Goal: Communication & Community: Answer question/provide support

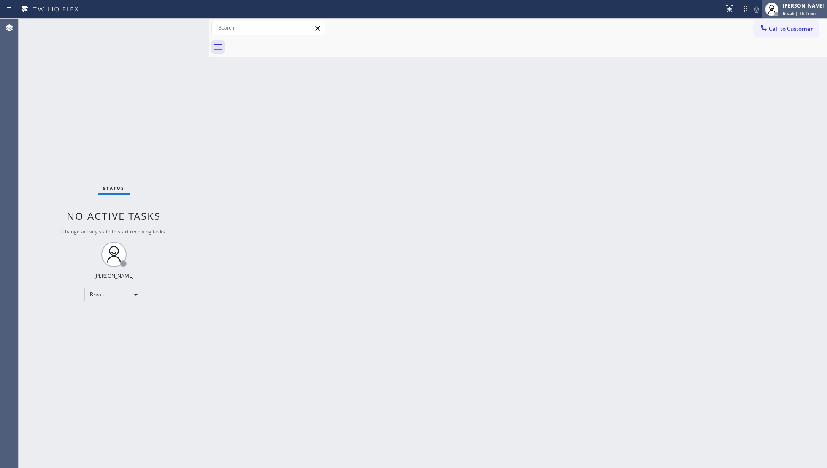
click at [809, 2] on div "[PERSON_NAME]" at bounding box center [804, 5] width 42 height 7
click at [787, 44] on button "Available" at bounding box center [785, 44] width 84 height 11
click at [806, 9] on div "Giovanni Pleños Break | 1h 1min" at bounding box center [804, 9] width 46 height 15
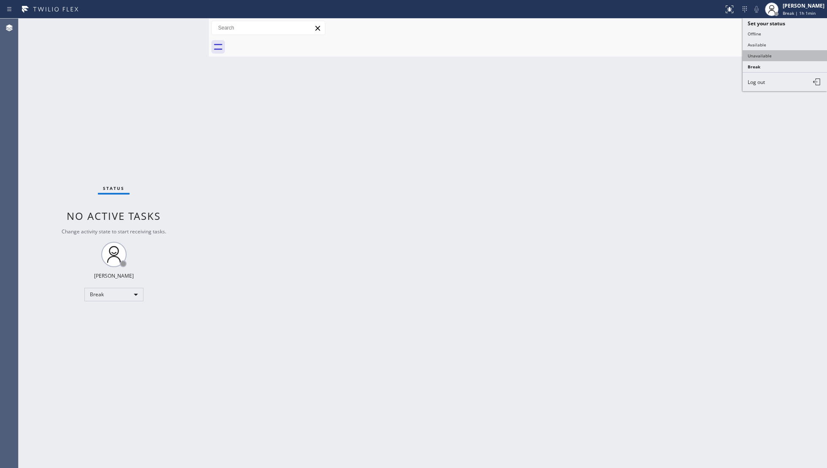
click at [784, 56] on button "Unavailable" at bounding box center [785, 55] width 84 height 11
click at [775, 30] on span "Call to Customer" at bounding box center [791, 29] width 44 height 8
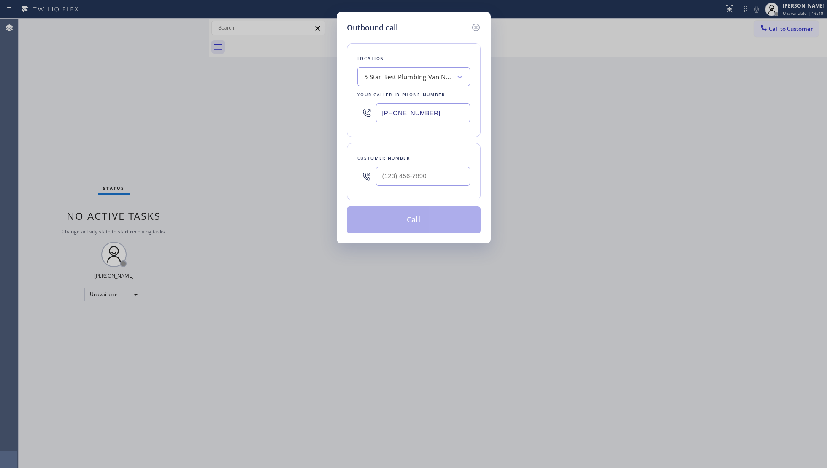
drag, startPoint x: 450, startPoint y: 113, endPoint x: 371, endPoint y: 111, distance: 78.5
click at [371, 112] on div "(213) 699-2398" at bounding box center [413, 112] width 113 height 27
paste input "714) 752-4815"
type input "(714) 752-4815"
click at [432, 182] on input "(___) ___-____" at bounding box center [423, 176] width 94 height 19
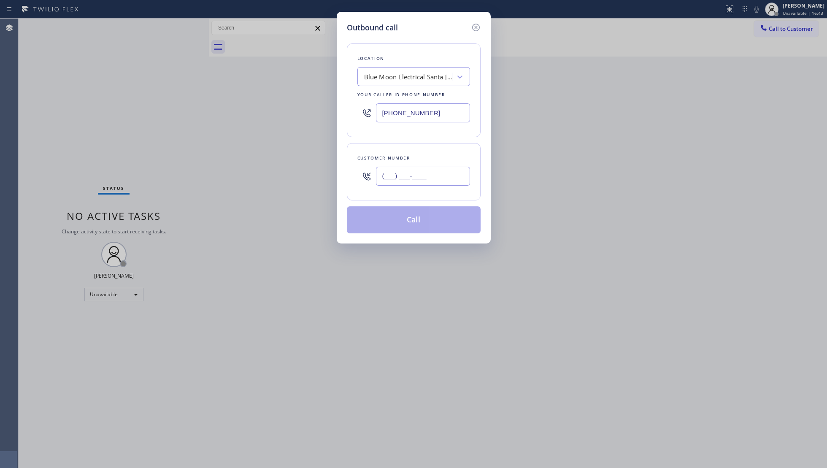
paste input "253) 281-4220"
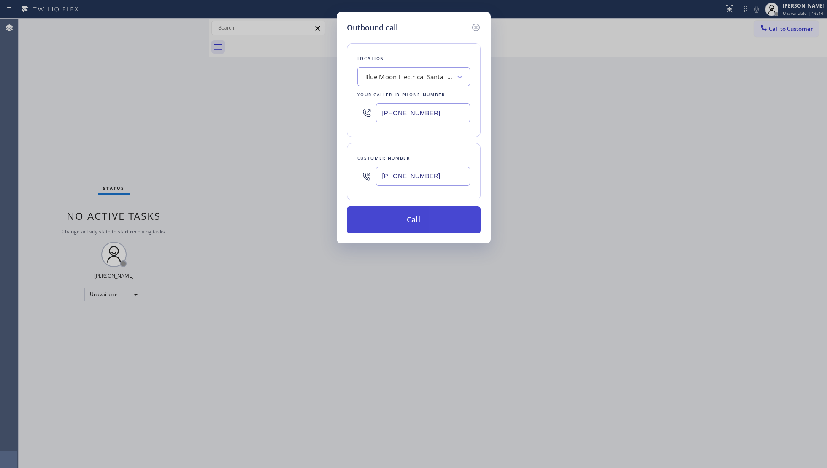
type input "(253) 281-4220"
drag, startPoint x: 425, startPoint y: 225, endPoint x: 469, endPoint y: 227, distance: 44.8
click at [425, 225] on button "Call" at bounding box center [414, 219] width 134 height 27
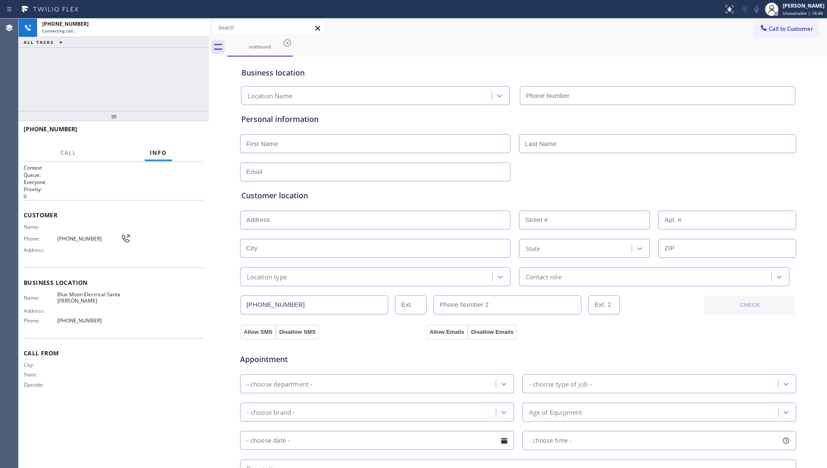
type input "(714) 752-4815"
click at [358, 54] on div "outbound" at bounding box center [527, 47] width 600 height 19
click at [175, 66] on div "+12532814220 Connecting call… ALL TASKS ALL TASKS ACTIVE TASKS TASKS IN WRAP UP" at bounding box center [114, 65] width 190 height 92
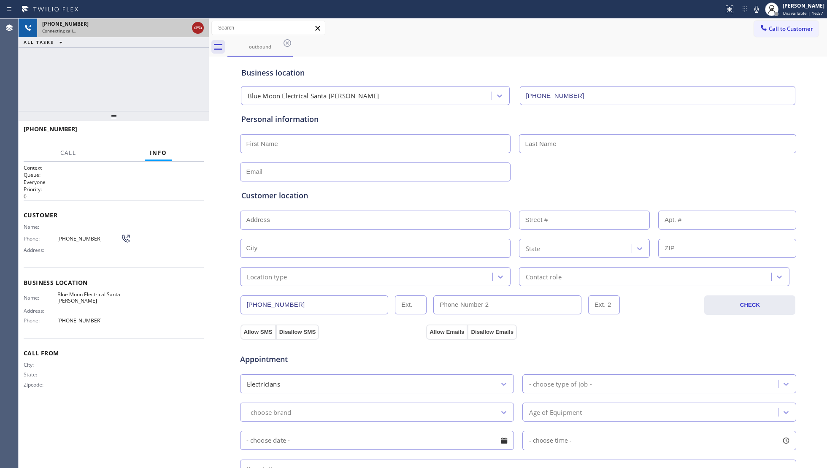
click at [198, 24] on icon at bounding box center [198, 28] width 10 height 10
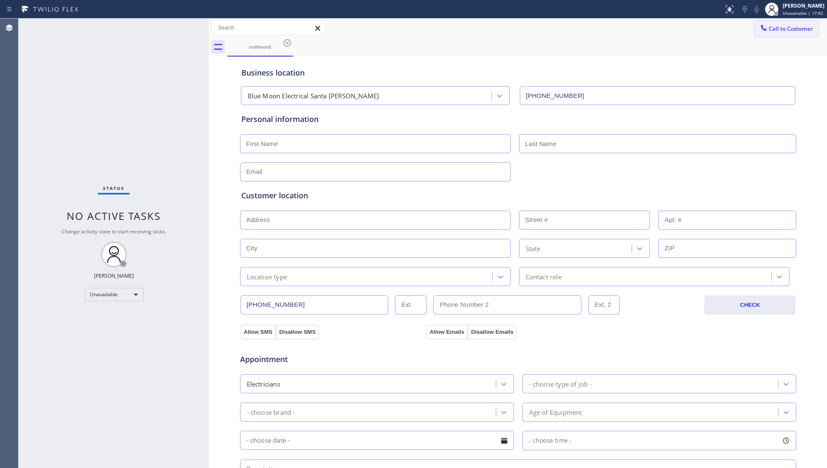
click at [769, 30] on span "Call to Customer" at bounding box center [791, 29] width 44 height 8
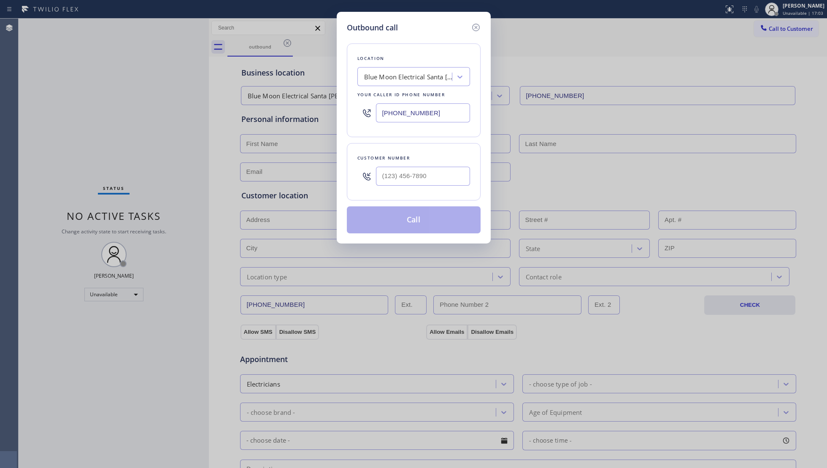
drag, startPoint x: 428, startPoint y: 118, endPoint x: 352, endPoint y: 112, distance: 76.2
click at [352, 112] on div "Location Blue Moon Electrical Santa Ana Your caller id phone number (714) 752-4…" at bounding box center [414, 90] width 134 height 94
paste input "602) 755-4468"
type input "(602) 755-4468"
click at [437, 169] on input "(___) ___-____" at bounding box center [423, 176] width 94 height 19
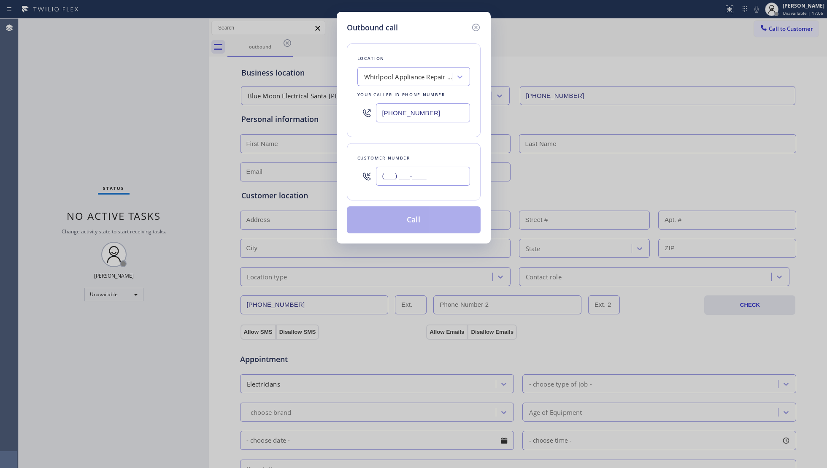
paste input "602) 698-8520"
type input "(602) 698-8520"
click at [425, 228] on button "Call" at bounding box center [414, 219] width 134 height 27
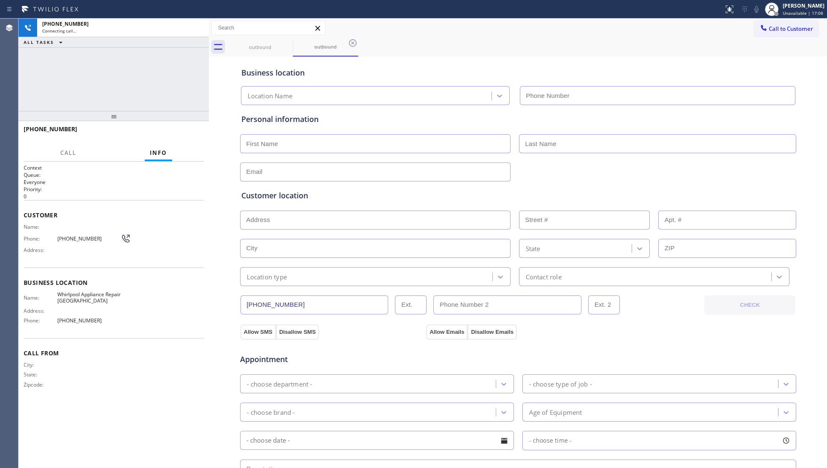
type input "(602) 755-4468"
click at [645, 51] on div "outbound outbound" at bounding box center [527, 47] width 600 height 19
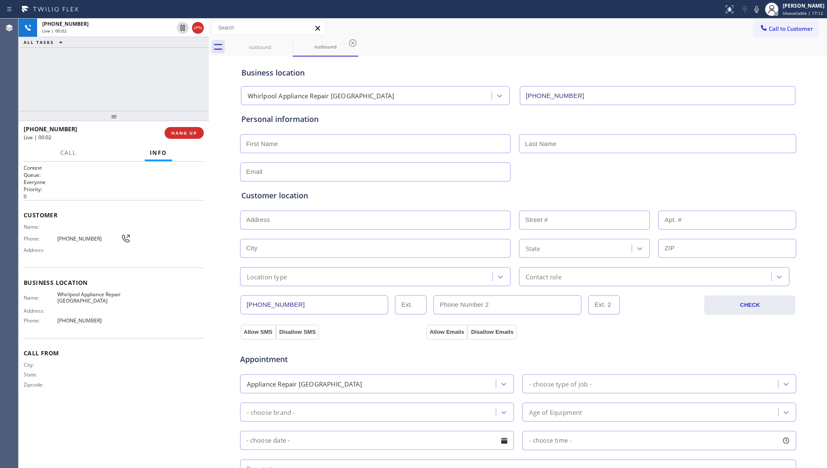
drag, startPoint x: 204, startPoint y: 24, endPoint x: 198, endPoint y: 44, distance: 21.0
click at [202, 24] on div at bounding box center [190, 28] width 30 height 19
click at [188, 132] on span "HANG UP" at bounding box center [184, 133] width 26 height 6
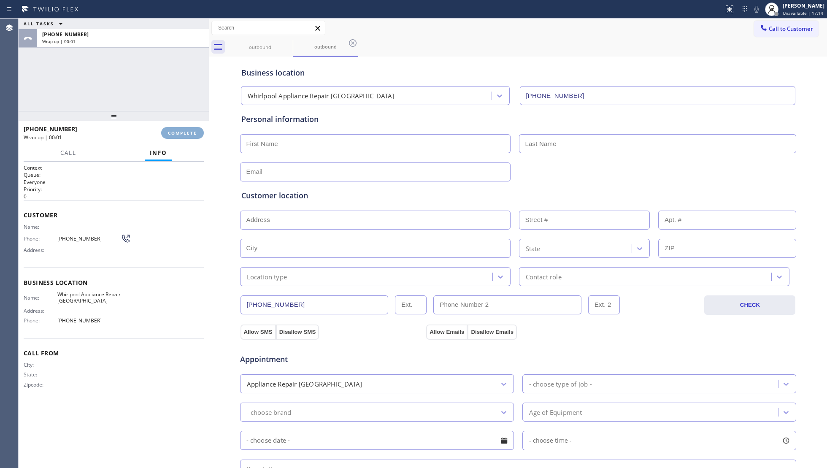
click at [188, 130] on span "COMPLETE" at bounding box center [182, 133] width 29 height 6
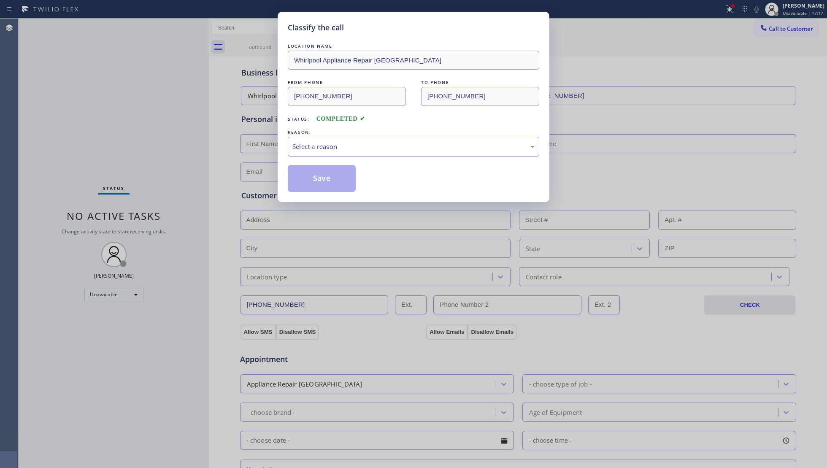
drag, startPoint x: 325, startPoint y: 138, endPoint x: 321, endPoint y: 154, distance: 16.5
click at [321, 154] on div "Select a reason" at bounding box center [414, 147] width 252 height 20
click at [319, 177] on button "Save" at bounding box center [322, 178] width 68 height 27
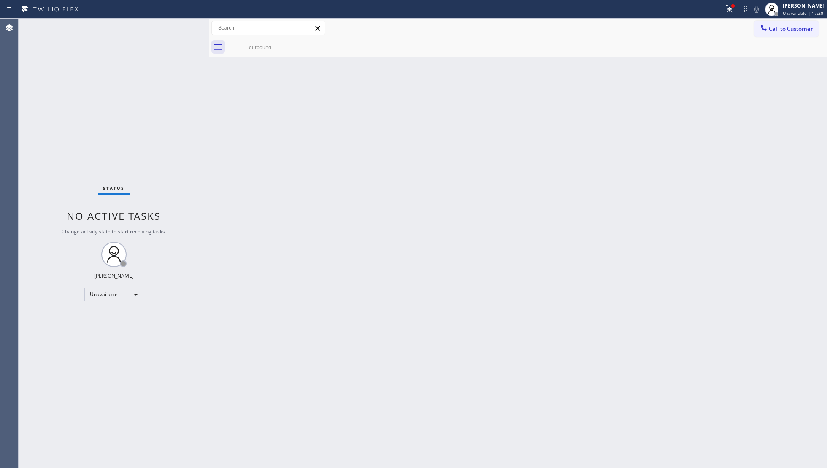
drag, startPoint x: 774, startPoint y: 24, endPoint x: 749, endPoint y: 49, distance: 35.2
click at [774, 24] on button "Call to Customer" at bounding box center [786, 29] width 65 height 16
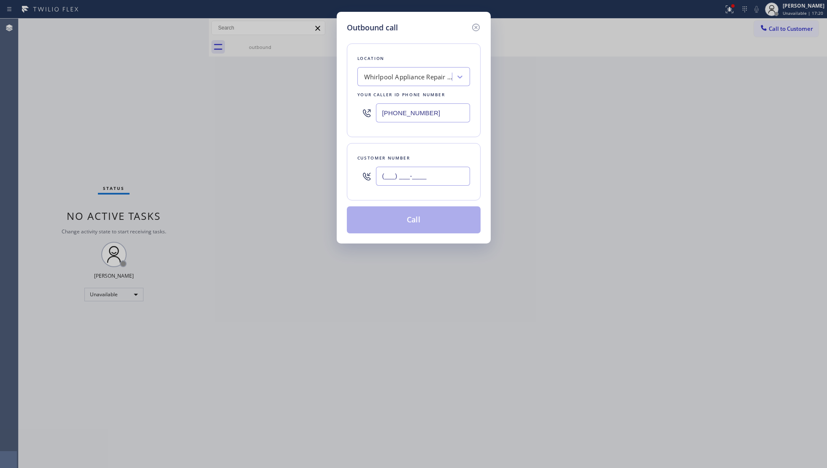
click at [452, 171] on input "(___) ___-____" at bounding box center [423, 176] width 94 height 19
paste input "602) 698-8520"
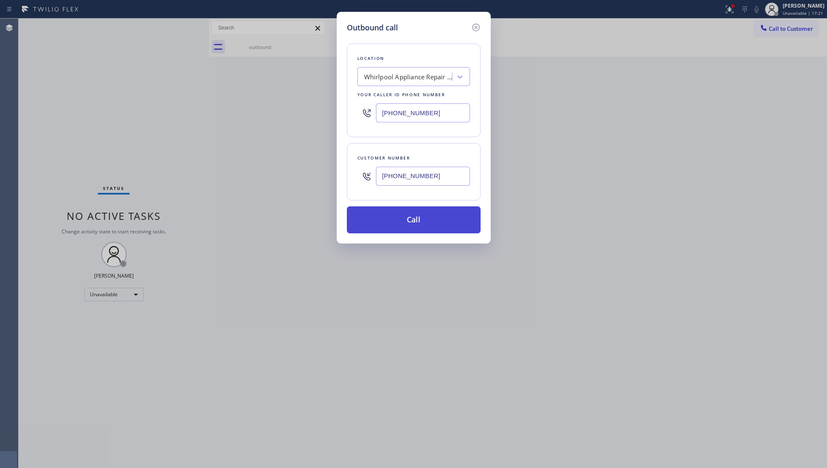
type input "(602) 698-8520"
click at [417, 218] on button "Call" at bounding box center [414, 219] width 134 height 27
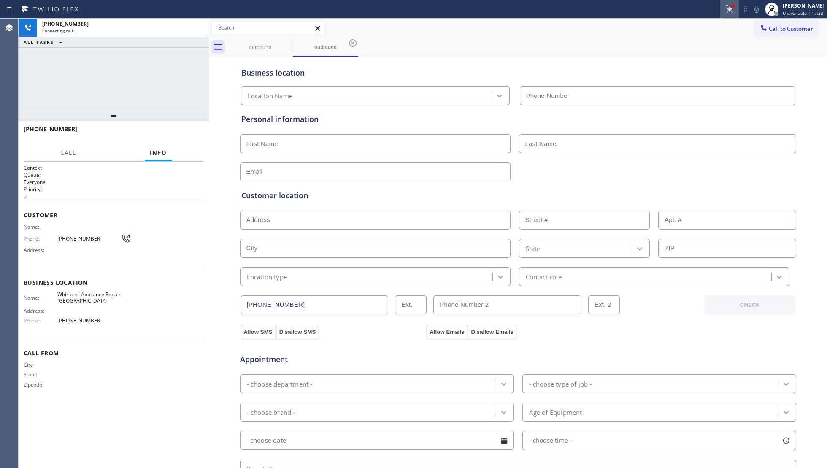
click at [729, 8] on icon at bounding box center [730, 9] width 10 height 10
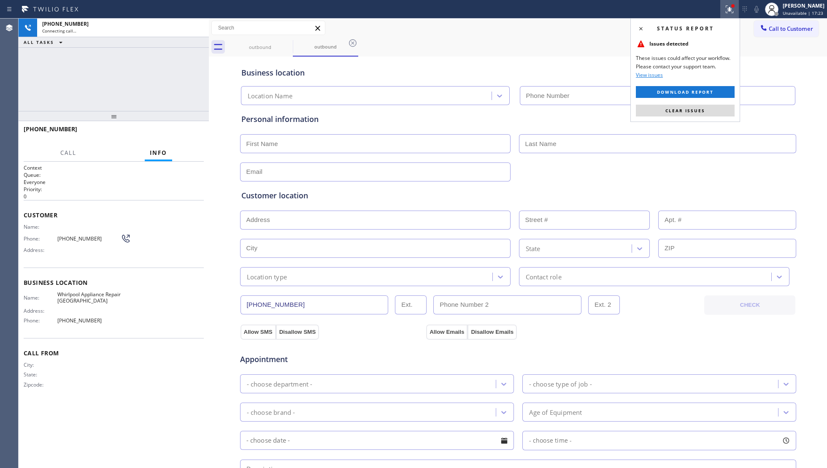
type input "(602) 755-4468"
click at [669, 119] on div "Status report Issues detected These issues could affect your workflow. Please c…" at bounding box center [686, 70] width 110 height 104
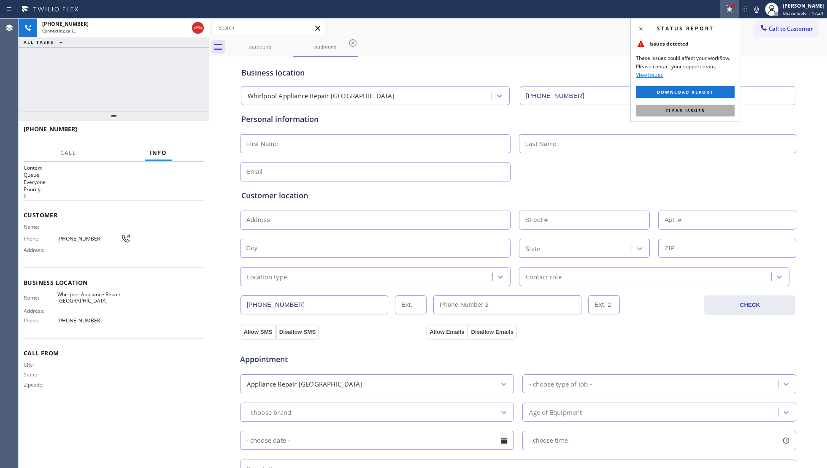
click at [669, 114] on button "Clear issues" at bounding box center [685, 111] width 99 height 12
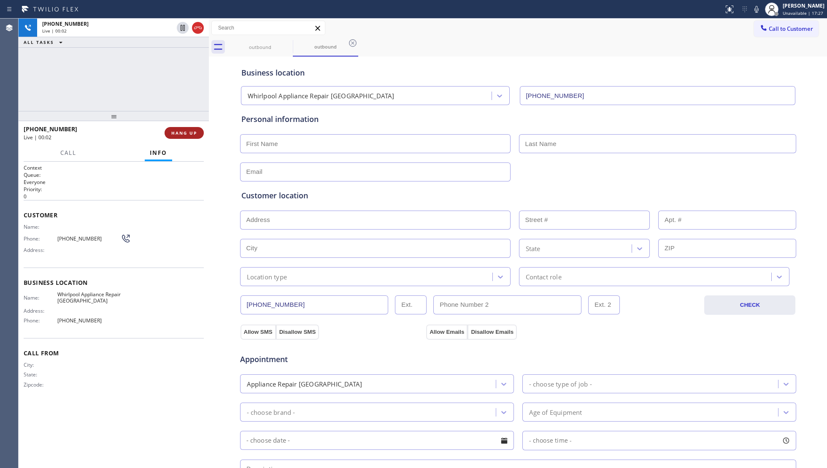
click at [191, 132] on span "HANG UP" at bounding box center [184, 133] width 26 height 6
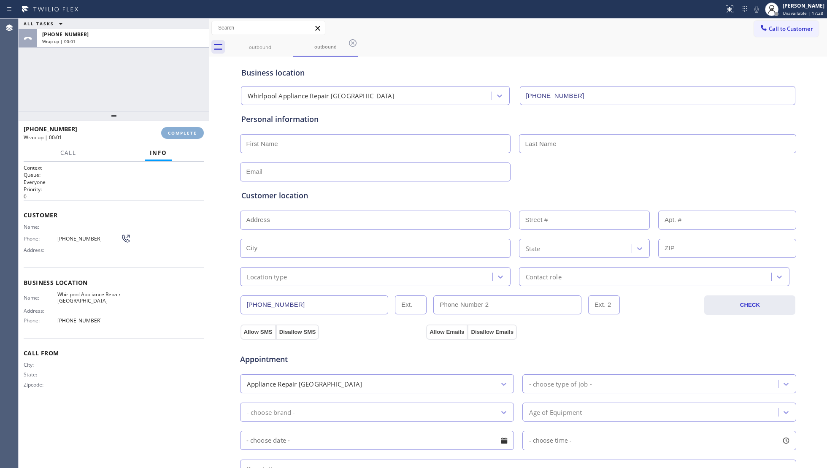
click at [189, 131] on span "COMPLETE" at bounding box center [182, 133] width 29 height 6
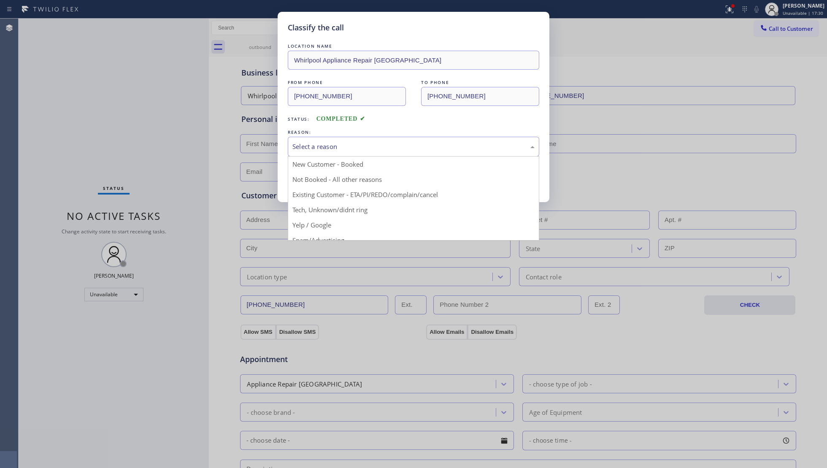
click at [329, 147] on div "Select a reason" at bounding box center [413, 147] width 242 height 10
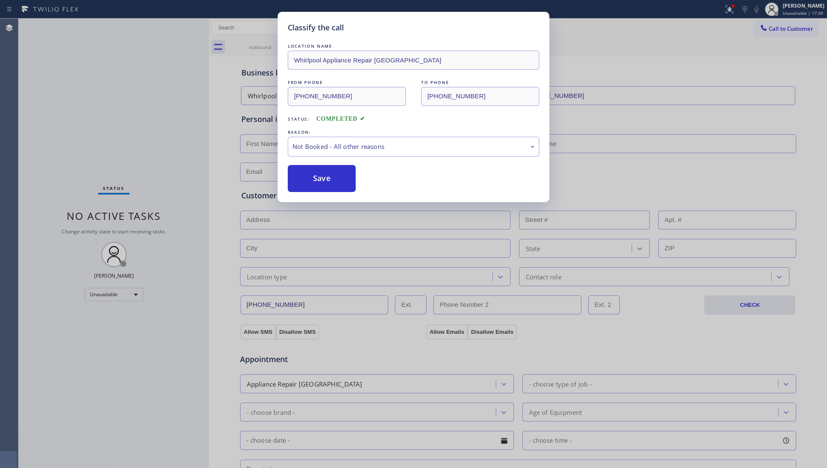
click at [307, 182] on button "Save" at bounding box center [322, 178] width 68 height 27
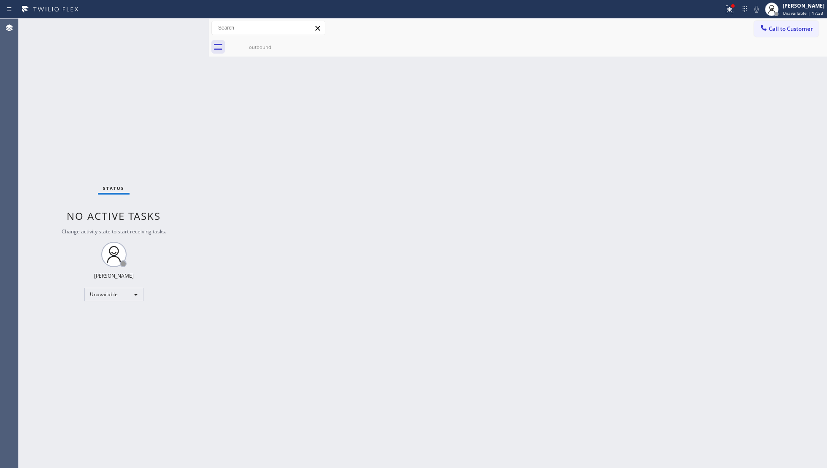
drag, startPoint x: 672, startPoint y: 152, endPoint x: 706, endPoint y: 89, distance: 71.0
click at [679, 147] on div "Back to Dashboard Change Sender ID Customers Technicians Select a contact Outbo…" at bounding box center [518, 243] width 618 height 449
drag, startPoint x: 723, startPoint y: 10, endPoint x: 708, endPoint y: 82, distance: 73.3
click at [723, 11] on div at bounding box center [729, 9] width 19 height 10
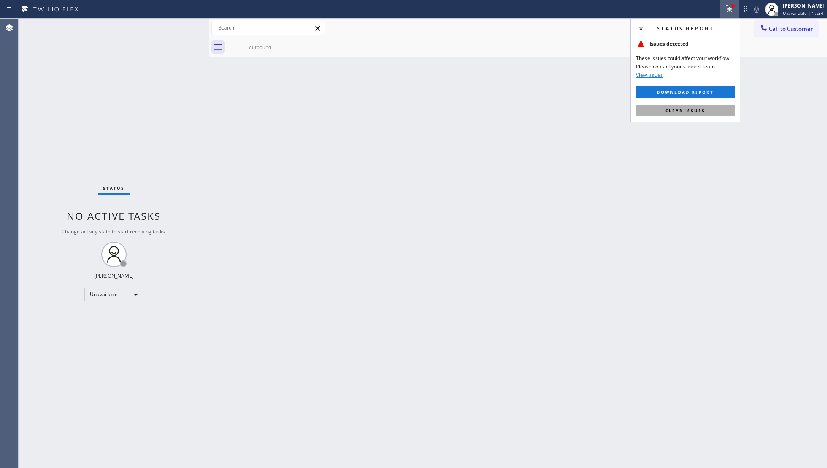
click at [690, 114] on button "Clear issues" at bounding box center [685, 111] width 99 height 12
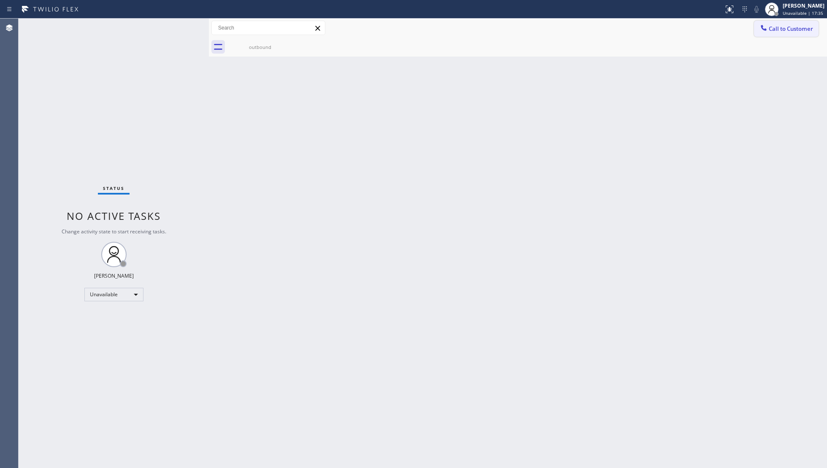
click at [776, 25] on span "Call to Customer" at bounding box center [791, 29] width 44 height 8
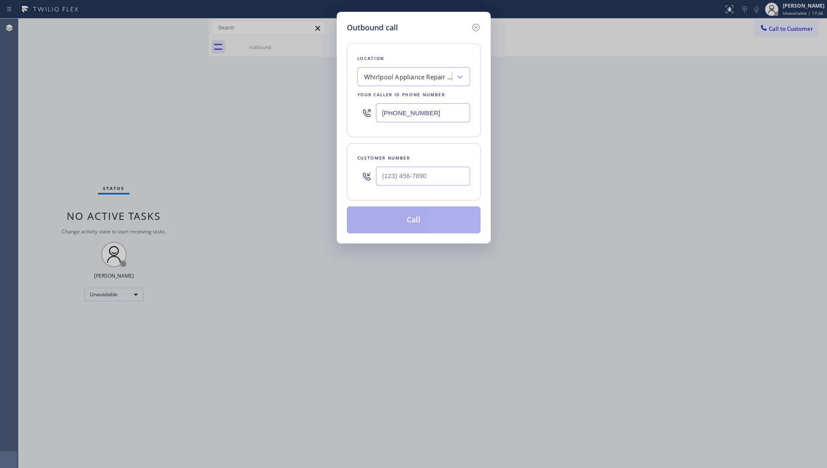
drag, startPoint x: 433, startPoint y: 119, endPoint x: 363, endPoint y: 115, distance: 70.1
click at [373, 119] on div "(602) 755-4468" at bounding box center [413, 112] width 113 height 27
paste input "561) 621-2277"
type input "(561) 621-2277"
paste input "text"
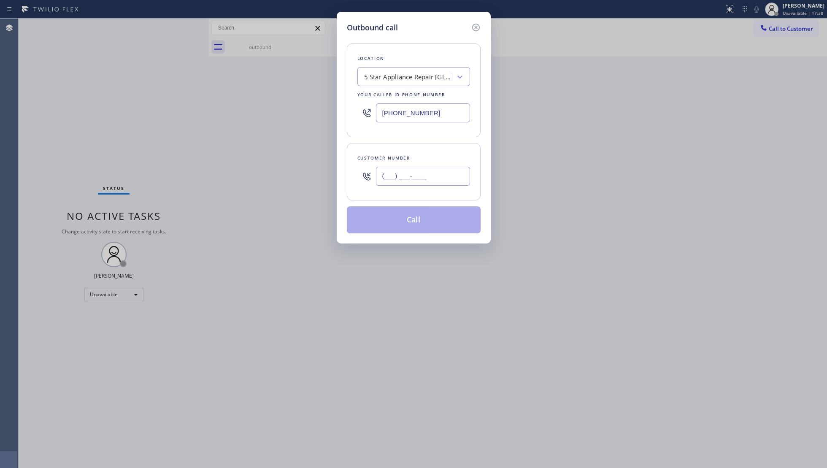
click at [429, 179] on input "(___) ___-____" at bounding box center [423, 176] width 94 height 19
paste input "214) 216-9179"
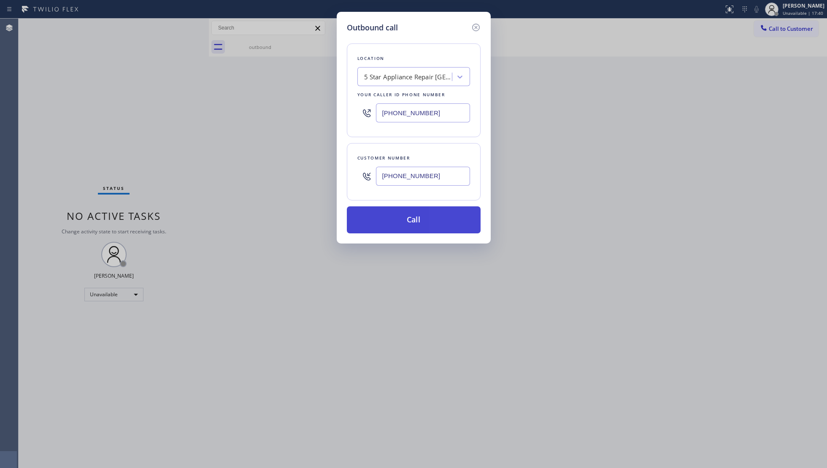
type input "(214) 216-9179"
click at [411, 224] on button "Call" at bounding box center [414, 219] width 134 height 27
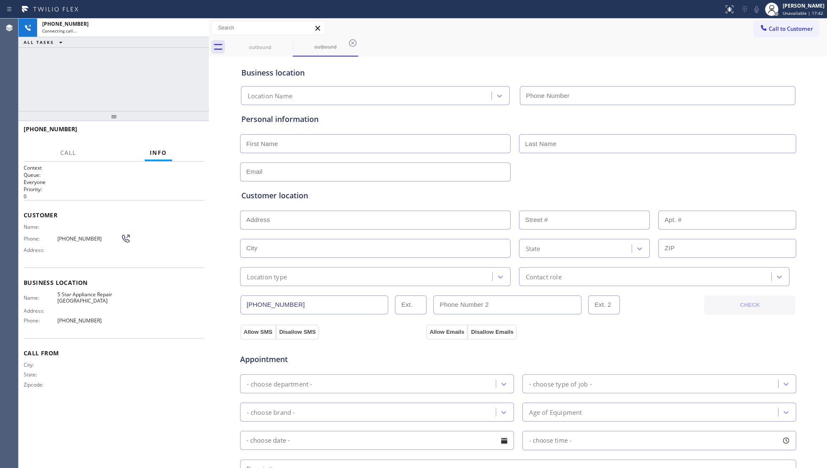
type input "(561) 621-2277"
click at [583, 44] on div "outbound outbound" at bounding box center [527, 47] width 600 height 19
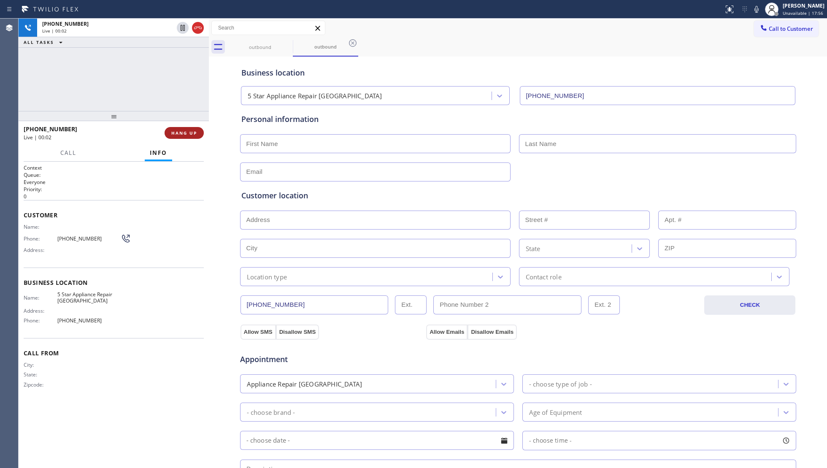
click at [184, 133] on span "HANG UP" at bounding box center [184, 133] width 26 height 6
click at [184, 132] on span "HANG UP" at bounding box center [184, 133] width 26 height 6
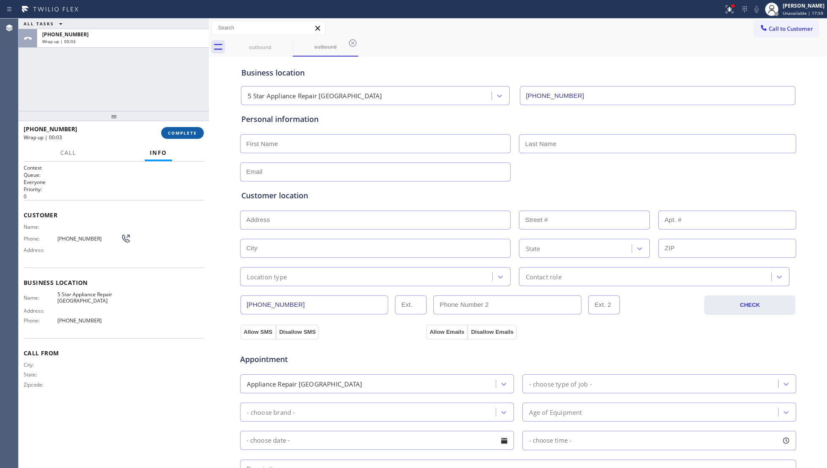
click at [186, 130] on span "COMPLETE" at bounding box center [182, 133] width 29 height 6
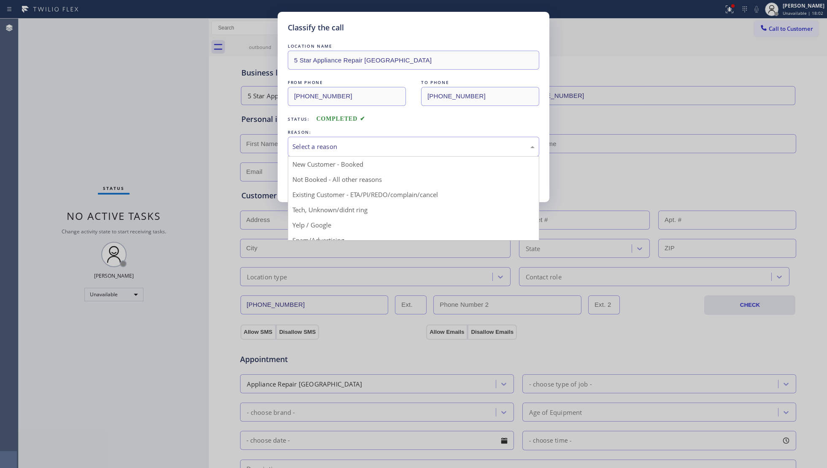
click at [312, 142] on div "Select a reason" at bounding box center [413, 147] width 242 height 10
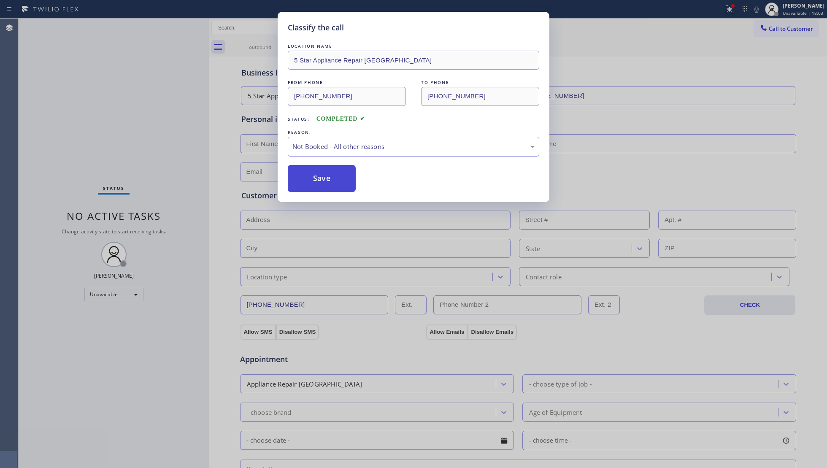
click at [320, 183] on button "Save" at bounding box center [322, 178] width 68 height 27
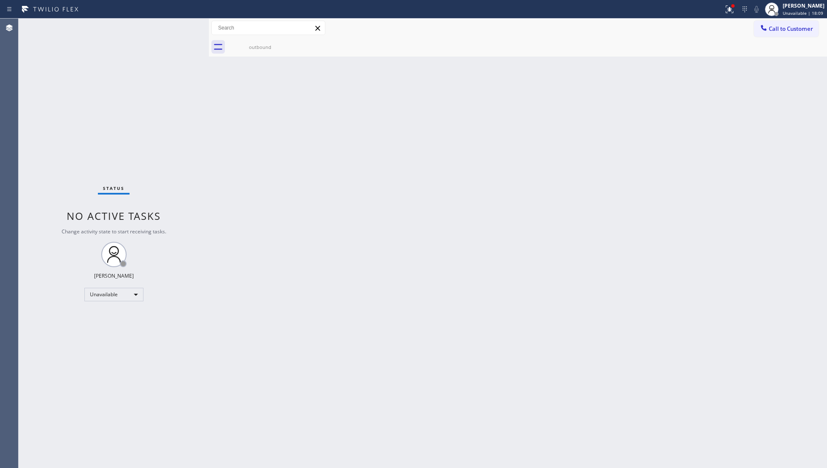
drag, startPoint x: 730, startPoint y: 7, endPoint x: 716, endPoint y: 32, distance: 28.7
click at [728, 11] on icon at bounding box center [730, 9] width 10 height 10
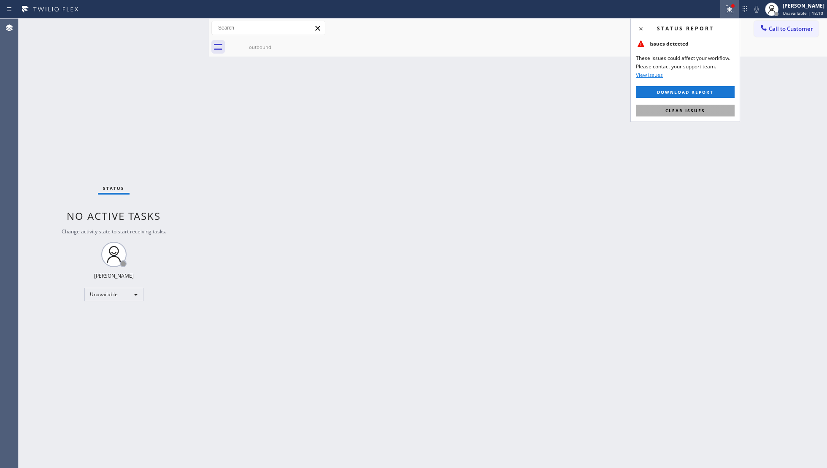
click at [692, 111] on span "Clear issues" at bounding box center [686, 111] width 40 height 6
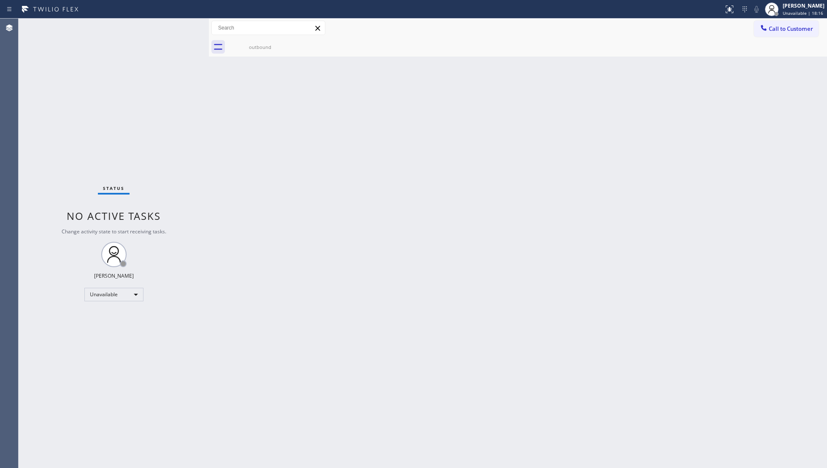
click at [785, 30] on span "Call to Customer" at bounding box center [791, 29] width 44 height 8
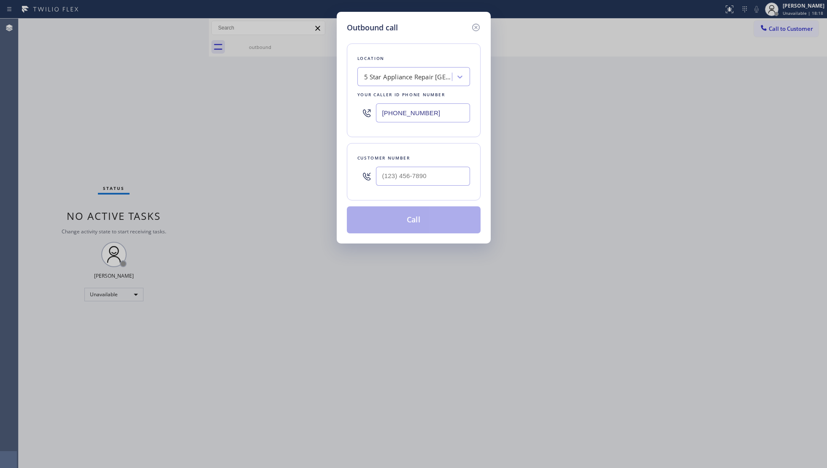
drag, startPoint x: 433, startPoint y: 111, endPoint x: 318, endPoint y: 117, distance: 114.5
click at [318, 117] on div "Outbound call Location 5 Star Appliance Repair Boca Del Mar Your caller id phon…" at bounding box center [413, 234] width 827 height 468
paste input "267) 662-1875"
type input "(267) 662-1875"
click at [456, 171] on input "(___) ___-____" at bounding box center [423, 176] width 94 height 19
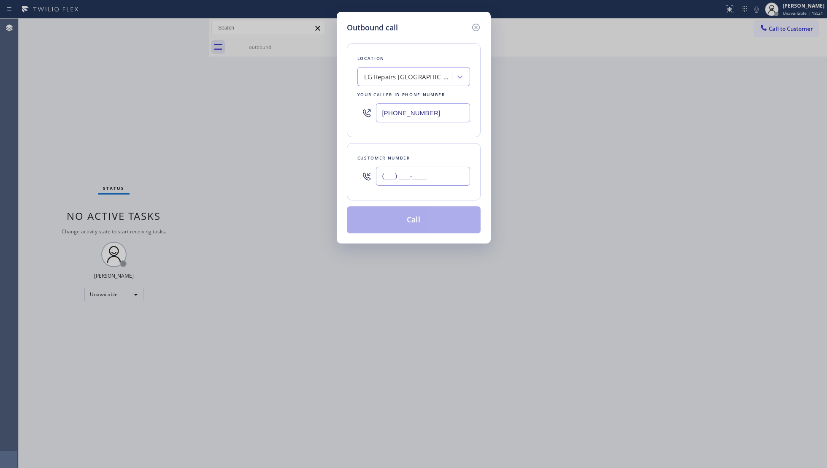
paste input "609) 827-4555"
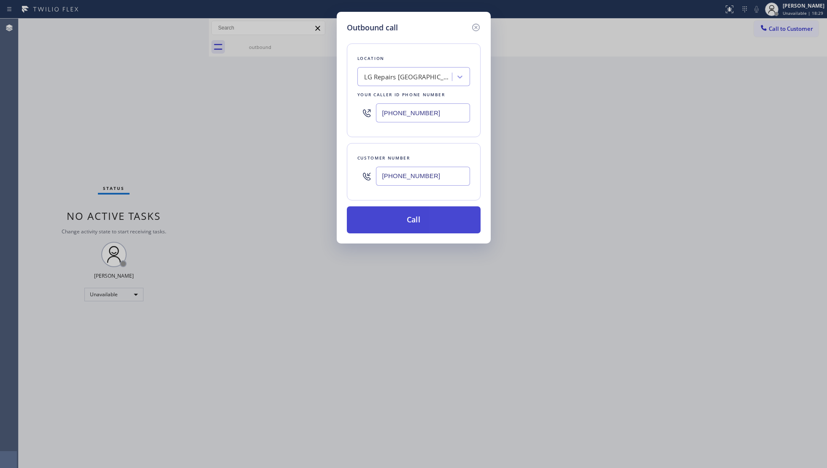
type input "(609) 827-4555"
drag, startPoint x: 417, startPoint y: 213, endPoint x: 431, endPoint y: 210, distance: 14.2
click at [420, 211] on button "Call" at bounding box center [414, 219] width 134 height 27
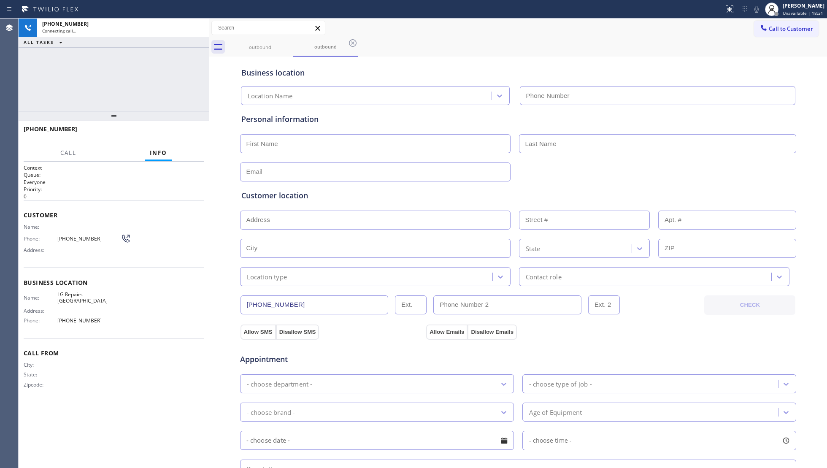
type input "(267) 662-1875"
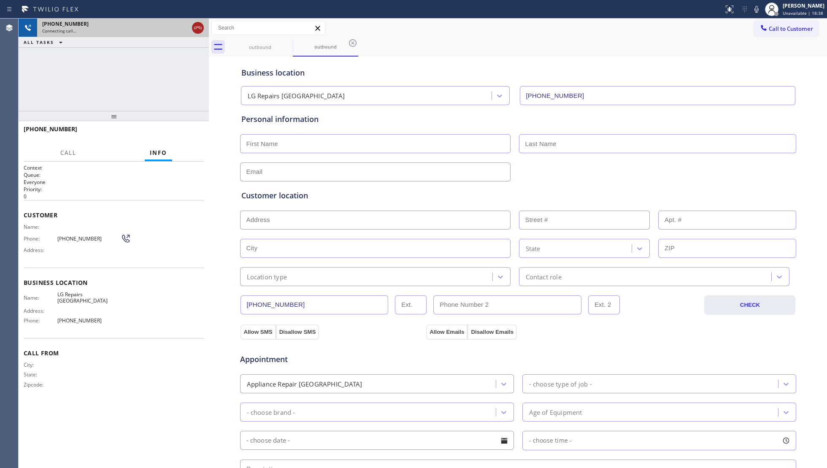
click at [200, 30] on icon at bounding box center [198, 28] width 10 height 10
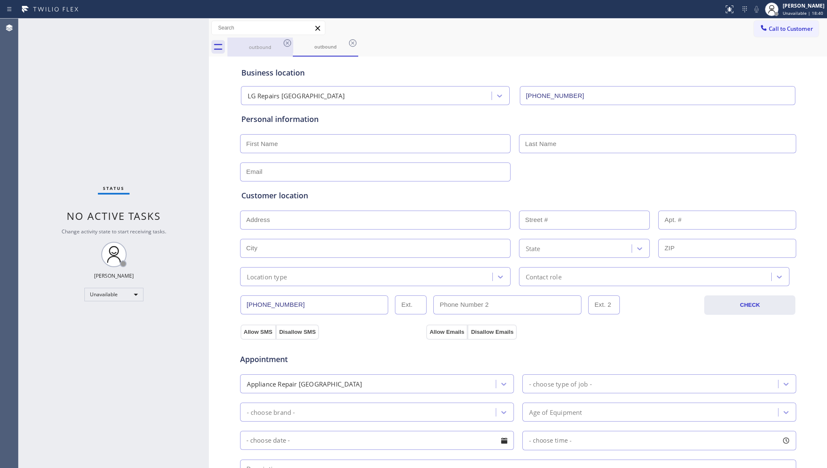
click at [284, 49] on div "outbound" at bounding box center [260, 47] width 64 height 6
click at [293, 41] on div at bounding box center [293, 46] width 0 height 13
click at [293, 39] on div "outbound" at bounding box center [325, 47] width 65 height 19
drag, startPoint x: 293, startPoint y: 39, endPoint x: 287, endPoint y: 43, distance: 7.0
click at [292, 39] on div "outbound outbound" at bounding box center [527, 47] width 600 height 19
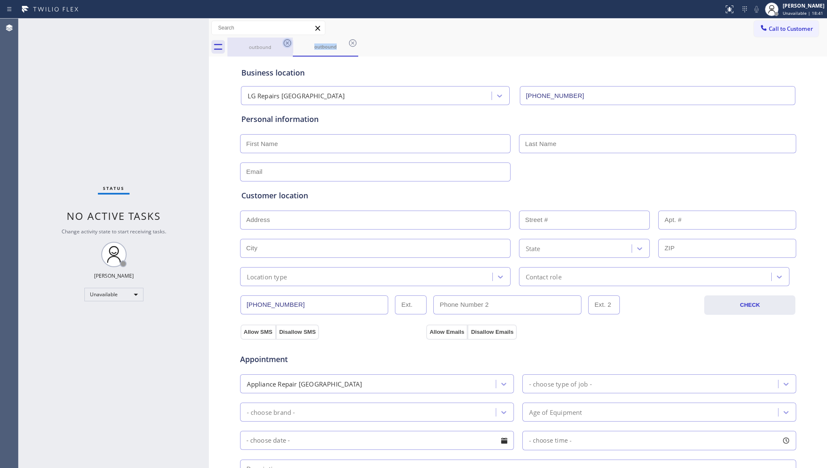
click at [286, 43] on icon at bounding box center [287, 43] width 10 height 10
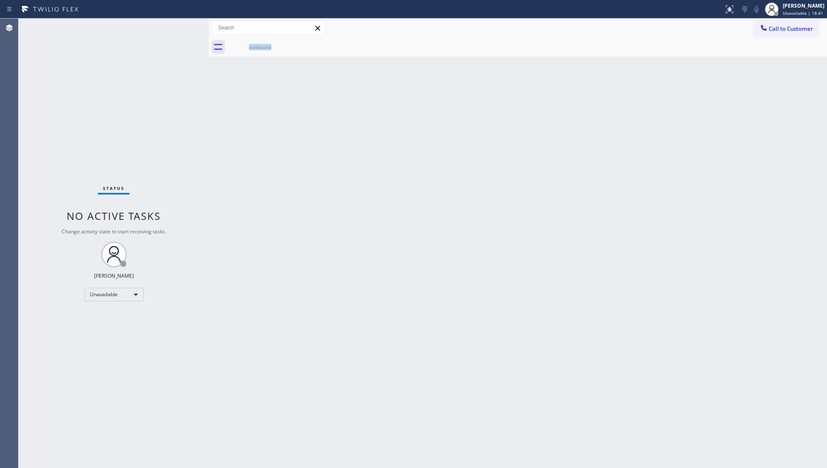
click at [286, 43] on div "outbound" at bounding box center [259, 47] width 65 height 19
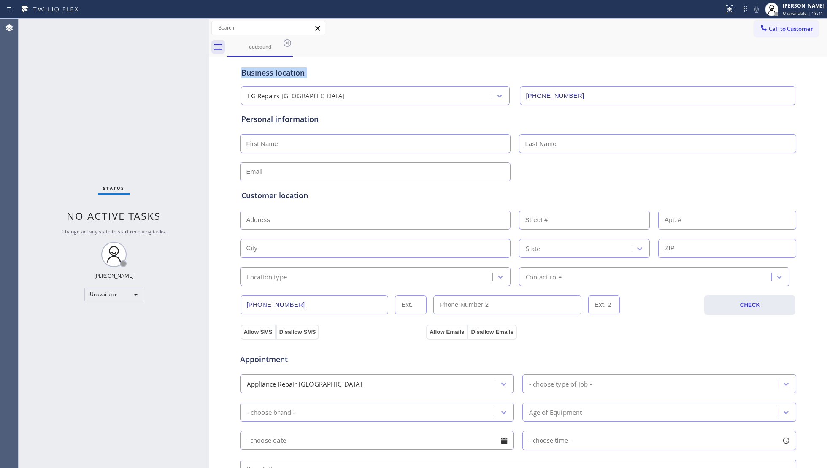
click at [286, 43] on icon at bounding box center [287, 43] width 10 height 10
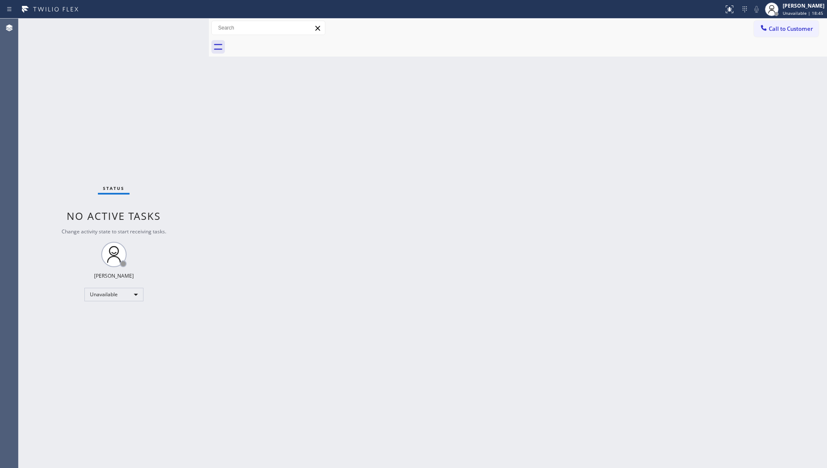
drag, startPoint x: 677, startPoint y: 126, endPoint x: 689, endPoint y: 80, distance: 47.2
click at [678, 124] on div "Back to Dashboard Change Sender ID Customers Technicians Select a contact Outbo…" at bounding box center [518, 243] width 618 height 449
click at [766, 22] on button "Call to Customer" at bounding box center [786, 29] width 65 height 16
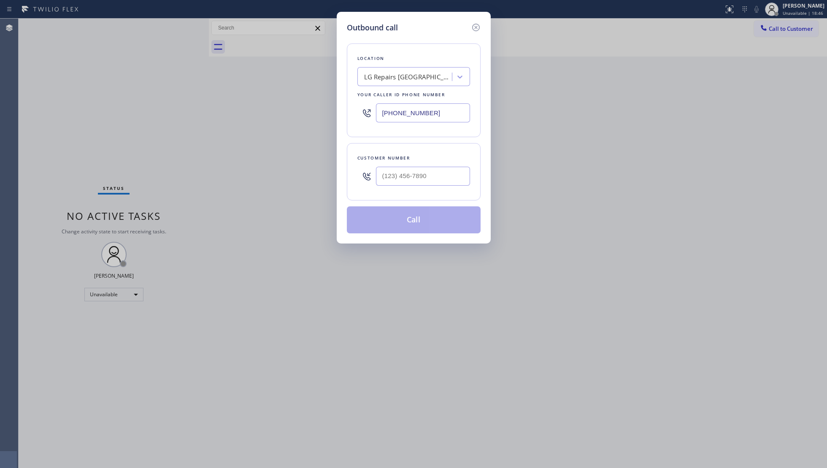
drag, startPoint x: 402, startPoint y: 110, endPoint x: 297, endPoint y: 110, distance: 104.7
click at [297, 110] on div "Outbound call Location LG Repairs Philadelphia Your caller id phone number (267…" at bounding box center [413, 234] width 827 height 468
paste input "561) 658-4414"
type input "(561) 658-4414"
paste input "561) 956-5818"
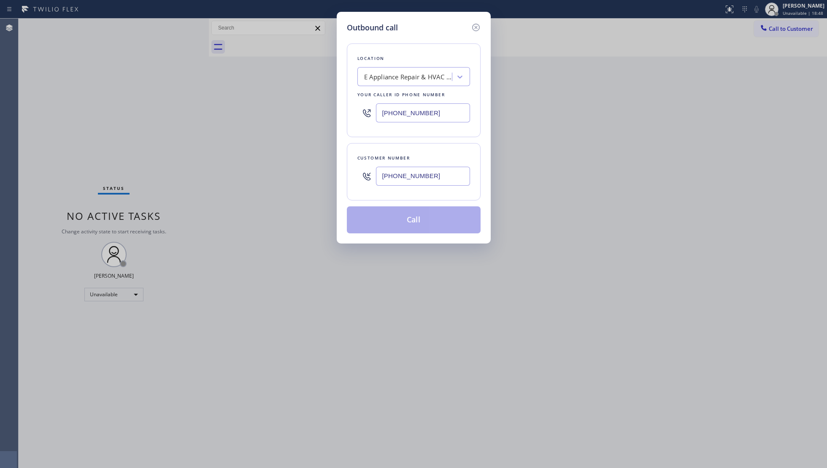
click at [436, 171] on input "(561) 956-5818" at bounding box center [423, 176] width 94 height 19
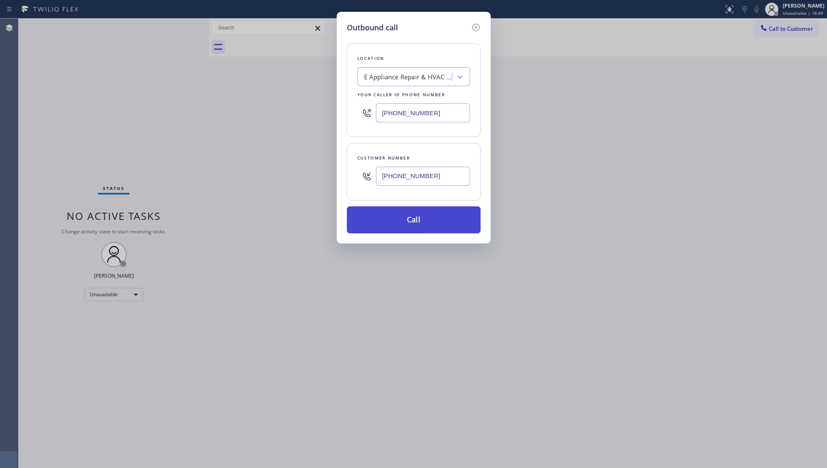
type input "(561) 956-5818"
drag, startPoint x: 420, startPoint y: 214, endPoint x: 471, endPoint y: 223, distance: 51.8
click at [421, 215] on button "Call" at bounding box center [414, 219] width 134 height 27
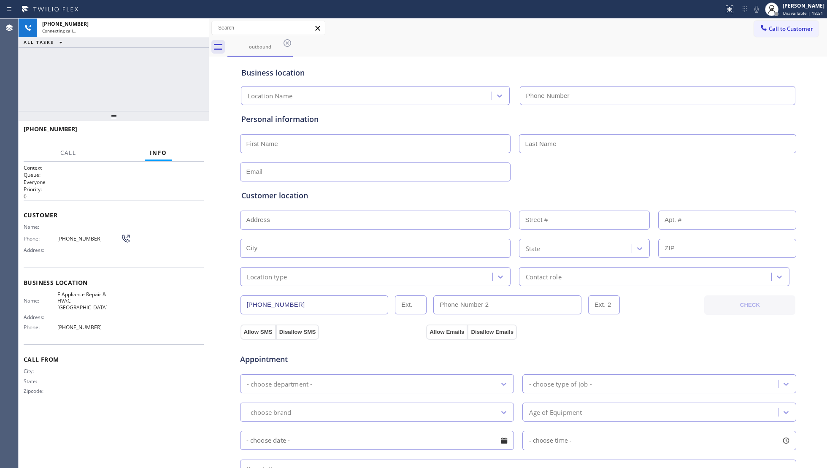
type input "(561) 658-4414"
click at [545, 40] on div "outbound" at bounding box center [527, 47] width 600 height 19
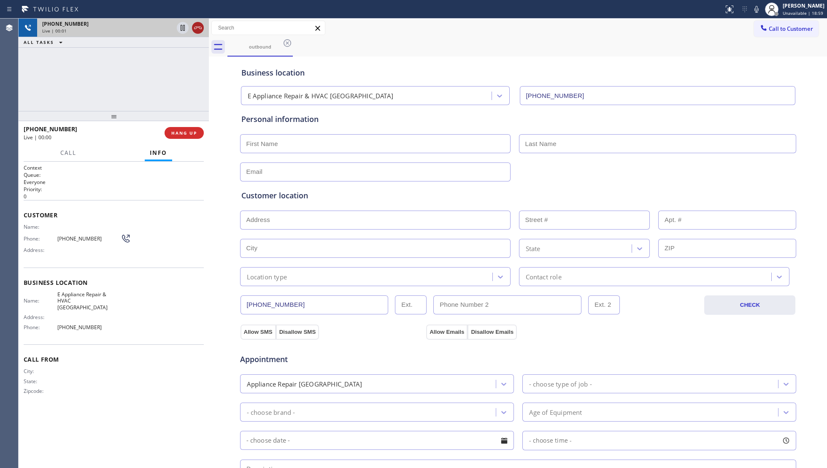
click at [196, 24] on icon at bounding box center [198, 28] width 10 height 10
click at [197, 133] on span "HANG UP" at bounding box center [184, 133] width 26 height 6
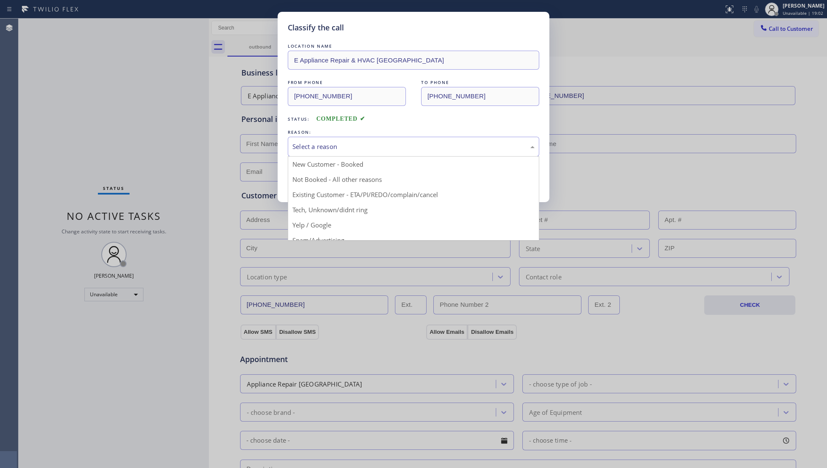
drag, startPoint x: 341, startPoint y: 141, endPoint x: 326, endPoint y: 149, distance: 17.4
click at [340, 142] on div "Select a reason" at bounding box center [414, 147] width 252 height 20
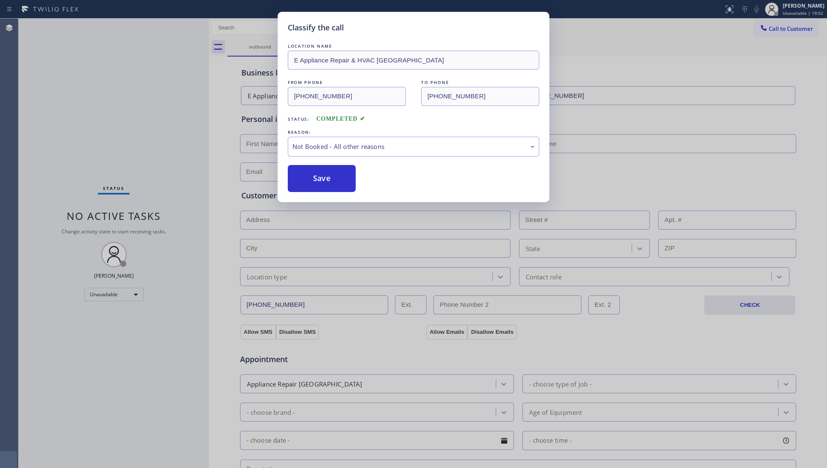
click at [311, 179] on button "Save" at bounding box center [322, 178] width 68 height 27
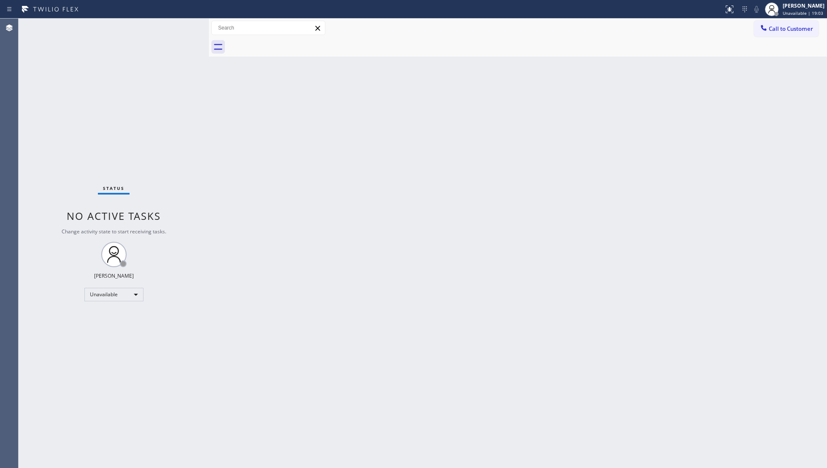
click at [765, 26] on icon at bounding box center [764, 28] width 8 height 8
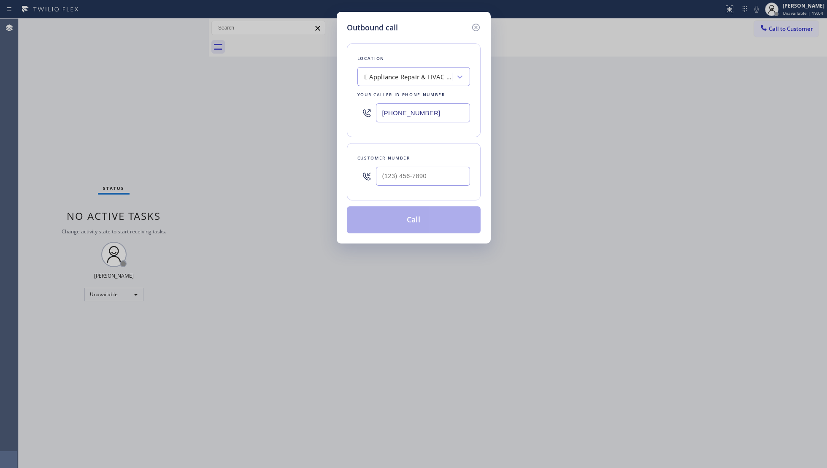
drag, startPoint x: 447, startPoint y: 107, endPoint x: 337, endPoint y: 107, distance: 110.6
click at [338, 109] on div "Outbound call Location E Appliance Repair & HVAC Boca Raton Your caller id phon…" at bounding box center [414, 128] width 154 height 232
paste input "424) 352-8655"
type input "(424) 352-8655"
click at [449, 177] on input "(___) ___-____" at bounding box center [423, 176] width 94 height 19
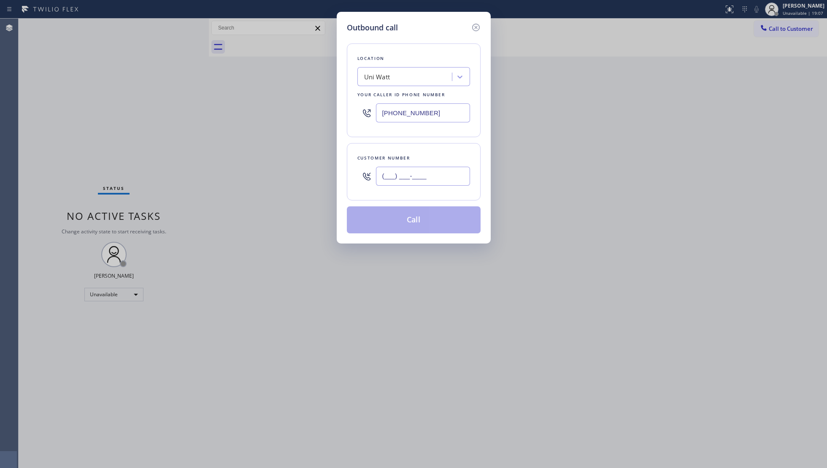
paste input "310) 463-4521"
type input "(310) 463-4521"
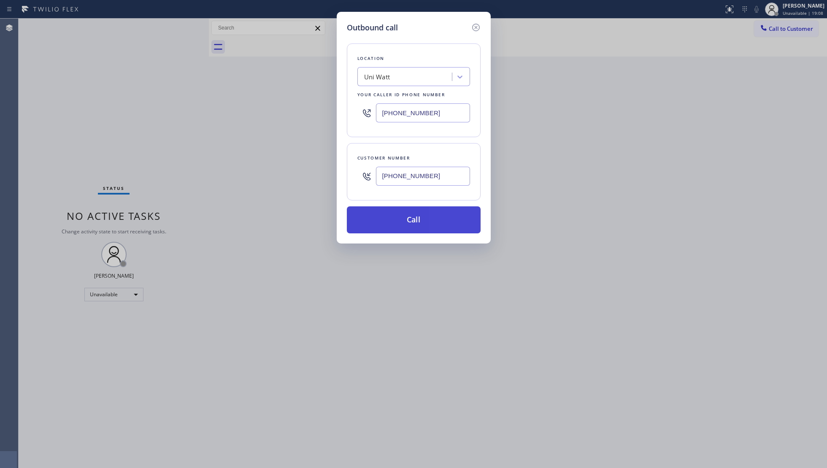
click at [415, 225] on button "Call" at bounding box center [414, 219] width 134 height 27
click at [430, 156] on div "Customer number" at bounding box center [413, 158] width 113 height 9
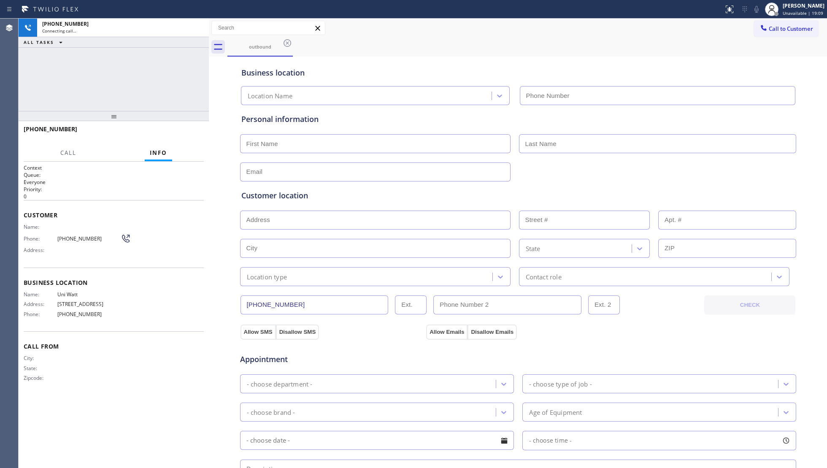
click at [425, 217] on input "text" at bounding box center [375, 220] width 271 height 19
click at [606, 51] on div "outbound" at bounding box center [527, 47] width 600 height 19
type input "(424) 352-8655"
click at [192, 133] on span "HANG UP" at bounding box center [184, 133] width 26 height 6
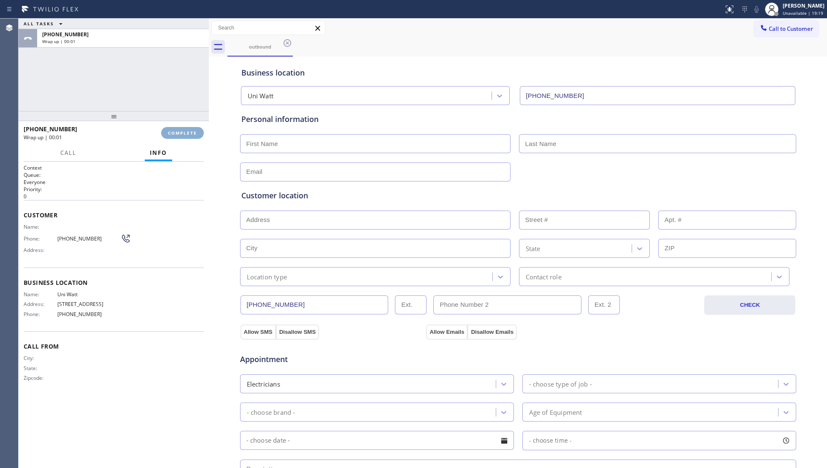
click at [192, 133] on span "COMPLETE" at bounding box center [182, 133] width 29 height 6
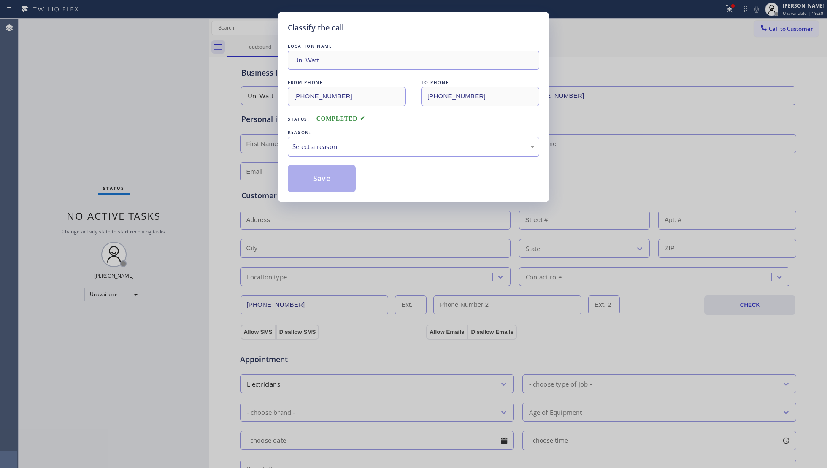
click at [369, 157] on div "Select a reason" at bounding box center [414, 147] width 252 height 20
click at [330, 179] on button "Save" at bounding box center [322, 178] width 68 height 27
click at [330, 178] on button "Save" at bounding box center [322, 178] width 68 height 27
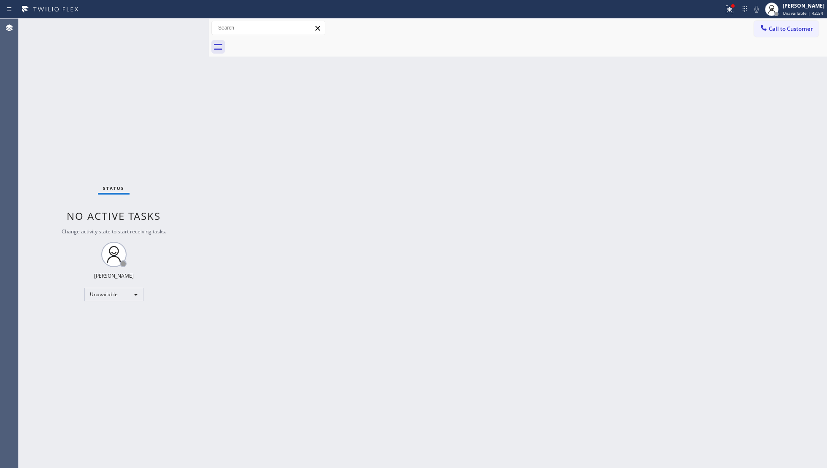
drag, startPoint x: 730, startPoint y: 11, endPoint x: 712, endPoint y: 40, distance: 33.7
click at [729, 12] on icon at bounding box center [730, 9] width 10 height 10
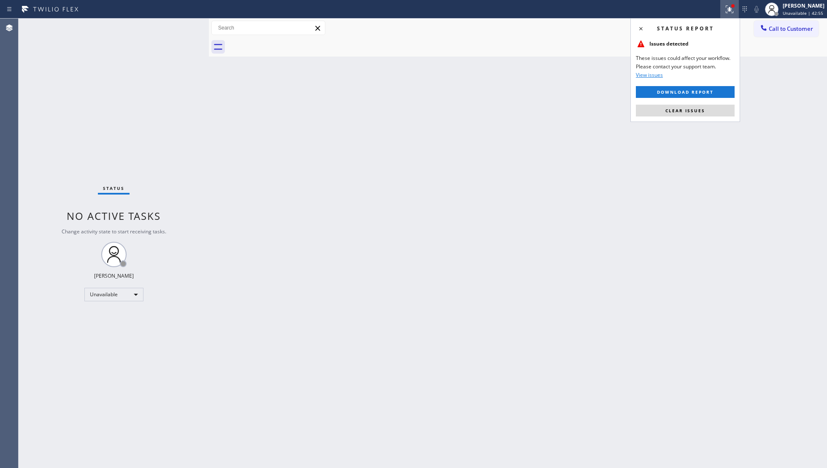
click at [689, 120] on div "Status report Issues detected These issues could affect your workflow. Please c…" at bounding box center [686, 70] width 110 height 104
click at [688, 112] on button "Clear issues" at bounding box center [685, 111] width 99 height 12
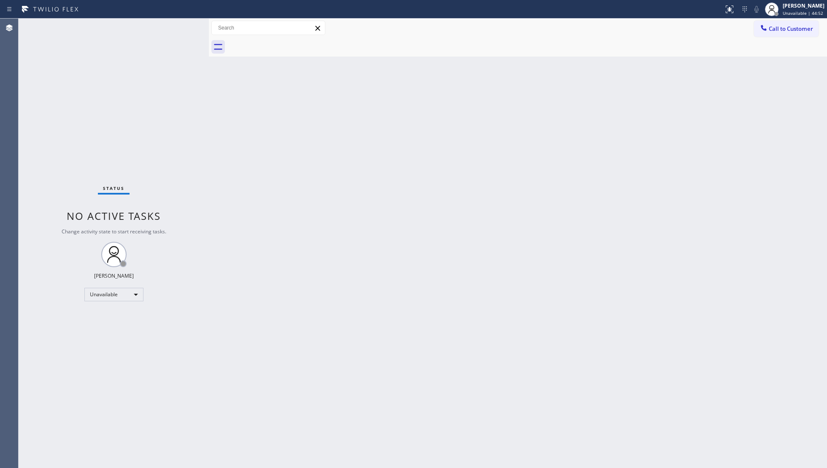
drag, startPoint x: 763, startPoint y: 26, endPoint x: 747, endPoint y: 33, distance: 17.8
click at [763, 29] on icon at bounding box center [763, 27] width 5 height 5
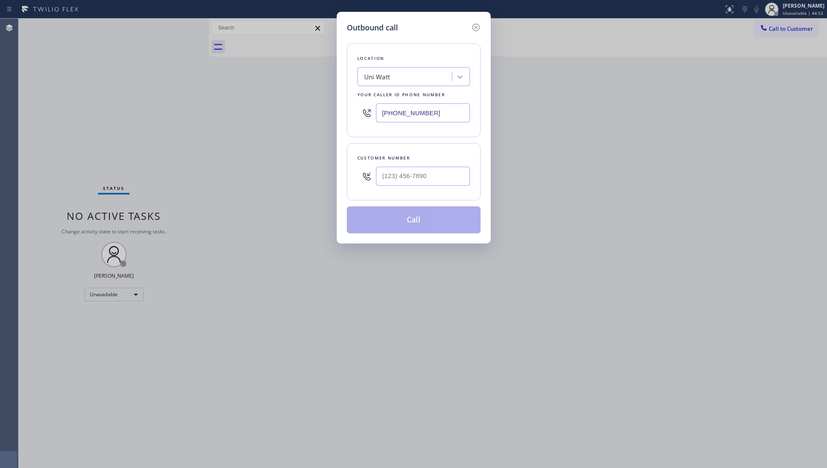
drag, startPoint x: 430, startPoint y: 111, endPoint x: 379, endPoint y: 100, distance: 52.0
click at [362, 108] on div "(424) 352-8655" at bounding box center [413, 112] width 113 height 27
paste input "844) 899-7462"
type input "(844) 899-7462"
click at [458, 168] on input "(___) ___-____" at bounding box center [423, 176] width 94 height 19
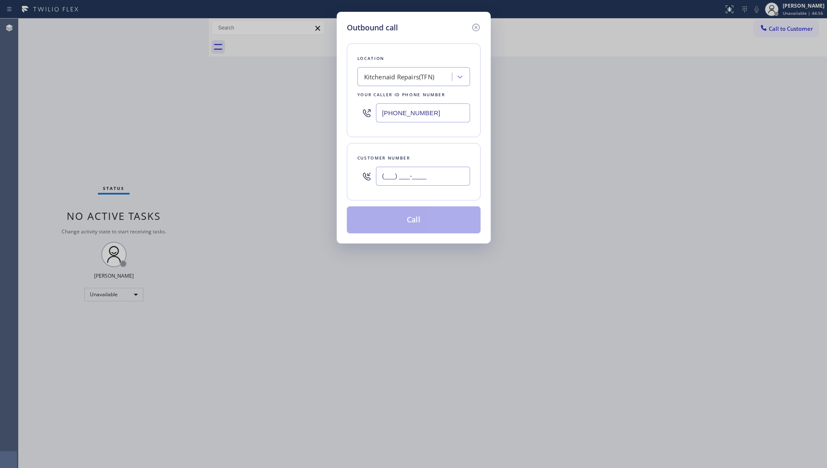
paste input "510) 304-5446"
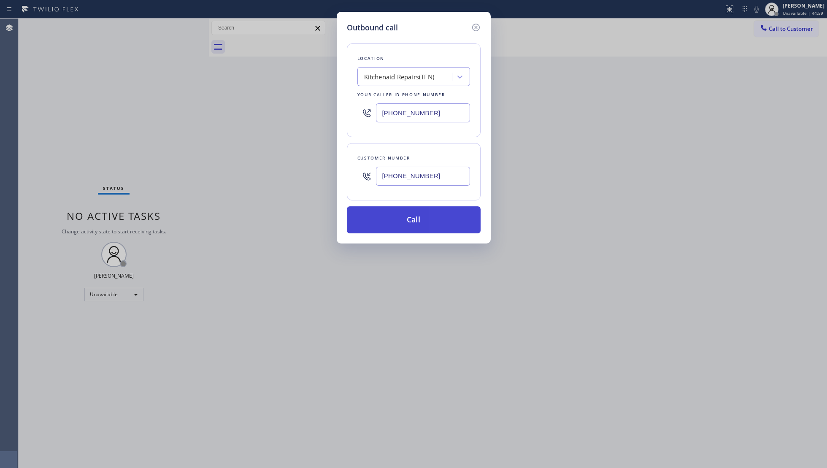
type input "(510) 304-5446"
click at [414, 213] on button "Call" at bounding box center [414, 219] width 134 height 27
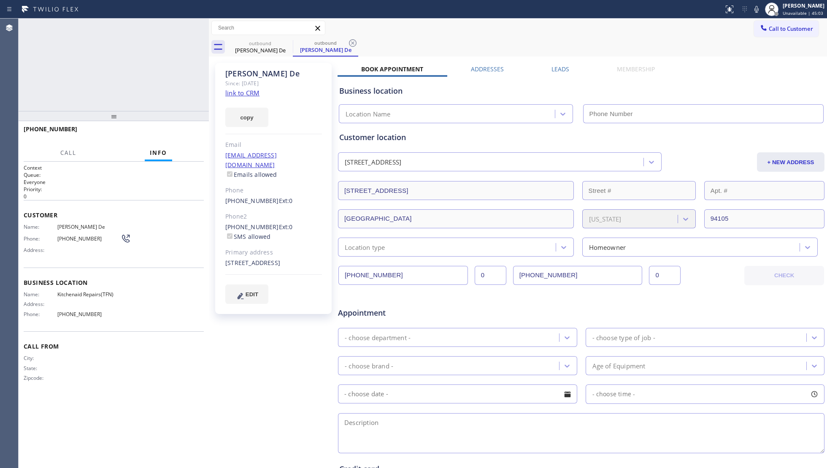
type input "(844) 899-7462"
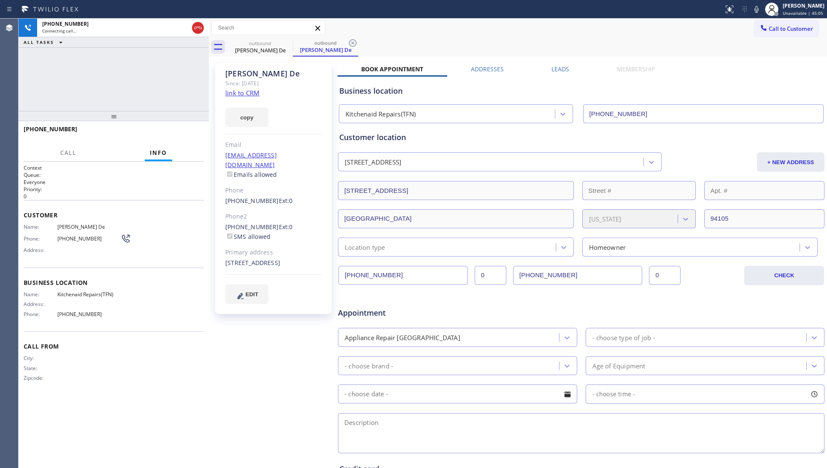
drag, startPoint x: 427, startPoint y: 40, endPoint x: 417, endPoint y: 41, distance: 9.7
click at [425, 40] on div "outbound Sukla De outbound Sukla De" at bounding box center [527, 47] width 600 height 19
drag, startPoint x: 353, startPoint y: 43, endPoint x: 368, endPoint y: 41, distance: 15.3
click at [355, 44] on icon at bounding box center [353, 43] width 10 height 10
click at [368, 41] on div "outbound Sukla De outbound Sukla De" at bounding box center [527, 47] width 600 height 19
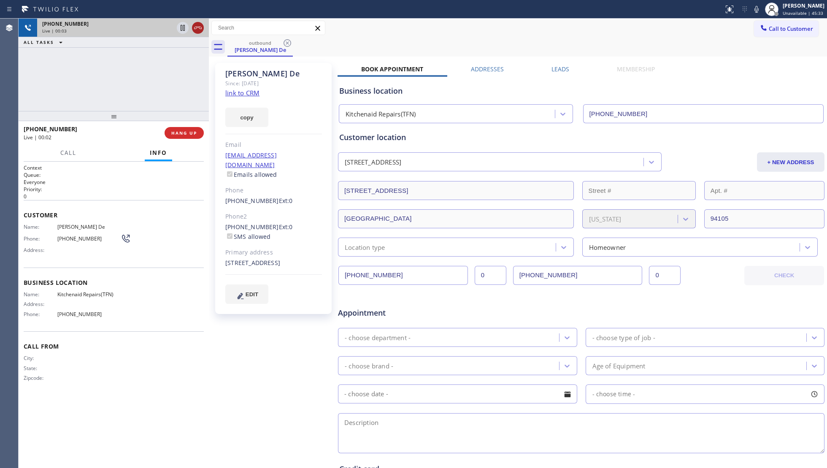
drag, startPoint x: 191, startPoint y: 22, endPoint x: 201, endPoint y: 24, distance: 10.3
click at [192, 22] on div at bounding box center [190, 28] width 30 height 19
drag, startPoint x: 201, startPoint y: 24, endPoint x: 205, endPoint y: 43, distance: 19.0
click at [201, 27] on icon at bounding box center [198, 28] width 10 height 10
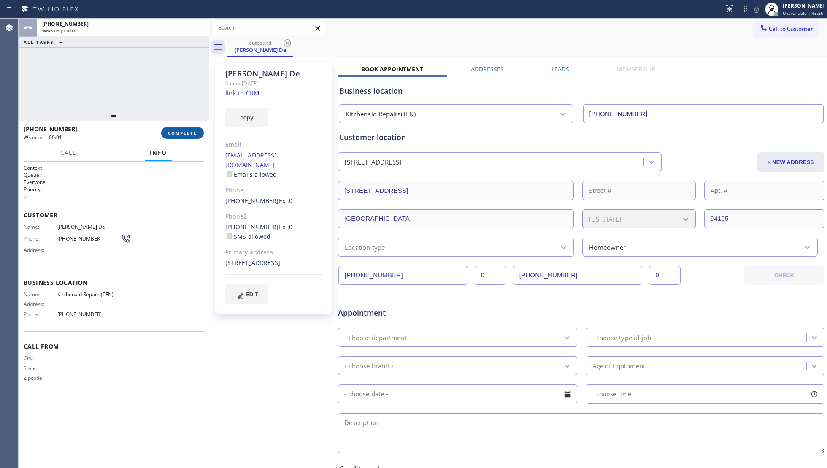
click at [181, 133] on span "COMPLETE" at bounding box center [182, 133] width 29 height 6
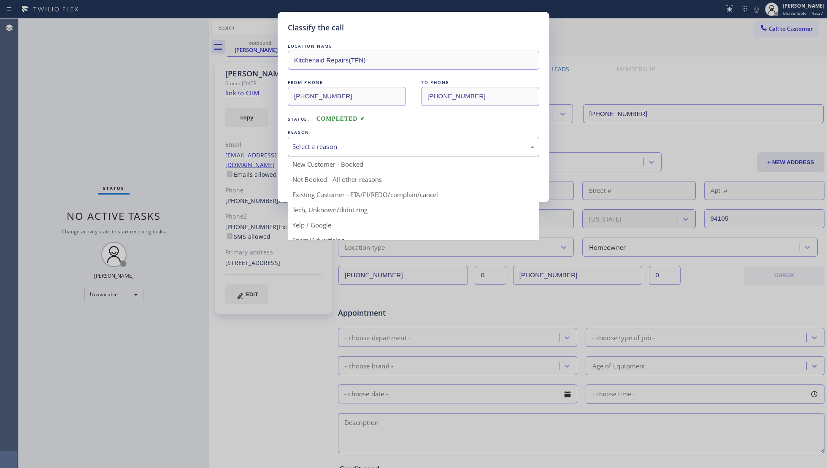
click at [310, 142] on div "Select a reason" at bounding box center [413, 147] width 242 height 10
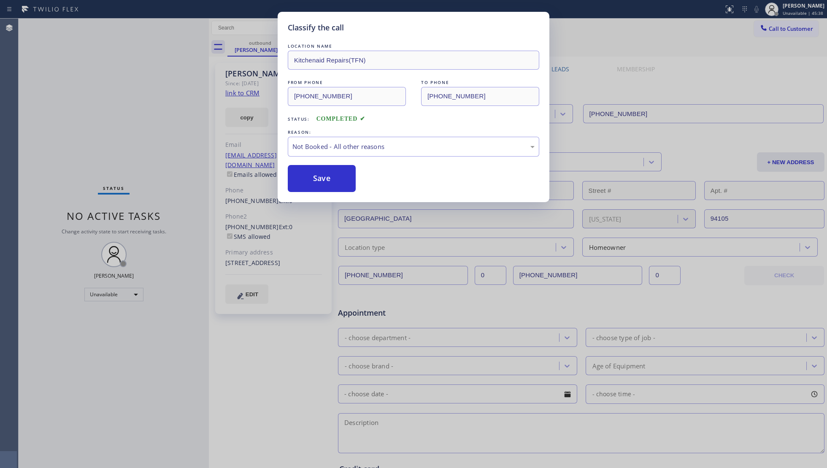
click at [313, 180] on button "Save" at bounding box center [322, 178] width 68 height 27
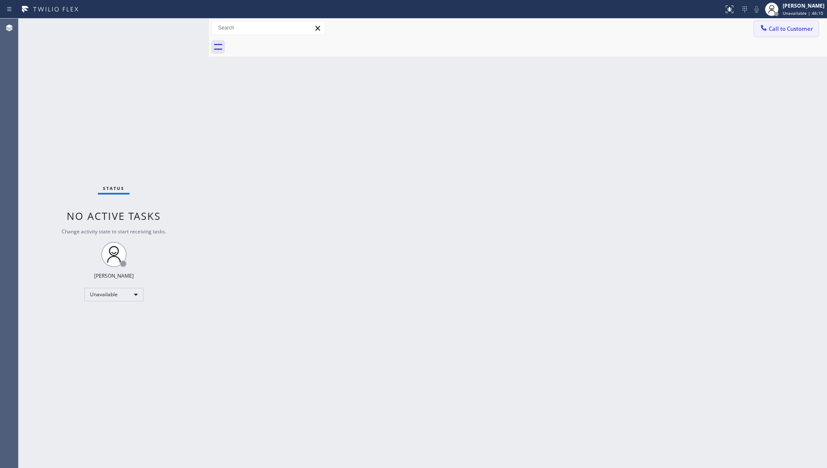
click at [785, 32] on button "Call to Customer" at bounding box center [786, 29] width 65 height 16
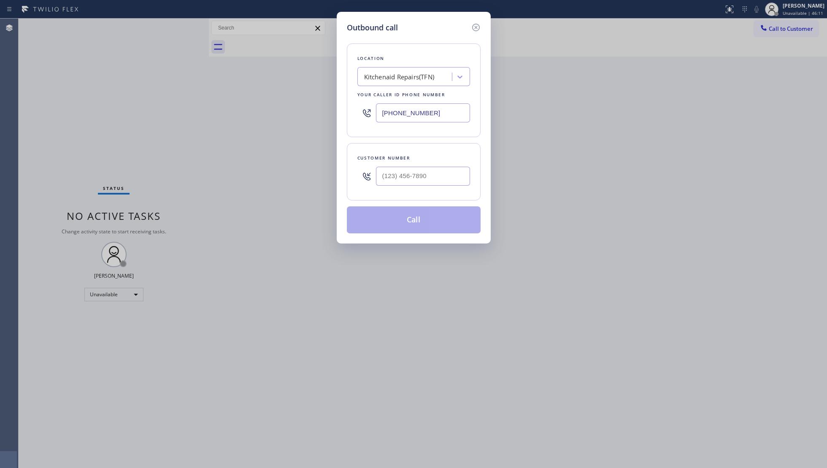
drag, startPoint x: 414, startPoint y: 116, endPoint x: 340, endPoint y: 117, distance: 73.9
click at [340, 117] on div "Outbound call Location Kitchenaid Repairs(TFN) Your caller id phone number (844…" at bounding box center [414, 128] width 154 height 232
paste input "949) 438-5091"
type input "(949) 438-5091"
click at [464, 181] on input "(___) ___-____" at bounding box center [423, 176] width 94 height 19
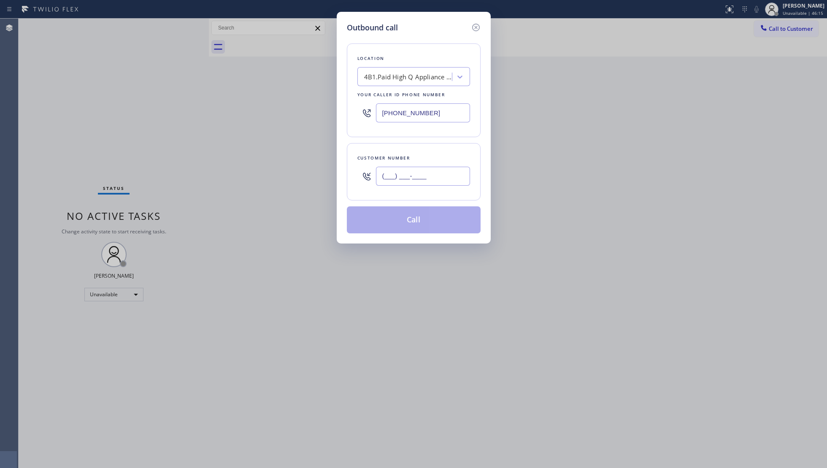
paste input "949) 378-0674"
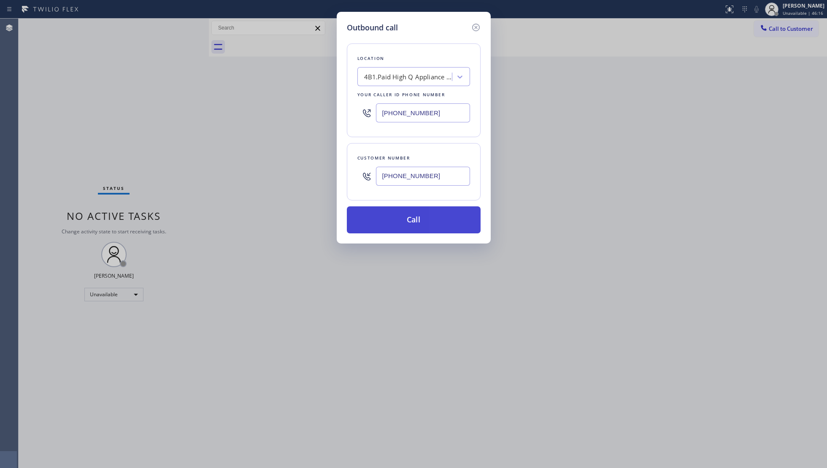
type input "(949) 378-0674"
click at [421, 218] on button "Call" at bounding box center [414, 219] width 134 height 27
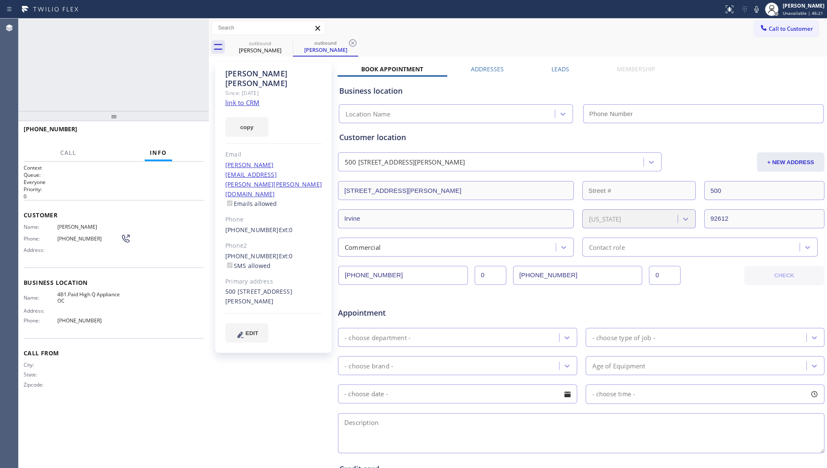
type input "(949) 438-5091"
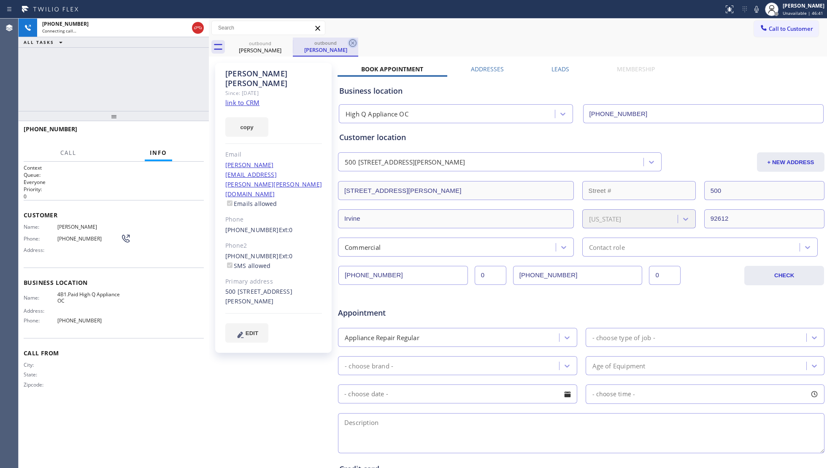
click at [355, 41] on icon at bounding box center [353, 43] width 10 height 10
click at [145, 68] on div "+19493780674 Connecting call… ALL TASKS ALL TASKS ACTIVE TASKS TASKS IN WRAP UP" at bounding box center [114, 65] width 190 height 92
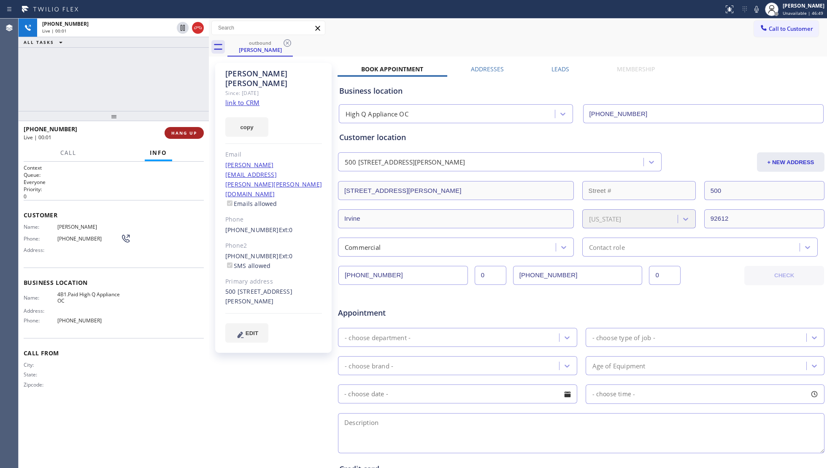
click at [182, 127] on button "HANG UP" at bounding box center [184, 133] width 39 height 12
click at [183, 126] on div "+19493780674 Live | 00:02 HANG UP" at bounding box center [114, 133] width 180 height 22
click at [184, 126] on div "+19493780674 Live | 00:02 HANG UP" at bounding box center [114, 133] width 180 height 22
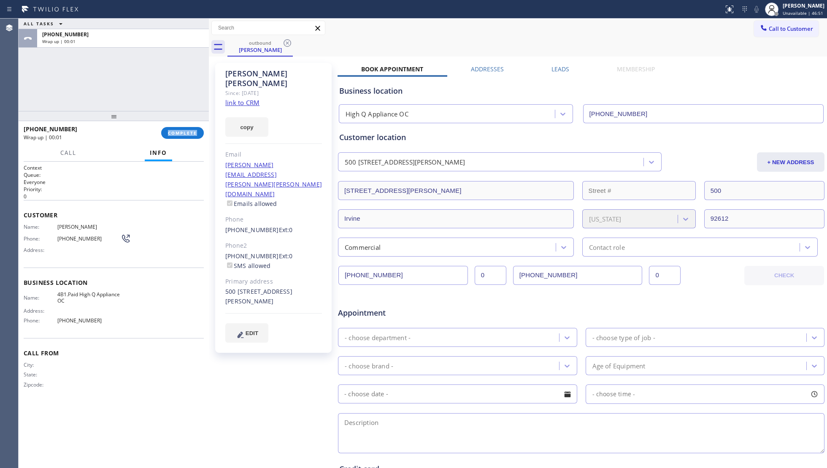
click at [184, 126] on div "+19493780674 Wrap up | 00:01 COMPLETE" at bounding box center [114, 133] width 180 height 22
click at [186, 126] on div "+19493780674 Wrap up | 00:01 COMPLETE" at bounding box center [114, 133] width 180 height 22
click at [187, 126] on div "+19493780674 Wrap up | 00:01 COMPLETE" at bounding box center [114, 133] width 180 height 22
click at [186, 135] on span "COMPLETE" at bounding box center [182, 133] width 29 height 6
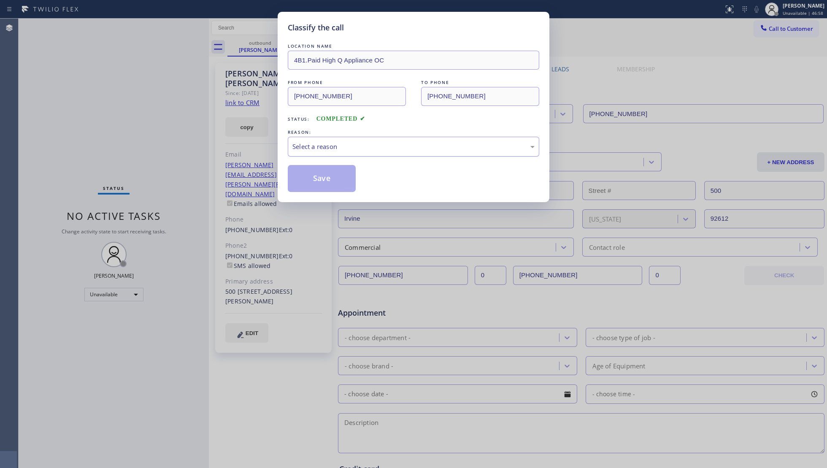
click at [322, 147] on div "Select a reason" at bounding box center [413, 147] width 242 height 10
click at [317, 174] on button "Save" at bounding box center [322, 178] width 68 height 27
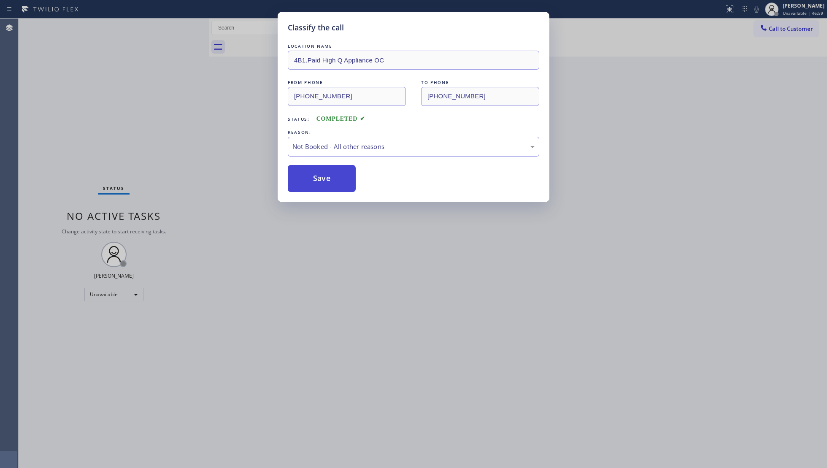
click at [317, 174] on button "Save" at bounding box center [322, 178] width 68 height 27
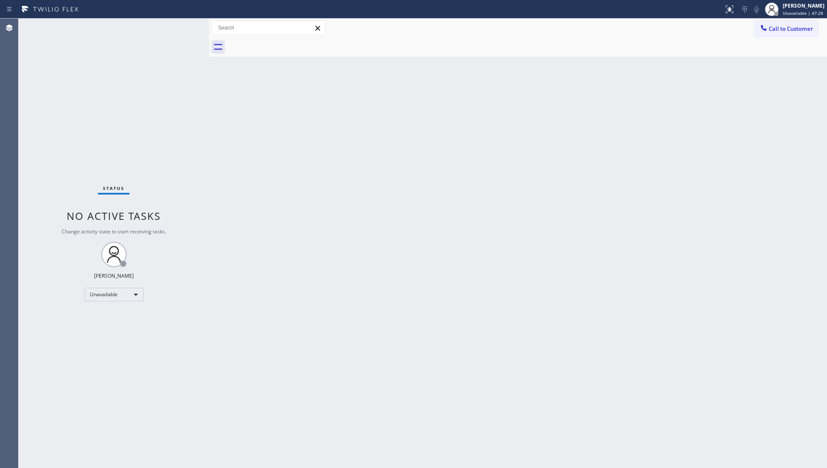
drag, startPoint x: 451, startPoint y: 141, endPoint x: 466, endPoint y: 141, distance: 15.2
click at [452, 141] on div "Back to Dashboard Change Sender ID Customers Technicians Select a contact Outbo…" at bounding box center [518, 243] width 618 height 449
click at [618, 222] on div "Back to Dashboard Change Sender ID Customers Technicians Select a contact Outbo…" at bounding box center [518, 243] width 618 height 449
click at [800, 92] on div "Back to Dashboard Change Sender ID Customers Technicians Select a contact Outbo…" at bounding box center [518, 243] width 618 height 449
click at [783, 36] on button "Call to Customer" at bounding box center [786, 29] width 65 height 16
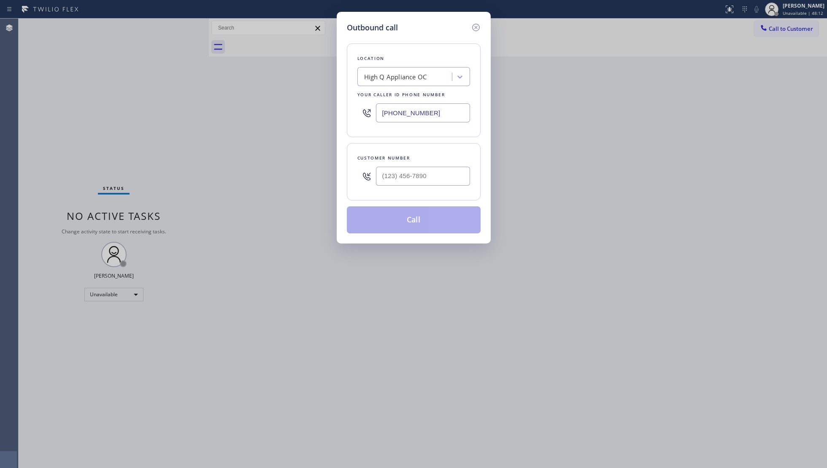
drag, startPoint x: 421, startPoint y: 112, endPoint x: 425, endPoint y: 119, distance: 7.9
click at [421, 116] on input "(949) 438-5091" at bounding box center [423, 112] width 94 height 19
drag, startPoint x: 442, startPoint y: 115, endPoint x: 355, endPoint y: 116, distance: 86.9
click at [355, 116] on div "Location High Q Appliance OC Your caller id phone number (949) 438-5091" at bounding box center [414, 90] width 134 height 94
paste input "text"
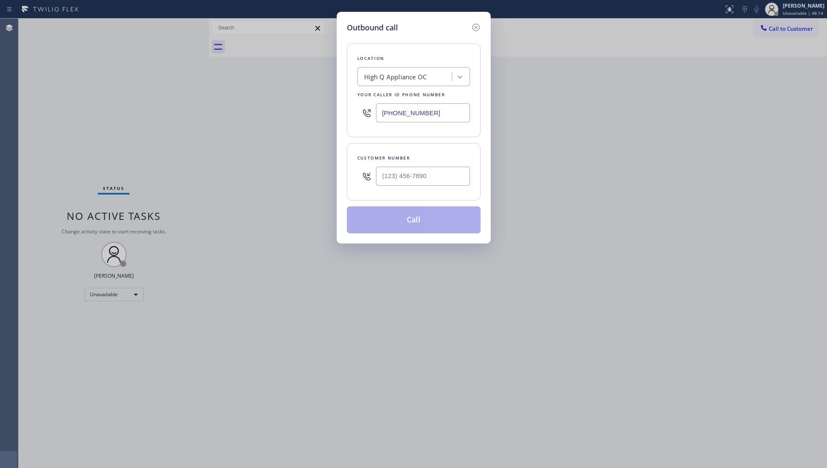
type input "(949) 438-5091"
click at [411, 166] on div at bounding box center [423, 175] width 94 height 27
paste input "714"
drag, startPoint x: 415, startPoint y: 172, endPoint x: 418, endPoint y: 176, distance: 4.9
click at [416, 172] on input "(___) ___-_714" at bounding box center [423, 176] width 94 height 19
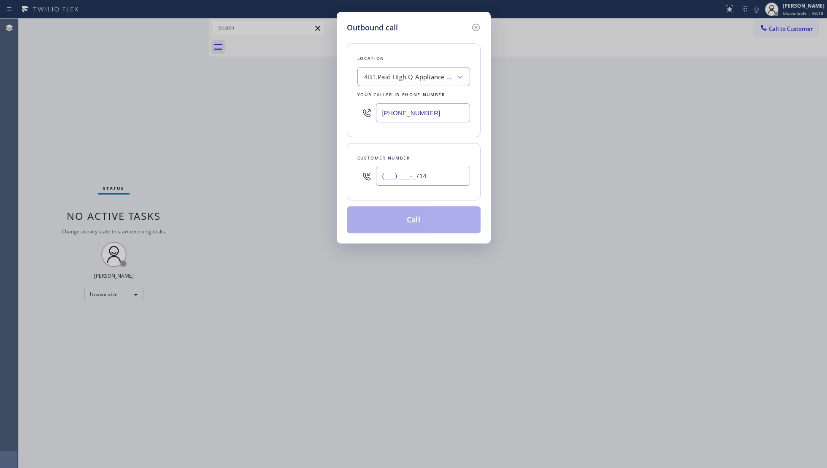
drag, startPoint x: 429, startPoint y: 180, endPoint x: 341, endPoint y: 180, distance: 88.2
click at [341, 180] on div "Outbound call Location 4B1.Paid High Q Appliance OC Your caller id phone number…" at bounding box center [414, 128] width 154 height 232
paste input "714) 813-1701"
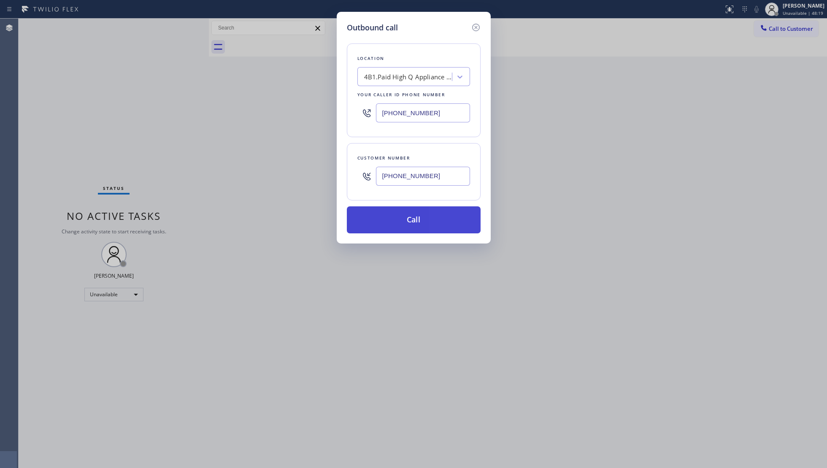
type input "(714) 813-1701"
click at [411, 220] on button "Call" at bounding box center [414, 219] width 134 height 27
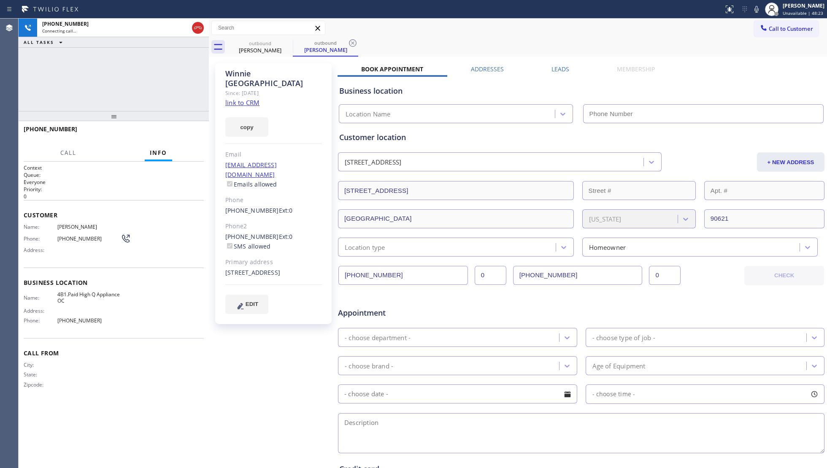
type input "(949) 438-5091"
click at [350, 41] on icon at bounding box center [353, 43] width 10 height 10
drag, startPoint x: 353, startPoint y: 41, endPoint x: 359, endPoint y: 38, distance: 6.8
click at [354, 41] on div "outbound Winnie Houston" at bounding box center [527, 47] width 600 height 19
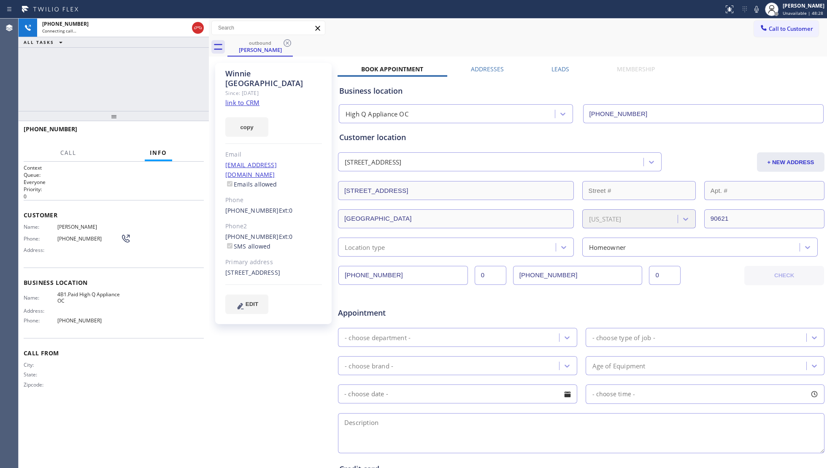
drag, startPoint x: 426, startPoint y: 41, endPoint x: 434, endPoint y: 43, distance: 8.5
click at [426, 43] on div "outbound Winnie Houston" at bounding box center [527, 47] width 600 height 19
click at [149, 69] on div "+17148131701 Connecting call… ALL TASKS ALL TASKS ACTIVE TASKS TASKS IN WRAP UP" at bounding box center [114, 65] width 190 height 92
drag, startPoint x: 152, startPoint y: 85, endPoint x: 148, endPoint y: 101, distance: 16.6
click at [154, 87] on div "+17148131701 Connecting call… ALL TASKS ALL TASKS ACTIVE TASKS TASKS IN WRAP UP" at bounding box center [114, 65] width 190 height 92
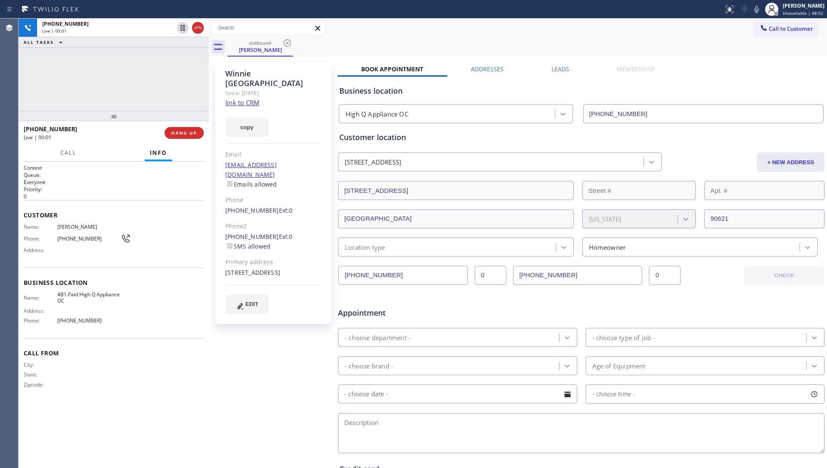
click at [365, 41] on div "outbound Winnie Houston" at bounding box center [527, 47] width 600 height 19
click at [192, 134] on span "HANG UP" at bounding box center [184, 133] width 26 height 6
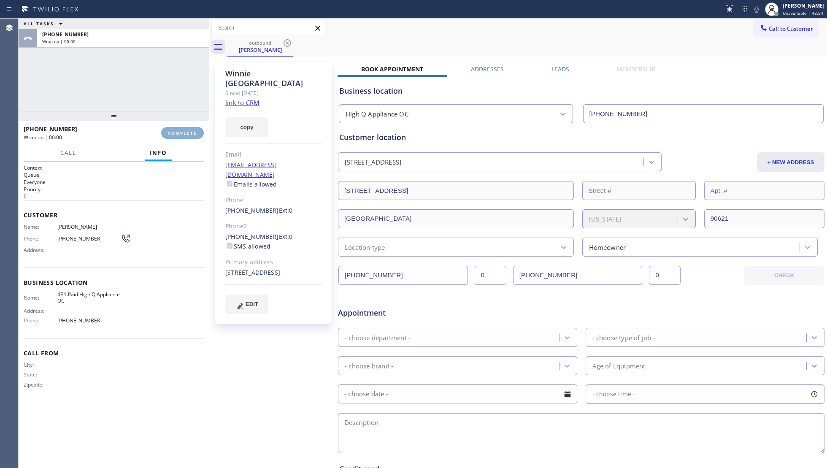
click at [192, 133] on span "COMPLETE" at bounding box center [182, 133] width 29 height 6
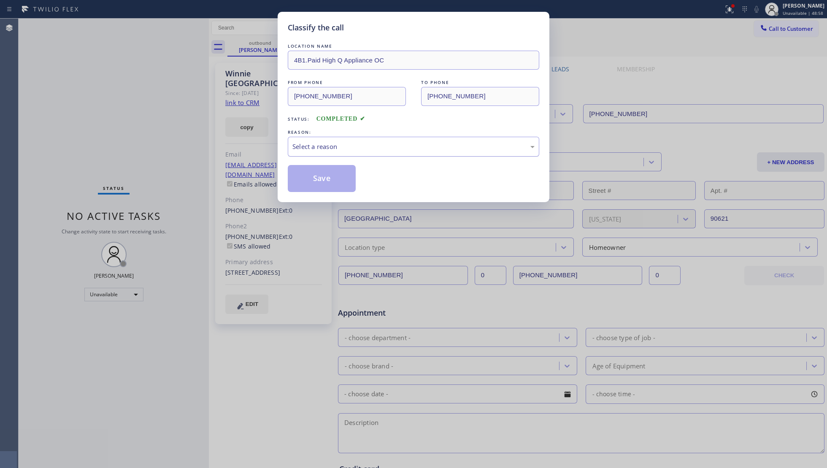
click at [333, 149] on div "Select a reason" at bounding box center [413, 147] width 242 height 10
click at [325, 176] on button "Save" at bounding box center [322, 178] width 68 height 27
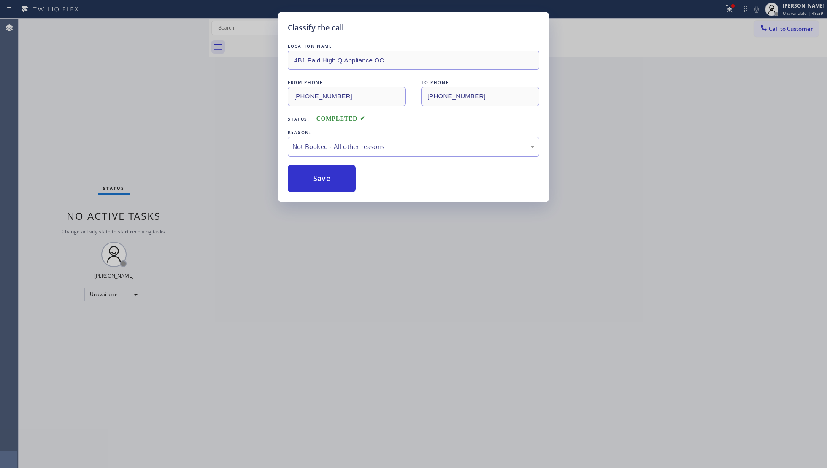
click at [237, 148] on div "Classify the call LOCATION NAME 4B1.Paid High Q Appliance OC FROM PHONE (949) 4…" at bounding box center [413, 234] width 827 height 468
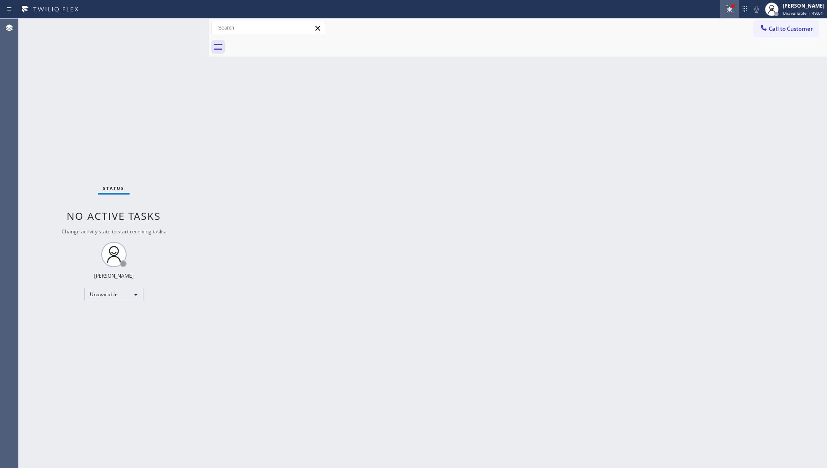
drag, startPoint x: 730, startPoint y: 8, endPoint x: 716, endPoint y: 70, distance: 63.1
click at [730, 9] on icon at bounding box center [730, 9] width 10 height 10
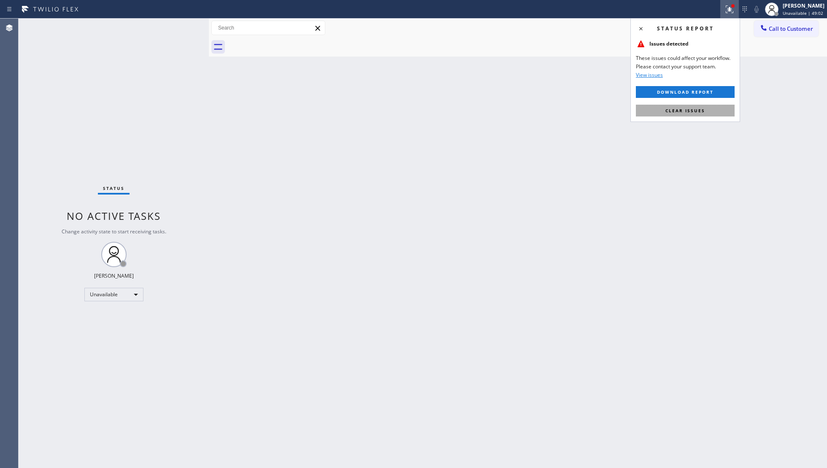
click at [679, 111] on span "Clear issues" at bounding box center [686, 111] width 40 height 6
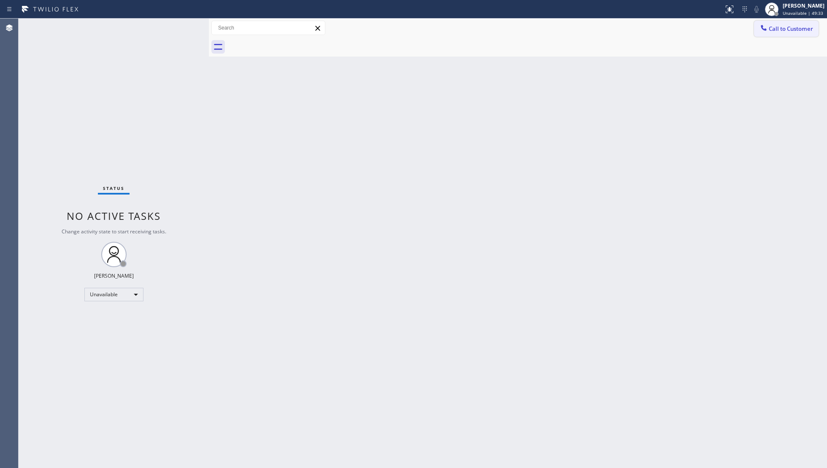
drag, startPoint x: 777, startPoint y: 29, endPoint x: 616, endPoint y: 62, distance: 164.3
click at [777, 28] on span "Call to Customer" at bounding box center [791, 29] width 44 height 8
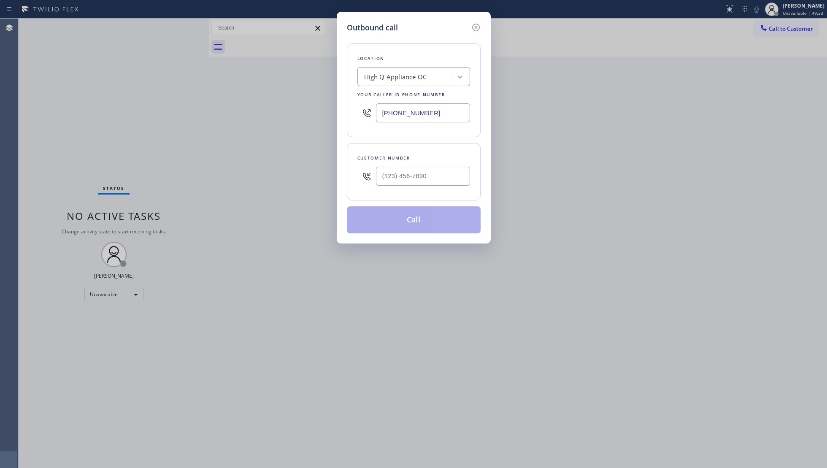
drag, startPoint x: 453, startPoint y: 107, endPoint x: 331, endPoint y: 109, distance: 121.6
click at [331, 109] on div "Outbound call Location High Q Appliance OC Your caller id phone number (949) 43…" at bounding box center [413, 234] width 827 height 468
paste input "855) 731-4952"
type input "(855) 731-4952"
click at [403, 179] on input "(___) ___-____" at bounding box center [423, 176] width 94 height 19
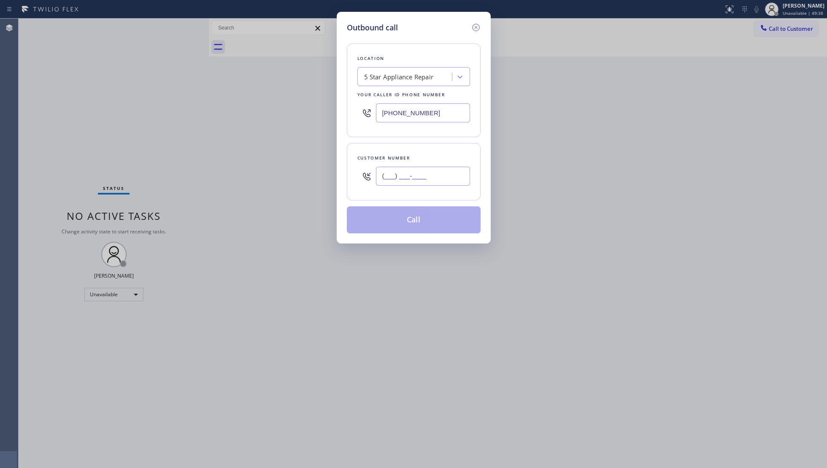
paste input "213) 479-8268"
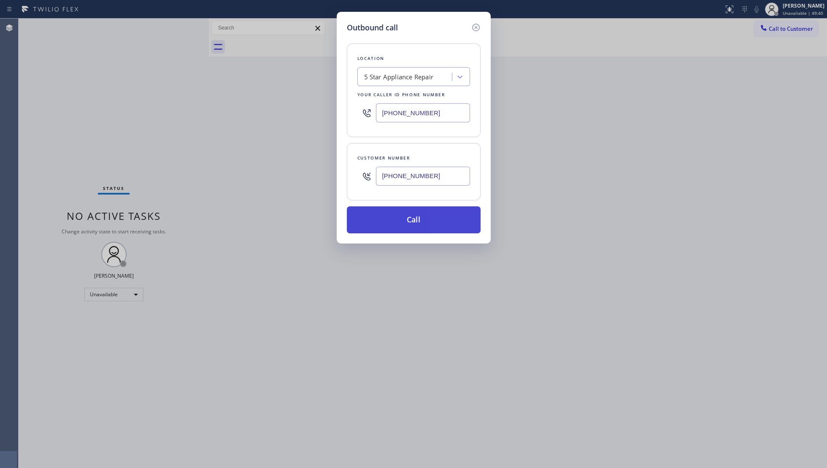
type input "(213) 479-8268"
click at [411, 214] on button "Call" at bounding box center [414, 219] width 134 height 27
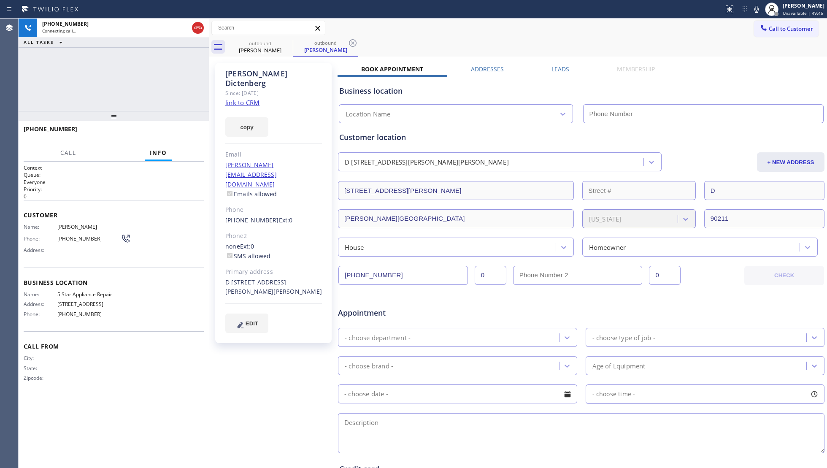
type input "(855) 731-4952"
drag, startPoint x: 353, startPoint y: 41, endPoint x: 374, endPoint y: 43, distance: 20.8
click at [354, 41] on icon at bounding box center [353, 43] width 10 height 10
click at [374, 43] on div "outbound Marisa Dictenberg" at bounding box center [527, 47] width 600 height 19
click at [182, 132] on span "HANG UP" at bounding box center [184, 133] width 26 height 6
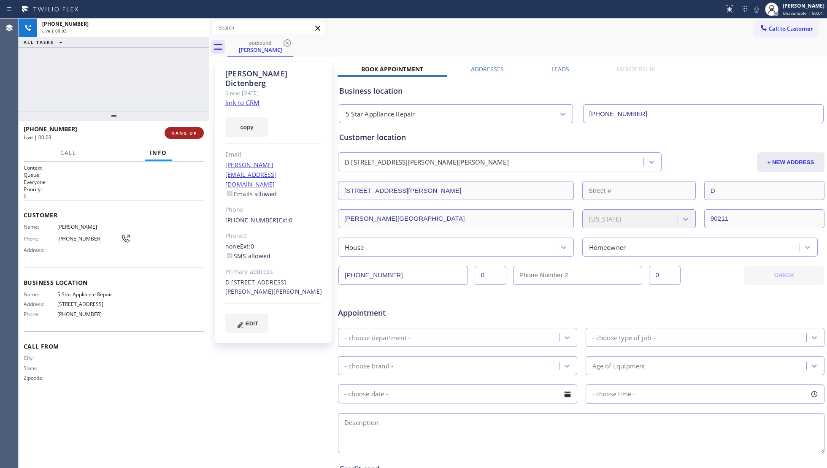
click at [183, 132] on span "HANG UP" at bounding box center [184, 133] width 26 height 6
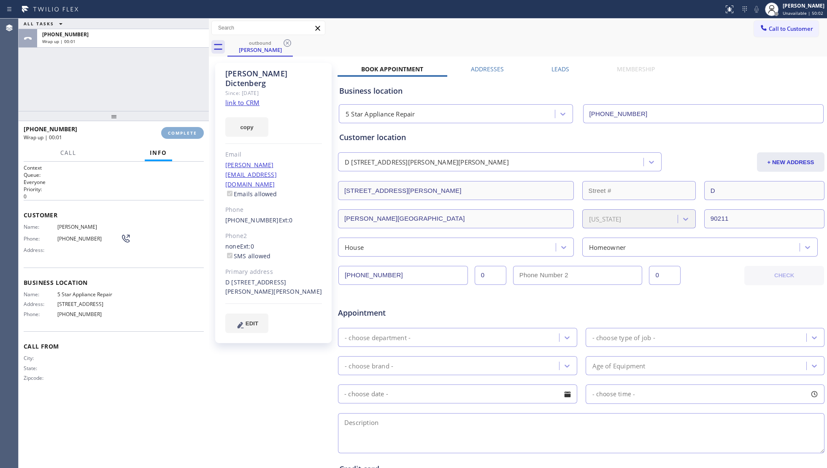
click at [183, 132] on span "COMPLETE" at bounding box center [182, 133] width 29 height 6
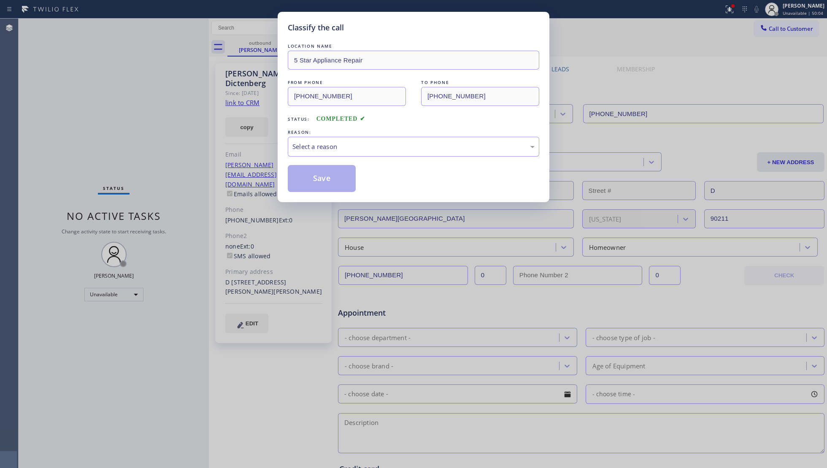
drag, startPoint x: 433, startPoint y: 152, endPoint x: 416, endPoint y: 155, distance: 17.1
click at [431, 152] on div "Select a reason" at bounding box center [414, 147] width 252 height 20
click at [309, 178] on button "Save" at bounding box center [322, 178] width 68 height 27
click at [310, 178] on button "Save" at bounding box center [322, 178] width 68 height 27
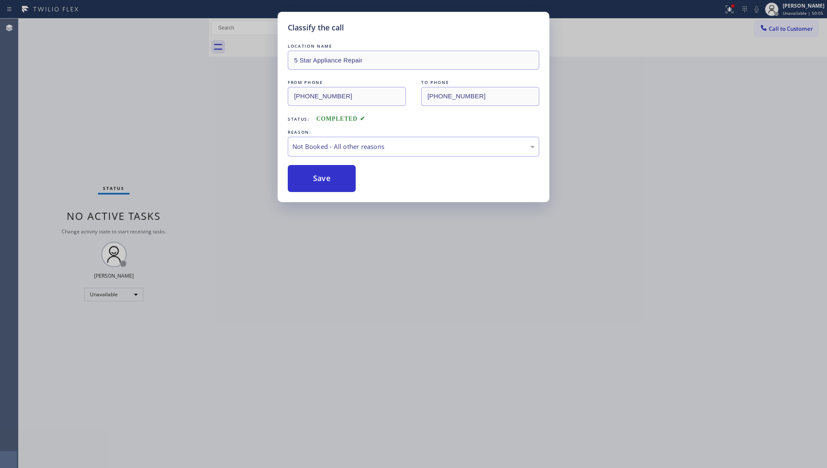
click at [769, 130] on div "Classify the call LOCATION NAME 5 Star Appliance Repair FROM PHONE (855) 731-49…" at bounding box center [413, 234] width 827 height 468
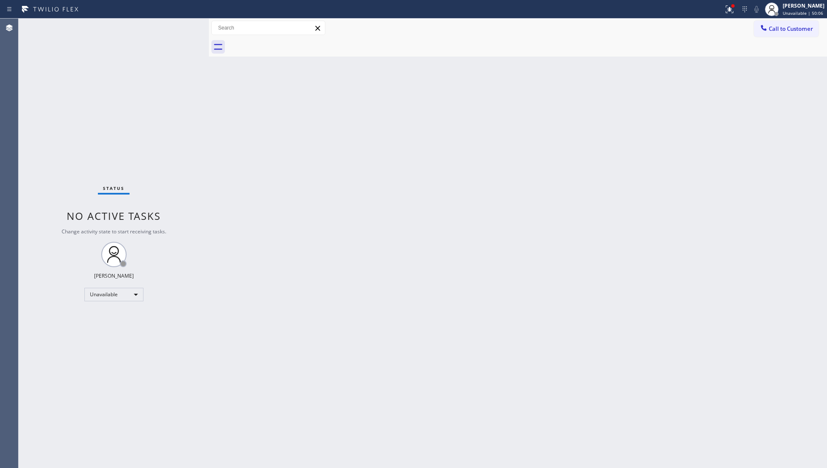
drag, startPoint x: 728, startPoint y: 6, endPoint x: 728, endPoint y: 26, distance: 19.8
click at [728, 11] on button at bounding box center [729, 9] width 19 height 19
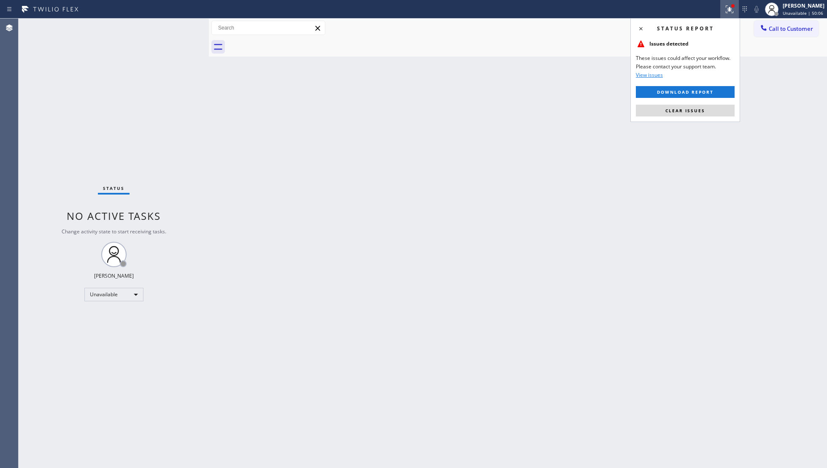
click at [706, 117] on div "Status report Issues detected These issues could affect your workflow. Please c…" at bounding box center [686, 70] width 110 height 104
click at [702, 111] on span "Clear issues" at bounding box center [686, 111] width 40 height 6
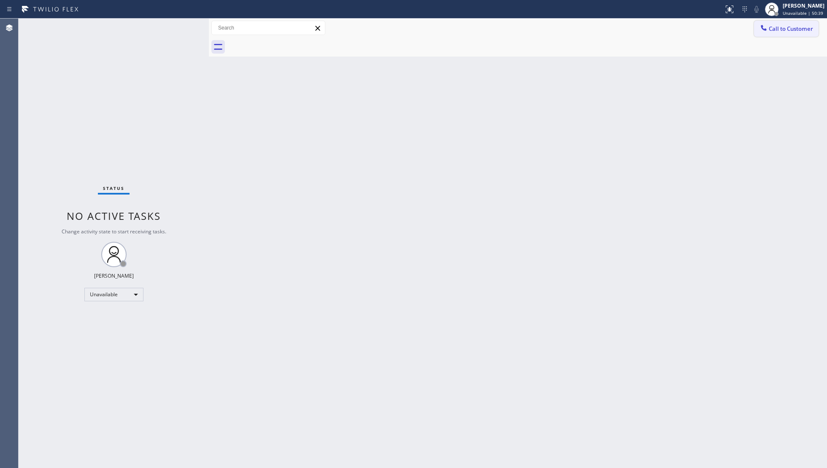
click at [793, 24] on button "Call to Customer" at bounding box center [786, 29] width 65 height 16
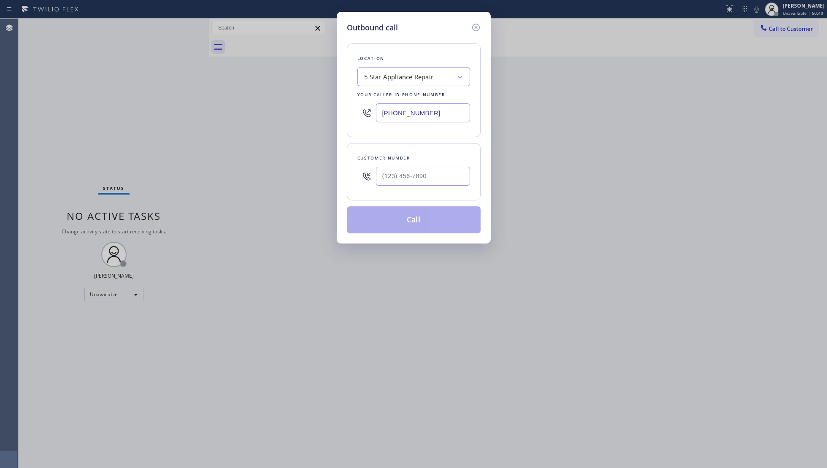
drag, startPoint x: 441, startPoint y: 114, endPoint x: 324, endPoint y: 116, distance: 116.9
click at [338, 117] on div "Outbound call Location 5 Star Appliance Repair Your caller id phone number (855…" at bounding box center [414, 128] width 154 height 232
paste input "708) 435-2859"
type input "(708) 435-2859"
click at [428, 173] on input "(___) ___-____" at bounding box center [423, 176] width 94 height 19
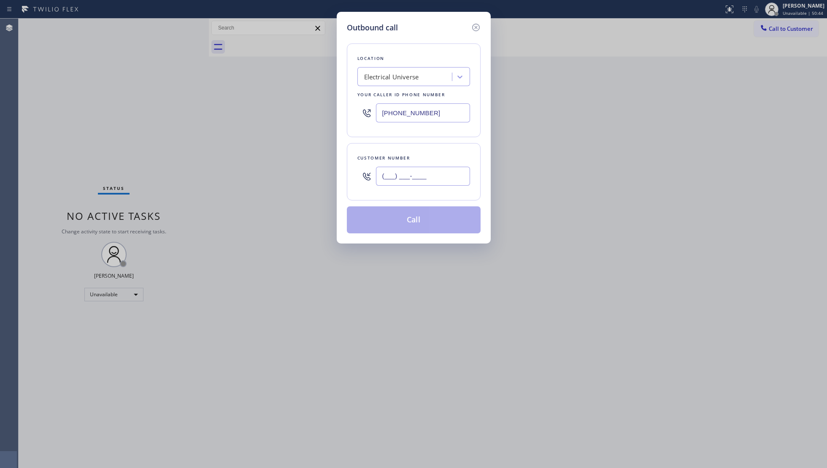
paste input "708) 735-2859"
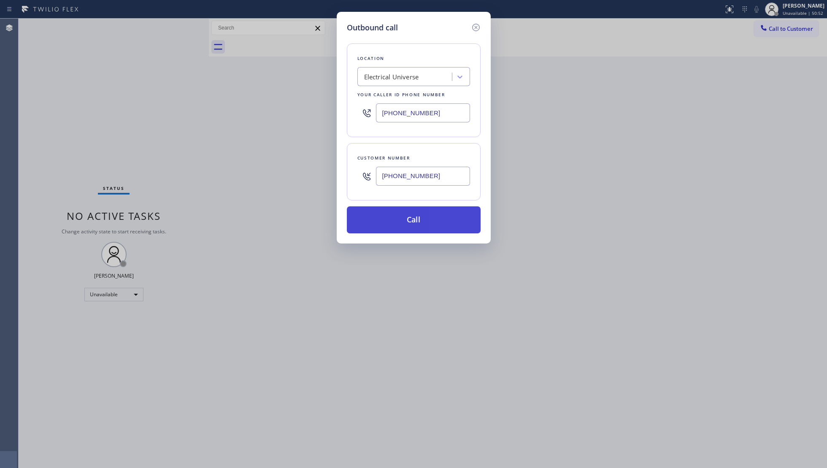
type input "(708) 735-2859"
click at [417, 222] on button "Call" at bounding box center [414, 219] width 134 height 27
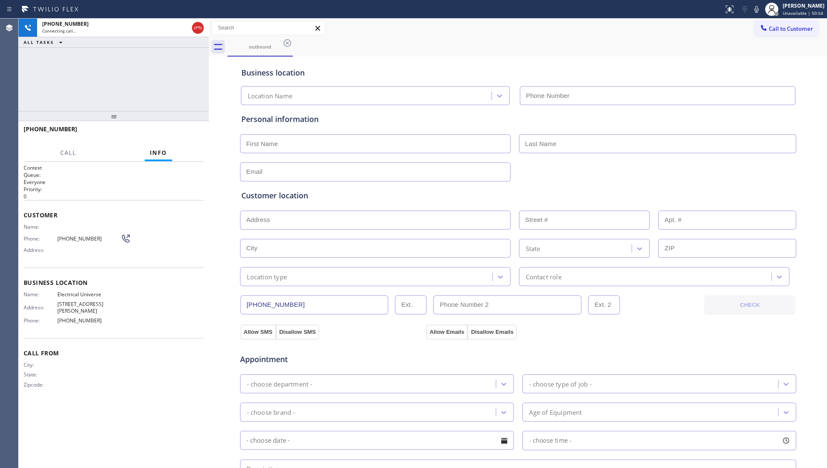
type input "(708) 435-2859"
click at [755, 6] on icon at bounding box center [757, 9] width 10 height 10
click at [757, 8] on icon at bounding box center [757, 9] width 4 height 7
click at [661, 38] on div "outbound" at bounding box center [527, 47] width 600 height 19
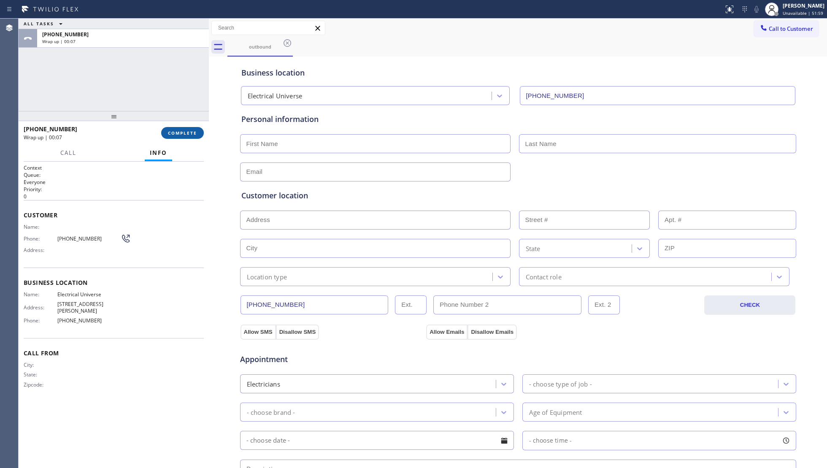
click at [189, 130] on span "COMPLETE" at bounding box center [182, 133] width 29 height 6
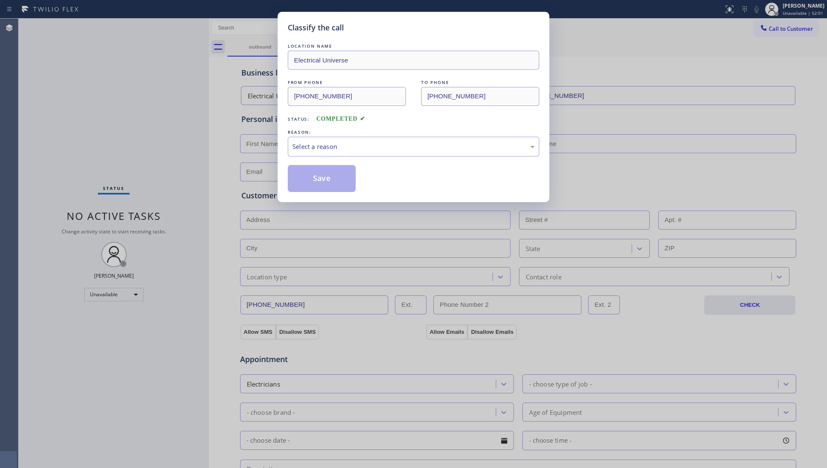
click at [313, 127] on div "LOCATION NAME Electrical Universe FROM PHONE (708) 435-2859 TO PHONE (708) 735-…" at bounding box center [414, 117] width 252 height 150
click at [312, 141] on div "Select a reason" at bounding box center [414, 147] width 252 height 20
click at [312, 181] on button "Save" at bounding box center [322, 178] width 68 height 27
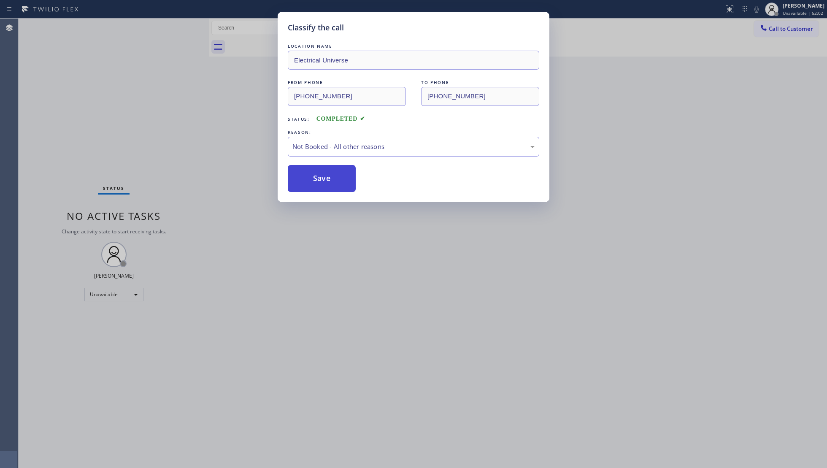
click at [313, 181] on button "Save" at bounding box center [322, 178] width 68 height 27
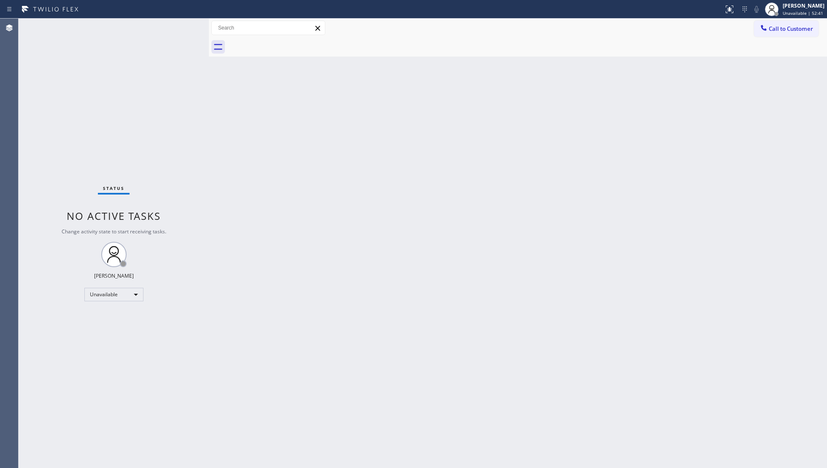
drag, startPoint x: 684, startPoint y: 14, endPoint x: 701, endPoint y: 15, distance: 17.3
click at [685, 14] on div at bounding box center [361, 10] width 717 height 14
click at [786, 25] on span "Call to Customer" at bounding box center [791, 29] width 44 height 8
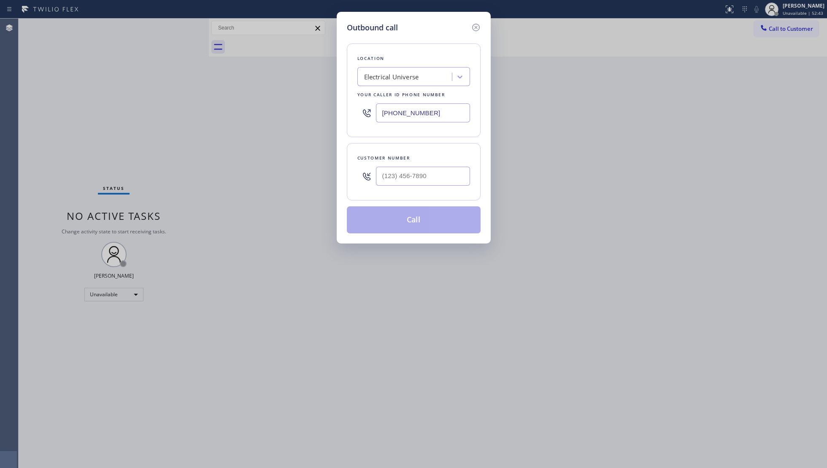
drag, startPoint x: 461, startPoint y: 108, endPoint x: 355, endPoint y: 108, distance: 105.9
click at [355, 108] on div "Location Electrical Universe Your caller id phone number (708) 435-2859" at bounding box center [414, 90] width 134 height 94
paste input "305) 239-8487"
type input "(305) 239-8487"
click at [422, 181] on input "(___) ___-____" at bounding box center [423, 176] width 94 height 19
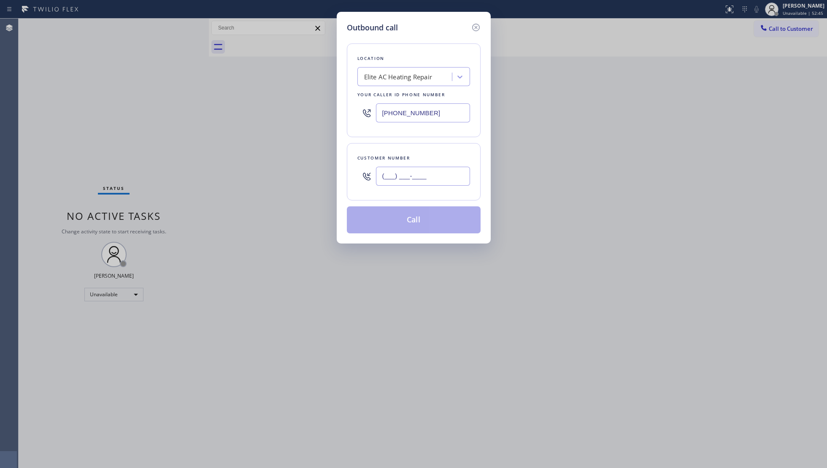
paste input "305) 848-3182"
type input "(305) 848-3182"
click at [435, 223] on button "Call" at bounding box center [414, 219] width 134 height 27
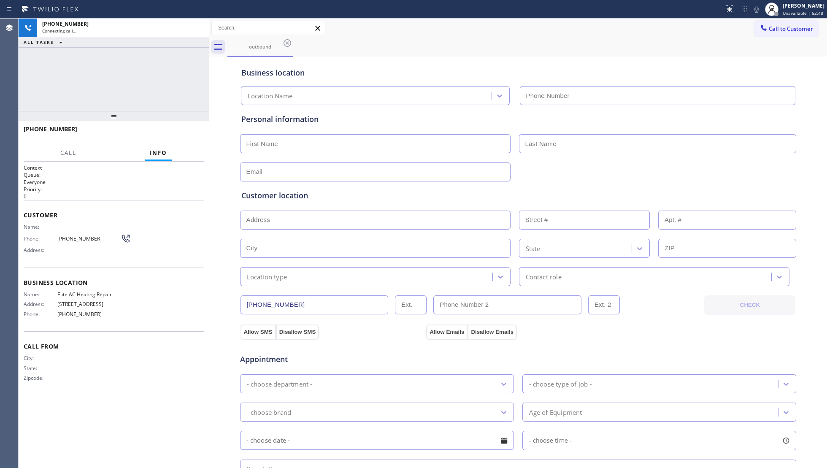
type input "(305) 239-8487"
click at [596, 26] on div "Call to Customer Outbound call Location Elite AC Heating Repair Your caller id …" at bounding box center [518, 28] width 618 height 15
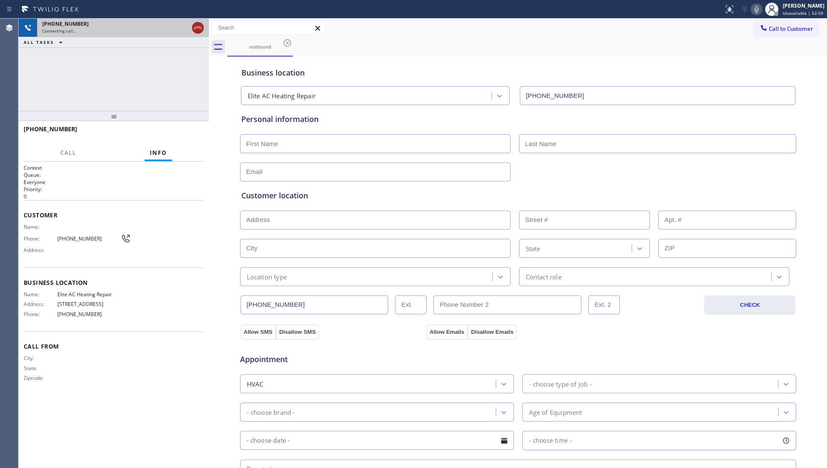
click at [196, 27] on icon at bounding box center [198, 28] width 10 height 10
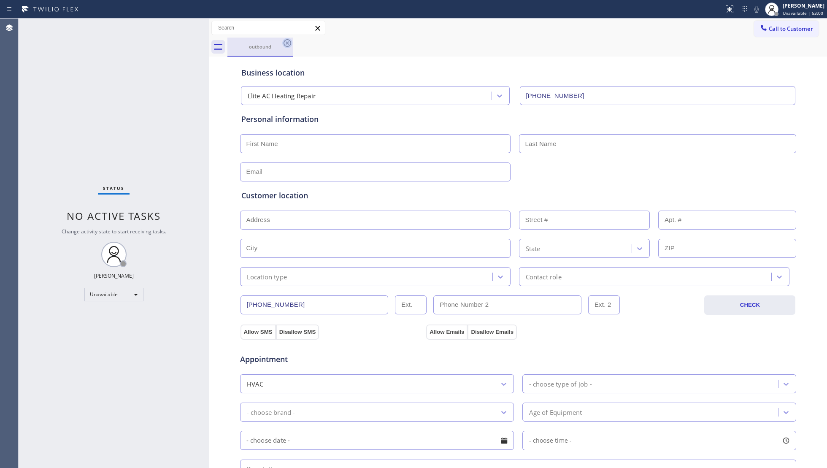
click at [288, 43] on icon at bounding box center [288, 43] width 8 height 8
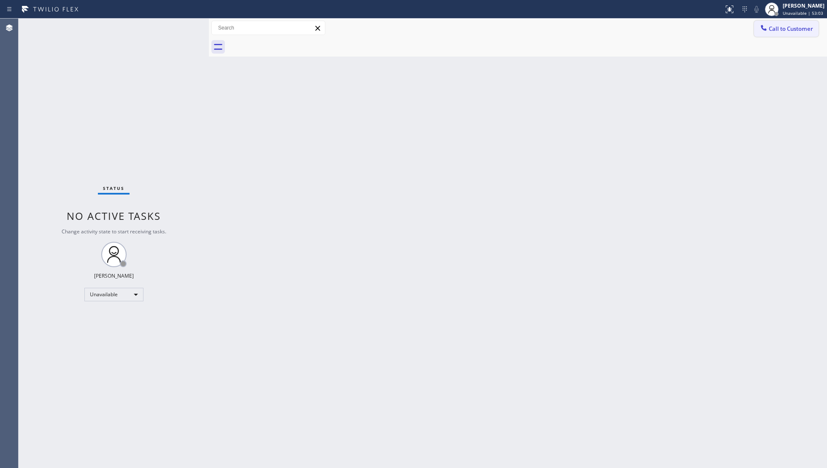
drag, startPoint x: 783, startPoint y: 29, endPoint x: 652, endPoint y: 64, distance: 135.4
click at [779, 30] on span "Call to Customer" at bounding box center [791, 29] width 44 height 8
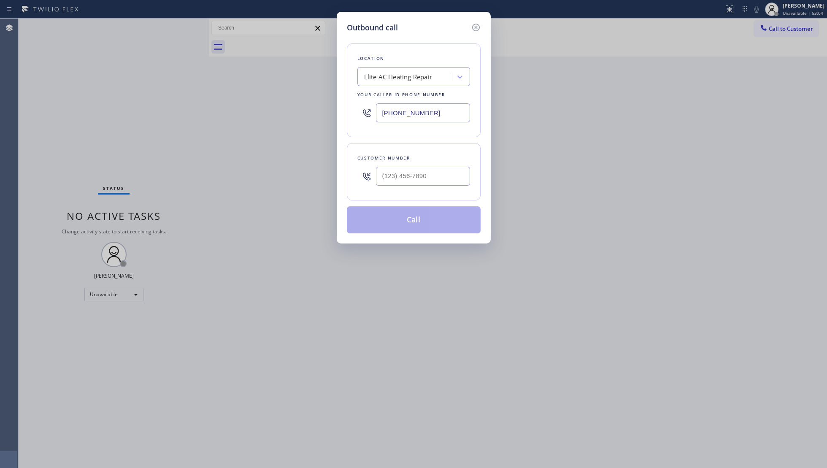
drag, startPoint x: 457, startPoint y: 107, endPoint x: 355, endPoint y: 105, distance: 103.0
click at [355, 107] on div "Location Elite AC Heating Repair Your caller id phone number (305) 239-8487" at bounding box center [414, 90] width 134 height 94
paste input "480) 550-9294"
drag, startPoint x: 443, startPoint y: 105, endPoint x: 306, endPoint y: 103, distance: 137.6
click at [300, 103] on div "Outbound call Location Viking Appliance Repair Tempe Your caller id phone numbe…" at bounding box center [413, 234] width 827 height 468
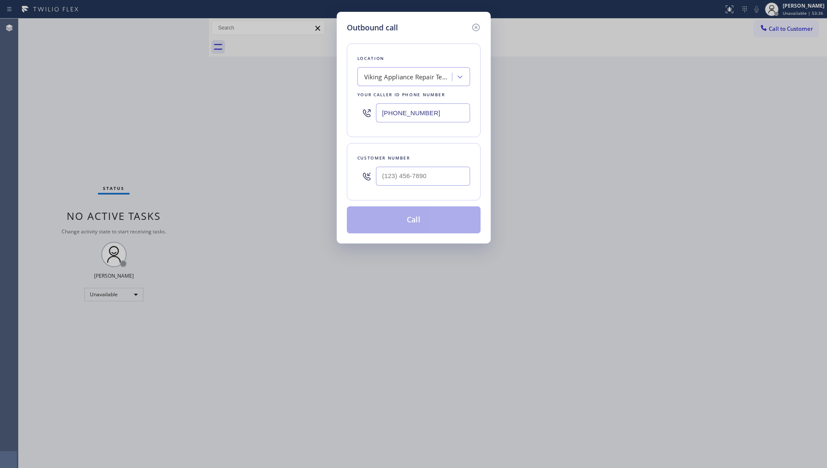
paste input "571) 520-3020"
type input "(571) 520-3020"
click at [453, 181] on input "(___) ___-____" at bounding box center [423, 176] width 94 height 19
paste input "574) 993-9143"
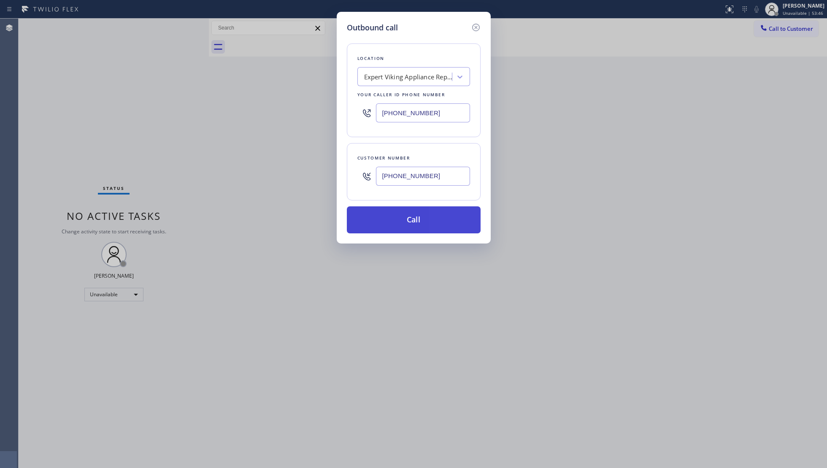
type input "(574) 993-9143"
click at [407, 223] on button "Call" at bounding box center [414, 219] width 134 height 27
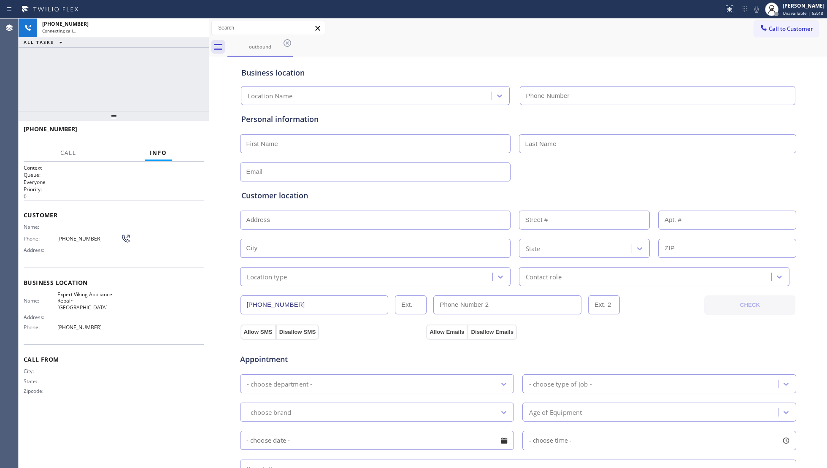
type input "(571) 520-3020"
click at [517, 66] on div "Business location Expert Viking Appliance Repair Arlington (571) 520-3020" at bounding box center [518, 82] width 557 height 46
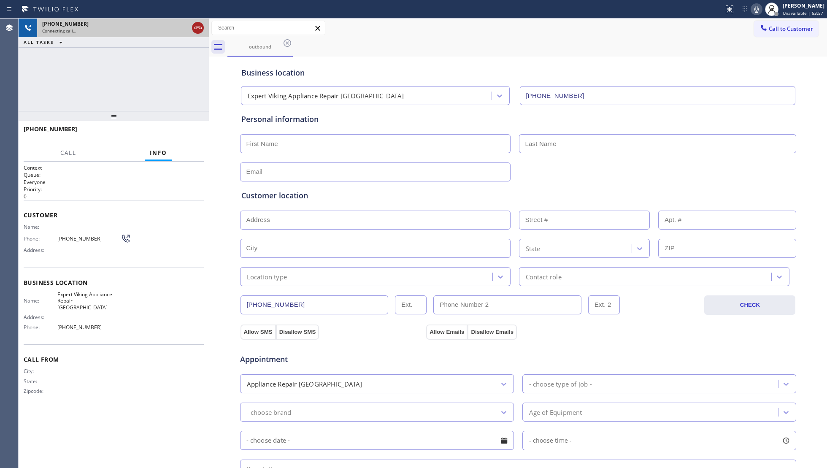
click at [198, 27] on icon at bounding box center [198, 28] width 10 height 10
click at [289, 42] on icon at bounding box center [287, 43] width 10 height 10
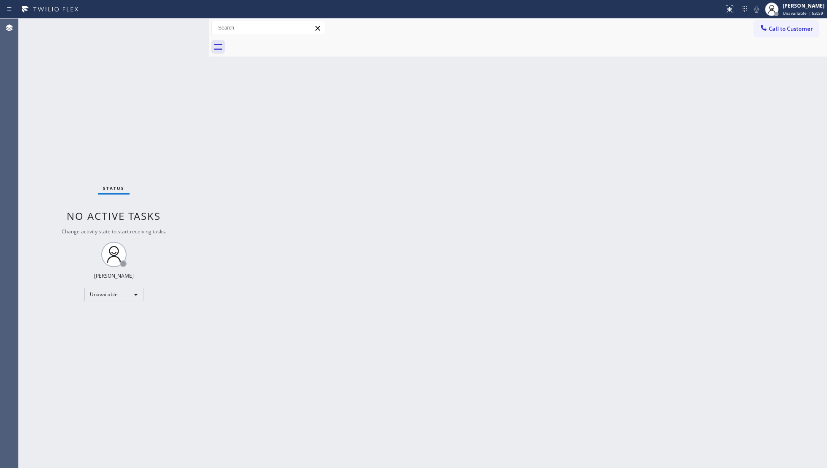
click at [792, 25] on span "Call to Customer" at bounding box center [791, 29] width 44 height 8
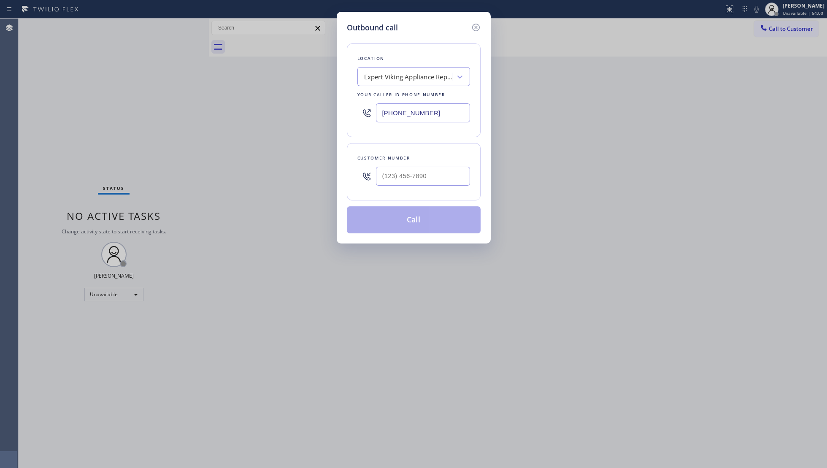
drag, startPoint x: 443, startPoint y: 113, endPoint x: 360, endPoint y: 117, distance: 82.4
click at [362, 117] on div "(571) 520-3020" at bounding box center [413, 112] width 113 height 27
paste input "805) 590-9131"
type input "(805) 590-9131"
click at [461, 173] on input "(___) ___-____" at bounding box center [423, 176] width 94 height 19
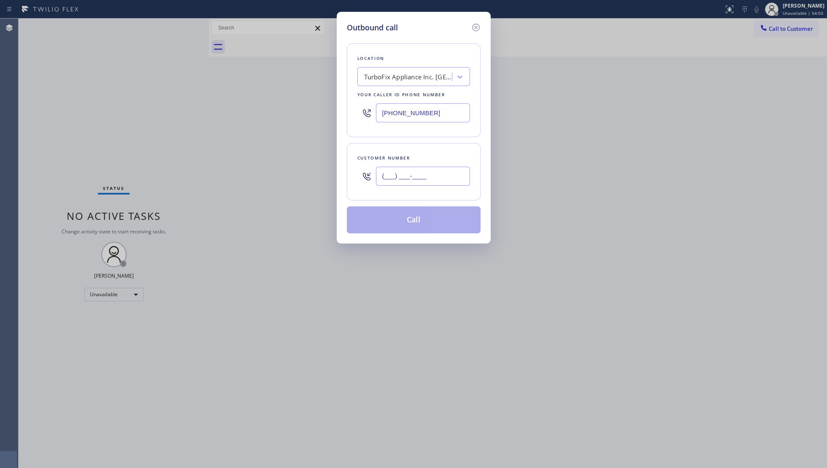
paste input "563) 872-8128"
type input "(563) 872-8128"
click at [418, 218] on button "Call" at bounding box center [414, 219] width 134 height 27
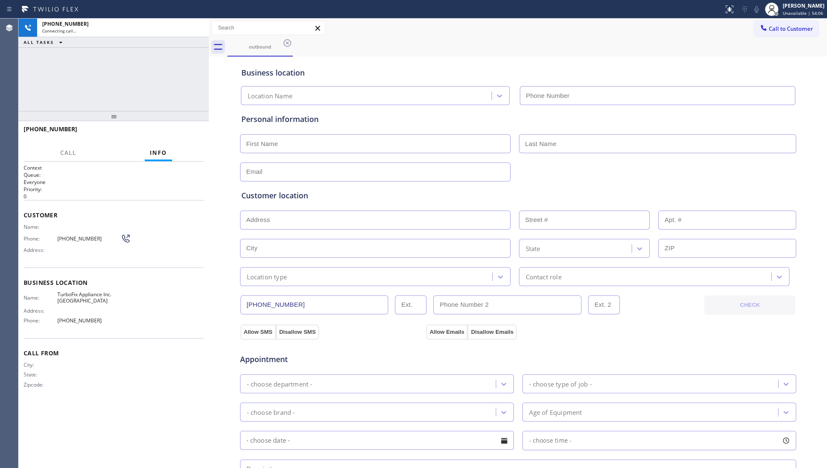
type input "(805) 590-9131"
click at [379, 21] on div "Call to Customer Outbound call Location TurboFix Appliance Inc. Simi Valley You…" at bounding box center [518, 28] width 618 height 15
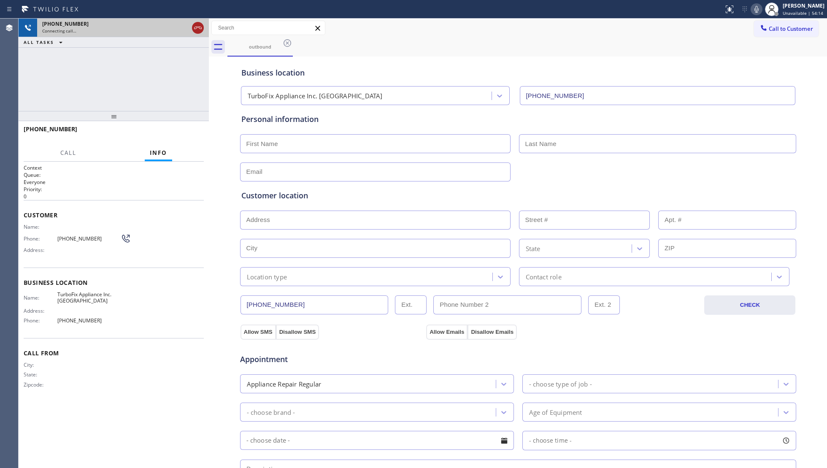
click at [197, 26] on icon at bounding box center [198, 28] width 10 height 10
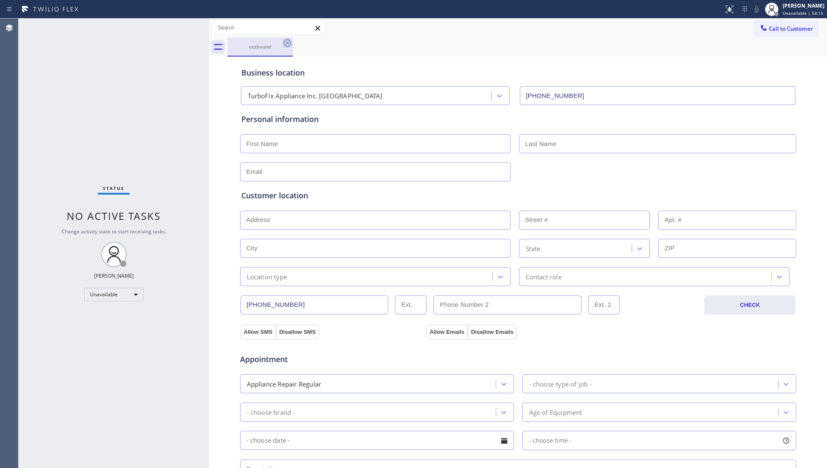
click at [287, 44] on icon at bounding box center [287, 43] width 10 height 10
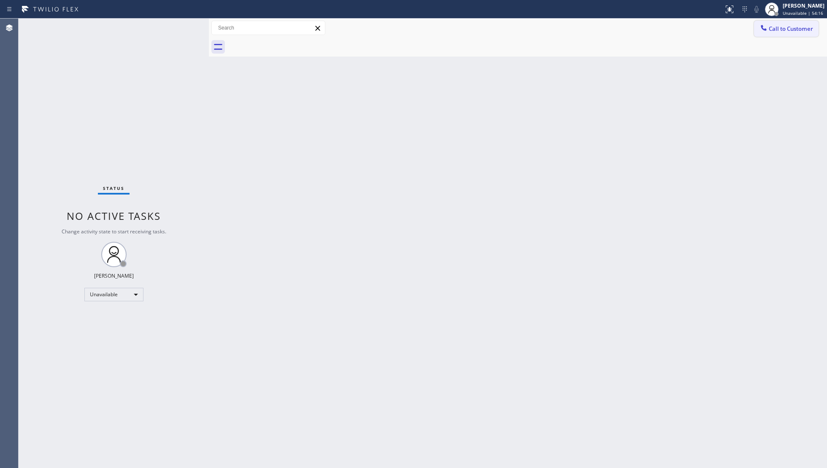
click at [768, 30] on div at bounding box center [764, 29] width 10 height 10
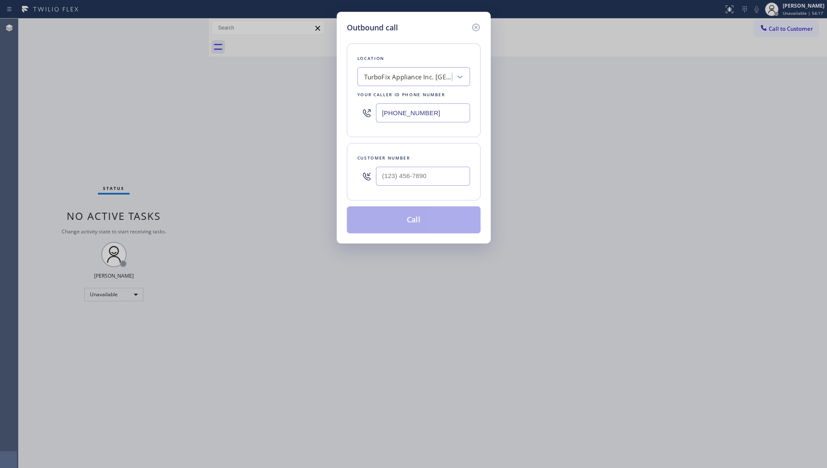
drag, startPoint x: 436, startPoint y: 116, endPoint x: 376, endPoint y: 115, distance: 59.9
click at [376, 115] on div "(805) 590-9131" at bounding box center [413, 112] width 113 height 27
paste input "360) 205-18"
type input "(360) 205-1831"
click at [456, 176] on input "(___) ___-____" at bounding box center [423, 176] width 94 height 19
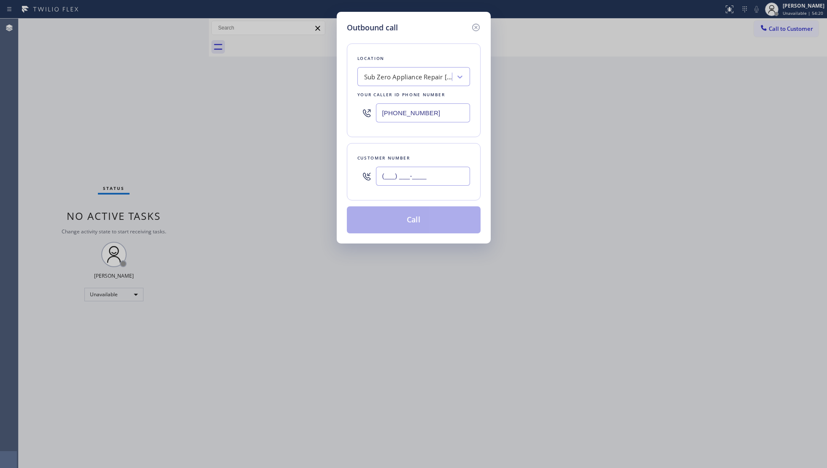
paste input "251) 438-4526"
type input "(251) 438-4526"
click at [419, 220] on button "Call" at bounding box center [414, 219] width 134 height 27
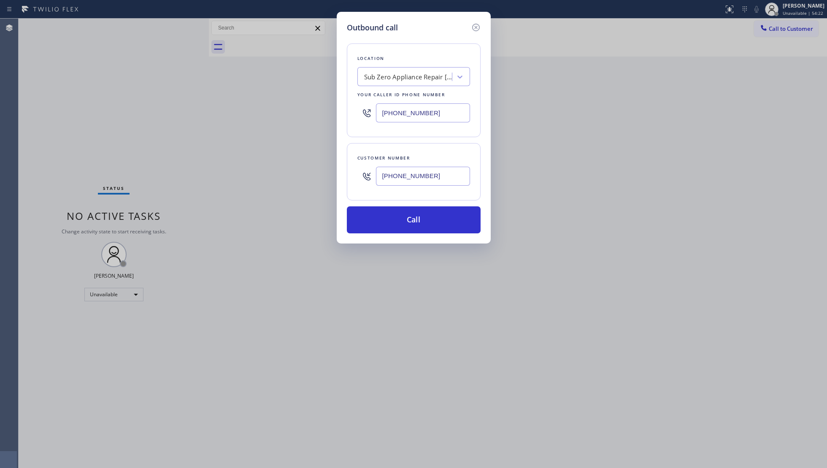
click at [429, 188] on div "(251) 438-4526" at bounding box center [423, 175] width 94 height 27
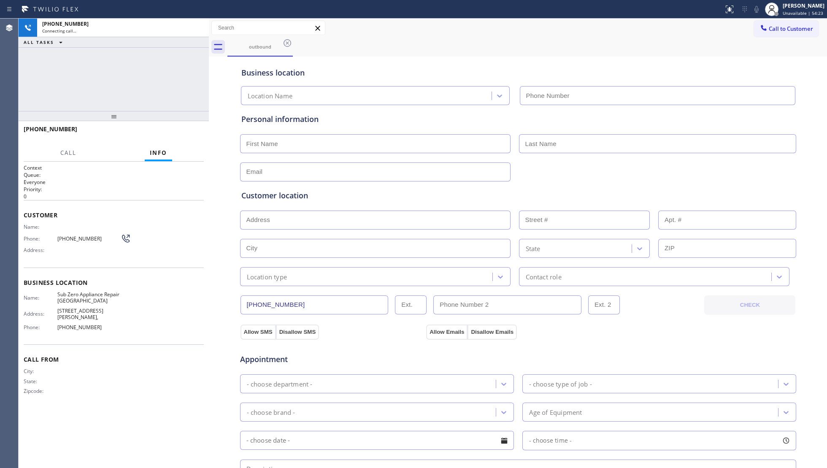
type input "(360) 205-1831"
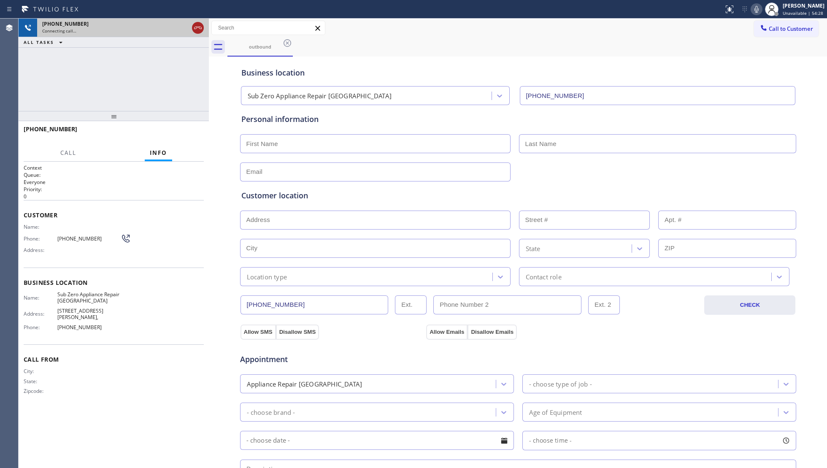
click at [202, 28] on icon at bounding box center [198, 28] width 10 height 10
click at [189, 28] on div "Connecting call…" at bounding box center [115, 31] width 146 height 6
click at [200, 28] on div "Connecting call…" at bounding box center [123, 31] width 162 height 6
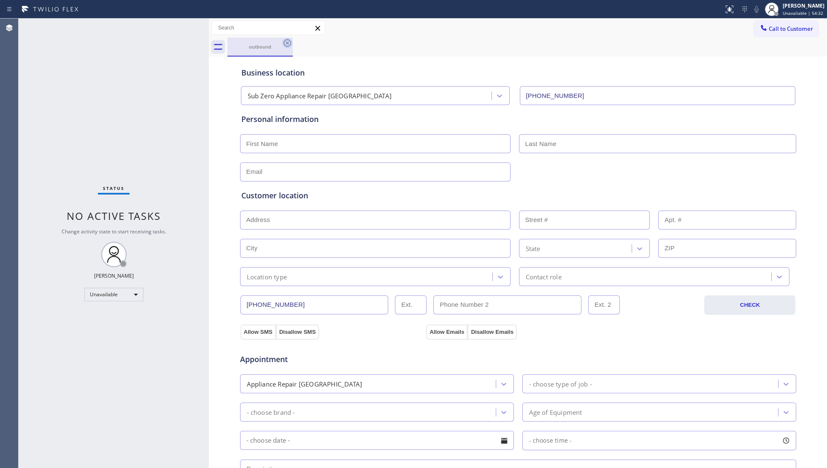
click at [291, 44] on icon at bounding box center [287, 43] width 10 height 10
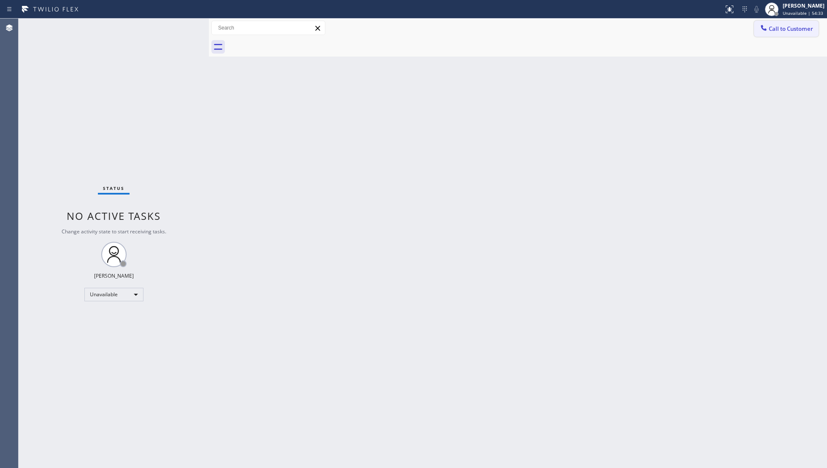
click at [789, 26] on span "Call to Customer" at bounding box center [791, 29] width 44 height 8
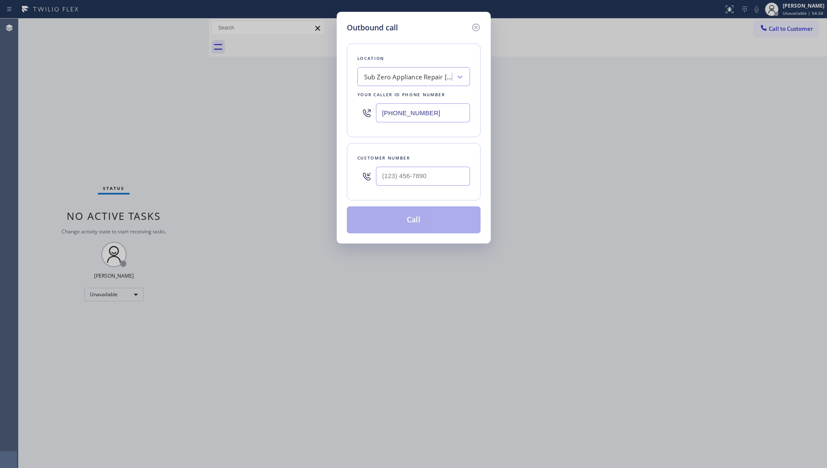
drag, startPoint x: 438, startPoint y: 115, endPoint x: 332, endPoint y: 107, distance: 106.6
click at [349, 112] on div "Location Sub Zero Appliance Repair Bellingham Your caller id phone number (360)…" at bounding box center [414, 90] width 134 height 94
paste input "714) 930-2090"
type input "(714) 930-2090"
click at [435, 181] on input "(___) ___-____" at bounding box center [423, 176] width 94 height 19
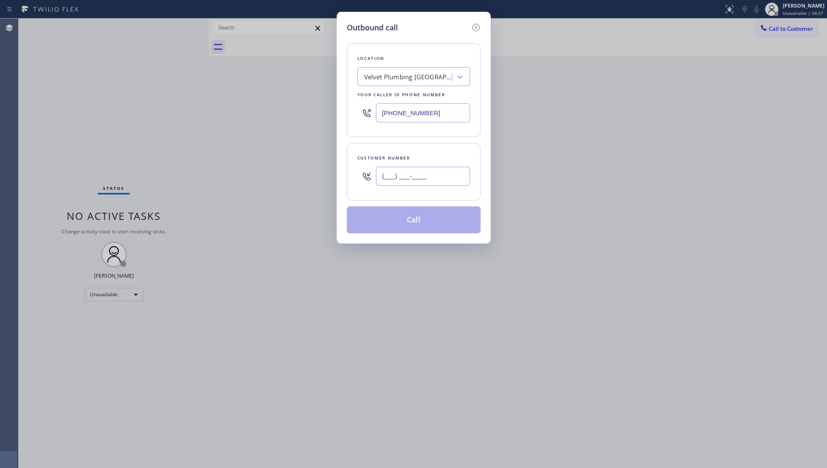
paste input "714) 210-1361"
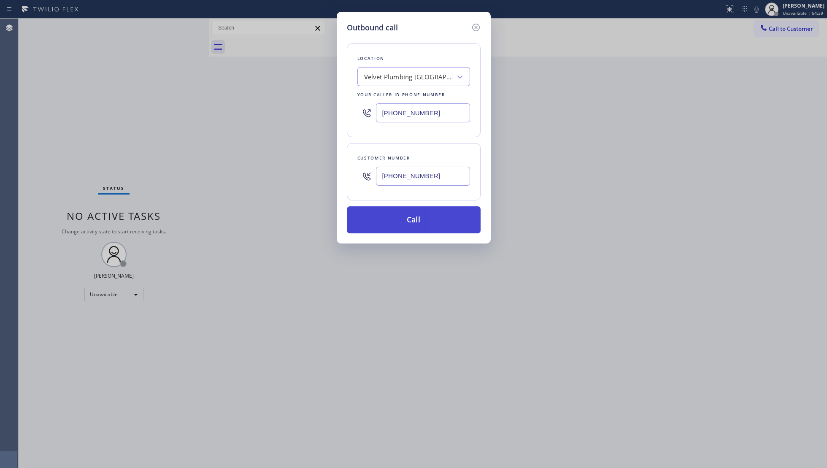
type input "(714) 210-1361"
click at [417, 223] on button "Call" at bounding box center [414, 219] width 134 height 27
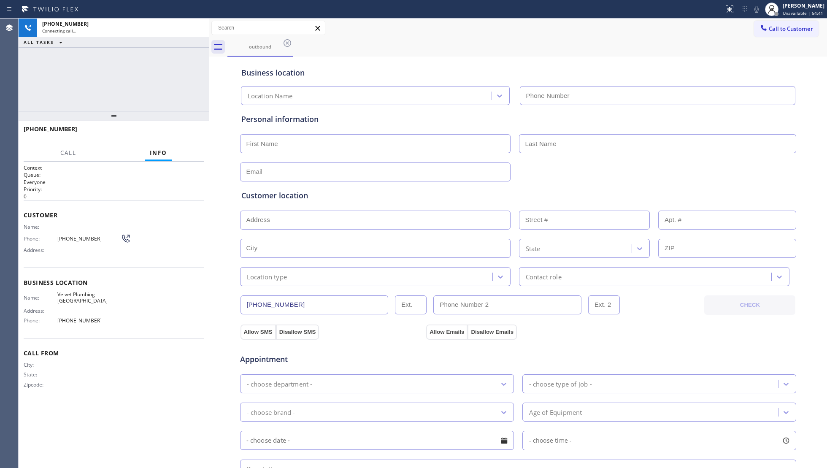
type input "(714) 930-2090"
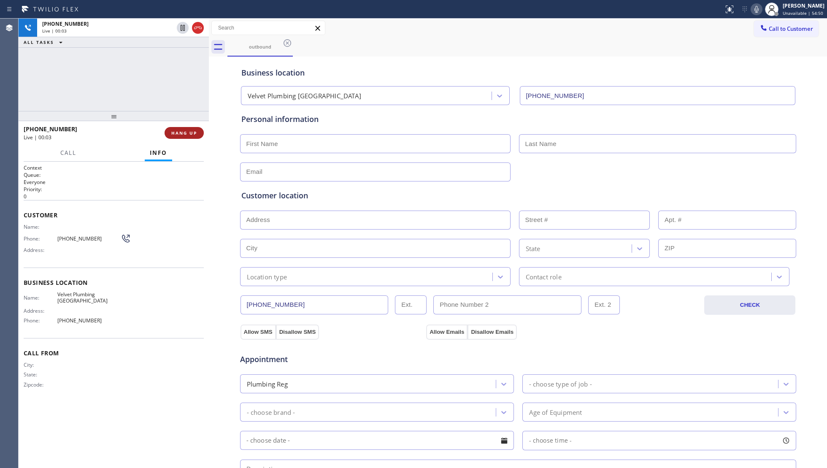
click at [188, 134] on span "HANG UP" at bounding box center [184, 133] width 26 height 6
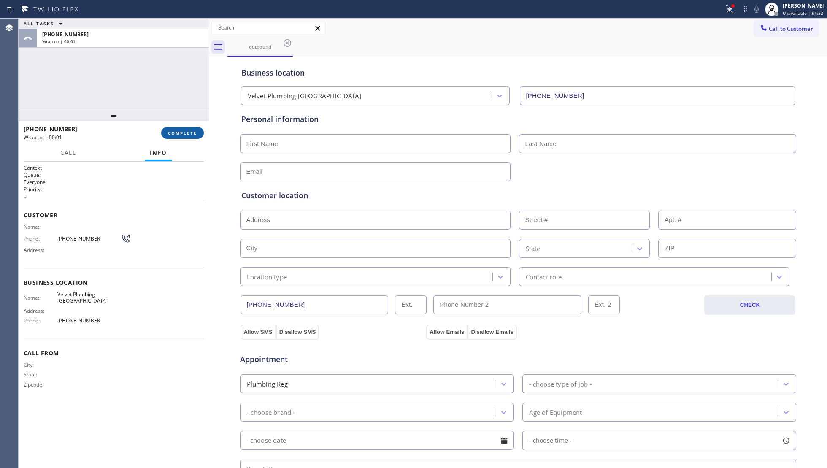
click at [191, 132] on span "COMPLETE" at bounding box center [182, 133] width 29 height 6
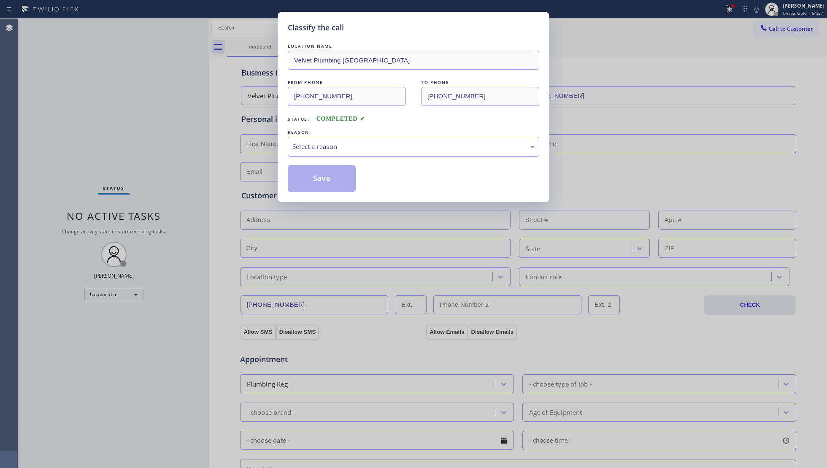
click at [357, 149] on div "Select a reason" at bounding box center [413, 147] width 242 height 10
click at [311, 180] on button "Save" at bounding box center [322, 178] width 68 height 27
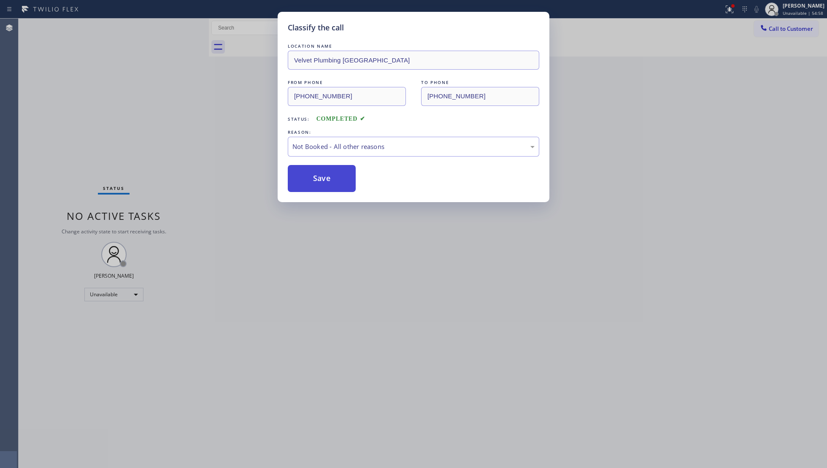
drag, startPoint x: 311, startPoint y: 180, endPoint x: 314, endPoint y: 174, distance: 6.4
click at [311, 180] on button "Save" at bounding box center [322, 178] width 68 height 27
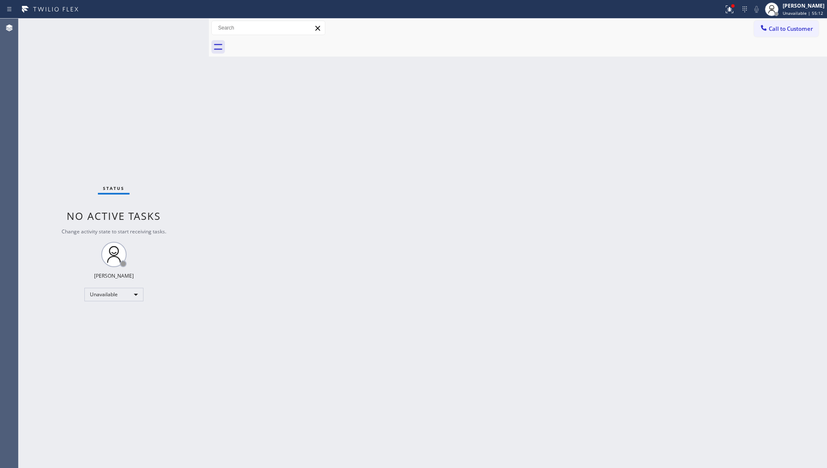
drag, startPoint x: 636, startPoint y: 179, endPoint x: 646, endPoint y: 176, distance: 10.8
click at [646, 176] on div "Back to Dashboard Change Sender ID Customers Technicians Select a contact Outbo…" at bounding box center [518, 243] width 618 height 449
click at [784, 27] on span "Call to Customer" at bounding box center [791, 29] width 44 height 8
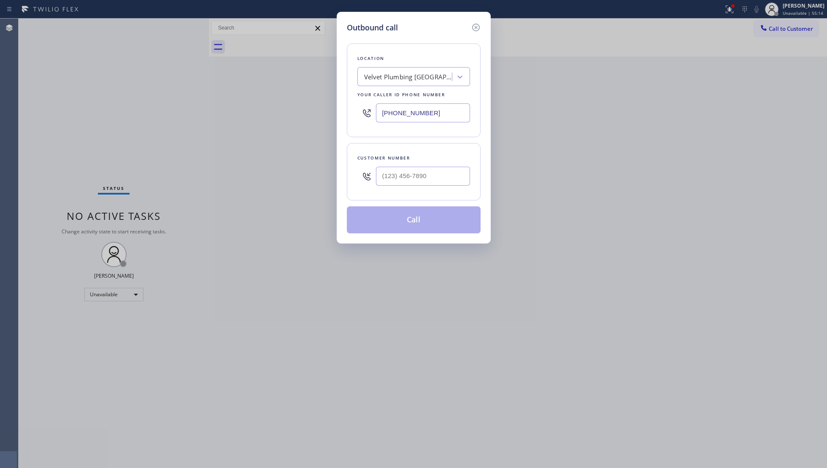
drag, startPoint x: 452, startPoint y: 111, endPoint x: 349, endPoint y: 106, distance: 103.1
click at [350, 106] on div "Location Velvet Plumbing Huntington Beach Your caller id phone number (714) 930…" at bounding box center [414, 90] width 134 height 94
paste input "814) 261-0878"
type input "(814) 261-0878"
click at [425, 176] on input "(___) ___-____" at bounding box center [423, 176] width 94 height 19
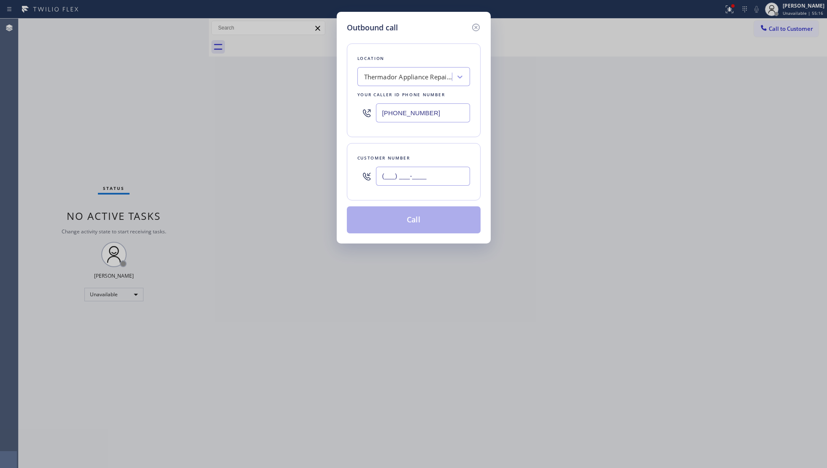
paste input "814) 298-6021"
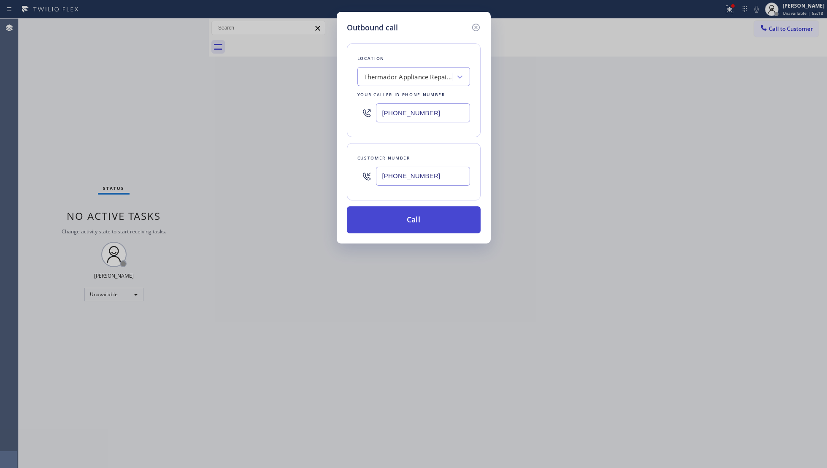
type input "(814) 298-6021"
click at [415, 222] on button "Call" at bounding box center [414, 219] width 134 height 27
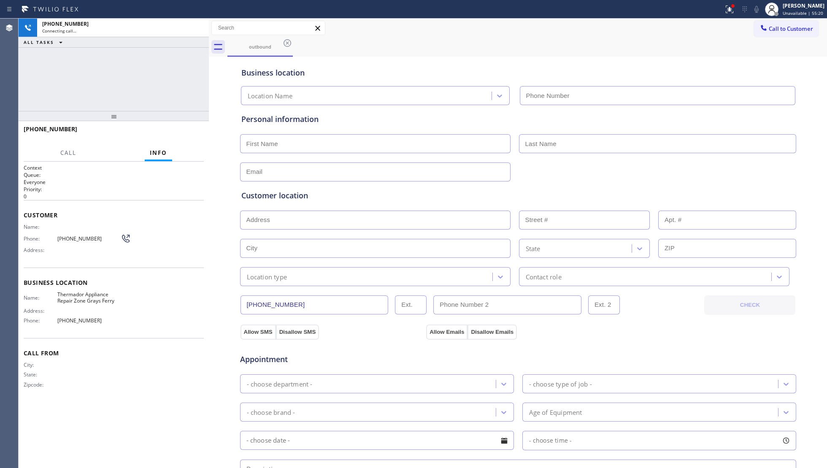
type input "(814) 261-0878"
click at [567, 46] on div "outbound" at bounding box center [527, 47] width 600 height 19
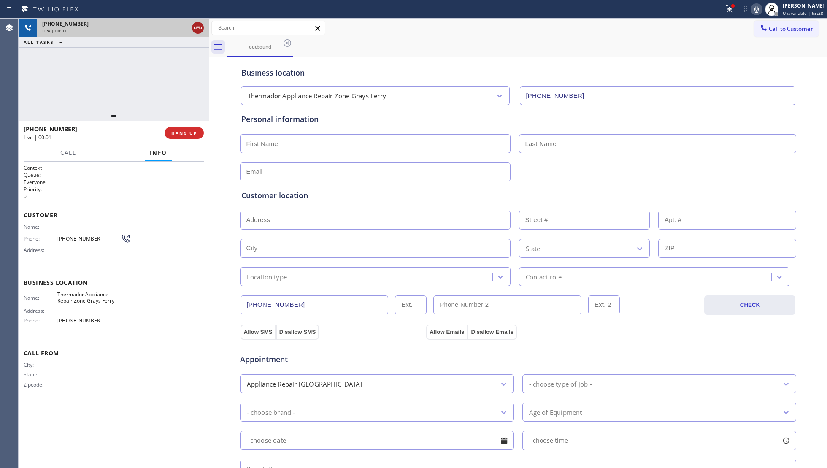
click at [201, 27] on icon at bounding box center [198, 28] width 8 height 3
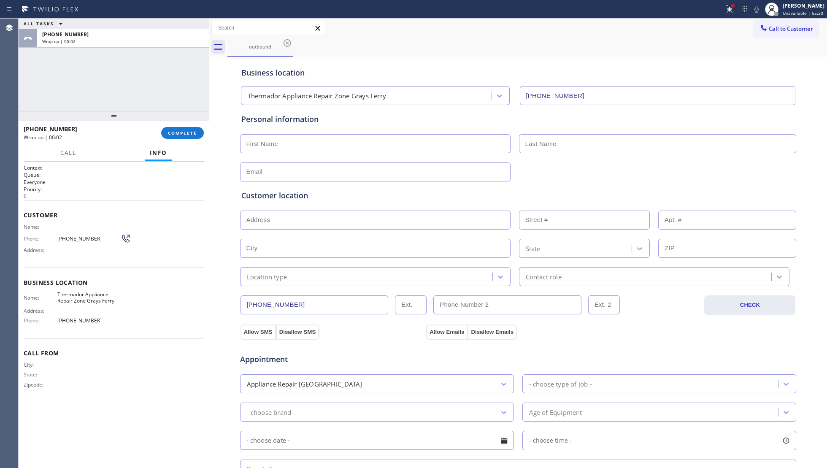
click at [181, 127] on button "COMPLETE" at bounding box center [182, 133] width 43 height 12
click at [197, 120] on div at bounding box center [114, 116] width 190 height 10
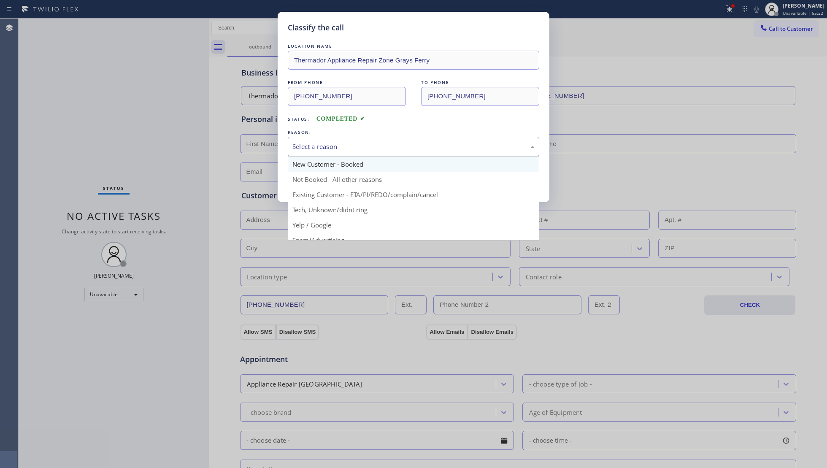
drag, startPoint x: 331, startPoint y: 144, endPoint x: 325, endPoint y: 166, distance: 22.7
click at [331, 149] on div "Select a reason" at bounding box center [413, 147] width 242 height 10
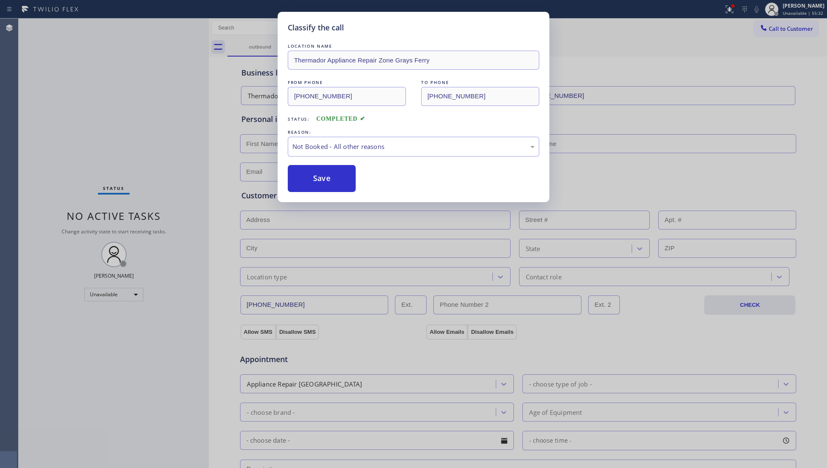
click at [322, 176] on button "Save" at bounding box center [322, 178] width 68 height 27
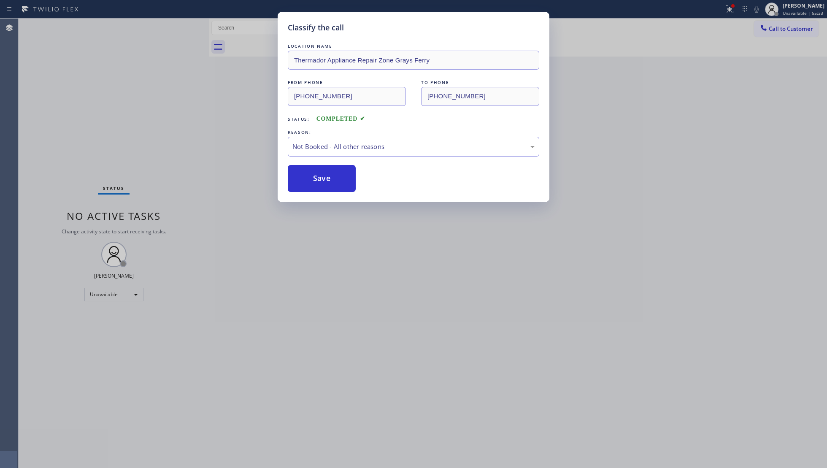
click at [728, 8] on icon at bounding box center [730, 9] width 10 height 10
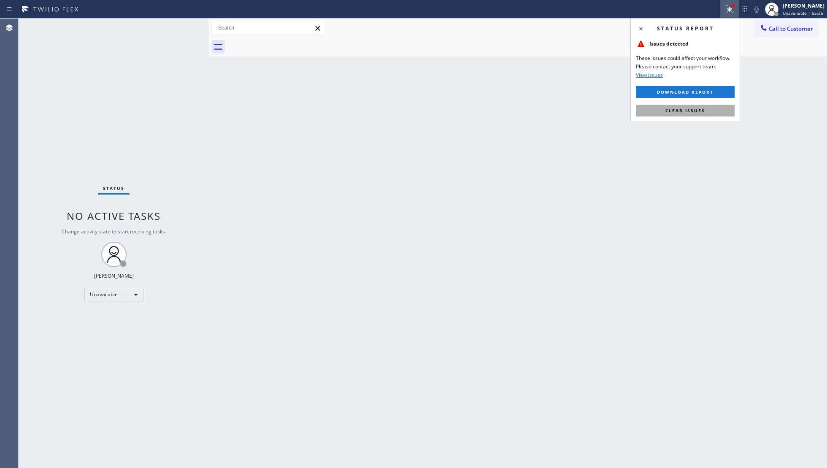
click at [693, 105] on button "Clear issues" at bounding box center [685, 111] width 99 height 12
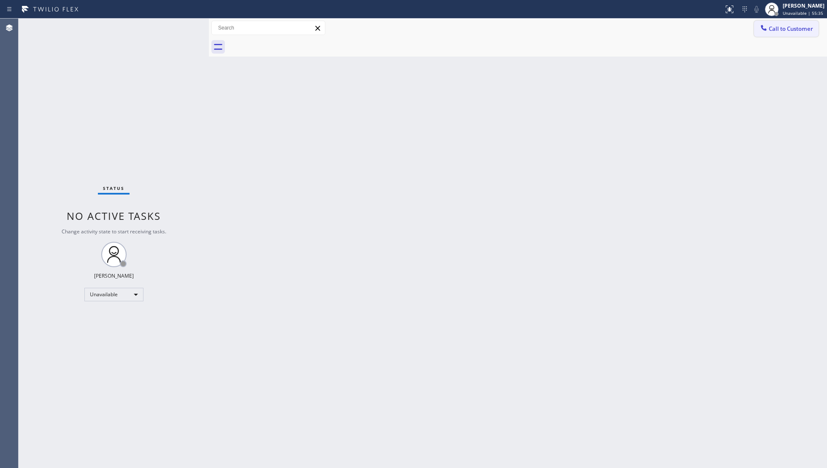
click at [799, 22] on button "Call to Customer" at bounding box center [786, 29] width 65 height 16
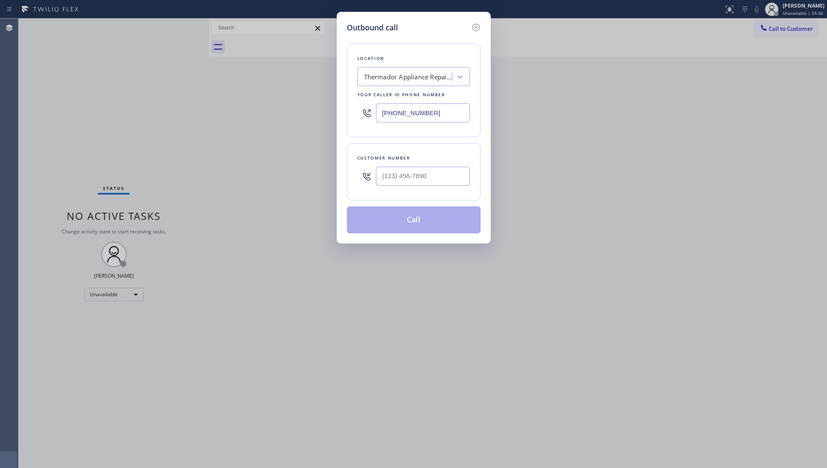
drag, startPoint x: 408, startPoint y: 111, endPoint x: 314, endPoint y: 108, distance: 93.3
click at [303, 110] on div "Outbound call Location Thermador Appliance Repair Zone Grays Ferry Your caller …" at bounding box center [413, 234] width 827 height 468
paste input "619) 737-398"
type input "(619) 737-3988"
click at [466, 174] on input "(___) ___-____" at bounding box center [423, 176] width 94 height 19
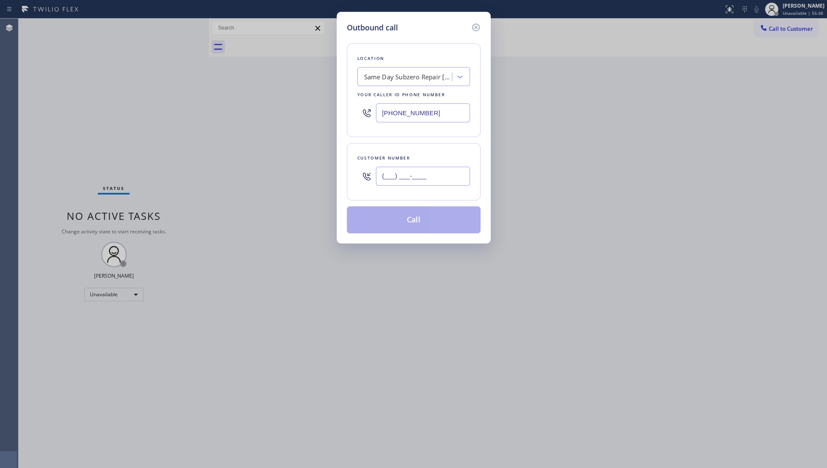
paste input "858) 387-3291"
type input "(858) 387-3291"
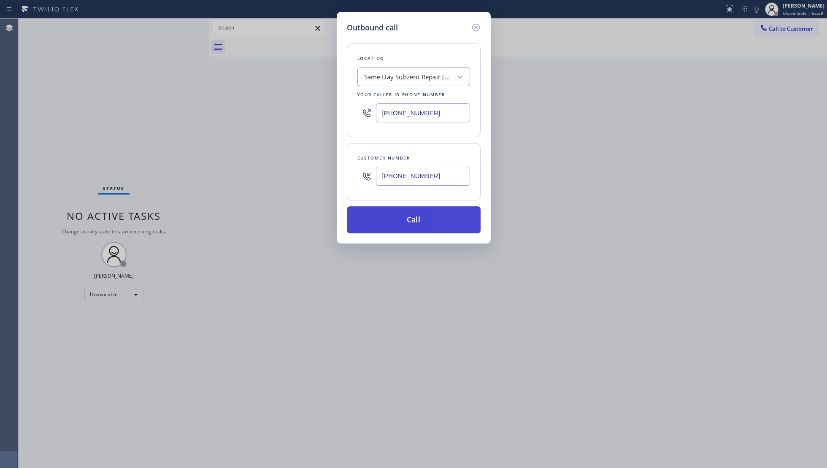
click at [422, 226] on button "Call" at bounding box center [414, 219] width 134 height 27
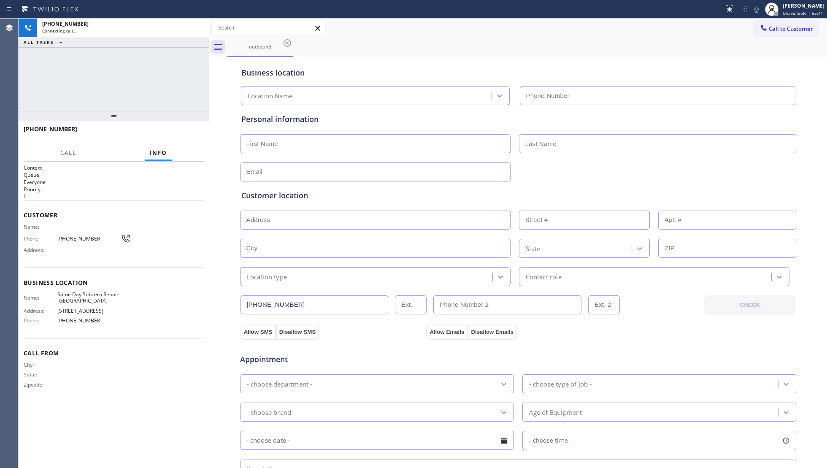
type input "(619) 737-3988"
drag, startPoint x: 510, startPoint y: 63, endPoint x: 479, endPoint y: 54, distance: 32.1
click at [495, 56] on div "Business location Same Day Subzero Repair Spring Valley (619) 737-3988" at bounding box center [518, 80] width 557 height 50
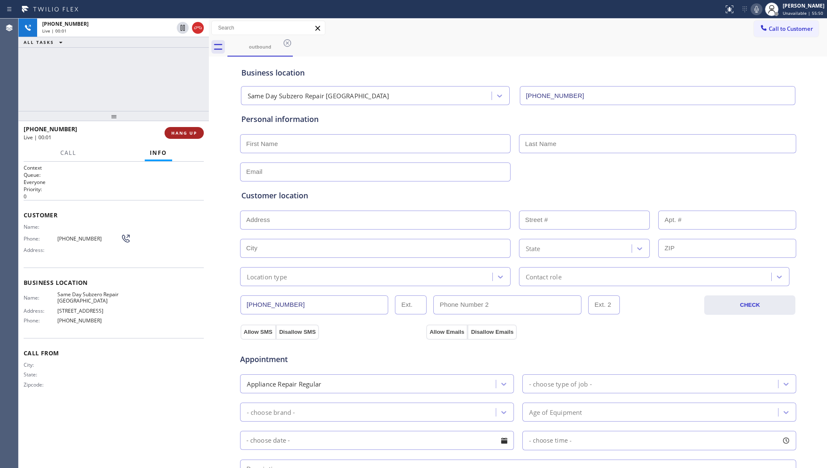
click at [192, 131] on span "HANG UP" at bounding box center [184, 133] width 26 height 6
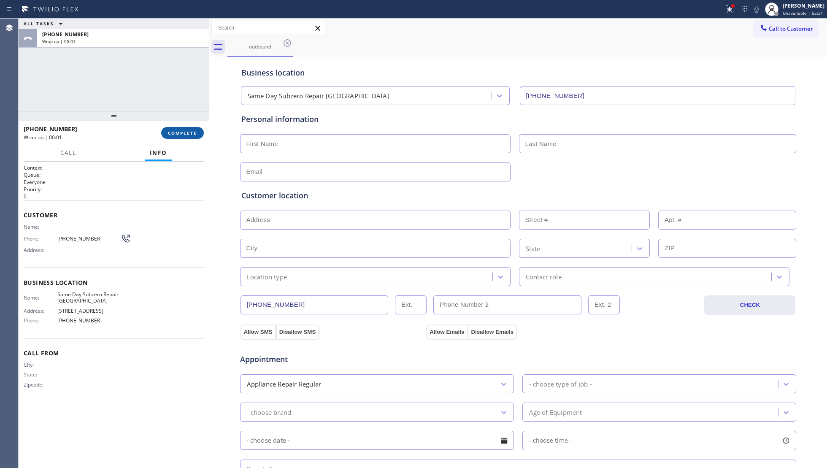
click at [189, 130] on span "COMPLETE" at bounding box center [182, 133] width 29 height 6
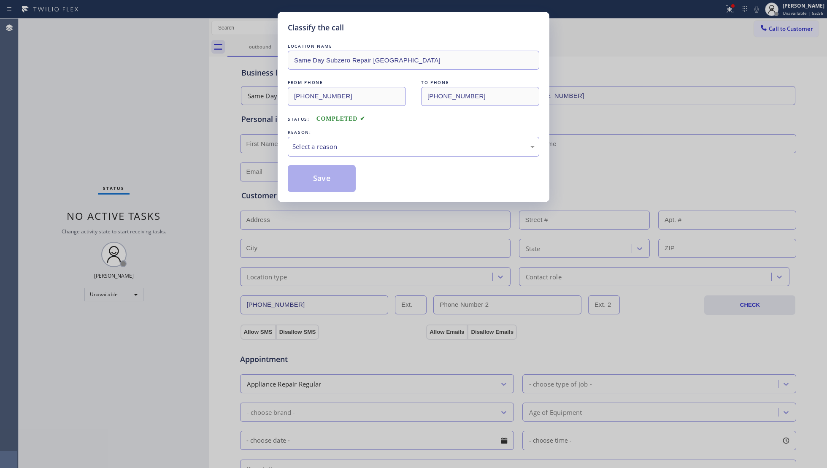
drag, startPoint x: 332, startPoint y: 135, endPoint x: 333, endPoint y: 144, distance: 9.0
click at [333, 138] on div "REASON: Select a reason" at bounding box center [414, 142] width 252 height 29
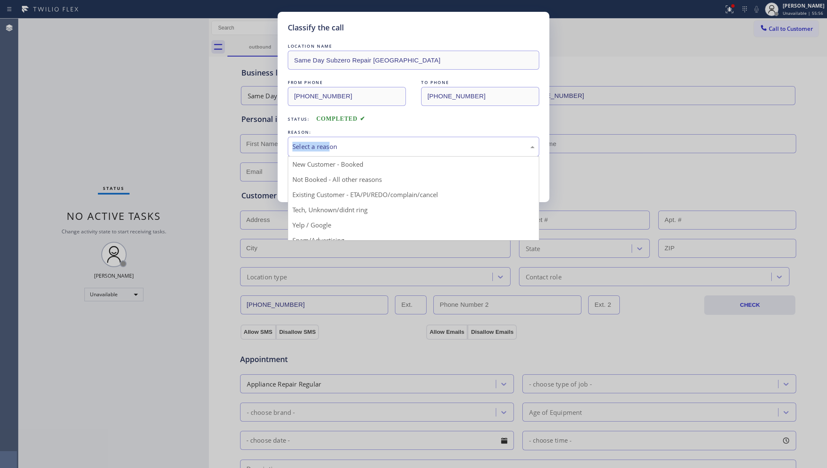
click at [333, 144] on div "Select a reason" at bounding box center [413, 147] width 242 height 10
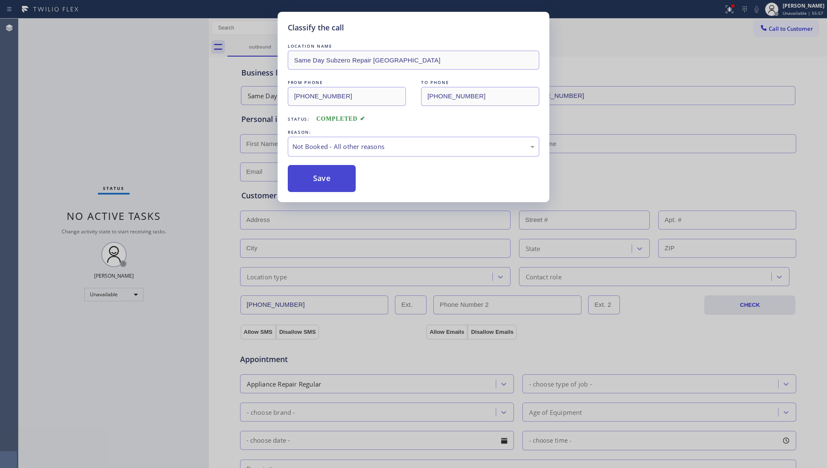
click at [311, 184] on button "Save" at bounding box center [322, 178] width 68 height 27
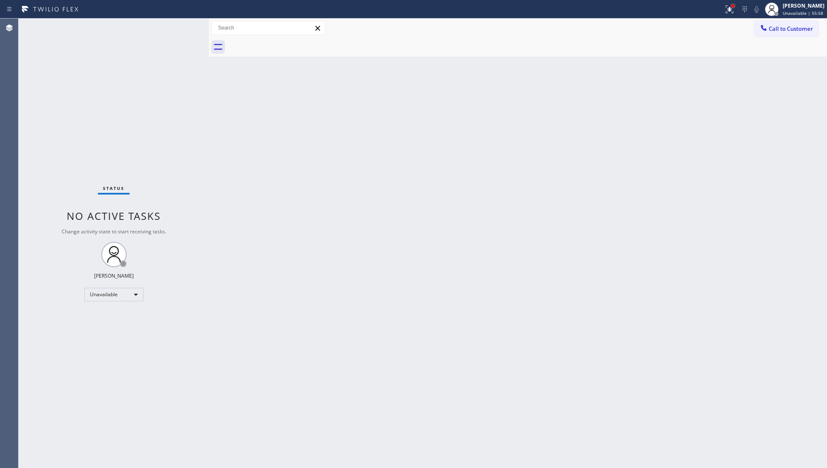
click at [732, 5] on div at bounding box center [733, 5] width 5 height 5
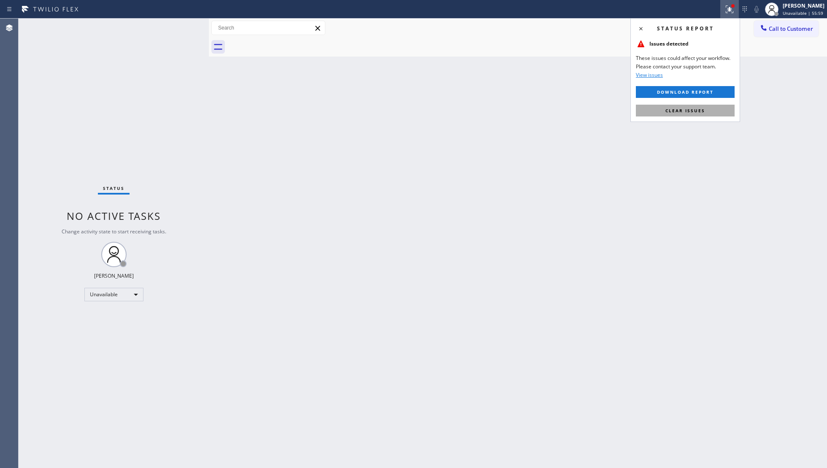
click at [670, 110] on span "Clear issues" at bounding box center [686, 111] width 40 height 6
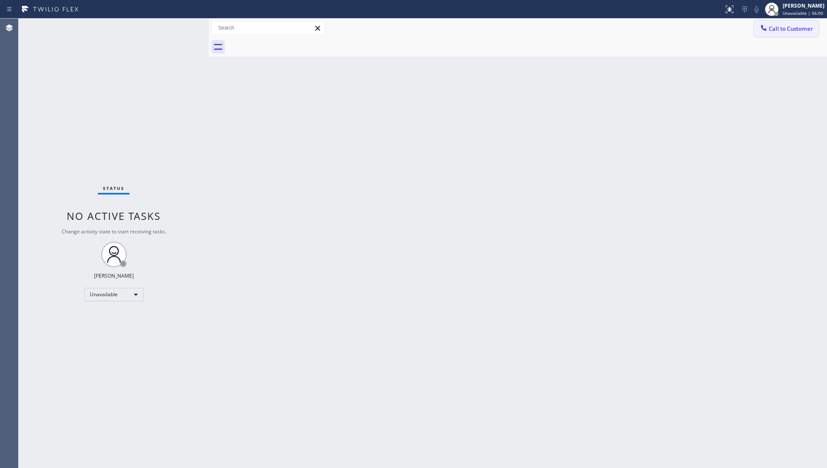
click at [797, 27] on span "Call to Customer" at bounding box center [791, 29] width 44 height 8
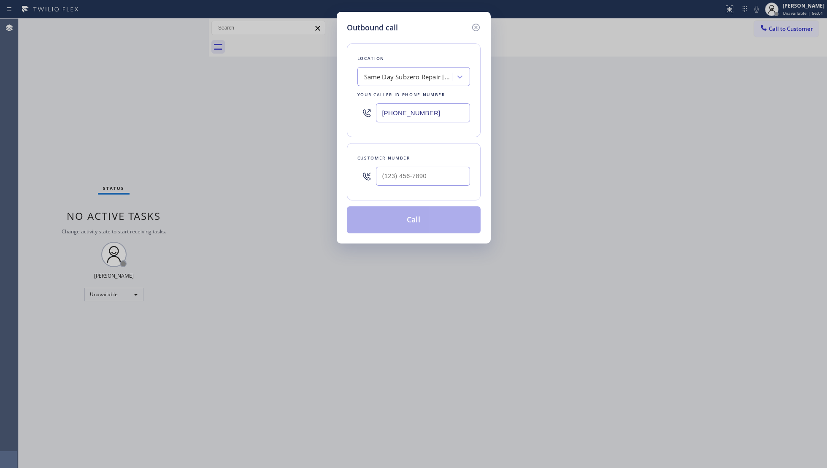
drag, startPoint x: 455, startPoint y: 111, endPoint x: 362, endPoint y: 110, distance: 93.3
click at [356, 111] on div "Location Same Day Subzero Repair Spring Valley Your caller id phone number (619…" at bounding box center [414, 90] width 134 height 94
paste input "408) 549-7996"
type input "[PHONE_NUMBER]"
click at [433, 169] on input "(___) ___-____" at bounding box center [423, 176] width 94 height 19
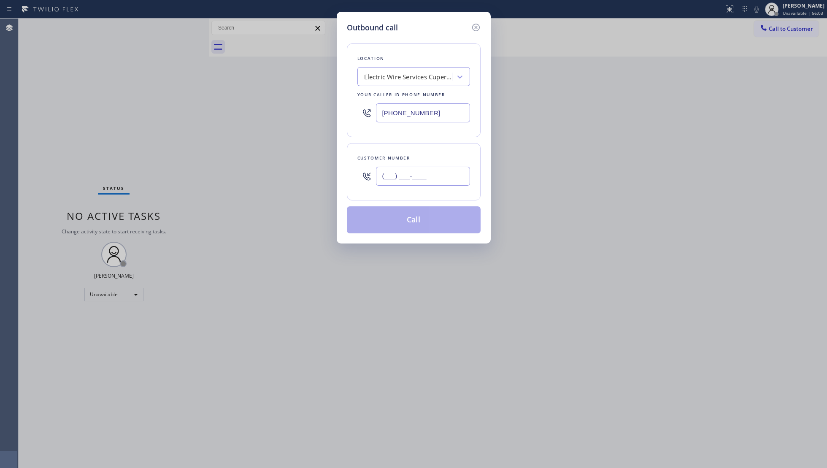
paste input "408) 516-1643"
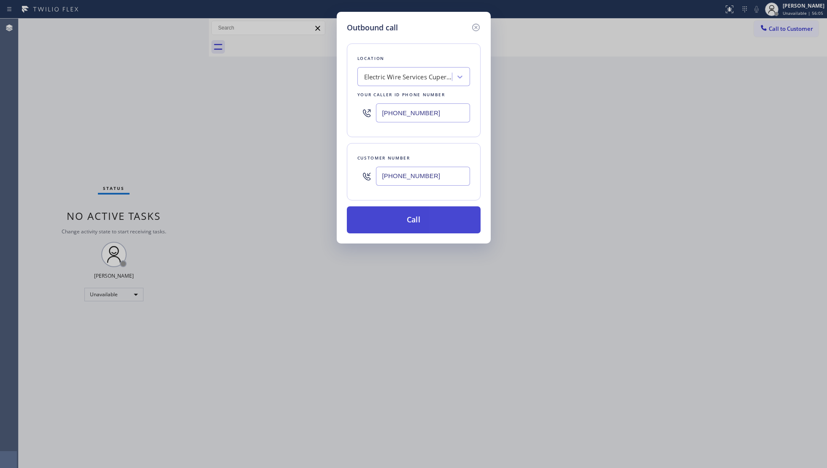
type input "[PHONE_NUMBER]"
click at [416, 218] on button "Call" at bounding box center [414, 219] width 134 height 27
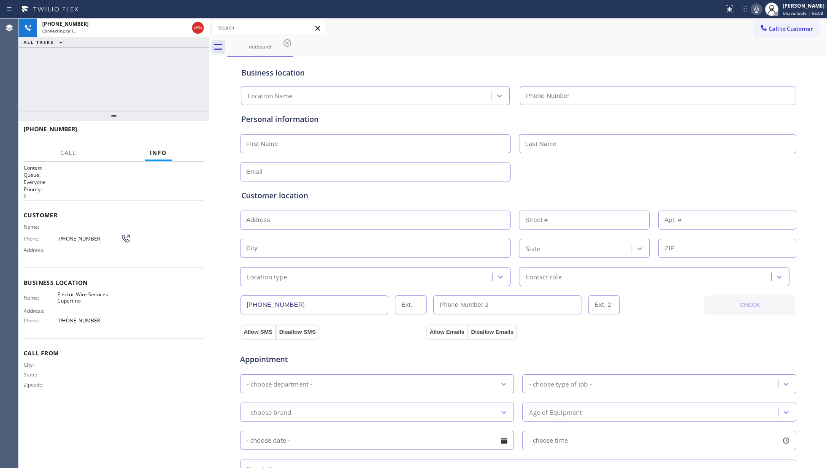
type input "[PHONE_NUMBER]"
click at [661, 46] on div "outbound" at bounding box center [527, 47] width 600 height 19
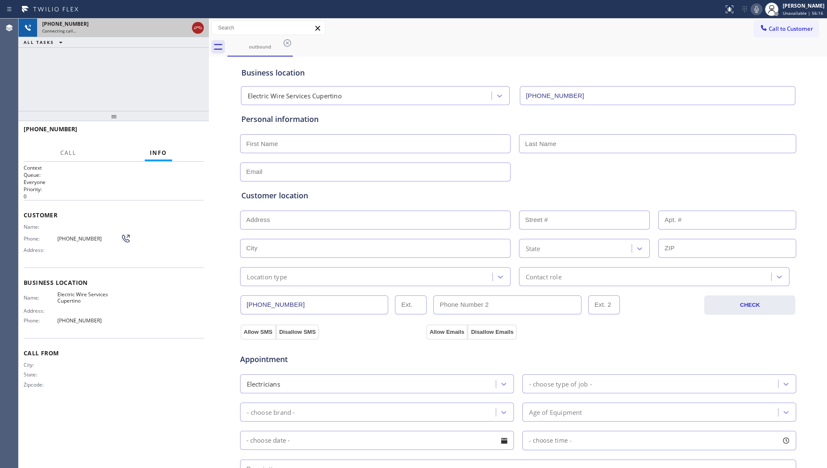
click at [200, 26] on icon at bounding box center [198, 28] width 10 height 10
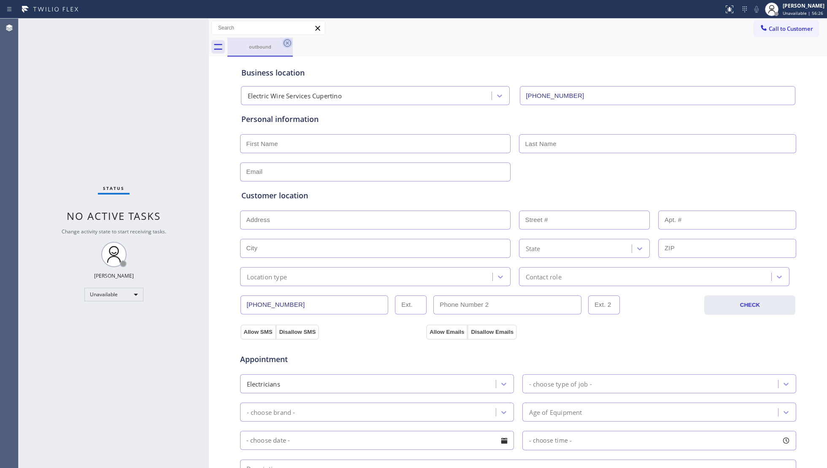
click at [286, 46] on icon at bounding box center [287, 43] width 10 height 10
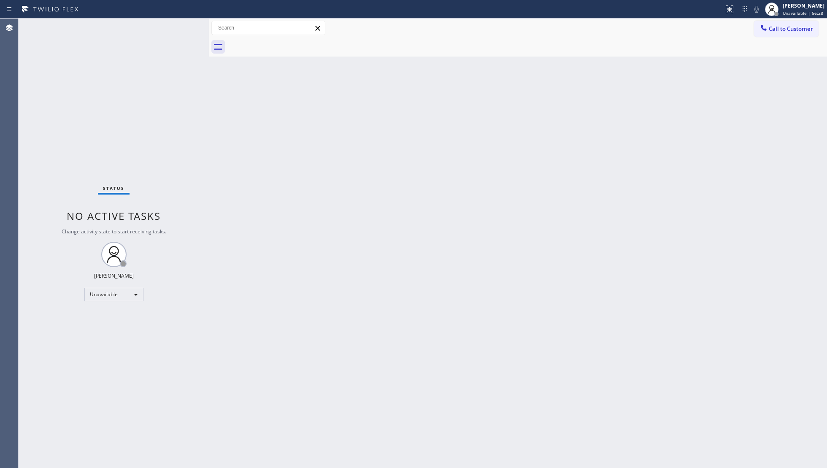
click at [643, 91] on div "Back to Dashboard Change Sender ID Customers Technicians Select a contact Outbo…" at bounding box center [518, 243] width 618 height 449
click at [769, 34] on button "Call to Customer" at bounding box center [786, 29] width 65 height 16
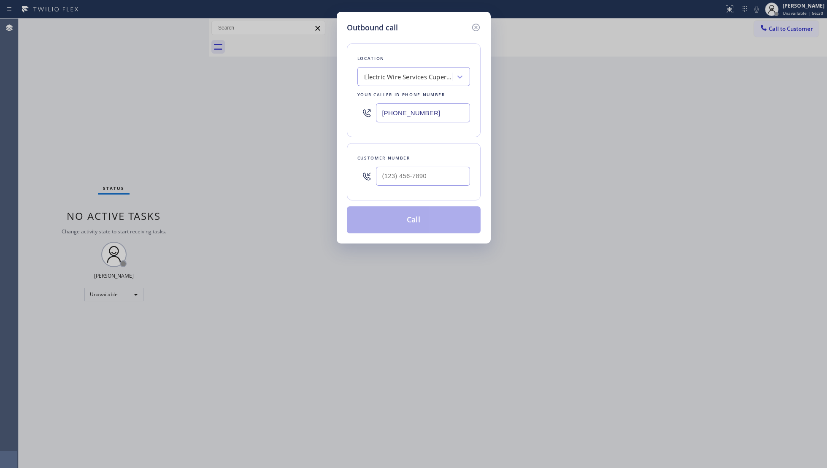
drag, startPoint x: 434, startPoint y: 117, endPoint x: 367, endPoint y: 117, distance: 67.1
click at [367, 117] on div "[PHONE_NUMBER]" at bounding box center [413, 112] width 113 height 27
paste input "626) 240-5454"
type input "(626) 240-5454"
click at [439, 177] on input "(___) ___-____" at bounding box center [423, 176] width 94 height 19
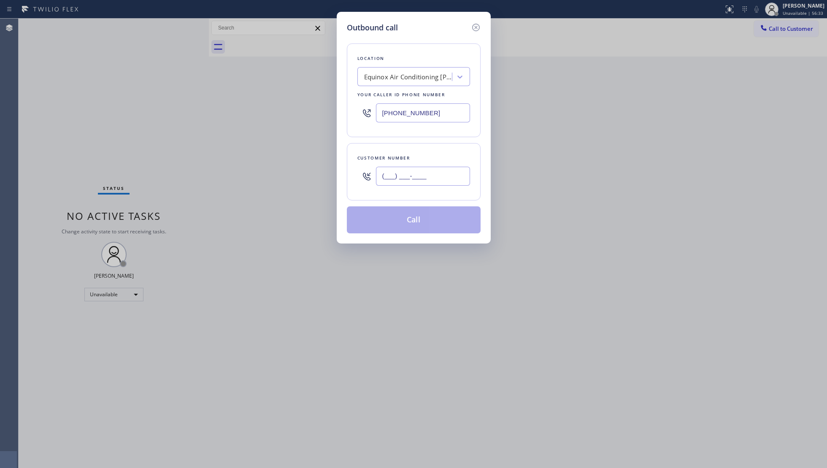
paste input "626) 203-0605"
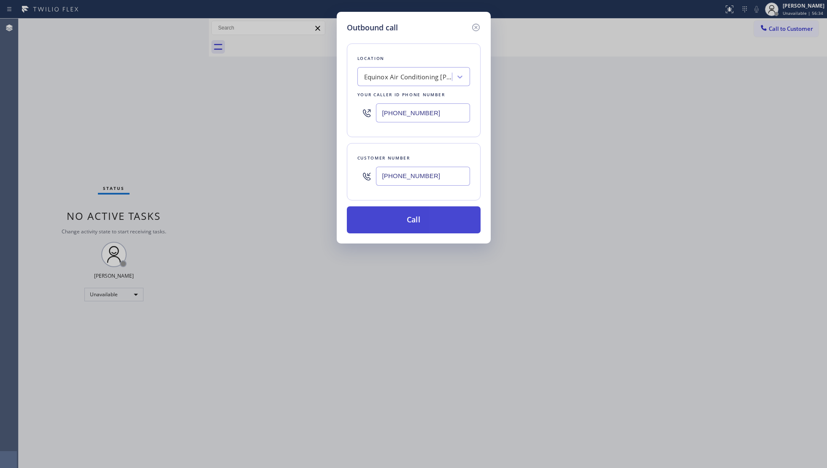
type input "(626) 203-0605"
click at [420, 222] on button "Call" at bounding box center [414, 219] width 134 height 27
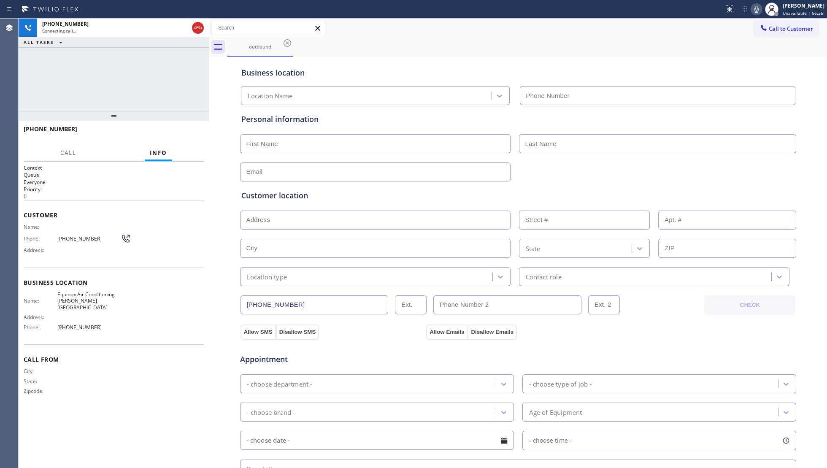
type input "(626) 240-5454"
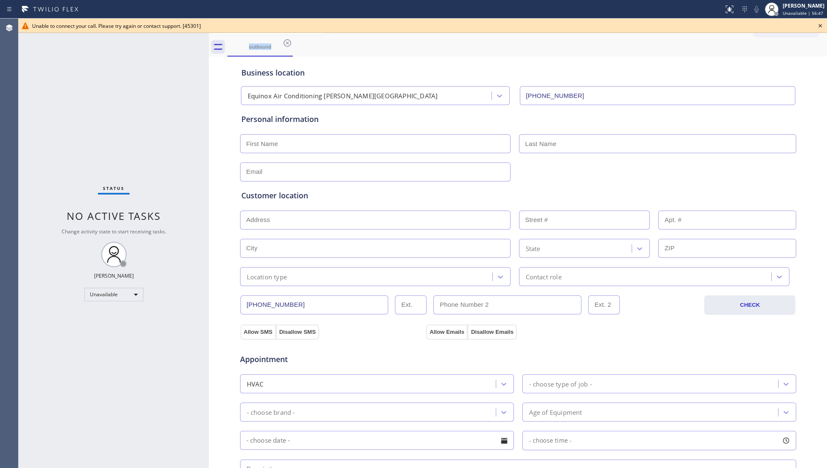
drag, startPoint x: 612, startPoint y: 39, endPoint x: 644, endPoint y: 48, distance: 33.3
click at [624, 42] on div "Call to Customer Outbound call Location Equinox Air Conditioning Baldwin Park Y…" at bounding box center [518, 38] width 618 height 38
click at [820, 27] on icon at bounding box center [820, 26] width 10 height 10
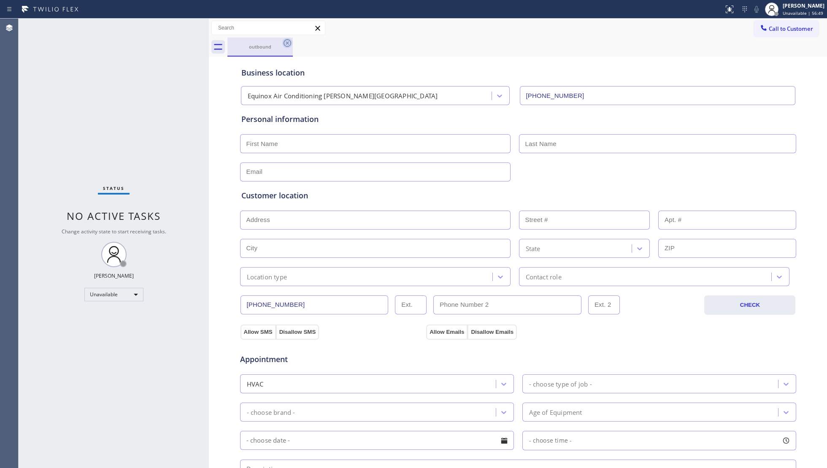
click at [290, 43] on icon at bounding box center [287, 43] width 10 height 10
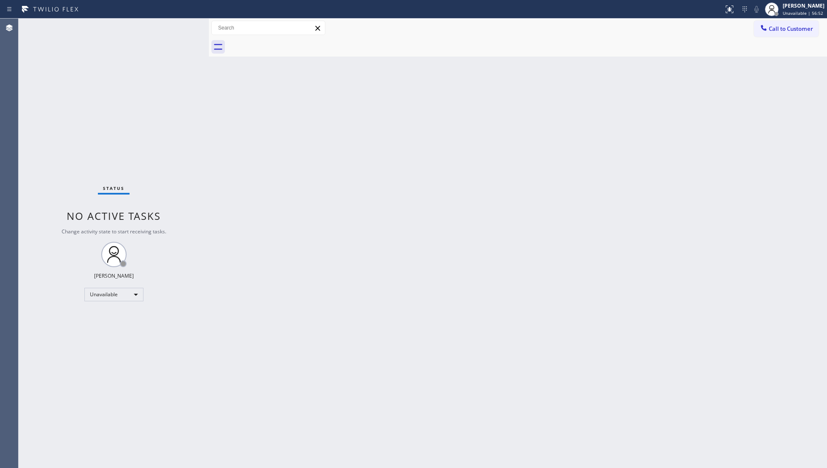
click at [539, 140] on div "Back to Dashboard Change Sender ID Customers Technicians Select a contact Outbo…" at bounding box center [518, 243] width 618 height 449
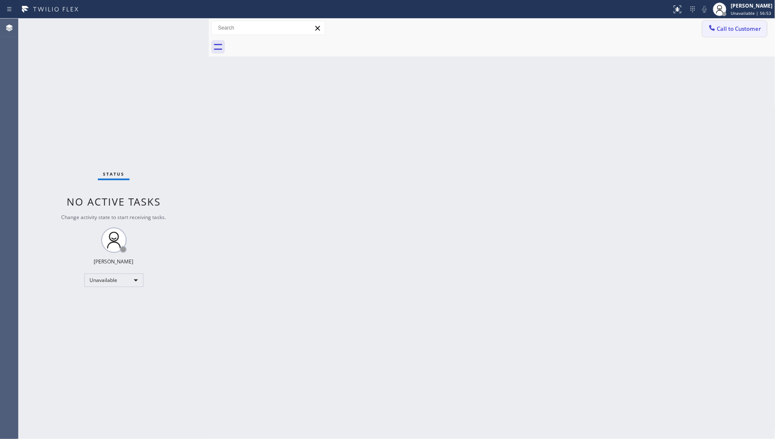
click at [719, 26] on span "Call to Customer" at bounding box center [739, 29] width 44 height 8
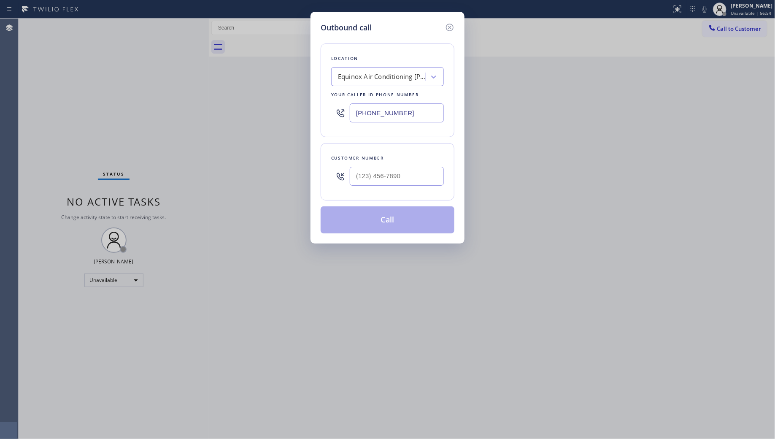
drag, startPoint x: 415, startPoint y: 112, endPoint x: 326, endPoint y: 112, distance: 88.6
click at [326, 112] on div "Location Equinox Air Conditioning Baldwin Park Your caller id phone number (626…" at bounding box center [388, 90] width 134 height 94
paste input "562) 469-5090"
type input "(626) 240-5454"
click at [366, 179] on input "(___) ___-____" at bounding box center [397, 176] width 94 height 19
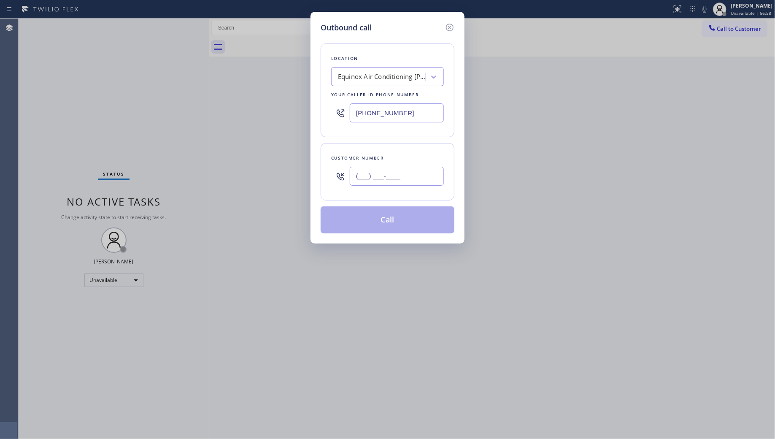
paste input "310) 256-1006"
type input "(310) 256-1006"
click at [395, 218] on button "Call" at bounding box center [388, 219] width 134 height 27
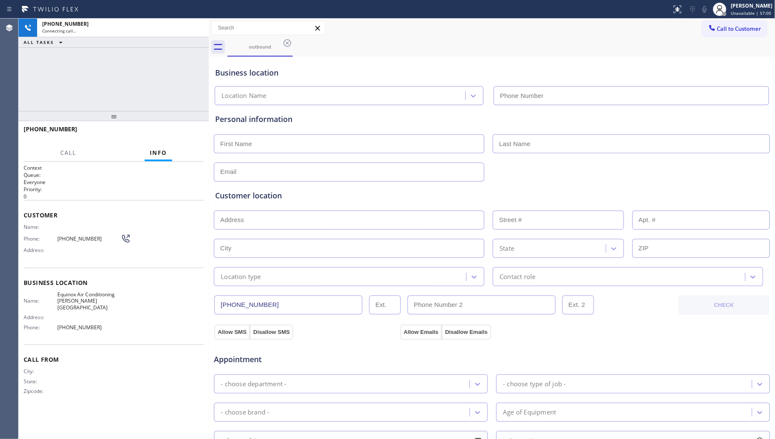
type input "(626) 240-5454"
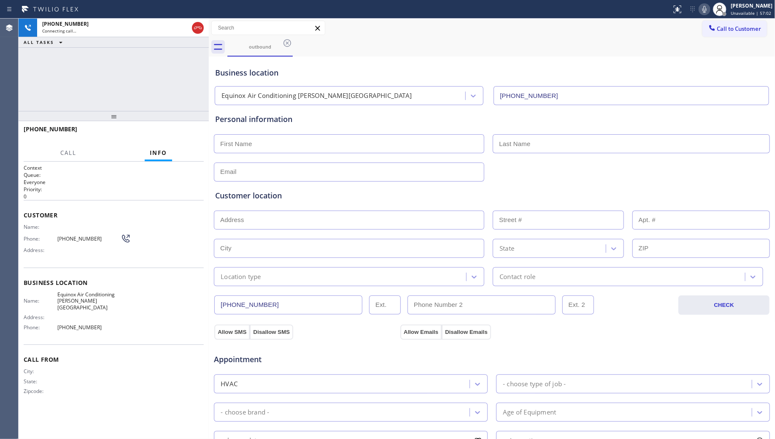
click at [402, 64] on div "Business location Equinox Air Conditioning Baldwin Park (626) 240-5454" at bounding box center [492, 82] width 557 height 46
click at [201, 30] on icon at bounding box center [198, 28] width 10 height 10
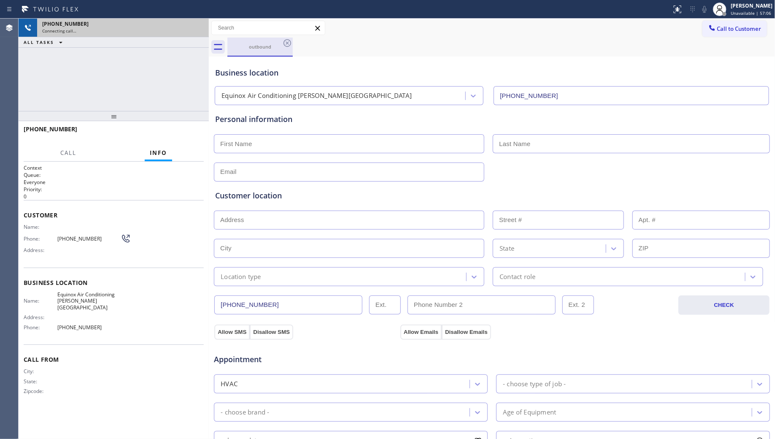
drag, startPoint x: 265, startPoint y: 41, endPoint x: 273, endPoint y: 43, distance: 8.5
click at [265, 41] on div "outbound" at bounding box center [260, 47] width 64 height 18
click at [279, 43] on div "outbound" at bounding box center [260, 47] width 64 height 18
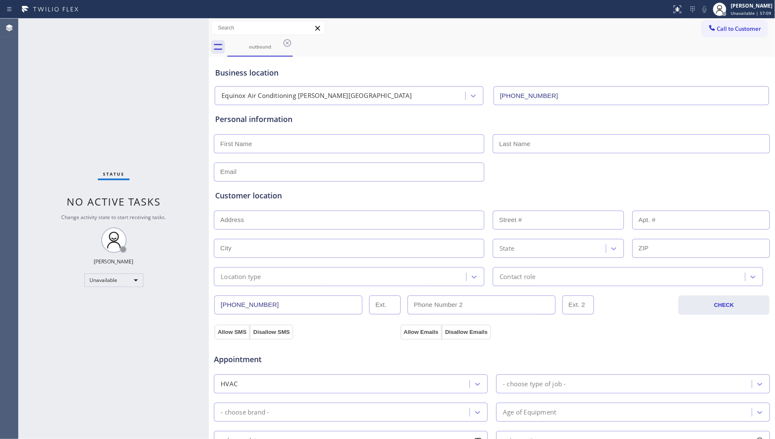
click at [285, 41] on icon at bounding box center [288, 43] width 8 height 8
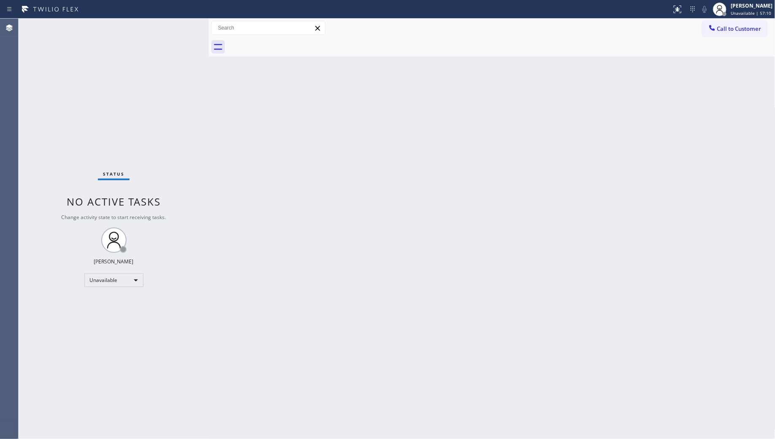
drag, startPoint x: 726, startPoint y: 28, endPoint x: 541, endPoint y: 35, distance: 185.4
click at [726, 28] on span "Call to Customer" at bounding box center [739, 29] width 44 height 8
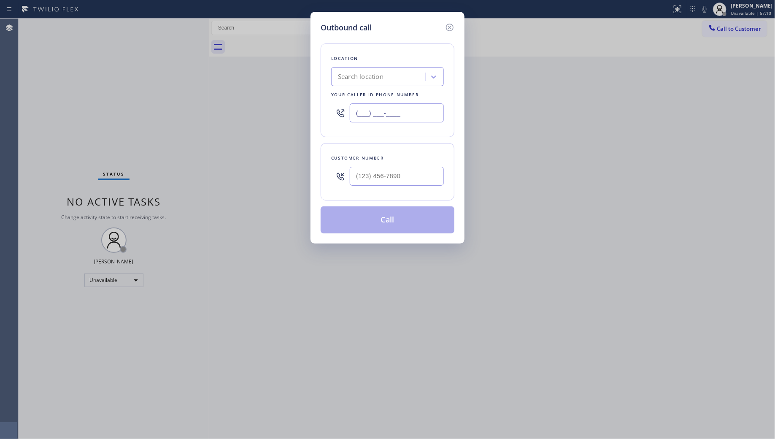
drag, startPoint x: 413, startPoint y: 115, endPoint x: 323, endPoint y: 108, distance: 90.1
click at [320, 111] on div "Outbound call Location Search location Your caller id phone number (___) ___-__…" at bounding box center [388, 128] width 154 height 232
paste input "424) 533-5426"
type input "(424) 533-5426"
click at [387, 184] on input "(___) ___-____" at bounding box center [397, 176] width 94 height 19
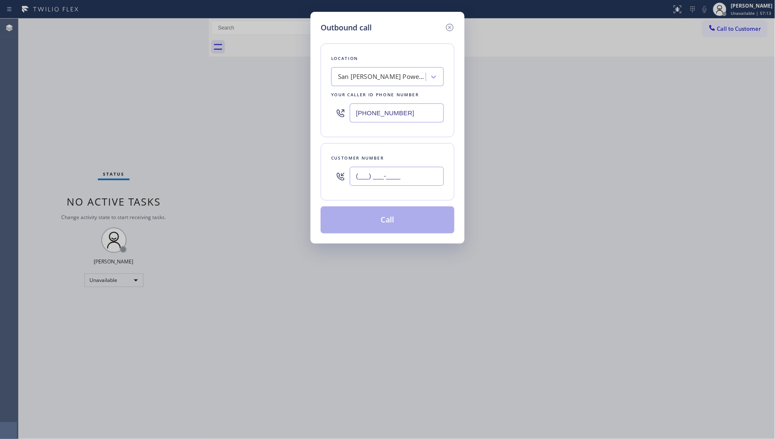
paste input "424) 476-4288"
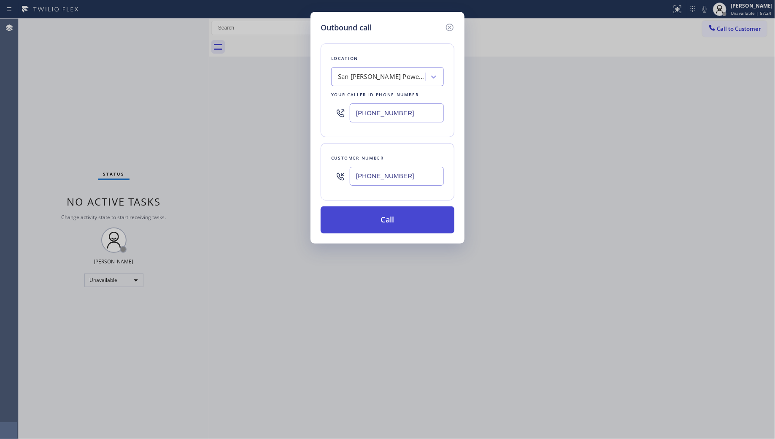
type input "(424) 476-4288"
click at [399, 219] on button "Call" at bounding box center [388, 219] width 134 height 27
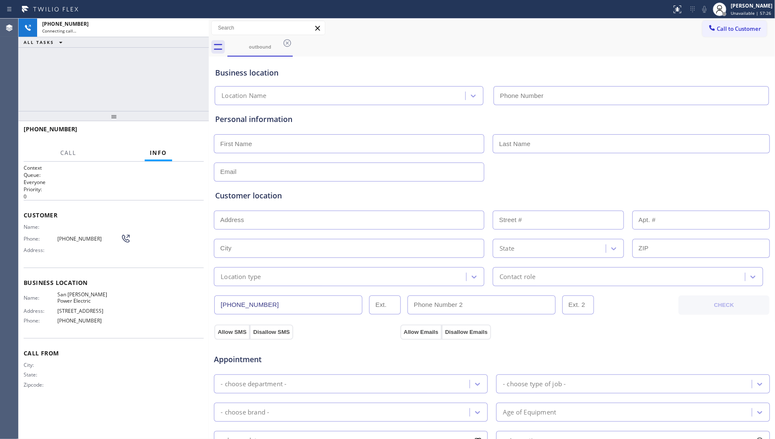
type input "(424) 533-5426"
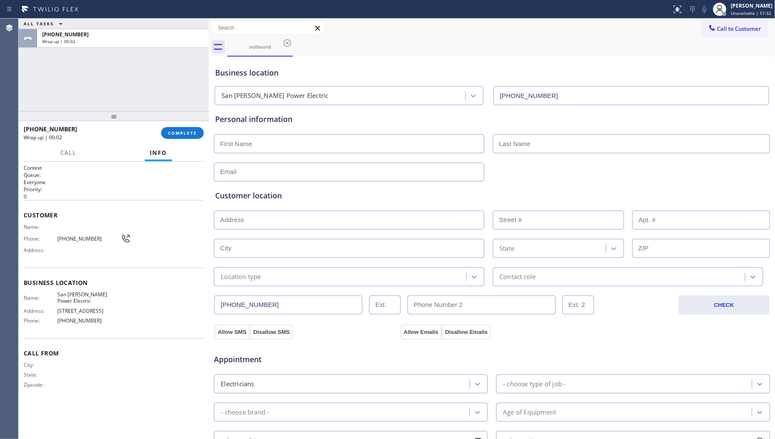
click at [192, 135] on span "COMPLETE" at bounding box center [182, 133] width 29 height 6
click at [194, 118] on div at bounding box center [114, 116] width 190 height 10
click at [192, 116] on div at bounding box center [114, 116] width 190 height 10
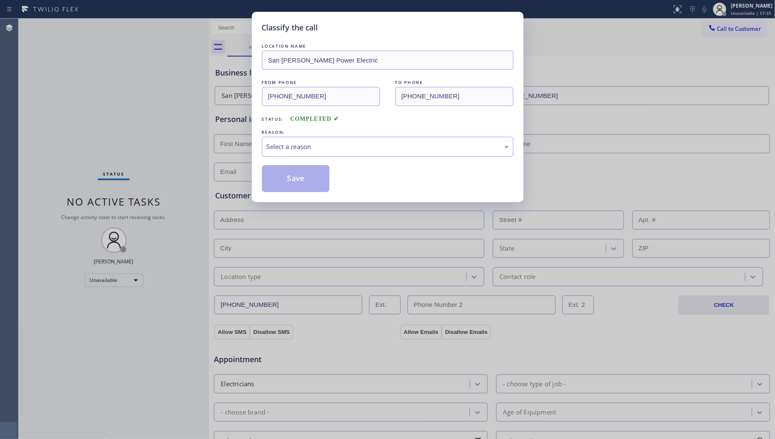
drag, startPoint x: 285, startPoint y: 146, endPoint x: 278, endPoint y: 156, distance: 12.3
click at [283, 148] on div "Select a reason" at bounding box center [388, 147] width 242 height 10
click at [292, 181] on button "Save" at bounding box center [296, 178] width 68 height 27
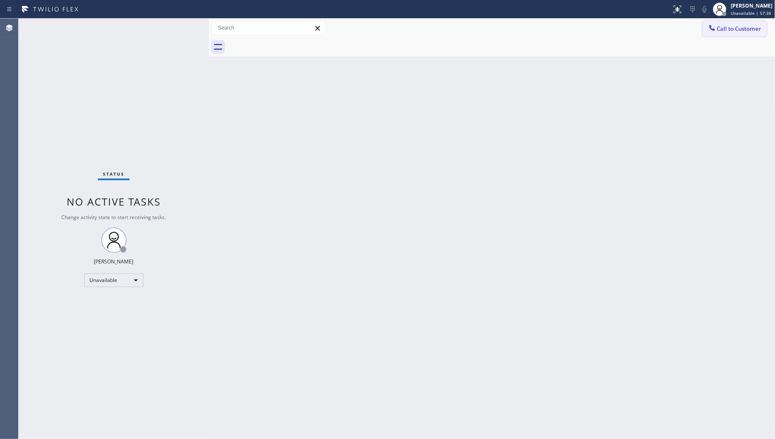
click at [720, 28] on span "Call to Customer" at bounding box center [739, 29] width 44 height 8
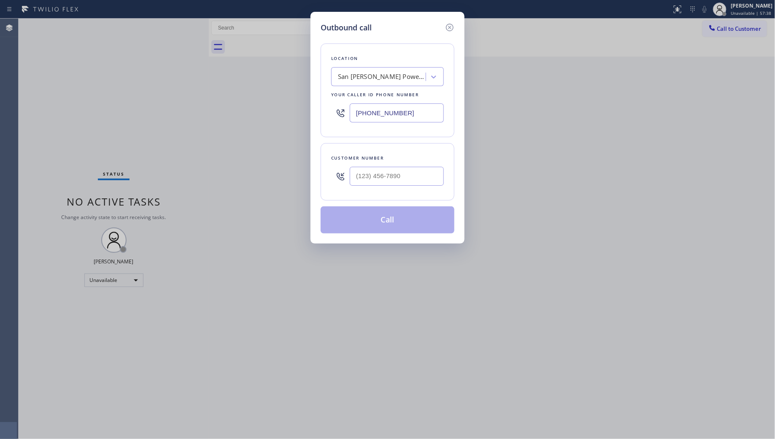
drag, startPoint x: 428, startPoint y: 119, endPoint x: 322, endPoint y: 108, distance: 106.0
click at [322, 108] on div "Location San Pedro Power Electric Your caller id phone number (424) 533-5426" at bounding box center [388, 90] width 134 height 94
paste input "08) 831-7815"
type input "[PHONE_NUMBER]"
paste input "text"
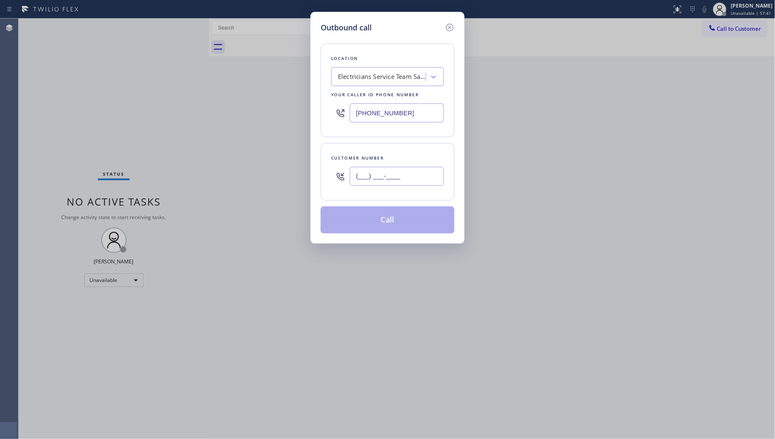
click at [402, 173] on input "(___) ___-____" at bounding box center [397, 176] width 94 height 19
paste input "408) 692-2098"
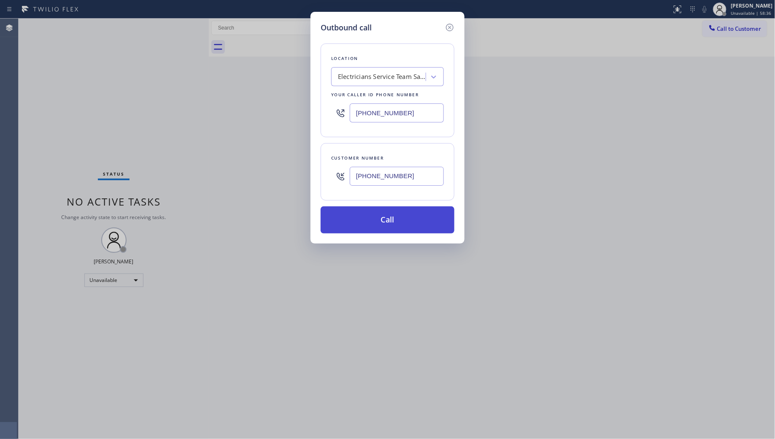
type input "[PHONE_NUMBER]"
click at [413, 210] on button "Call" at bounding box center [388, 219] width 134 height 27
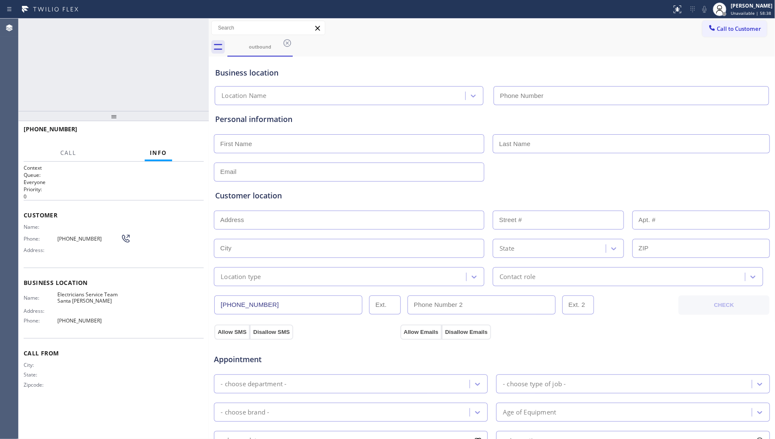
type input "[PHONE_NUMBER]"
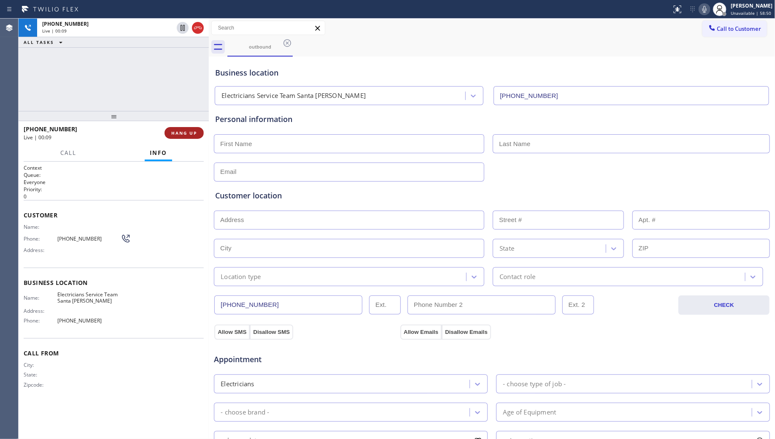
click at [188, 130] on span "HANG UP" at bounding box center [184, 133] width 26 height 6
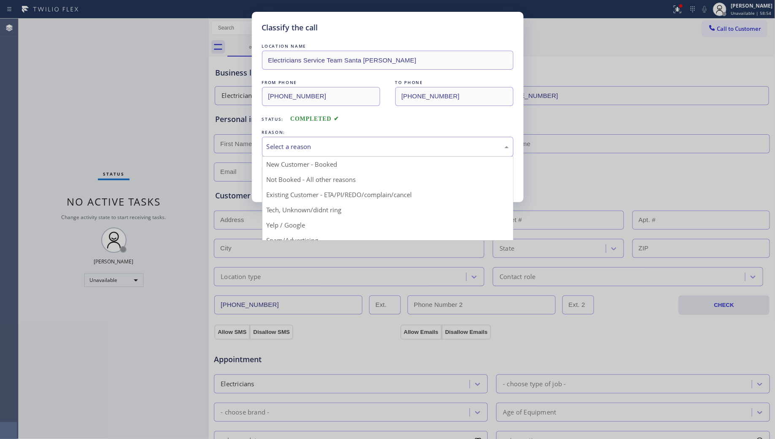
click at [302, 150] on div "Select a reason" at bounding box center [388, 147] width 242 height 10
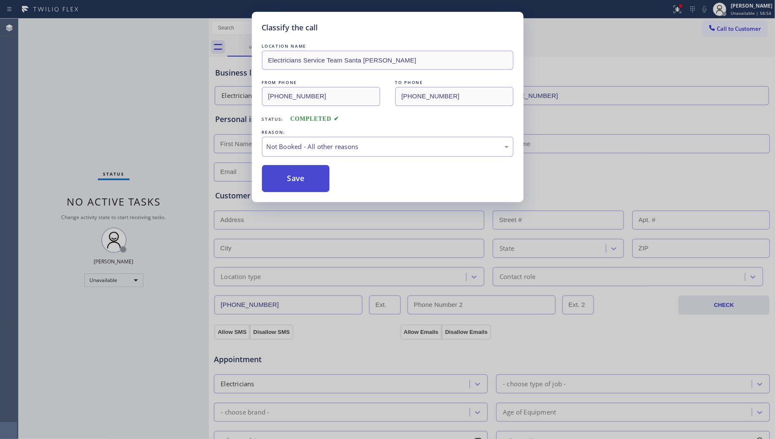
click at [305, 184] on button "Save" at bounding box center [296, 178] width 68 height 27
click at [305, 182] on button "Save" at bounding box center [296, 178] width 68 height 27
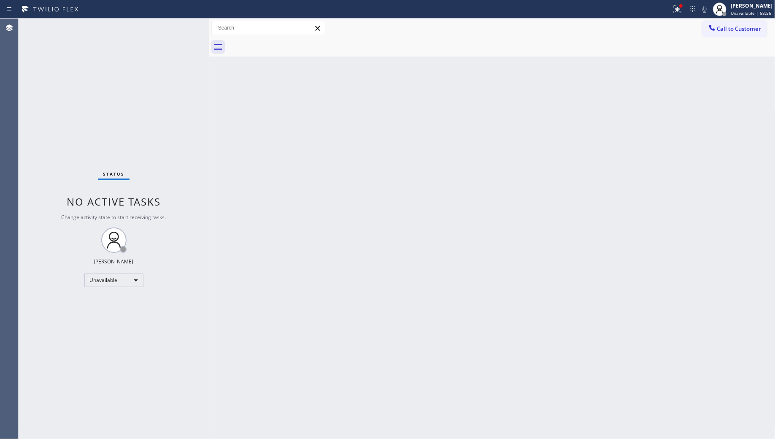
click at [674, 20] on div "Call to Customer Outbound call Location Electricians Service Team Santa Clara Y…" at bounding box center [492, 28] width 567 height 19
drag, startPoint x: 688, startPoint y: 6, endPoint x: 682, endPoint y: 24, distance: 19.0
click at [686, 13] on div at bounding box center [678, 9] width 19 height 10
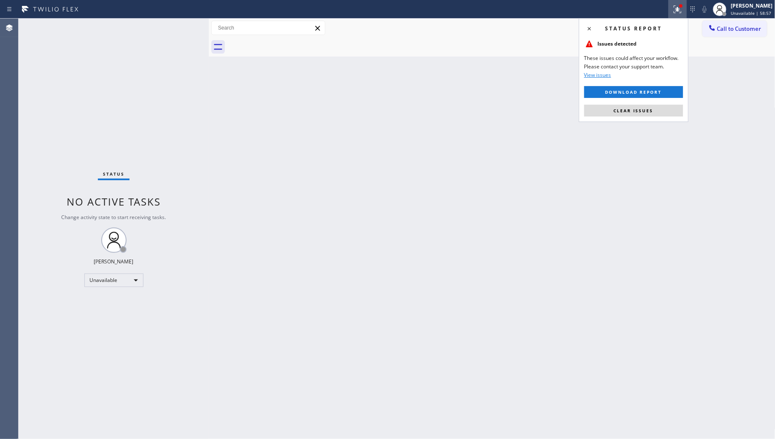
click at [682, 24] on div "Status report" at bounding box center [634, 29] width 99 height 10
click at [633, 112] on span "Clear issues" at bounding box center [634, 111] width 40 height 6
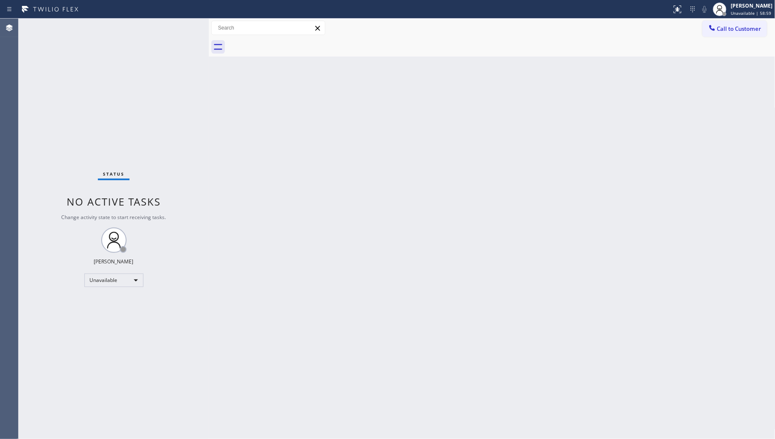
drag, startPoint x: 291, startPoint y: 60, endPoint x: 524, endPoint y: 2, distance: 239.9
click at [317, 54] on div "Back to Dashboard Change Sender ID Customers Technicians Select a contact Outbo…" at bounding box center [492, 229] width 567 height 420
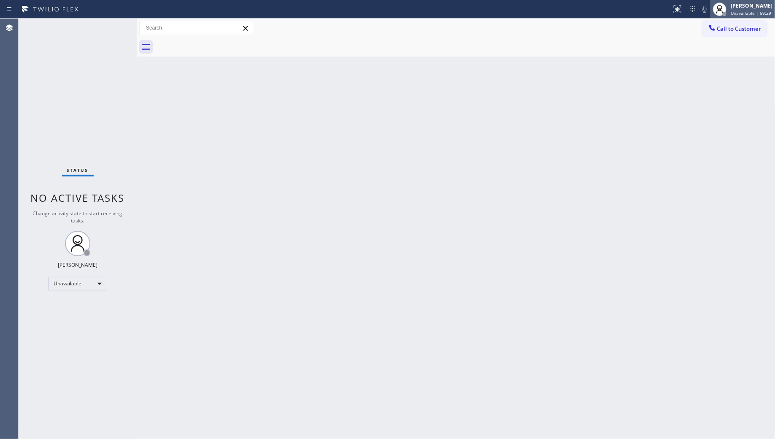
click at [739, 5] on div "[PERSON_NAME]" at bounding box center [752, 5] width 42 height 7
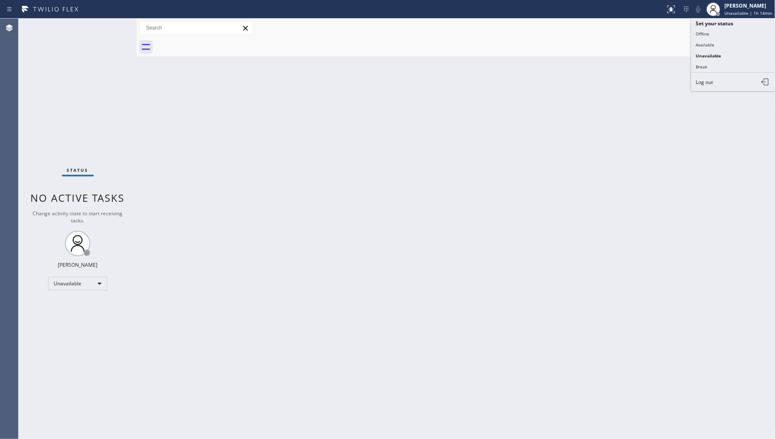
drag, startPoint x: 697, startPoint y: 64, endPoint x: 639, endPoint y: 72, distance: 59.2
click at [698, 64] on button "Break" at bounding box center [733, 66] width 84 height 11
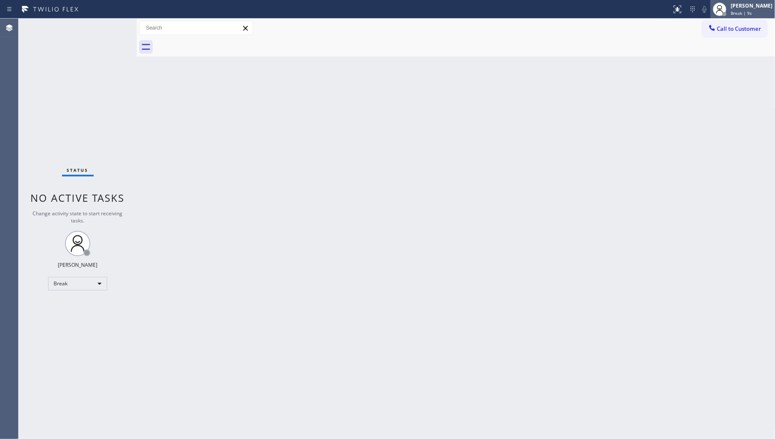
click at [736, 8] on div "[PERSON_NAME]" at bounding box center [752, 5] width 42 height 7
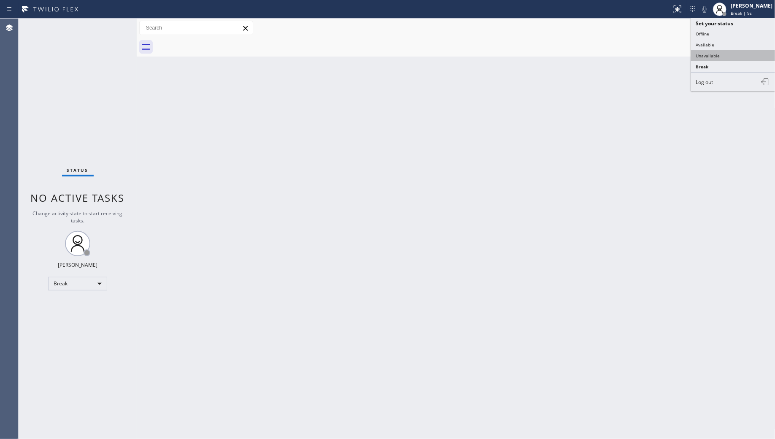
click at [722, 52] on button "Unavailable" at bounding box center [733, 55] width 84 height 11
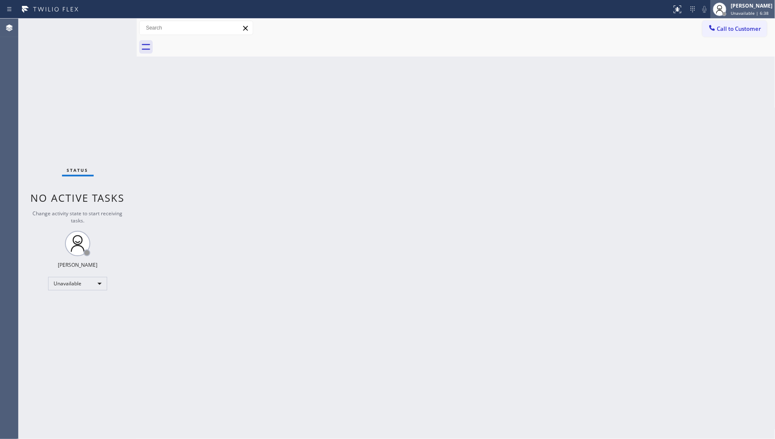
click at [719, 15] on div at bounding box center [720, 9] width 19 height 19
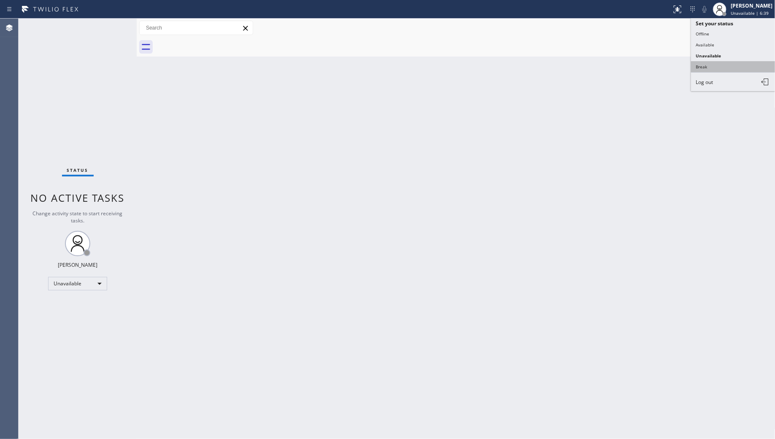
click at [707, 66] on button "Break" at bounding box center [733, 66] width 84 height 11
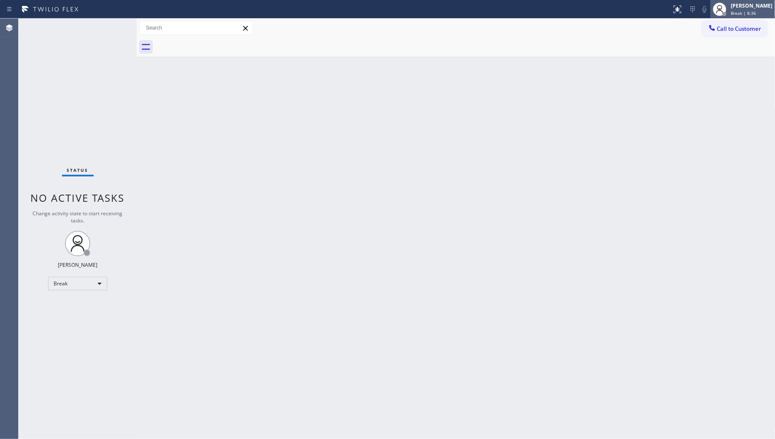
click at [744, 11] on span "Break | 8:36" at bounding box center [743, 13] width 25 height 6
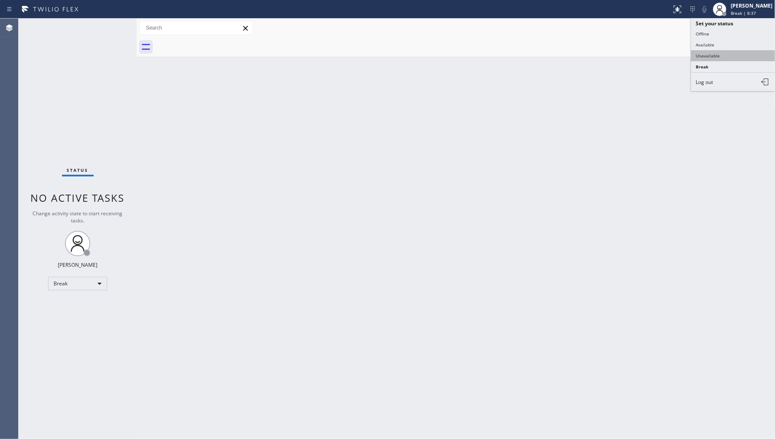
click at [712, 56] on button "Unavailable" at bounding box center [733, 55] width 84 height 11
click at [283, 181] on div "Back to Dashboard Change Sender ID Customers Technicians Select a contact Outbo…" at bounding box center [456, 229] width 639 height 420
drag, startPoint x: 721, startPoint y: 25, endPoint x: 701, endPoint y: 33, distance: 20.8
click at [723, 27] on span "Call to Customer" at bounding box center [739, 29] width 44 height 8
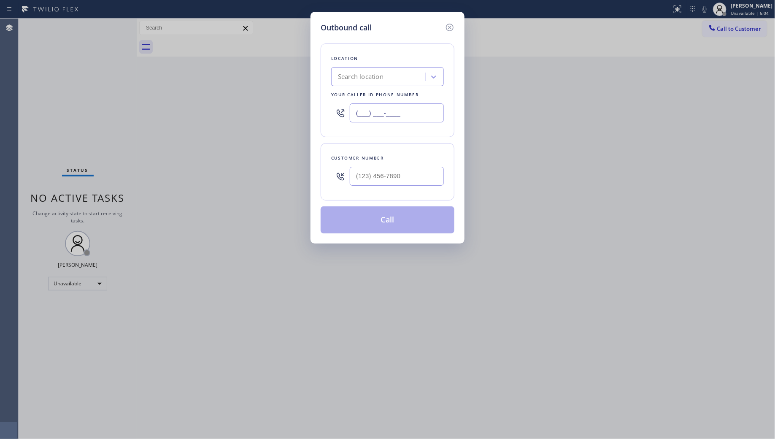
click at [422, 117] on input "(___) ___-____" at bounding box center [397, 112] width 94 height 19
paste input "602) 975-4672"
type input "[PHONE_NUMBER]"
click at [439, 179] on input "(___) ___-____" at bounding box center [397, 176] width 94 height 19
paste input "480) 298-3313"
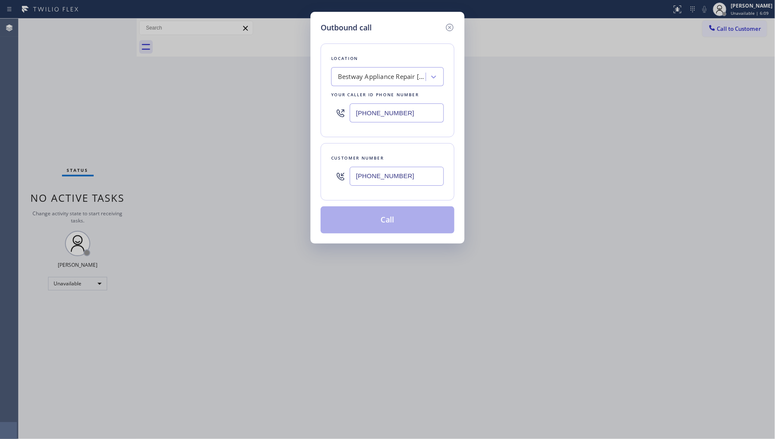
drag, startPoint x: 411, startPoint y: 178, endPoint x: 339, endPoint y: 178, distance: 72.6
click at [339, 178] on div "[PHONE_NUMBER]" at bounding box center [387, 175] width 113 height 27
drag, startPoint x: 414, startPoint y: 176, endPoint x: 342, endPoint y: 178, distance: 71.3
click at [342, 178] on div "[PHONE_NUMBER]" at bounding box center [387, 175] width 113 height 27
drag, startPoint x: 414, startPoint y: 172, endPoint x: 347, endPoint y: 176, distance: 66.4
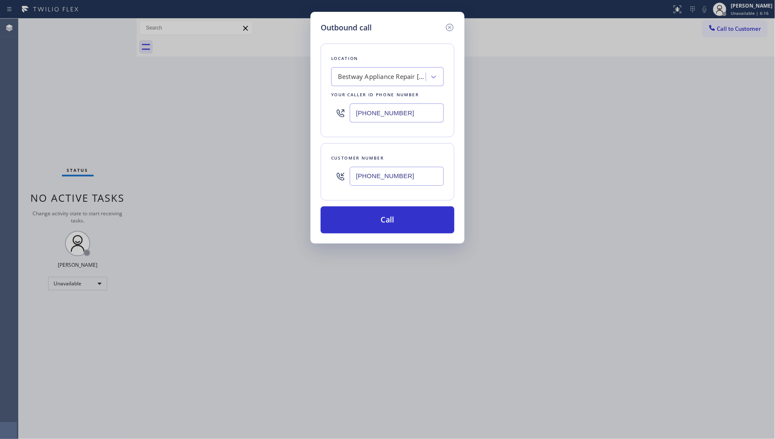
click at [347, 176] on div "[PHONE_NUMBER]" at bounding box center [387, 175] width 113 height 27
paste input "650) 868-7349"
drag, startPoint x: 390, startPoint y: 178, endPoint x: 346, endPoint y: 178, distance: 43.1
click at [346, 178] on div "[PHONE_NUMBER]" at bounding box center [387, 175] width 113 height 27
drag, startPoint x: 422, startPoint y: 180, endPoint x: 338, endPoint y: 177, distance: 84.4
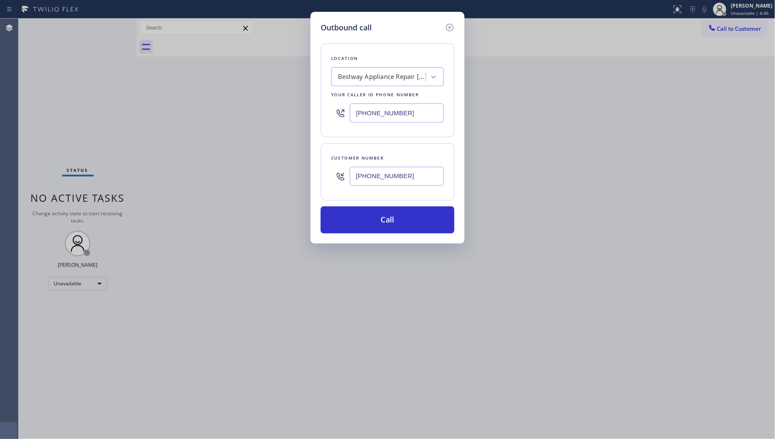
click at [339, 178] on div "[PHONE_NUMBER]" at bounding box center [387, 175] width 113 height 27
paste input "480) 298-3313"
type input "[PHONE_NUMBER]"
click at [388, 220] on button "Call" at bounding box center [388, 219] width 134 height 27
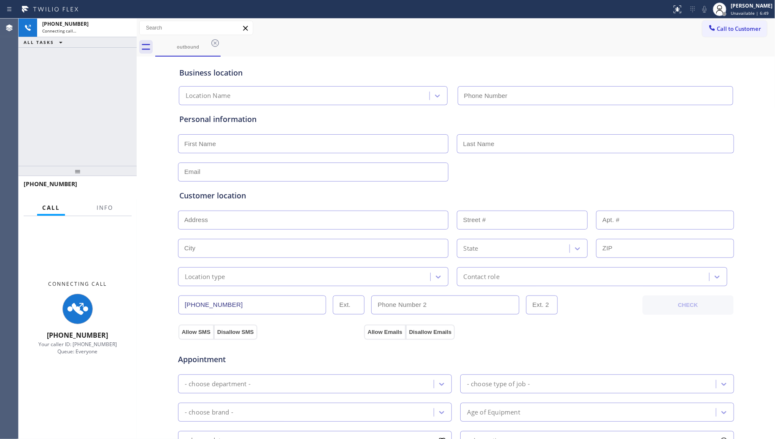
type input "[PHONE_NUMBER]"
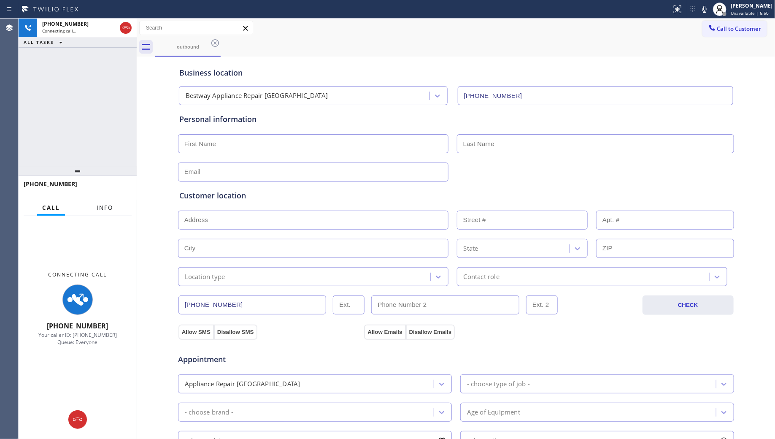
click at [107, 208] on span "Info" at bounding box center [105, 208] width 16 height 8
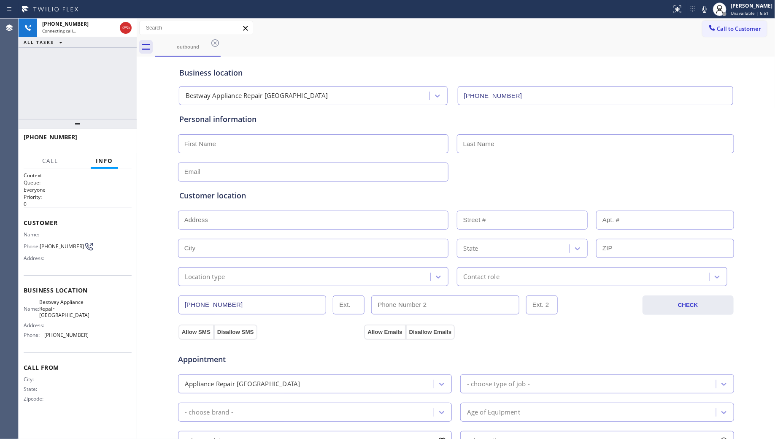
drag, startPoint x: 77, startPoint y: 169, endPoint x: 116, endPoint y: 99, distance: 80.3
click at [88, 119] on div at bounding box center [78, 124] width 118 height 10
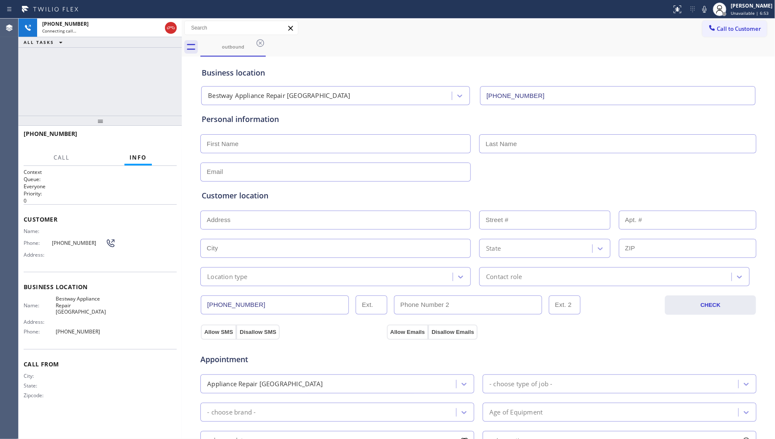
drag, startPoint x: 138, startPoint y: 89, endPoint x: 183, endPoint y: 92, distance: 45.2
click at [182, 92] on div at bounding box center [182, 229] width 0 height 420
click at [705, 6] on icon at bounding box center [705, 9] width 4 height 7
click at [708, 6] on icon at bounding box center [705, 9] width 10 height 10
click at [669, 32] on div "Call to Customer Outbound call Location Bestway Appliance Repair [GEOGRAPHIC_DA…" at bounding box center [479, 28] width 594 height 15
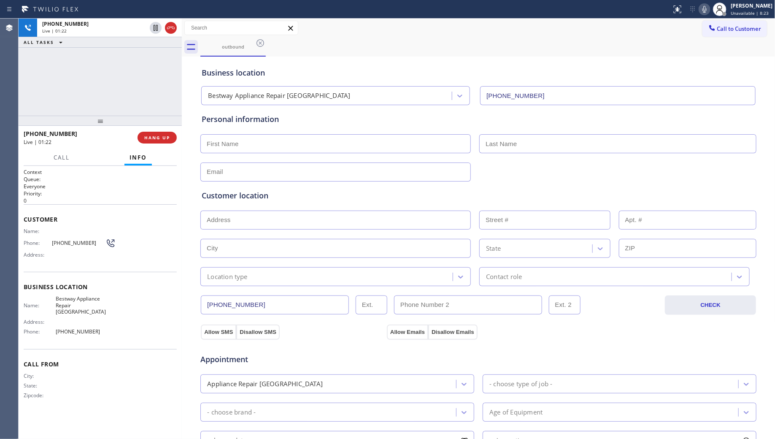
click at [705, 7] on icon at bounding box center [705, 9] width 10 height 10
click at [314, 26] on div "Call to Customer Outbound call Location Bestway Appliance Repair [GEOGRAPHIC_DA…" at bounding box center [479, 28] width 594 height 15
click at [707, 11] on icon at bounding box center [705, 9] width 4 height 7
click at [703, 10] on icon at bounding box center [705, 9] width 10 height 10
click at [706, 11] on icon at bounding box center [705, 9] width 4 height 7
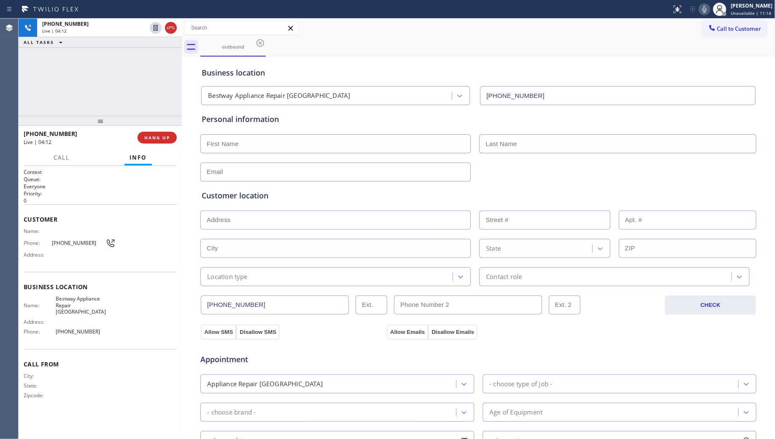
click at [631, 53] on div "outbound" at bounding box center [487, 47] width 575 height 19
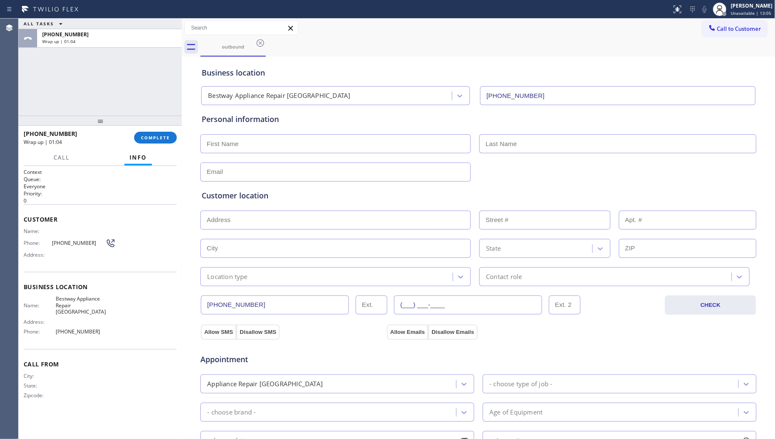
click at [514, 306] on input "(___) ___-____" at bounding box center [468, 304] width 148 height 19
paste input "480) 298-3314"
type input "[PHONE_NUMBER]"
click at [399, 330] on button "Allow Emails" at bounding box center [407, 332] width 41 height 15
click at [208, 337] on div "Appointment Appliance Repair High End - choose type of job - - choose brand - A…" at bounding box center [478, 418] width 557 height 165
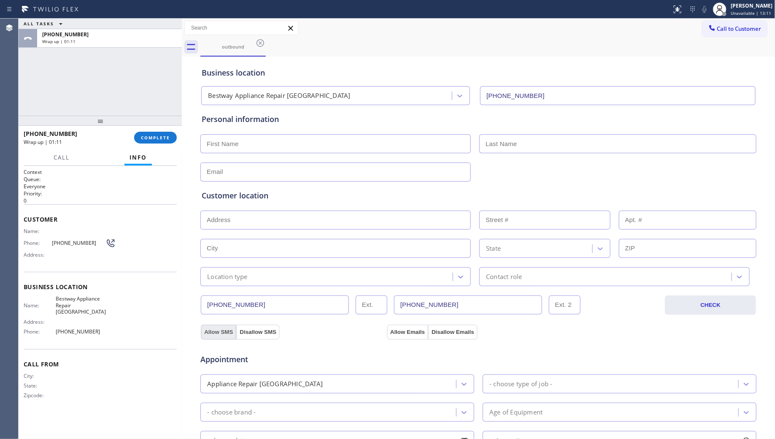
click at [208, 334] on button "Allow SMS" at bounding box center [218, 332] width 35 height 15
click at [324, 135] on input "text" at bounding box center [335, 143] width 271 height 19
click at [325, 140] on input "text" at bounding box center [335, 143] width 271 height 19
paste input "[PERSON_NAME]"
type input "[PERSON_NAME].N"
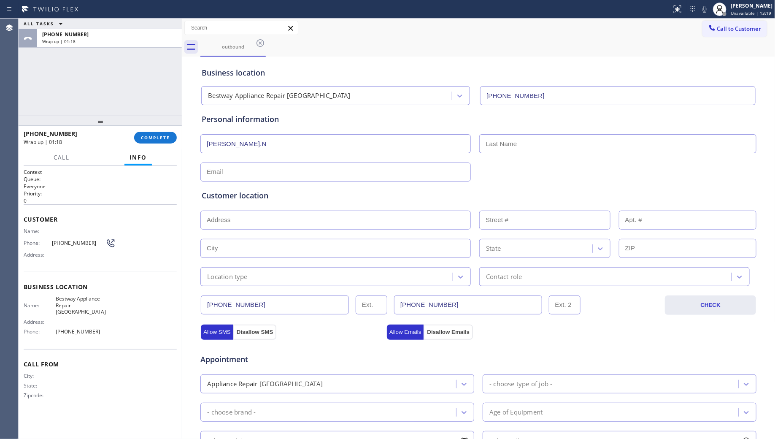
click at [544, 149] on input "text" at bounding box center [617, 143] width 277 height 19
click at [522, 146] on input "text" at bounding box center [617, 143] width 277 height 19
paste input "[PERSON_NAME]"
type input "[PERSON_NAME]"
click at [349, 176] on input "text" at bounding box center [335, 171] width 271 height 19
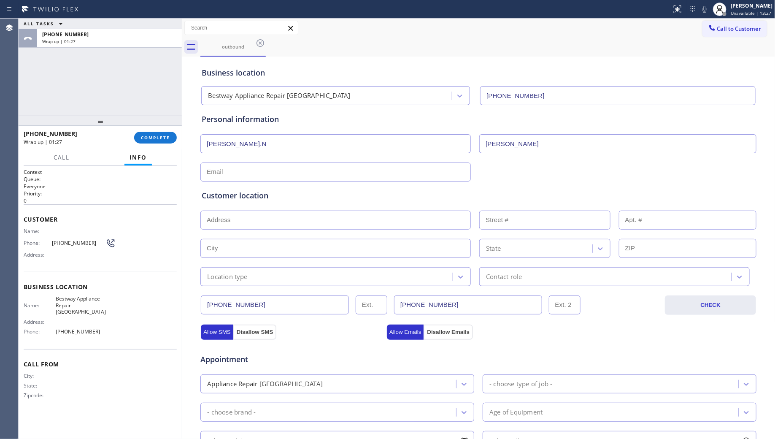
paste input "[EMAIL_ADDRESS][DOMAIN_NAME]"
type input "[EMAIL_ADDRESS][DOMAIN_NAME]"
click at [323, 222] on input "text" at bounding box center [335, 220] width 271 height 19
paste input "[STREET_ADDRESS],"
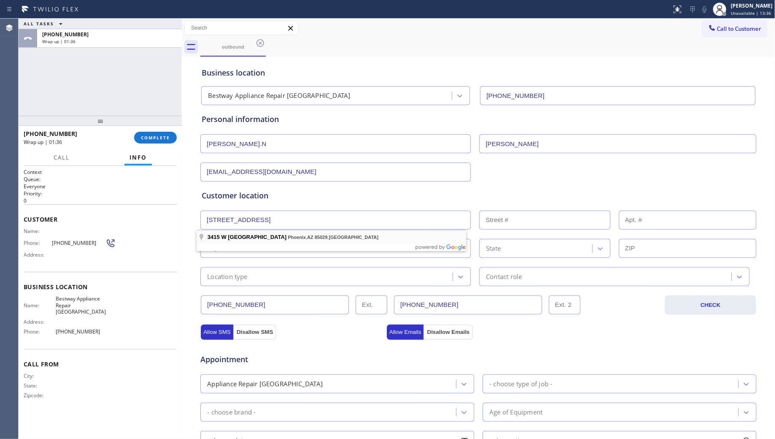
type input "[STREET_ADDRESS]"
type input "3415"
type input "Phoenix"
type input "85029"
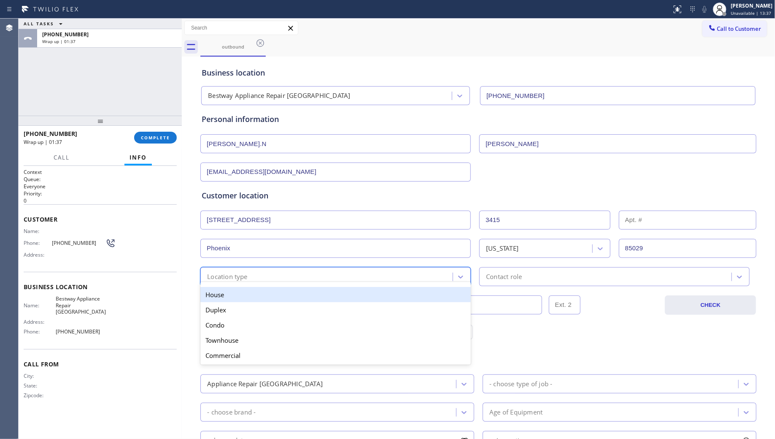
click at [277, 282] on div "Location type" at bounding box center [328, 276] width 250 height 15
click at [246, 299] on div "House" at bounding box center [335, 294] width 271 height 15
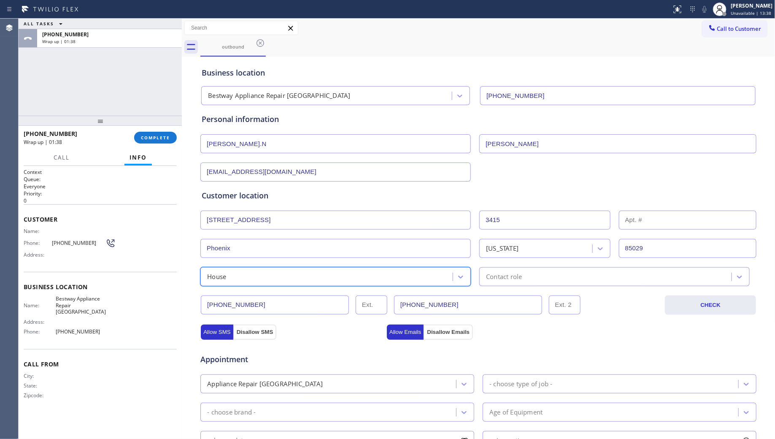
click at [496, 276] on div "Contact role" at bounding box center [504, 277] width 36 height 10
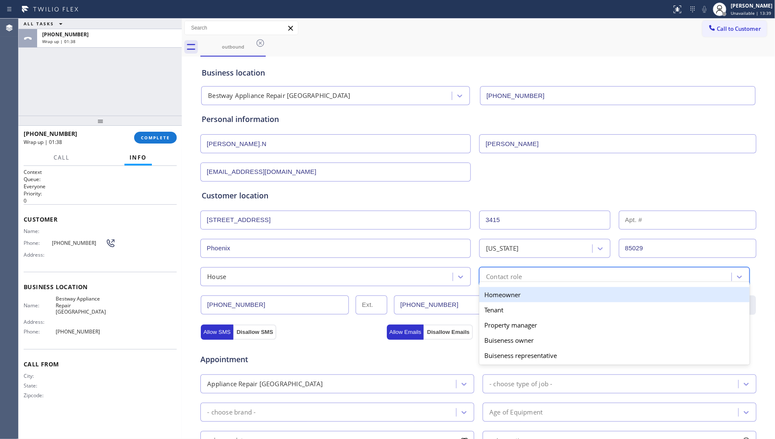
click at [499, 290] on div "Homeowner" at bounding box center [614, 294] width 271 height 15
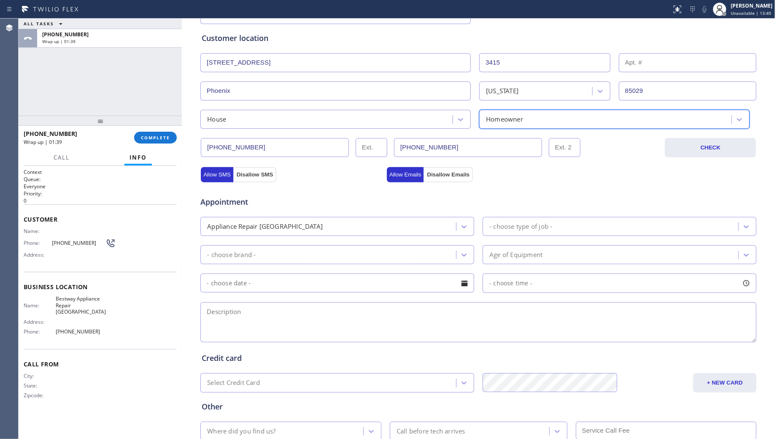
scroll to position [158, 0]
click at [314, 222] on div "Appliance Repair [GEOGRAPHIC_DATA]" at bounding box center [329, 225] width 253 height 15
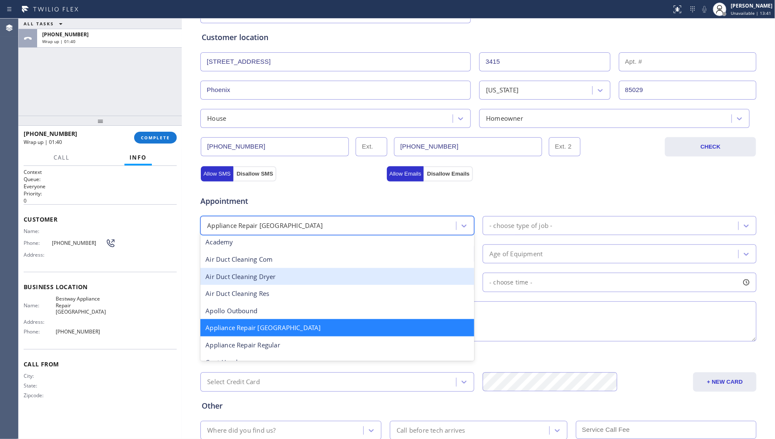
scroll to position [53, 0]
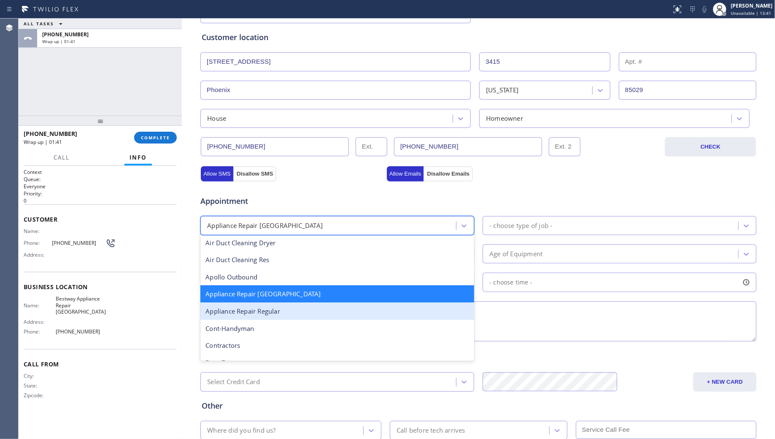
click at [296, 305] on div "Appliance Repair Regular" at bounding box center [337, 311] width 274 height 17
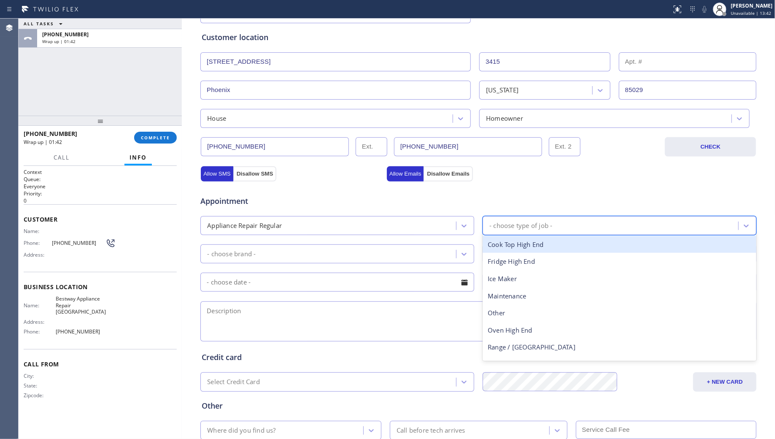
click at [522, 222] on div "- choose type of job -" at bounding box center [521, 226] width 63 height 10
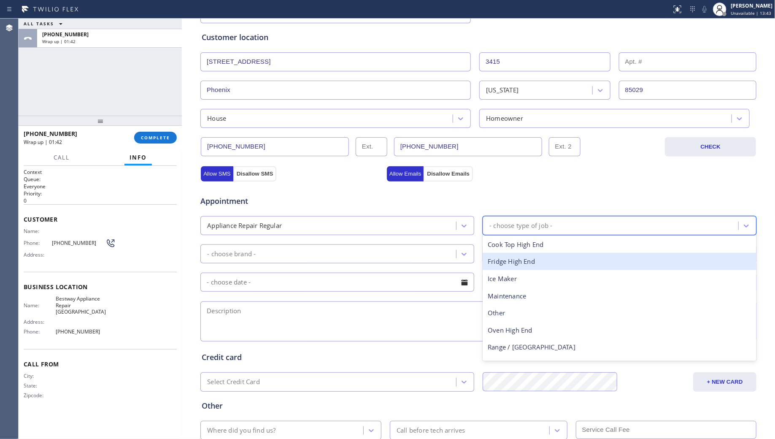
click at [497, 267] on div "Fridge High End" at bounding box center [620, 261] width 274 height 17
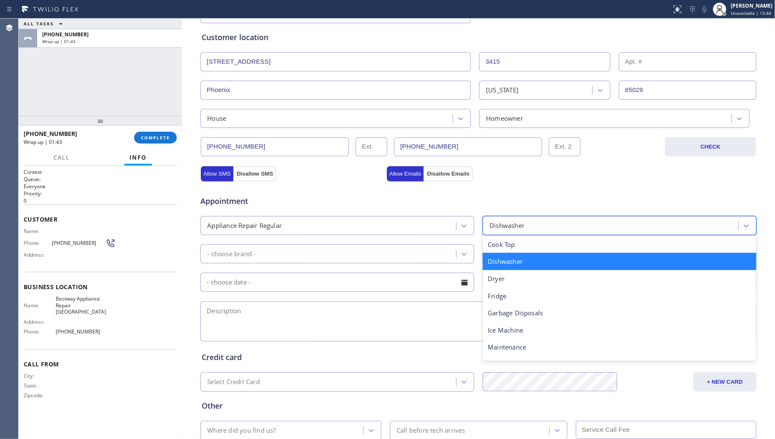
click at [522, 222] on div "Dishwasher" at bounding box center [611, 225] width 253 height 15
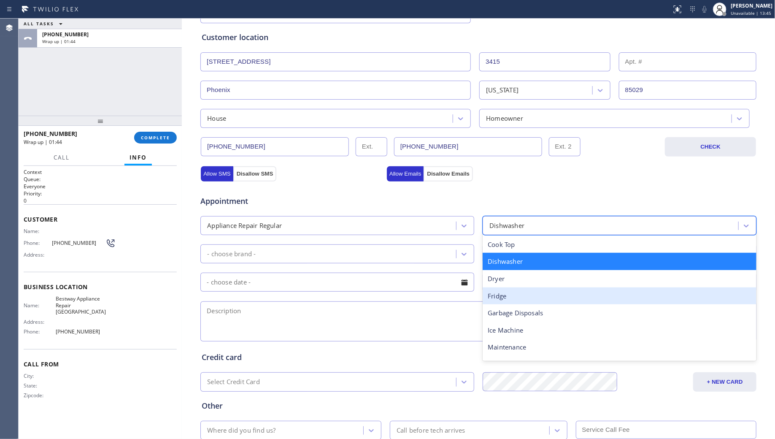
click at [496, 299] on div "Fridge" at bounding box center [620, 295] width 274 height 17
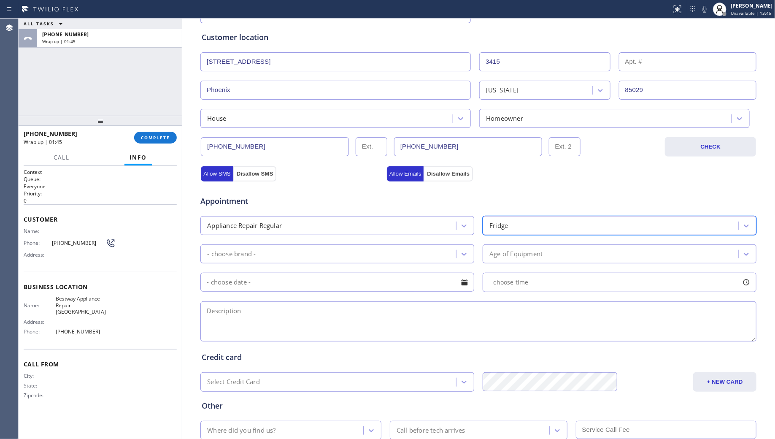
drag, startPoint x: 422, startPoint y: 252, endPoint x: 417, endPoint y: 250, distance: 5.7
click at [420, 252] on div "- choose brand -" at bounding box center [329, 253] width 253 height 15
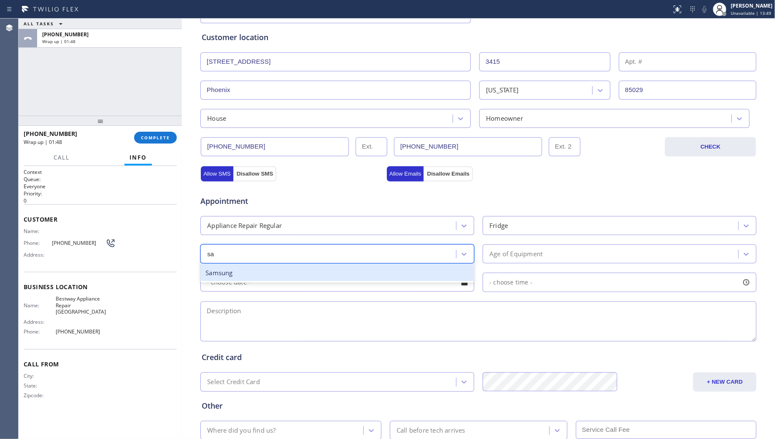
type input "[PERSON_NAME]"
drag, startPoint x: 321, startPoint y: 273, endPoint x: 385, endPoint y: 276, distance: 64.6
click at [323, 273] on div "Samsung" at bounding box center [337, 272] width 274 height 17
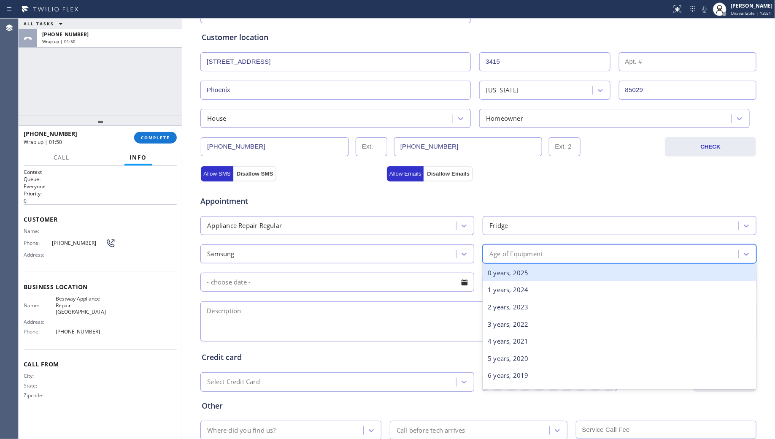
drag, startPoint x: 514, startPoint y: 250, endPoint x: 505, endPoint y: 285, distance: 36.1
click at [514, 251] on div "Age of Equipment" at bounding box center [516, 254] width 53 height 10
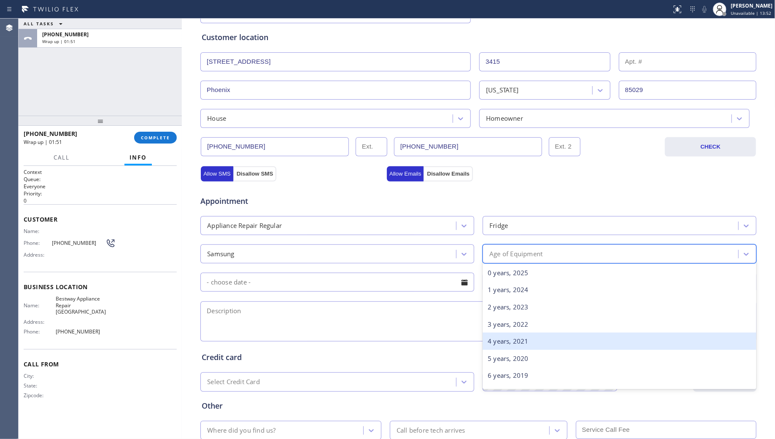
click at [501, 337] on div "4 years, 2021" at bounding box center [620, 341] width 274 height 17
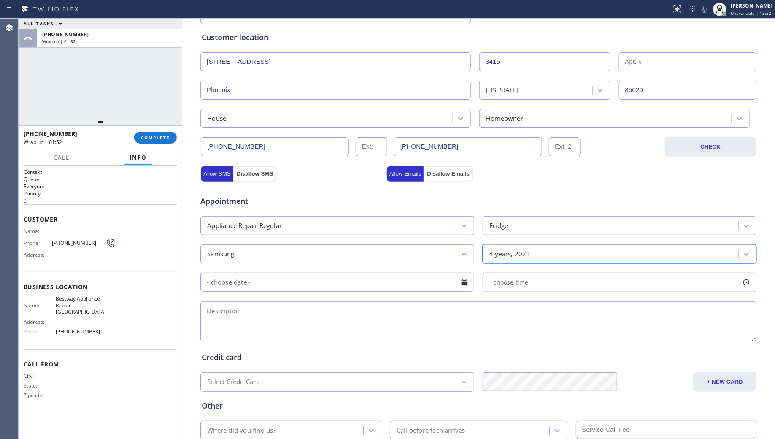
click at [395, 287] on input "text" at bounding box center [337, 282] width 274 height 19
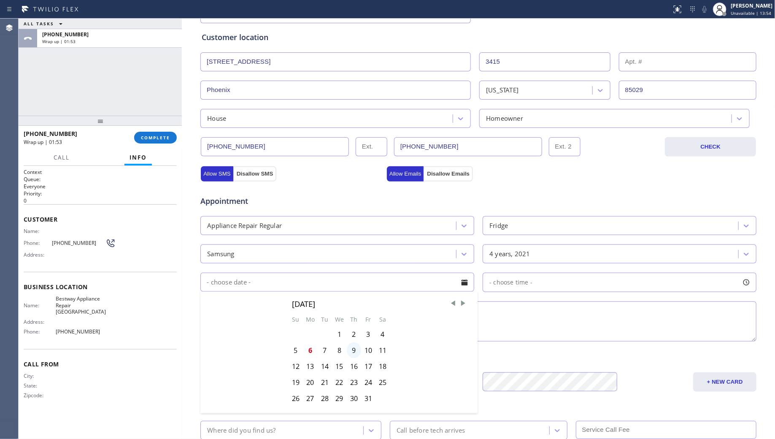
click at [347, 355] on div "9" at bounding box center [354, 350] width 14 height 16
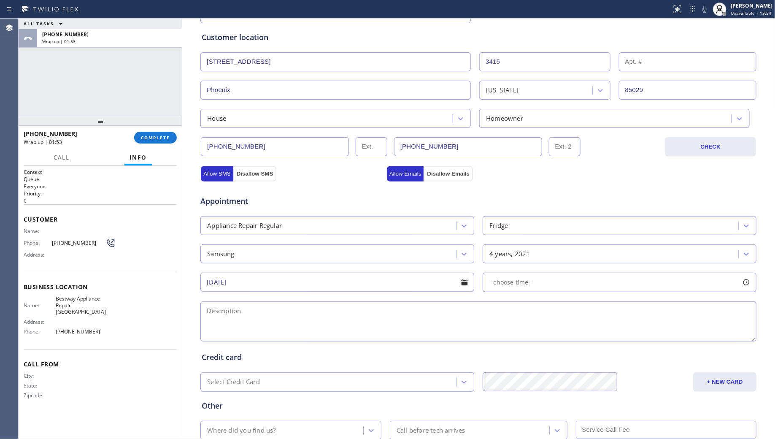
type input "[DATE]"
click at [497, 284] on span "- choose time -" at bounding box center [511, 282] width 43 height 8
drag, startPoint x: 527, startPoint y: 332, endPoint x: 571, endPoint y: 335, distance: 44.4
click at [571, 335] on div at bounding box center [572, 334] width 10 height 18
drag, startPoint x: 485, startPoint y: 336, endPoint x: 505, endPoint y: 330, distance: 21.1
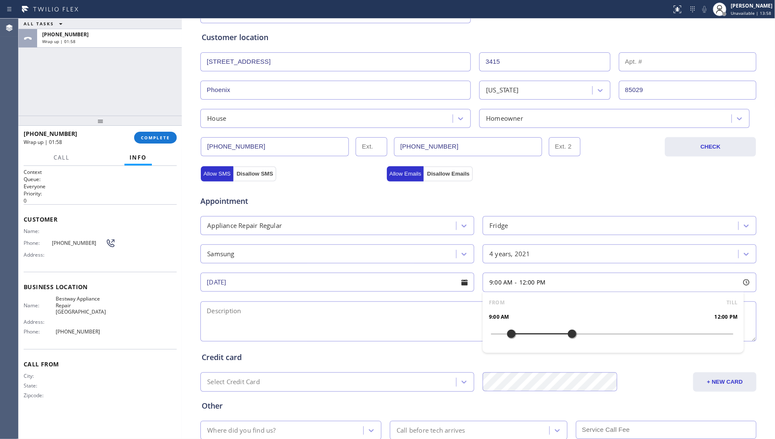
click at [506, 330] on div at bounding box center [511, 334] width 10 height 18
click at [400, 316] on textarea at bounding box center [478, 321] width 556 height 40
click at [418, 325] on textarea at bounding box center [478, 321] width 556 height 40
paste textarea "9-12, $38, Samsung Fridge, Fridge part is not cooling, 4 yrs, [STREET_ADDRESS],…"
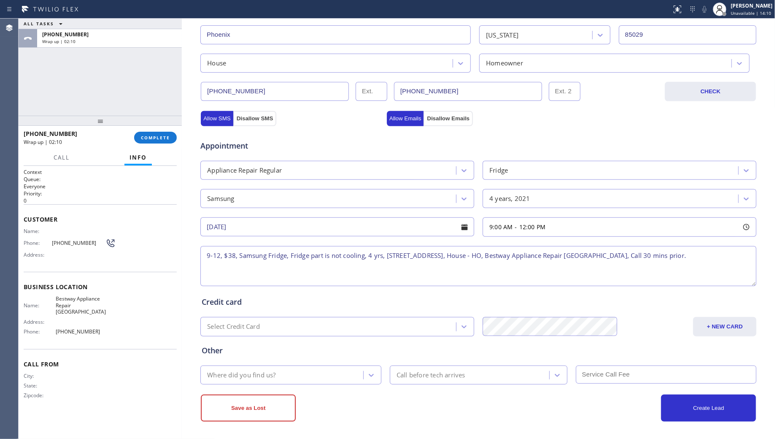
scroll to position [217, 0]
type textarea "9-12, $38, Samsung Fridge, Fridge part is not cooling, 4 yrs, [STREET_ADDRESS],…"
click at [271, 375] on div "Where did you find us?" at bounding box center [241, 373] width 68 height 10
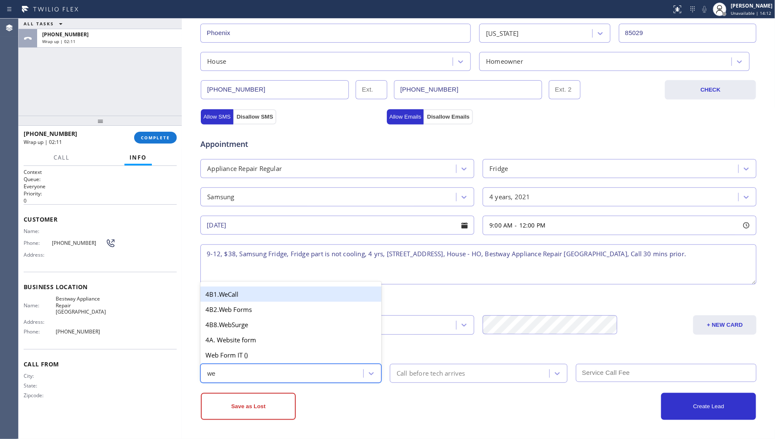
type input "web"
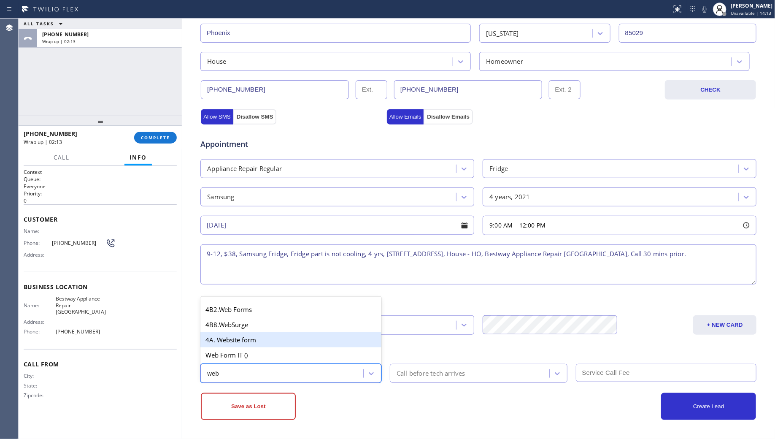
click at [239, 336] on div "4A. Website form" at bounding box center [290, 339] width 181 height 15
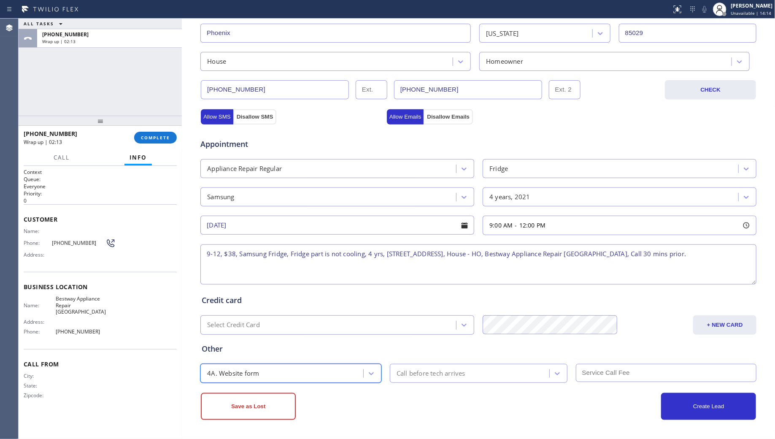
click at [417, 375] on div "Call before tech arrives" at bounding box center [431, 373] width 69 height 10
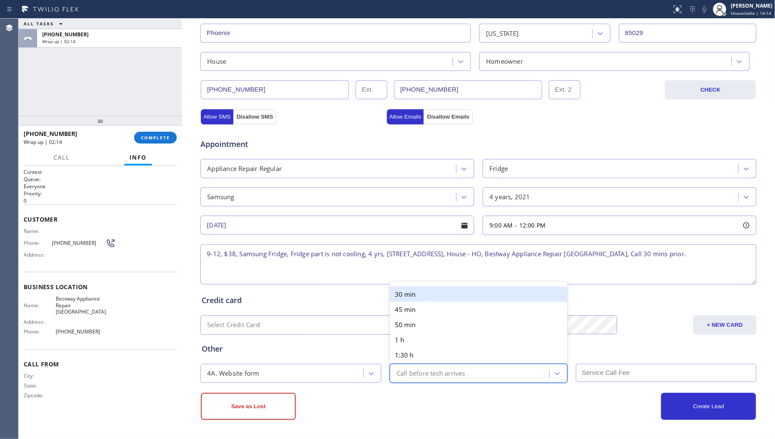
click at [393, 287] on div "30 min" at bounding box center [479, 294] width 178 height 15
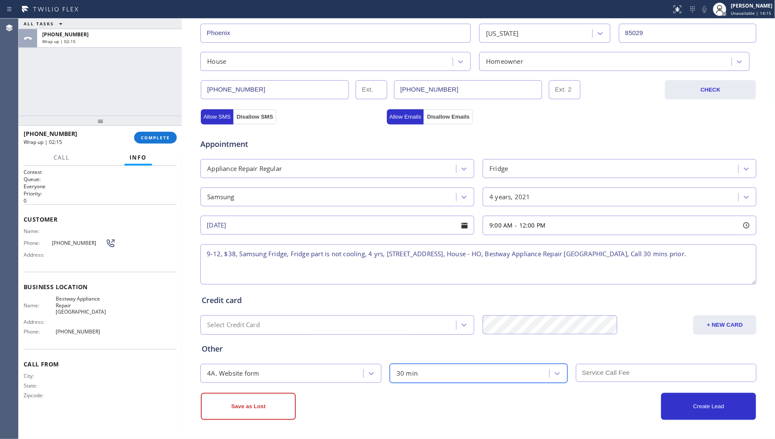
click at [609, 370] on input "text" at bounding box center [666, 373] width 181 height 18
type input "38"
click at [701, 401] on button "Create Lead" at bounding box center [708, 406] width 95 height 27
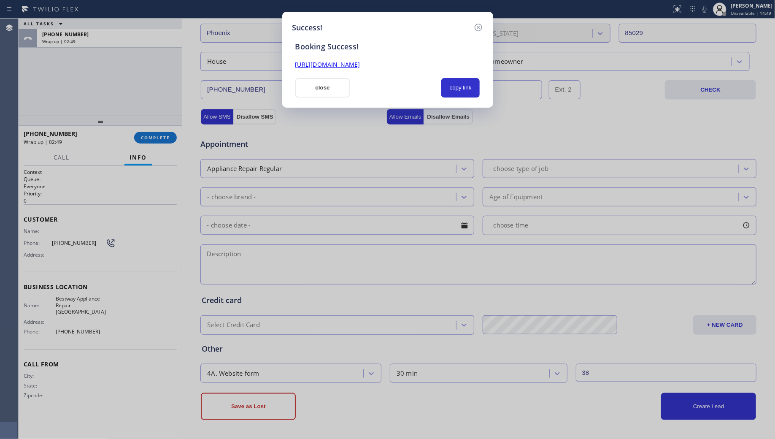
click at [360, 62] on link "[URL][DOMAIN_NAME]" at bounding box center [327, 64] width 65 height 8
click at [514, 75] on div "Success! Booking Success! [URL][DOMAIN_NAME] close copy link" at bounding box center [387, 219] width 775 height 439
drag, startPoint x: 323, startPoint y: 82, endPoint x: 288, endPoint y: 105, distance: 41.9
click at [323, 85] on button "close" at bounding box center [322, 87] width 55 height 19
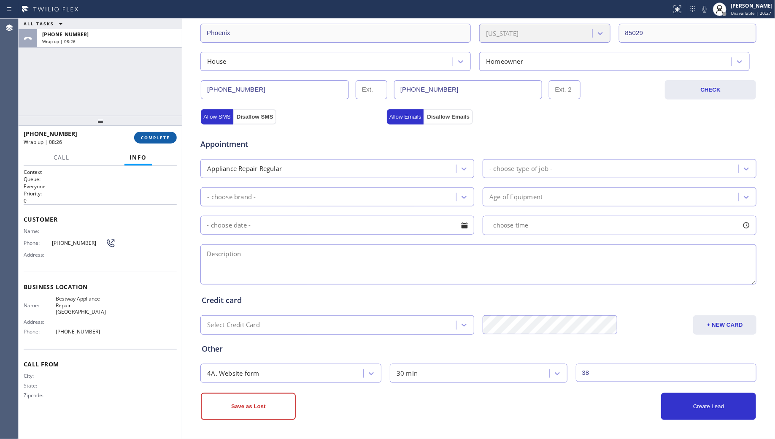
click at [148, 143] on button "COMPLETE" at bounding box center [155, 138] width 43 height 12
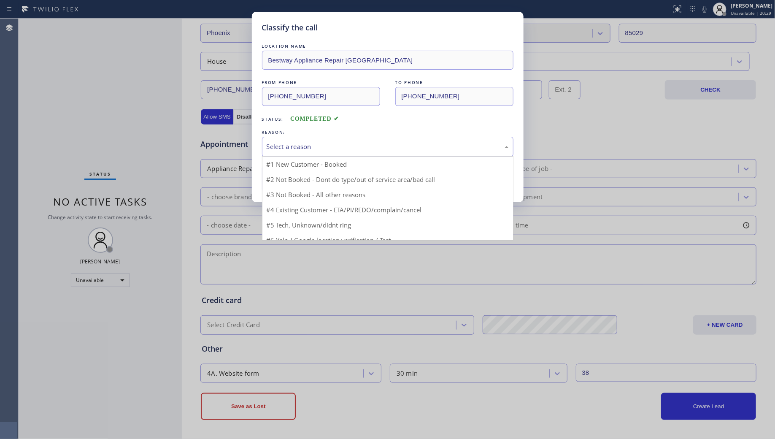
drag, startPoint x: 309, startPoint y: 151, endPoint x: 284, endPoint y: 166, distance: 28.6
click at [307, 151] on div "Select a reason" at bounding box center [388, 147] width 242 height 10
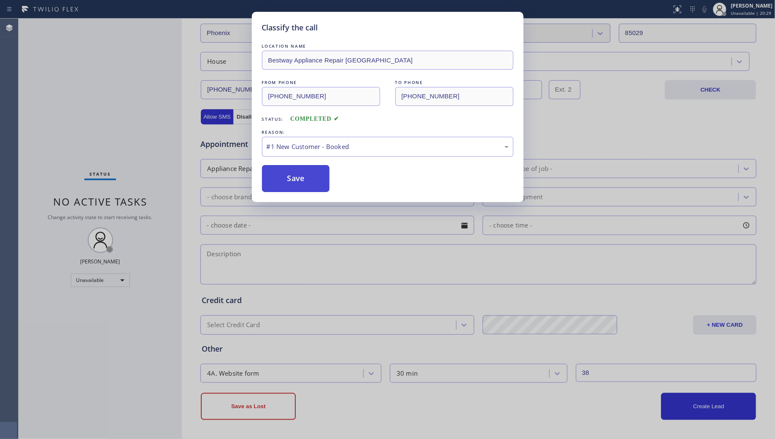
click at [285, 176] on button "Save" at bounding box center [296, 178] width 68 height 27
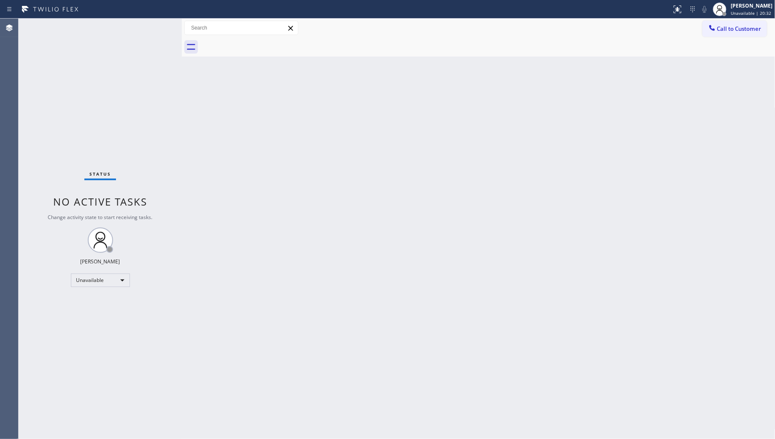
click at [509, 185] on div "Back to Dashboard Change Sender ID Customers Technicians Select a contact Outbo…" at bounding box center [479, 229] width 594 height 420
click at [544, 90] on div "Back to Dashboard Change Sender ID Customers Technicians Select a contact Outbo…" at bounding box center [479, 229] width 594 height 420
click at [503, 154] on div "Back to Dashboard Change Sender ID Customers Technicians Select a contact Outbo…" at bounding box center [479, 229] width 594 height 420
click at [538, 30] on div "Call to Customer Outbound call Location Bestway Appliance Repair [GEOGRAPHIC_DA…" at bounding box center [479, 28] width 594 height 15
click at [447, 104] on div "Back to Dashboard Change Sender ID Customers Technicians Select a contact Outbo…" at bounding box center [479, 229] width 594 height 420
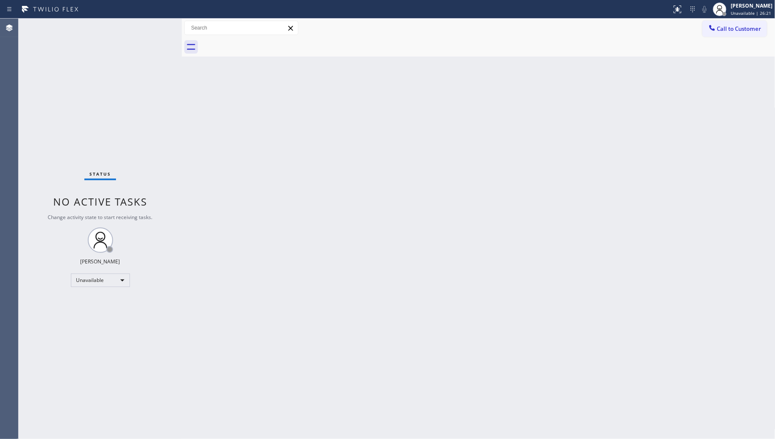
click at [419, 80] on div "Back to Dashboard Change Sender ID Customers Technicians Select a contact Outbo…" at bounding box center [479, 229] width 594 height 420
click at [732, 22] on button "Call to Customer" at bounding box center [735, 29] width 65 height 16
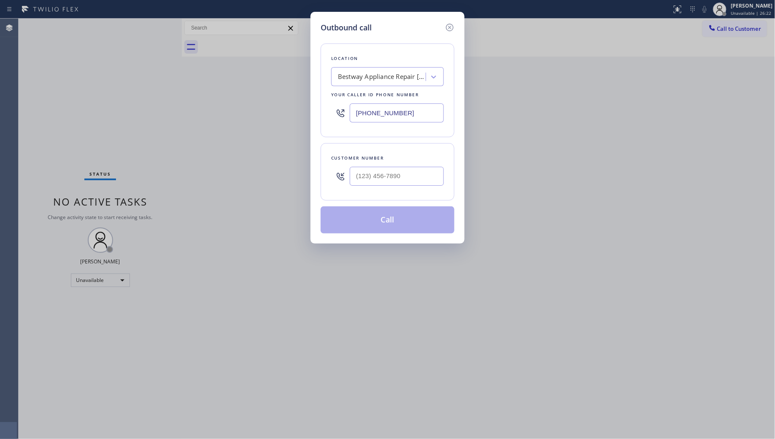
drag, startPoint x: 413, startPoint y: 111, endPoint x: 357, endPoint y: 112, distance: 55.7
click at [359, 113] on input "[PHONE_NUMBER]" at bounding box center [397, 112] width 94 height 19
paste input "408) 831-7815"
type input "[PHONE_NUMBER]"
click at [358, 174] on input "(___) ___-____" at bounding box center [397, 176] width 94 height 19
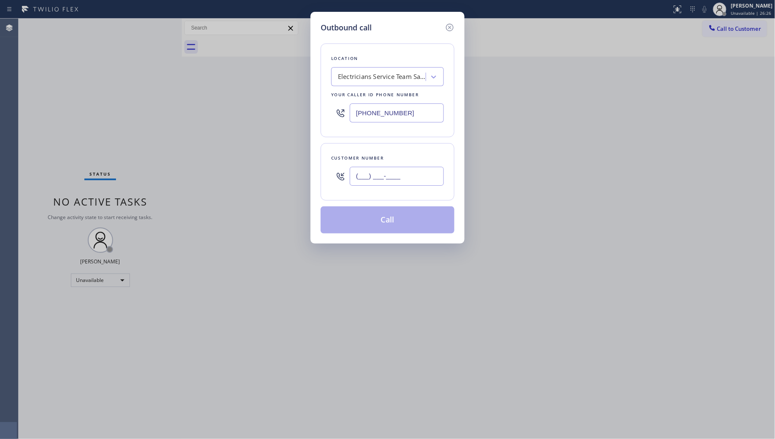
paste input "408) 692-2098"
type input "[PHONE_NUMBER]"
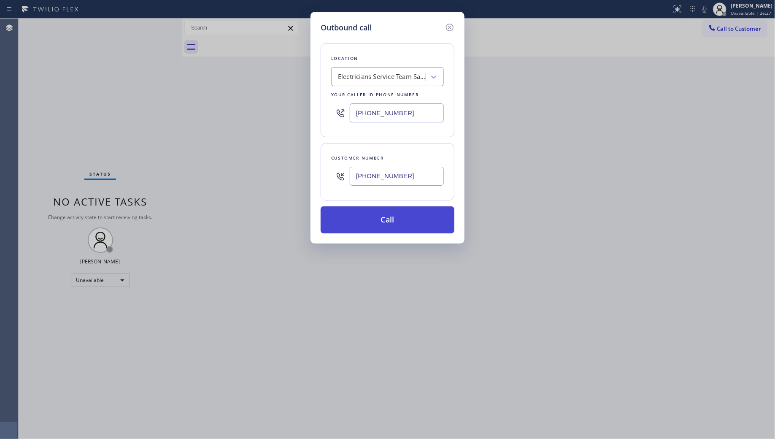
drag, startPoint x: 391, startPoint y: 224, endPoint x: 405, endPoint y: 214, distance: 17.0
click at [392, 224] on button "Call" at bounding box center [388, 219] width 134 height 27
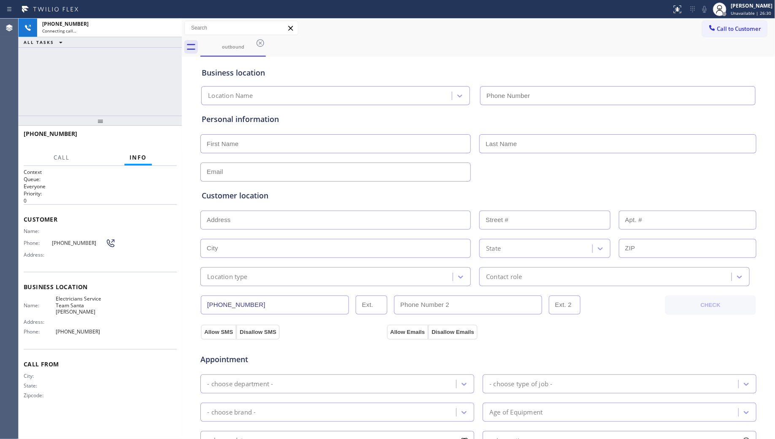
type input "[PHONE_NUMBER]"
drag, startPoint x: 503, startPoint y: 54, endPoint x: 499, endPoint y: 51, distance: 5.2
click at [503, 54] on div "outbound" at bounding box center [487, 47] width 575 height 19
click at [138, 91] on div "[PHONE_NUMBER] Connecting call… ALL TASKS ALL TASKS ACTIVE TASKS TASKS IN WRAP …" at bounding box center [100, 67] width 163 height 97
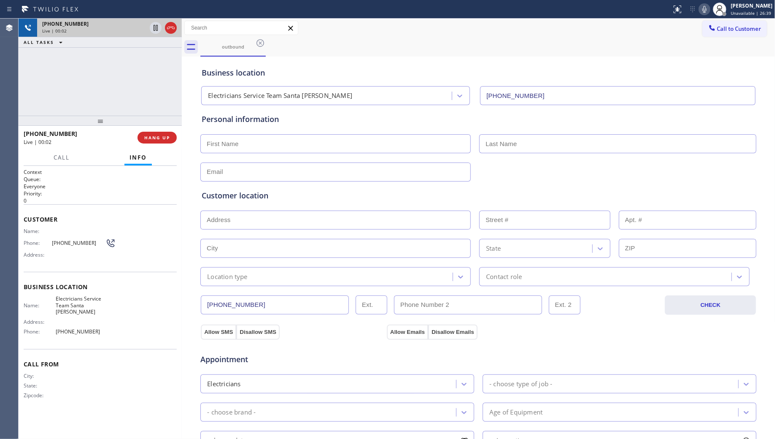
click at [168, 27] on icon at bounding box center [171, 28] width 10 height 10
click at [169, 26] on div "[PHONE_NUMBER]" at bounding box center [109, 23] width 135 height 7
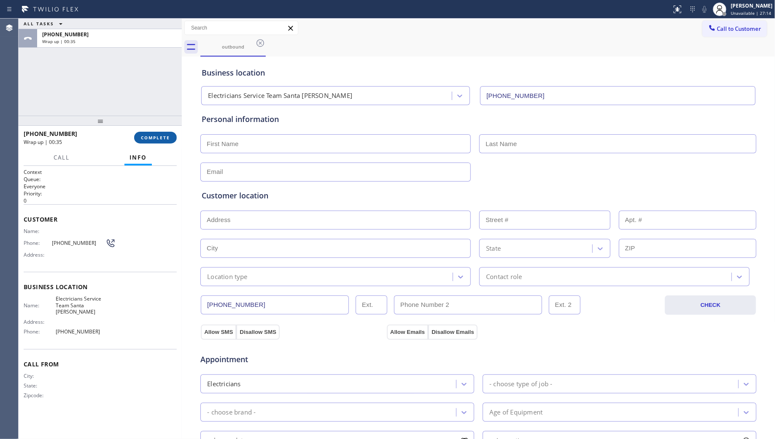
click at [156, 138] on span "COMPLETE" at bounding box center [155, 138] width 29 height 6
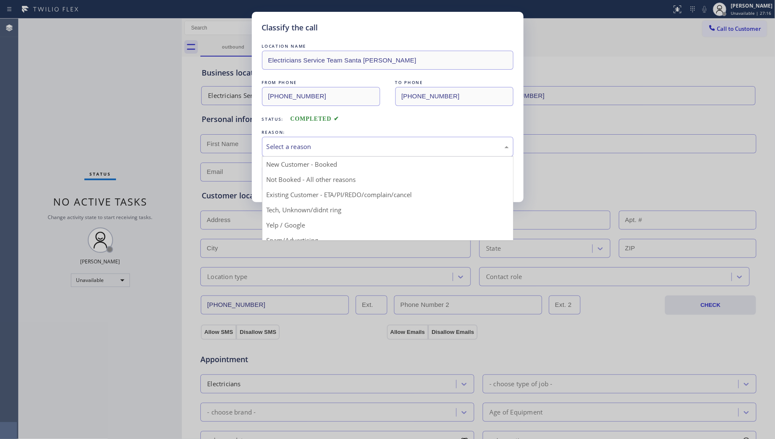
click at [354, 146] on div "Select a reason" at bounding box center [388, 147] width 242 height 10
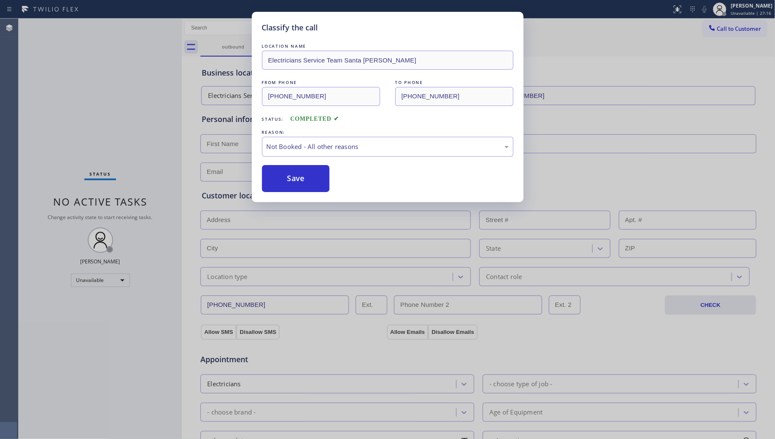
click at [290, 176] on button "Save" at bounding box center [296, 178] width 68 height 27
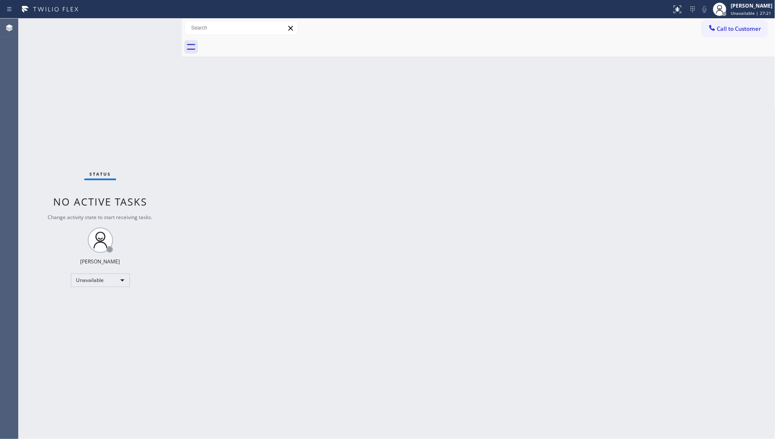
drag, startPoint x: 603, startPoint y: 94, endPoint x: 628, endPoint y: 73, distance: 33.2
click at [608, 87] on div "Back to Dashboard Change Sender ID Customers Technicians Select a contact Outbo…" at bounding box center [479, 229] width 594 height 420
click at [712, 30] on icon at bounding box center [711, 27] width 5 height 5
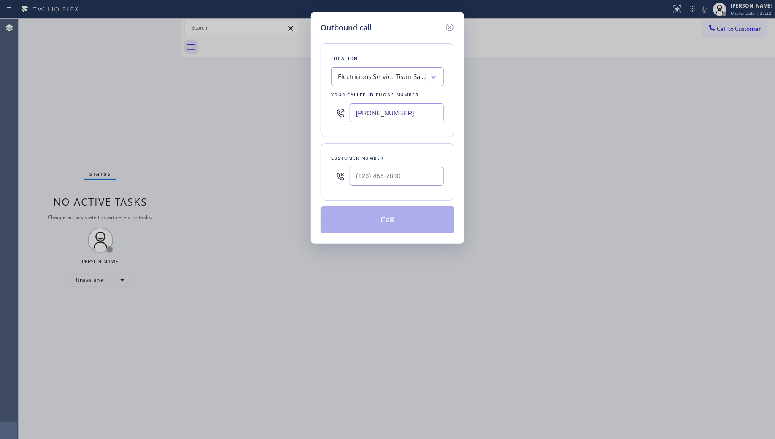
drag, startPoint x: 417, startPoint y: 119, endPoint x: 341, endPoint y: 118, distance: 76.4
click at [334, 119] on div "[PHONE_NUMBER]" at bounding box center [387, 112] width 113 height 27
paste input "708) 272-1363"
type input "[PHONE_NUMBER]"
click at [428, 176] on input "(___) ___-____" at bounding box center [397, 176] width 94 height 19
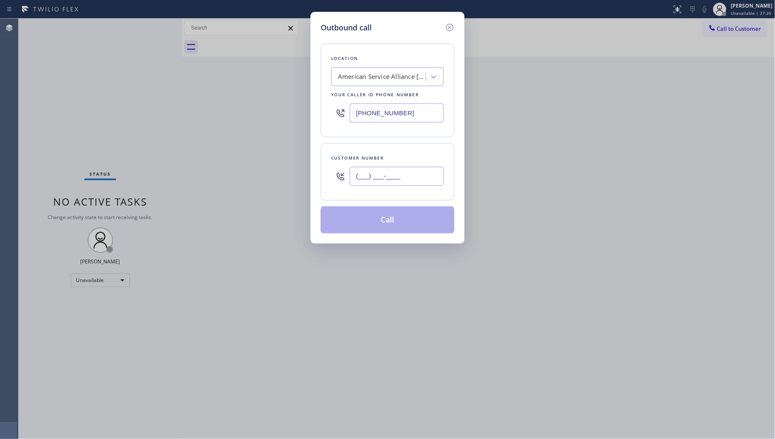
paste input "708) 224-2768"
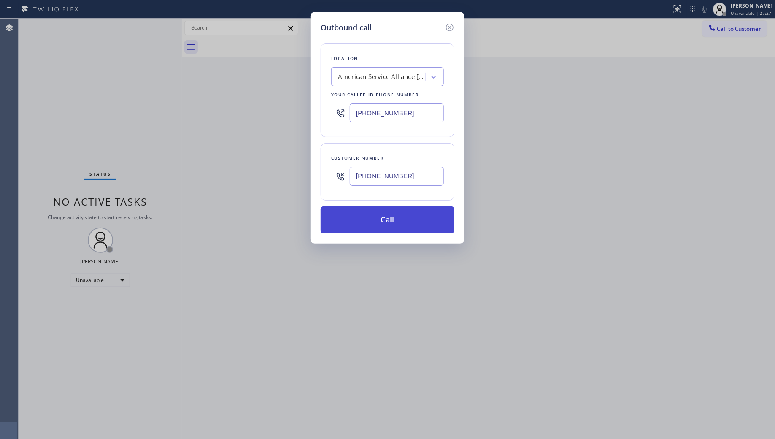
type input "[PHONE_NUMBER]"
click at [383, 221] on button "Call" at bounding box center [388, 219] width 134 height 27
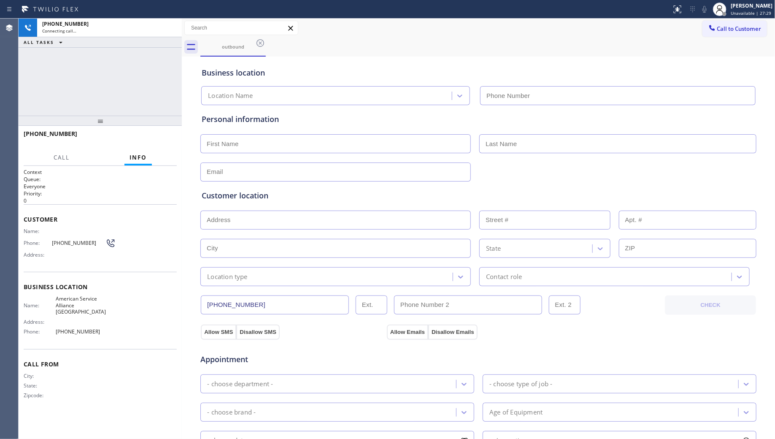
type input "[PHONE_NUMBER]"
click at [440, 56] on div "Business location American Service Alliance [GEOGRAPHIC_DATA] [PHONE_NUMBER]" at bounding box center [478, 80] width 557 height 50
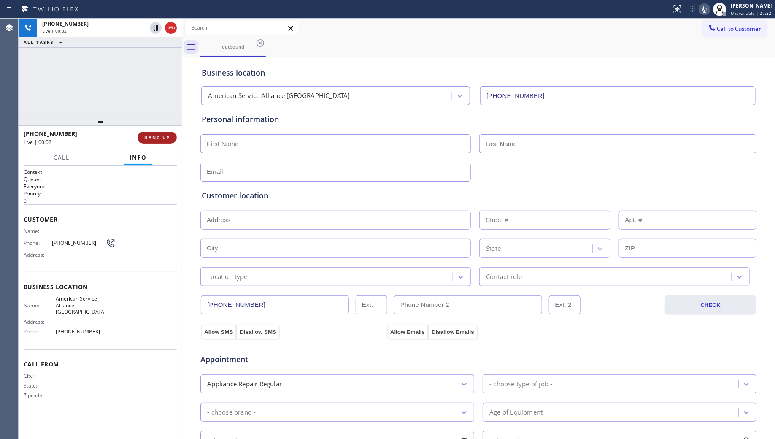
drag, startPoint x: 117, startPoint y: 95, endPoint x: 149, endPoint y: 135, distance: 50.8
click at [121, 98] on div "[PHONE_NUMBER] Live | 00:02 ALL TASKS ALL TASKS ACTIVE TASKS TASKS IN WRAP UP" at bounding box center [100, 67] width 163 height 97
click at [158, 144] on div "[PHONE_NUMBER] Live | 00:02 HANG UP" at bounding box center [100, 138] width 153 height 22
click at [158, 138] on span "HANG UP" at bounding box center [157, 138] width 26 height 6
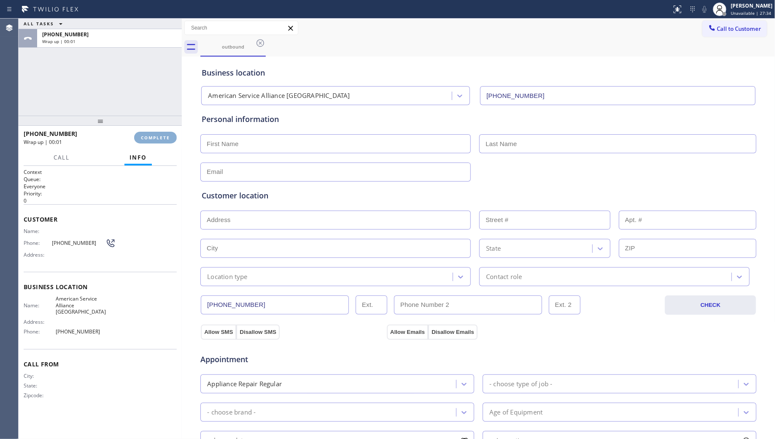
click at [157, 135] on span "COMPLETE" at bounding box center [155, 138] width 29 height 6
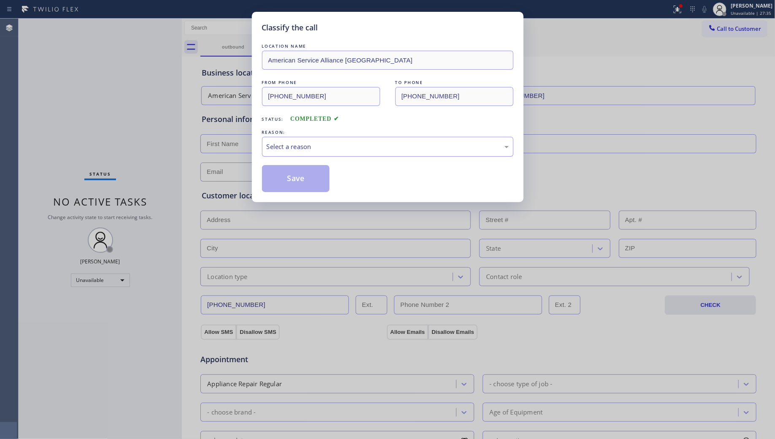
click at [294, 155] on div "Select a reason" at bounding box center [388, 147] width 252 height 20
click at [278, 173] on button "Save" at bounding box center [296, 178] width 68 height 27
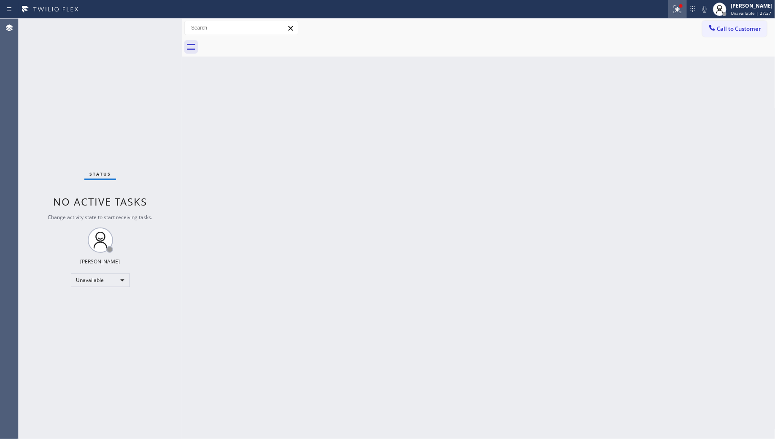
click at [678, 11] on icon at bounding box center [678, 9] width 10 height 10
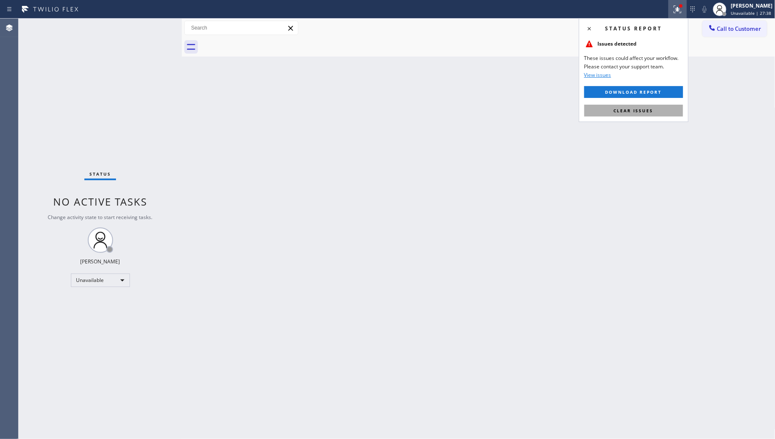
click at [644, 108] on span "Clear issues" at bounding box center [634, 111] width 40 height 6
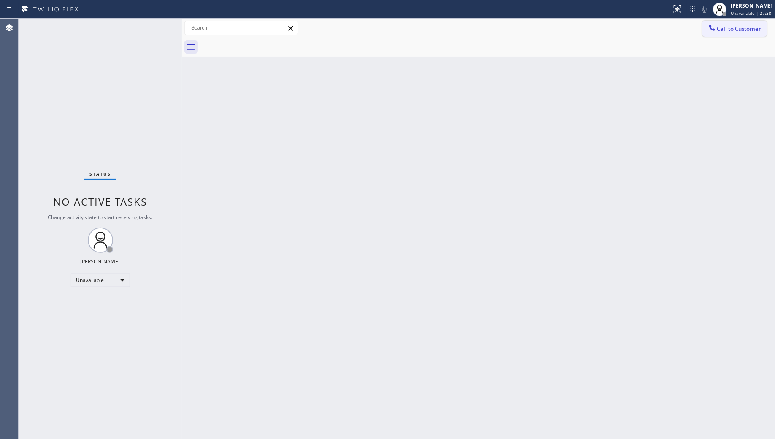
click at [739, 28] on span "Call to Customer" at bounding box center [739, 29] width 44 height 8
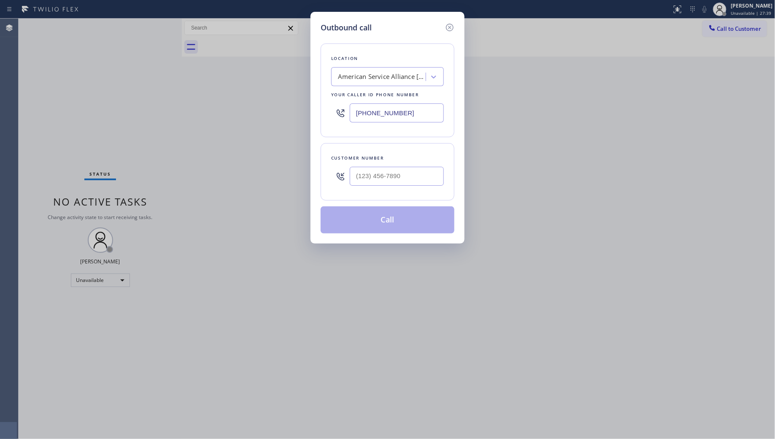
drag, startPoint x: 412, startPoint y: 111, endPoint x: 333, endPoint y: 100, distance: 79.7
click at [343, 102] on div "[PHONE_NUMBER]" at bounding box center [387, 112] width 113 height 27
paste input "571) 200-0594"
type input "[PHONE_NUMBER]"
drag, startPoint x: 398, startPoint y: 174, endPoint x: 410, endPoint y: 174, distance: 12.2
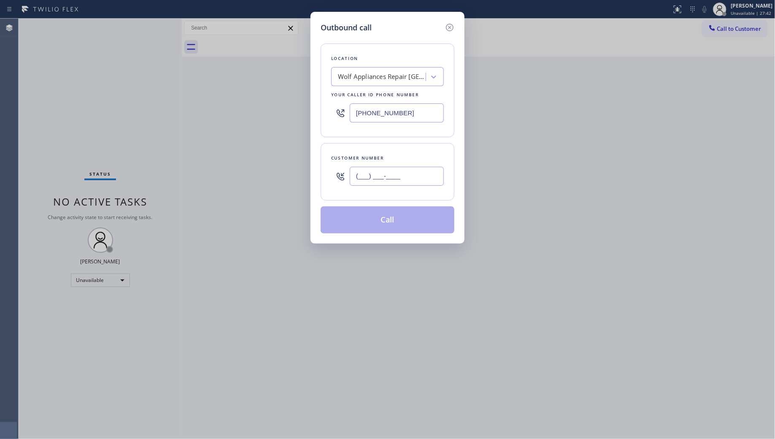
click at [398, 174] on input "(___) ___-____" at bounding box center [397, 176] width 94 height 19
paste input "571) 548-6572"
type input "[PHONE_NUMBER]"
click at [391, 224] on button "Call" at bounding box center [388, 219] width 134 height 27
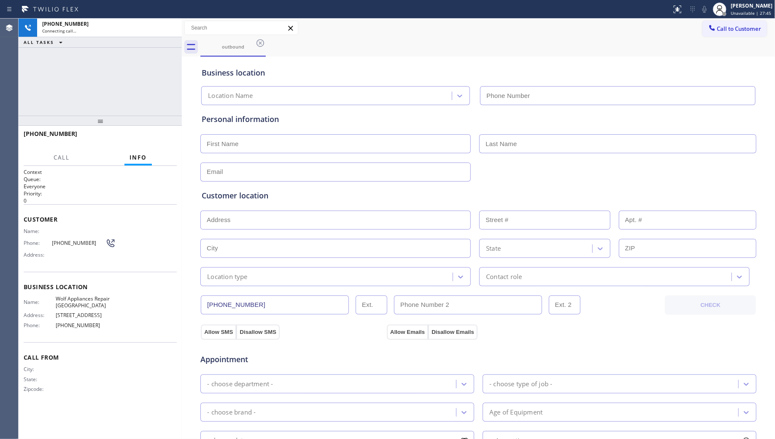
type input "[PHONE_NUMBER]"
click at [512, 35] on div "Call to Customer Outbound call Location Wolf Appliances Repair [GEOGRAPHIC_DATA…" at bounding box center [479, 28] width 594 height 15
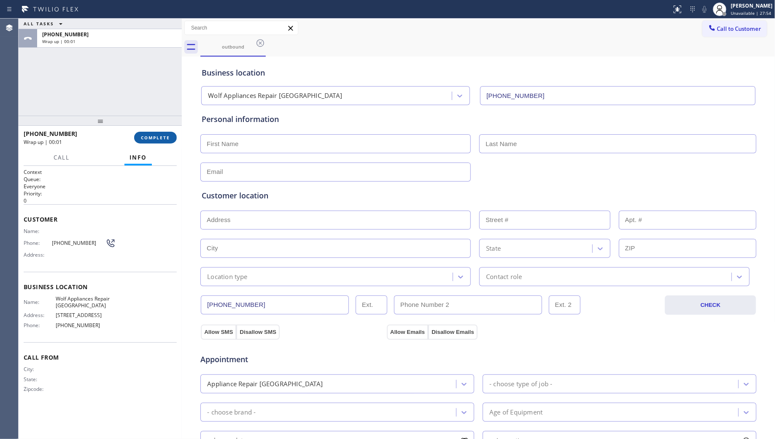
click at [142, 133] on button "COMPLETE" at bounding box center [155, 138] width 43 height 12
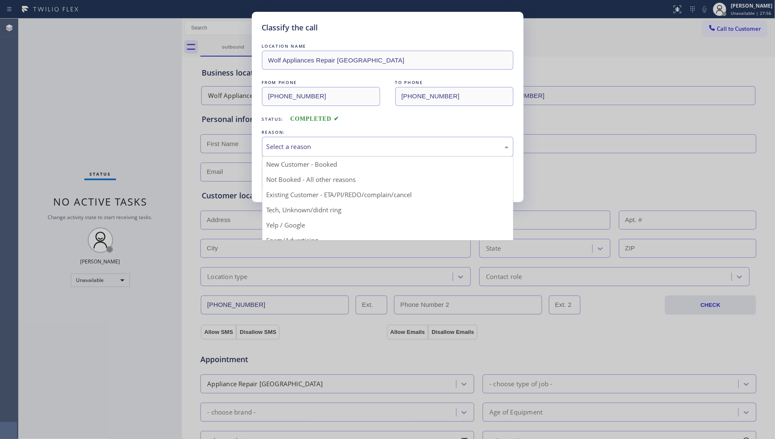
click at [293, 154] on div "Select a reason" at bounding box center [388, 147] width 252 height 20
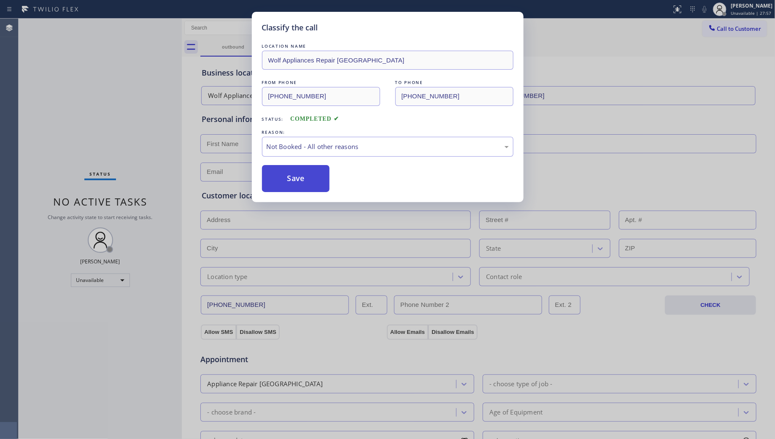
click at [292, 178] on button "Save" at bounding box center [296, 178] width 68 height 27
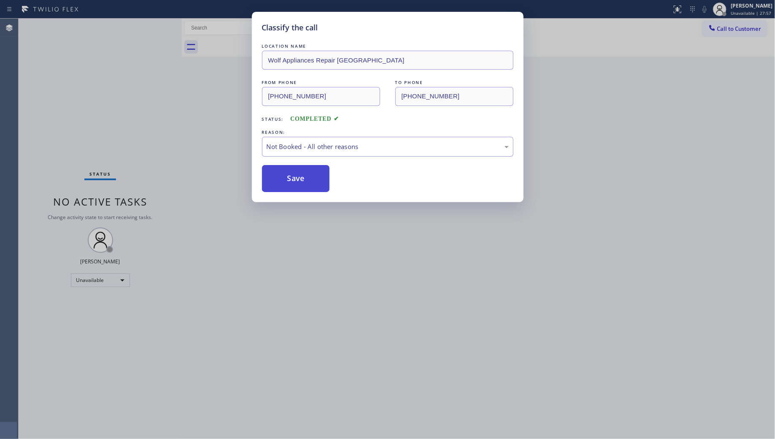
click at [292, 178] on button "Save" at bounding box center [296, 178] width 68 height 27
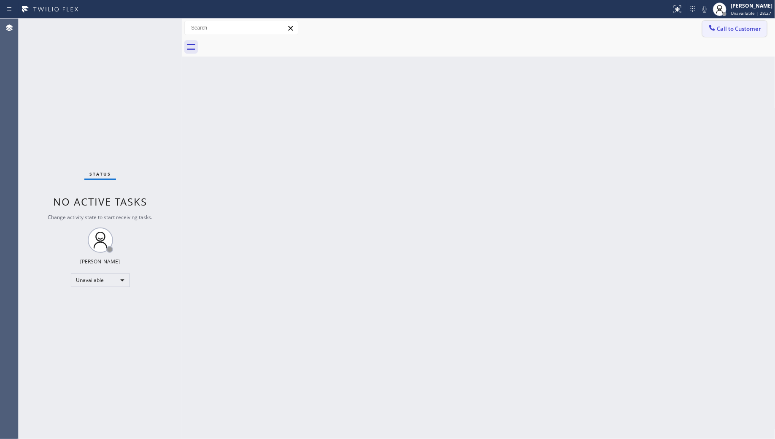
click at [727, 24] on button "Call to Customer" at bounding box center [735, 29] width 65 height 16
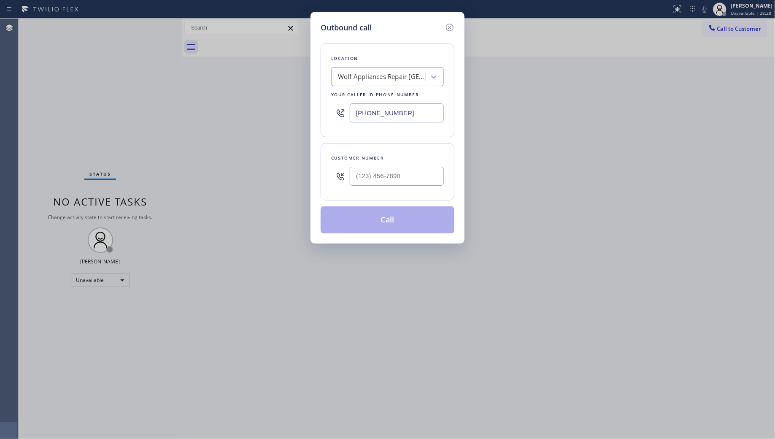
drag, startPoint x: 410, startPoint y: 119, endPoint x: 345, endPoint y: 94, distance: 69.8
click at [332, 108] on div "[PHONE_NUMBER]" at bounding box center [387, 112] width 113 height 27
paste input "760) 388-746"
type input "[PHONE_NUMBER]"
click at [403, 182] on input "(___) ___-____" at bounding box center [397, 176] width 94 height 19
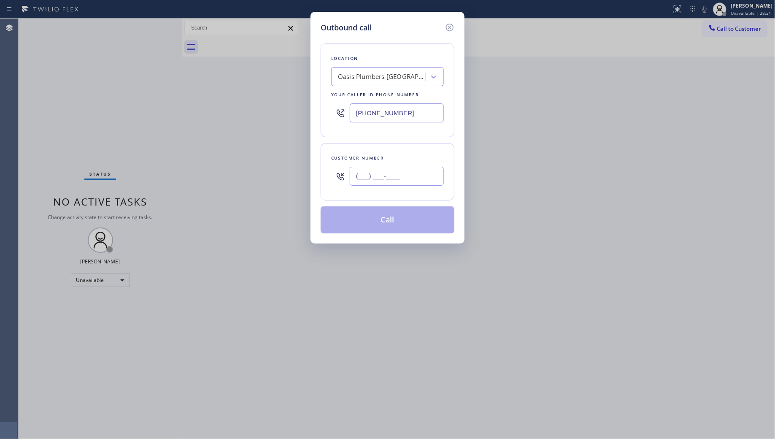
paste input "214) 216-9323"
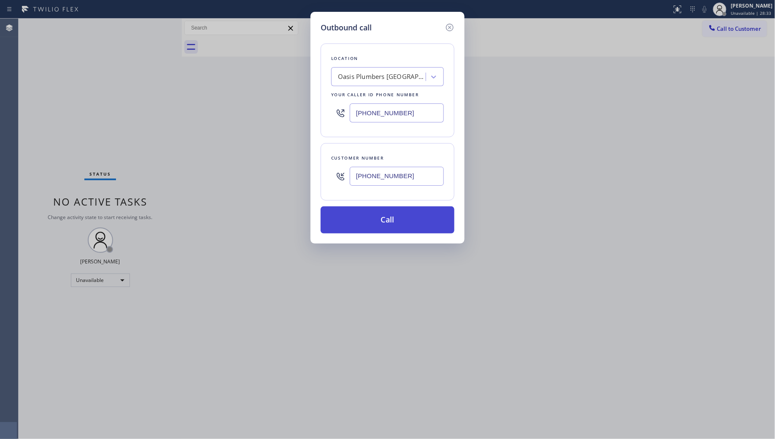
type input "[PHONE_NUMBER]"
click at [376, 212] on button "Call" at bounding box center [388, 219] width 134 height 27
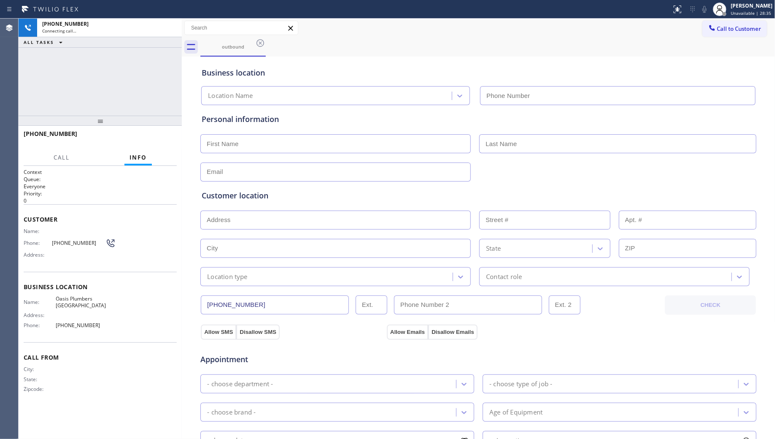
type input "[PHONE_NUMBER]"
click at [437, 38] on div "outbound" at bounding box center [487, 47] width 575 height 19
click at [317, 53] on div "outbound" at bounding box center [487, 47] width 575 height 19
click at [396, 78] on div "Business location" at bounding box center [479, 72] width 554 height 11
drag, startPoint x: 691, startPoint y: 70, endPoint x: 697, endPoint y: 76, distance: 9.3
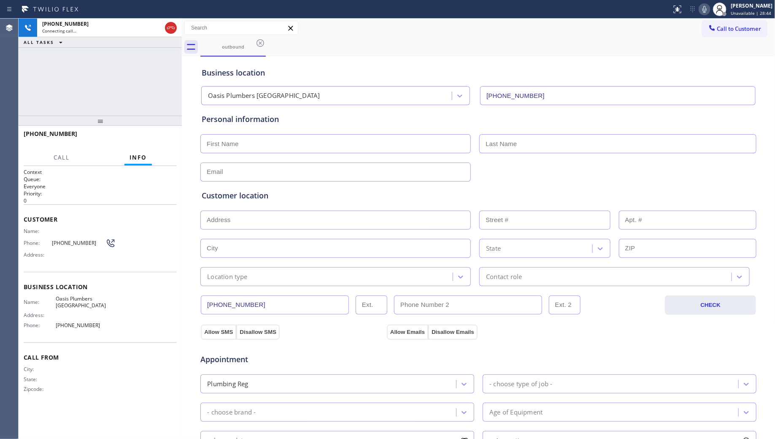
click at [691, 69] on div "Business location" at bounding box center [479, 72] width 554 height 11
click at [159, 141] on button "HANG UP" at bounding box center [157, 138] width 39 height 12
click at [157, 140] on button "HANG UP" at bounding box center [157, 138] width 39 height 12
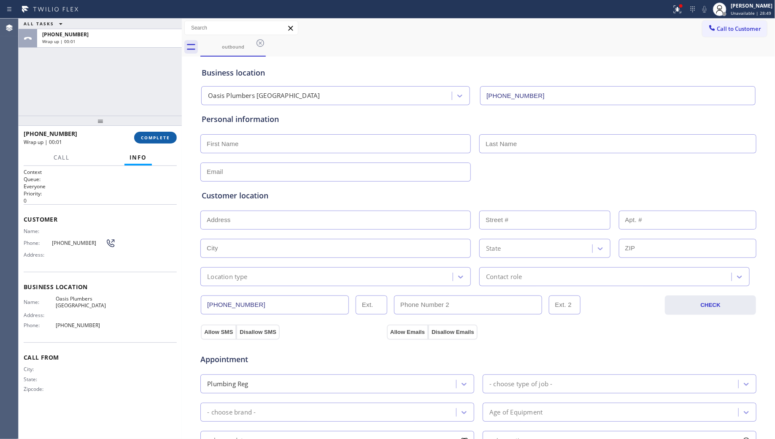
click at [155, 139] on span "COMPLETE" at bounding box center [155, 138] width 29 height 6
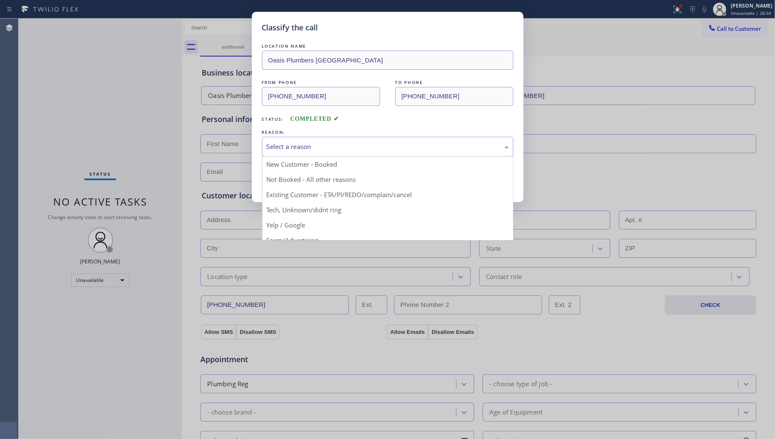
click at [319, 151] on div "Select a reason" at bounding box center [388, 147] width 242 height 10
click at [288, 179] on button "Save" at bounding box center [296, 178] width 68 height 27
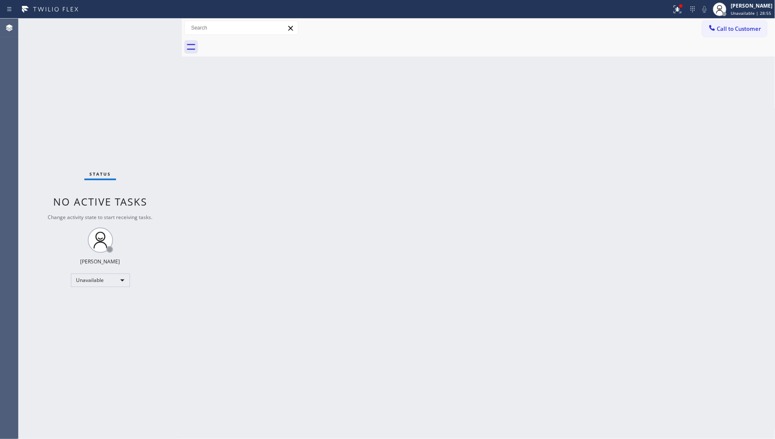
drag, startPoint x: 606, startPoint y: 26, endPoint x: 613, endPoint y: 27, distance: 6.4
click at [609, 26] on div "Call to Customer Outbound call Location Oasis [GEOGRAPHIC_DATA] Your caller id …" at bounding box center [479, 28] width 594 height 15
click at [717, 34] on button "Call to Customer" at bounding box center [735, 29] width 65 height 16
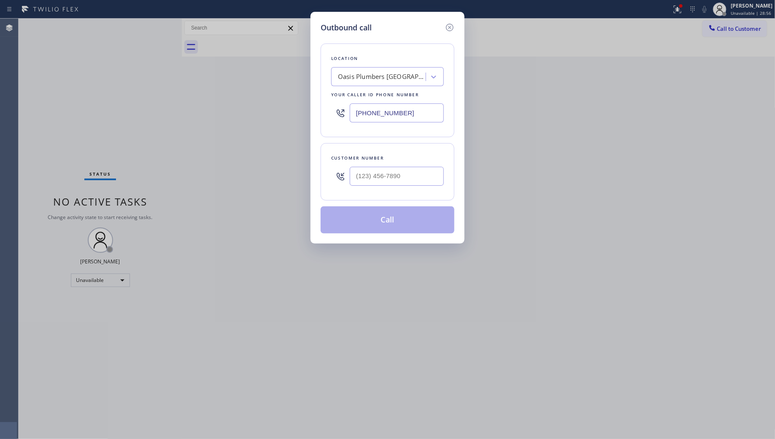
drag, startPoint x: 344, startPoint y: 108, endPoint x: 328, endPoint y: 106, distance: 16.6
click at [328, 106] on div "Location [GEOGRAPHIC_DATA] Your caller id phone number [PHONE_NUMBER]" at bounding box center [388, 90] width 134 height 94
paste input "949) 264-0166"
type input "[PHONE_NUMBER]"
click at [411, 163] on div "Customer number" at bounding box center [388, 171] width 134 height 57
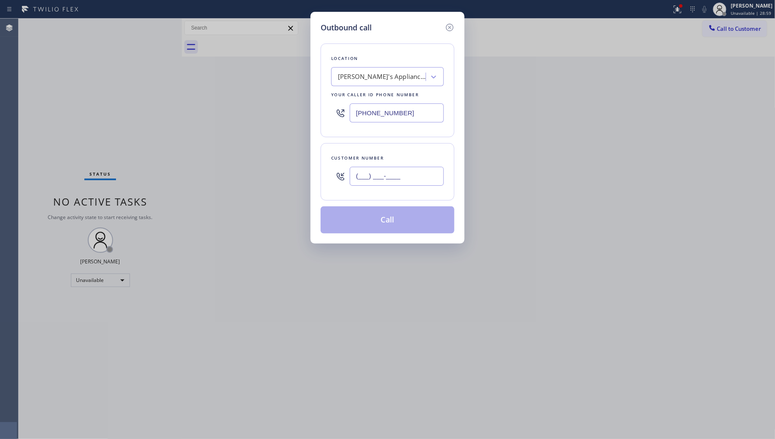
drag, startPoint x: 414, startPoint y: 173, endPoint x: 423, endPoint y: 165, distance: 12.3
click at [414, 173] on input "(___) ___-____" at bounding box center [397, 176] width 94 height 19
paste input "214) 216-9493"
type input "[PHONE_NUMBER]"
click at [391, 223] on button "Call" at bounding box center [388, 219] width 134 height 27
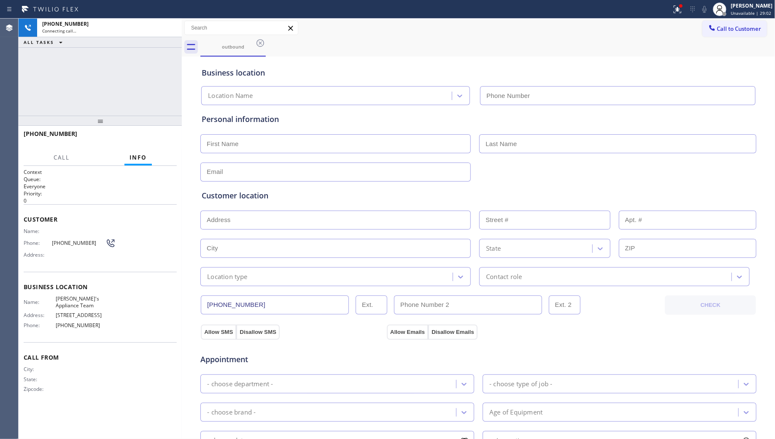
type input "[PHONE_NUMBER]"
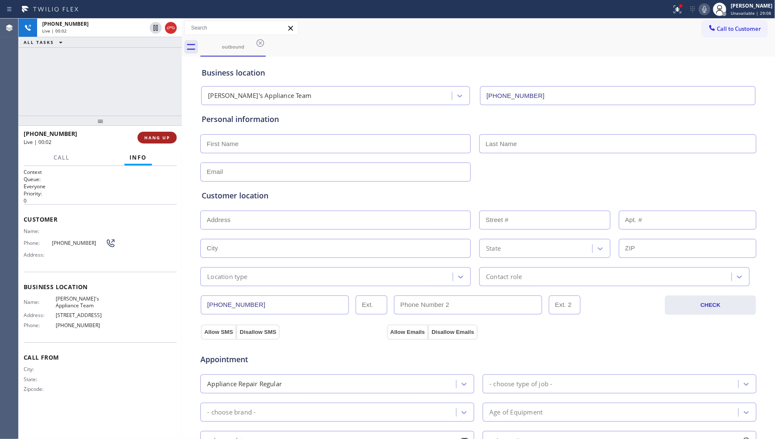
click at [159, 139] on span "HANG UP" at bounding box center [157, 138] width 26 height 6
click at [157, 139] on span "HANG UP" at bounding box center [157, 138] width 26 height 6
click at [155, 136] on span "HANG UP" at bounding box center [157, 138] width 26 height 6
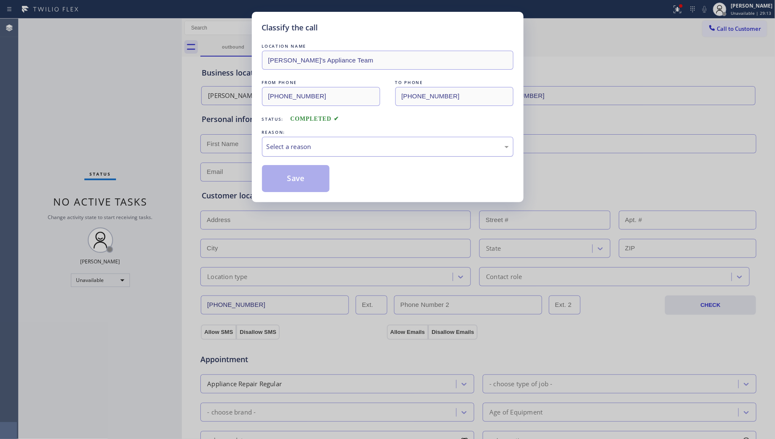
click at [320, 148] on div "Select a reason" at bounding box center [388, 147] width 242 height 10
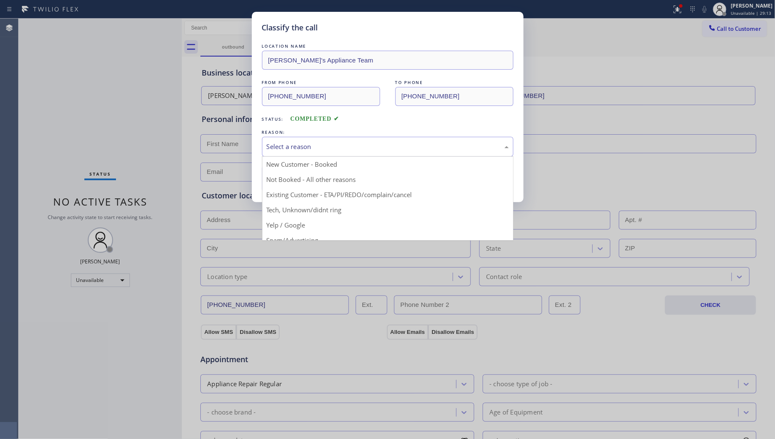
click at [288, 176] on button "Save" at bounding box center [296, 178] width 68 height 27
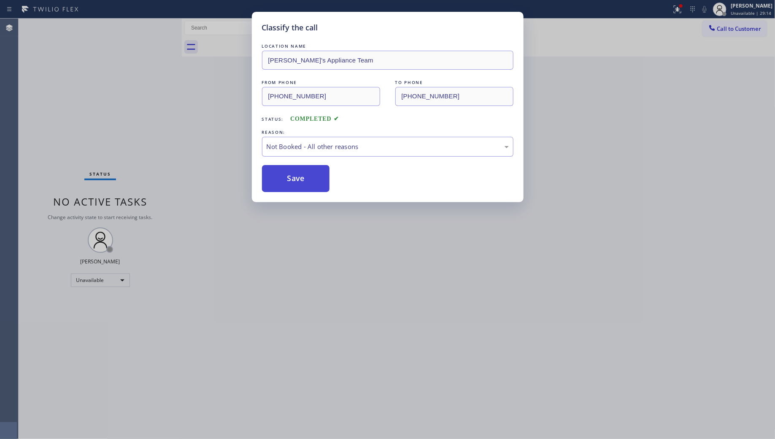
click at [288, 176] on button "Save" at bounding box center [296, 178] width 68 height 27
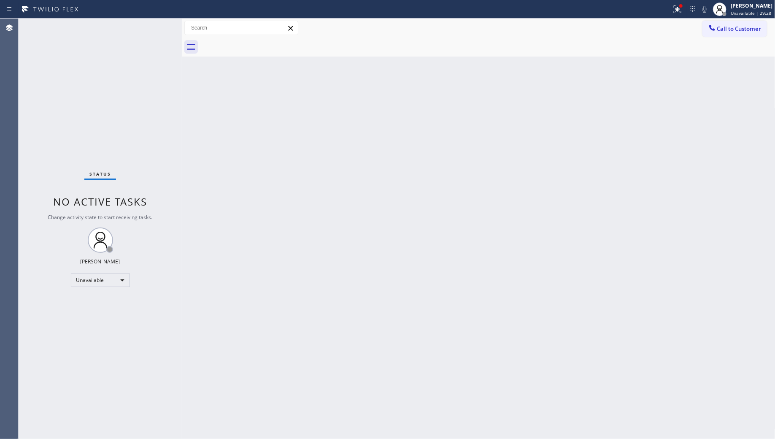
click at [480, 79] on div "Back to Dashboard Change Sender ID Customers Technicians Select a contact Outbo…" at bounding box center [479, 229] width 594 height 420
drag, startPoint x: 668, startPoint y: 7, endPoint x: 670, endPoint y: 30, distance: 23.7
click at [669, 7] on div at bounding box center [335, 10] width 665 height 14
click at [684, 19] on div "Call to Customer Outbound call Location [PERSON_NAME]'s Appliance Team Your cal…" at bounding box center [479, 28] width 594 height 19
click at [680, 14] on icon at bounding box center [678, 9] width 10 height 10
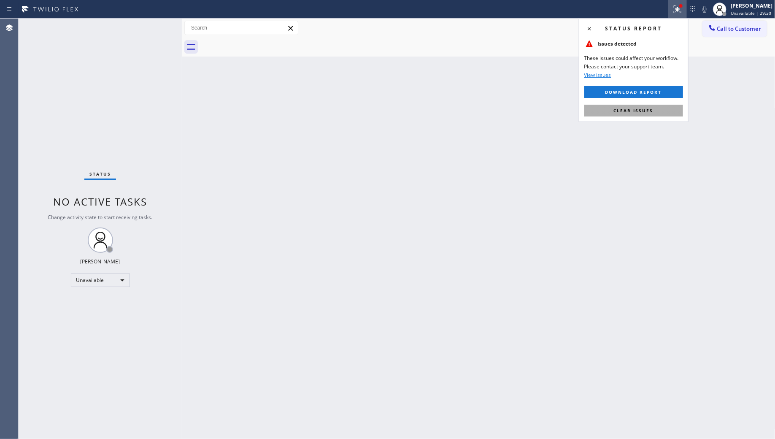
click at [631, 109] on span "Clear issues" at bounding box center [634, 111] width 40 height 6
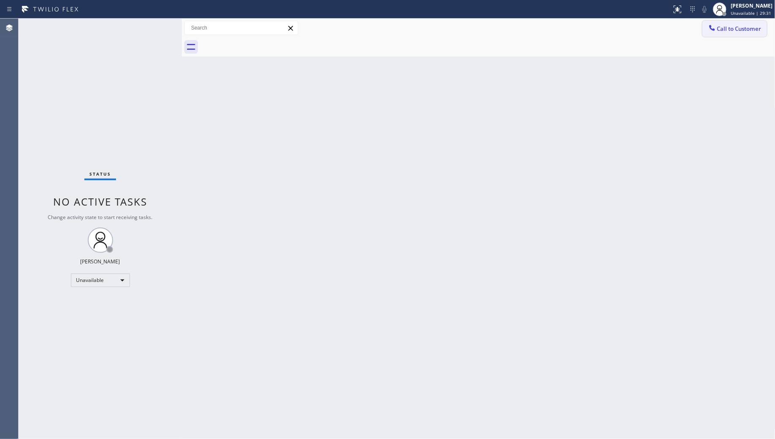
click at [727, 28] on span "Call to Customer" at bounding box center [739, 29] width 44 height 8
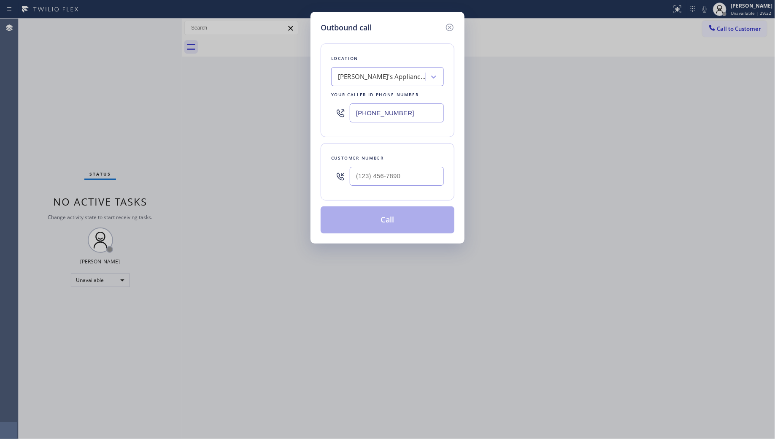
drag, startPoint x: 433, startPoint y: 115, endPoint x: 331, endPoint y: 100, distance: 102.8
click at [332, 114] on div "[PHONE_NUMBER]" at bounding box center [387, 112] width 113 height 27
paste input "415) 877-9670"
type input "[PHONE_NUMBER]"
click at [419, 182] on input "(___) ___-____" at bounding box center [397, 176] width 94 height 19
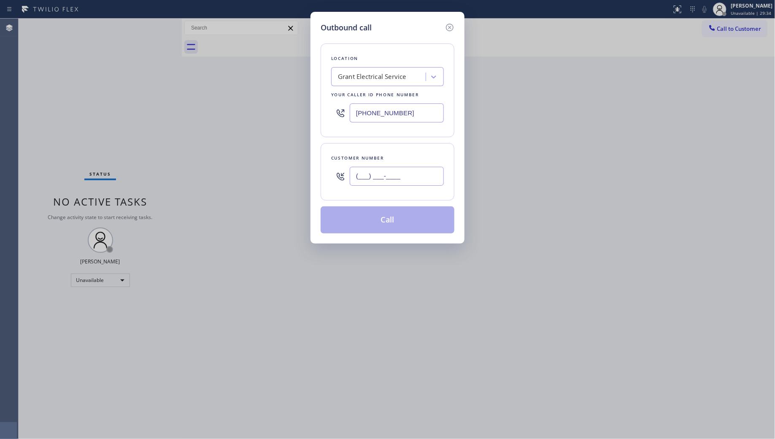
paste input "209) 657-7003"
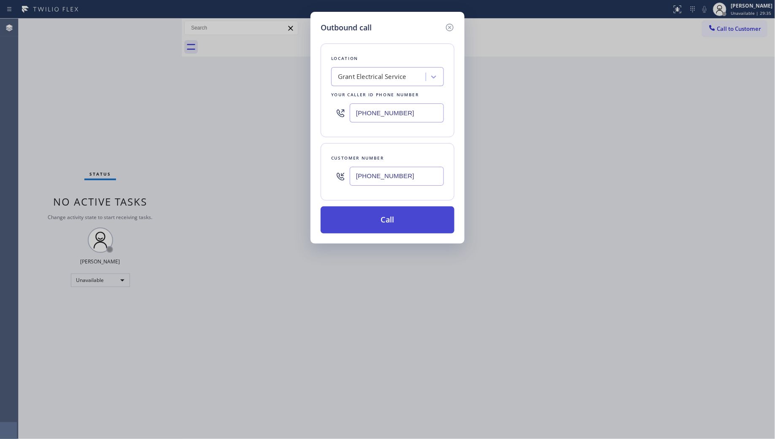
type input "[PHONE_NUMBER]"
click at [393, 220] on button "Call" at bounding box center [388, 219] width 134 height 27
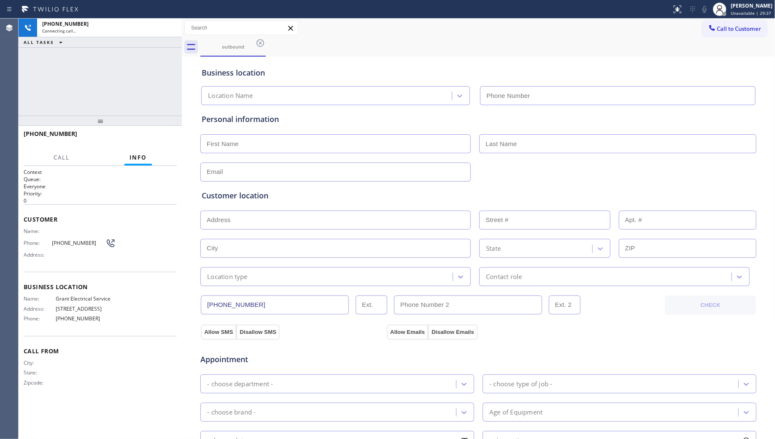
type input "[PHONE_NUMBER]"
drag, startPoint x: 503, startPoint y: 30, endPoint x: 503, endPoint y: 35, distance: 5.1
click at [503, 30] on div "Call to Customer Outbound call Location Grant Electrical Service Your caller id…" at bounding box center [479, 28] width 594 height 15
click at [84, 87] on div "[PHONE_NUMBER] Connecting call… ALL TASKS ALL TASKS ACTIVE TASKS TASKS IN WRAP …" at bounding box center [100, 67] width 163 height 97
click at [340, 63] on div "Business location Grant Electrical Service [PHONE_NUMBER]" at bounding box center [478, 82] width 557 height 46
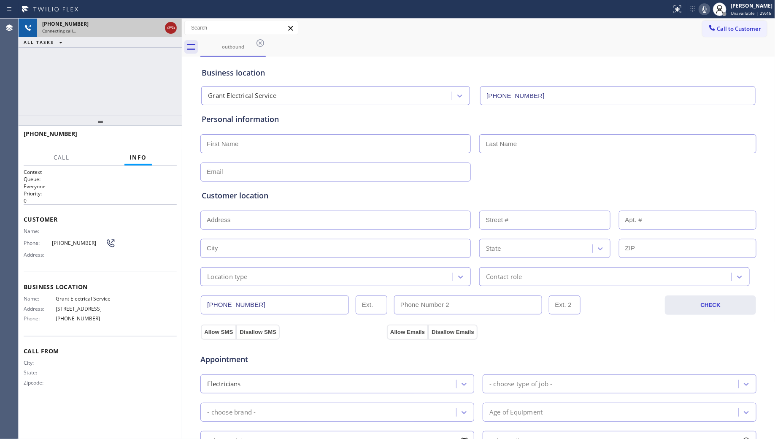
click at [171, 23] on icon at bounding box center [171, 28] width 10 height 10
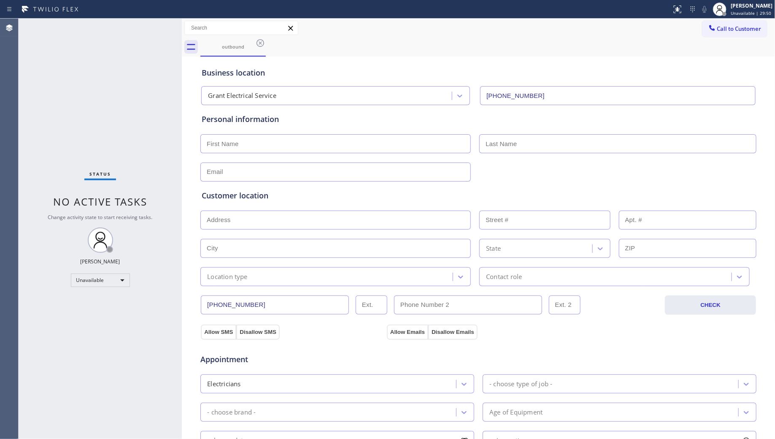
drag, startPoint x: 594, startPoint y: 26, endPoint x: 606, endPoint y: 31, distance: 12.5
click at [595, 26] on div "Call to Customer Outbound call Location Grant Electrical Service Your caller id…" at bounding box center [479, 28] width 594 height 15
click at [720, 31] on span "Call to Customer" at bounding box center [739, 29] width 44 height 8
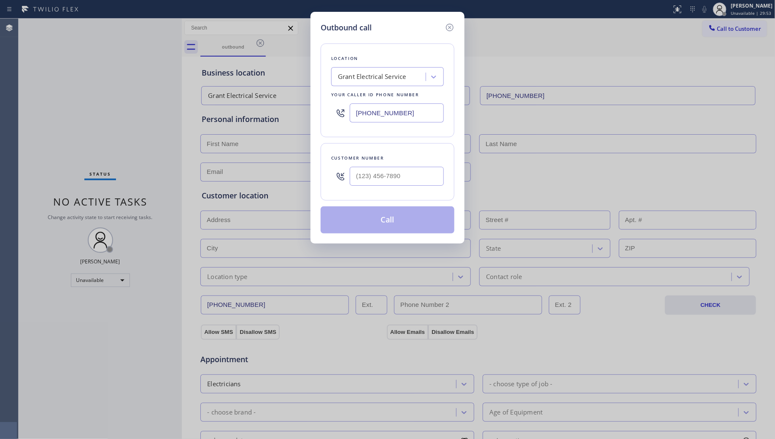
drag, startPoint x: 397, startPoint y: 117, endPoint x: 407, endPoint y: 115, distance: 10.8
click at [397, 117] on input "[PHONE_NUMBER]" at bounding box center [397, 112] width 94 height 19
drag, startPoint x: 407, startPoint y: 115, endPoint x: 287, endPoint y: 103, distance: 120.4
click at [287, 103] on div "Outbound call Location Grant Electrical Service Your caller id phone number [PH…" at bounding box center [387, 219] width 775 height 439
paste input "08) 409-8907"
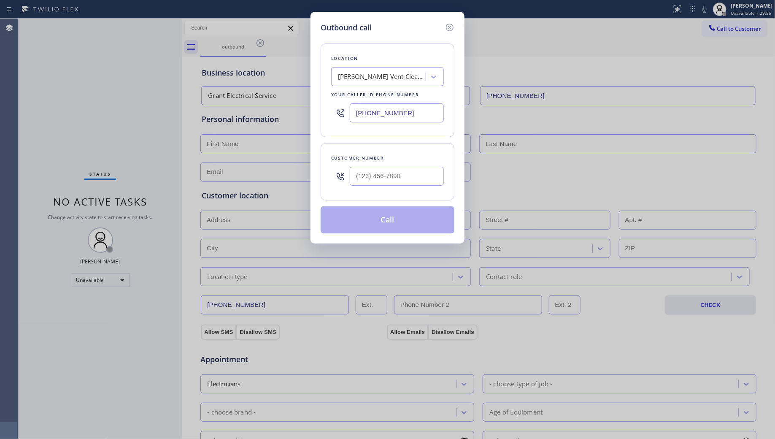
type input "[PHONE_NUMBER]"
click at [380, 183] on input "(___) ___-____" at bounding box center [397, 176] width 94 height 19
paste input "209) 778-1251"
type input "[PHONE_NUMBER]"
click at [387, 222] on button "Call" at bounding box center [388, 219] width 134 height 27
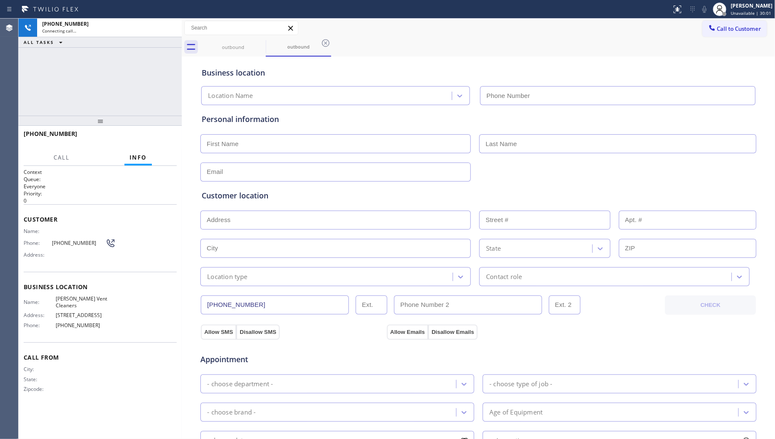
type input "[PHONE_NUMBER]"
click at [326, 43] on icon at bounding box center [326, 43] width 8 height 8
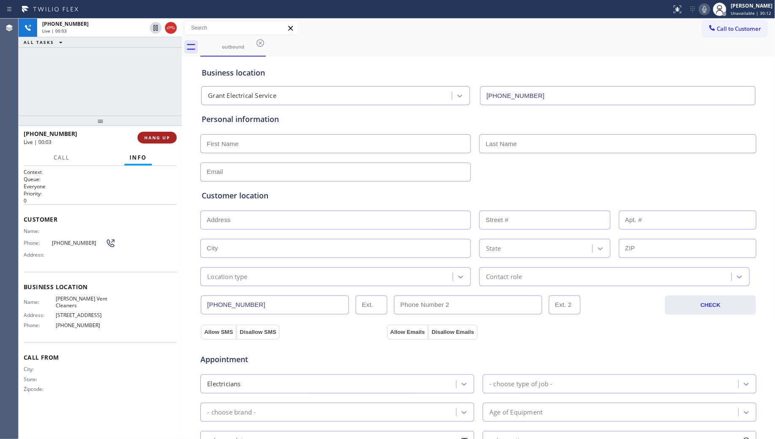
click at [159, 135] on span "HANG UP" at bounding box center [157, 138] width 26 height 6
drag, startPoint x: 162, startPoint y: 136, endPoint x: 157, endPoint y: 145, distance: 9.8
click at [162, 136] on span "HANG UP" at bounding box center [157, 138] width 26 height 6
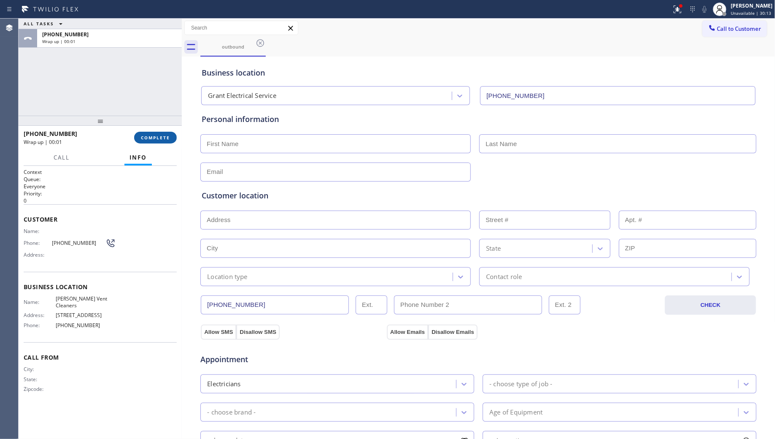
click at [162, 133] on button "COMPLETE" at bounding box center [155, 138] width 43 height 12
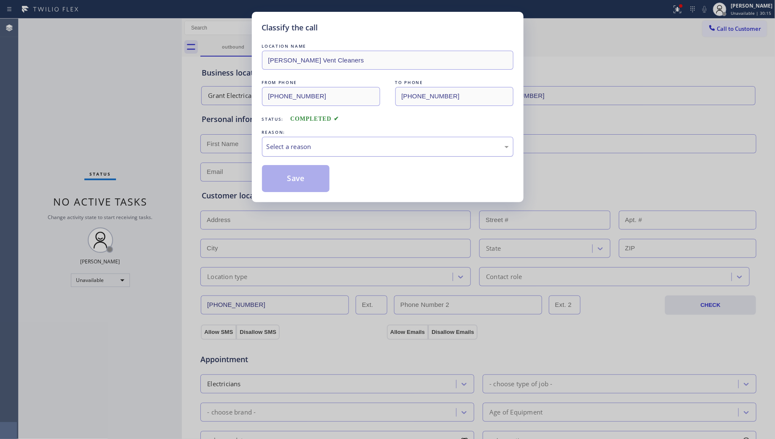
click at [293, 151] on div "Select a reason" at bounding box center [388, 147] width 242 height 10
click at [280, 182] on button "Save" at bounding box center [296, 178] width 68 height 27
click at [281, 182] on button "Save" at bounding box center [296, 178] width 68 height 27
click at [647, 83] on div "Grant Electrical Service [PHONE_NUMBER]" at bounding box center [479, 94] width 558 height 22
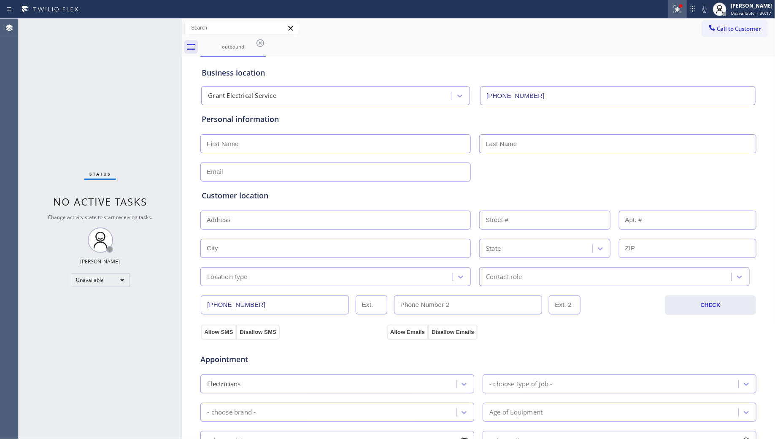
click at [679, 5] on icon at bounding box center [678, 9] width 10 height 10
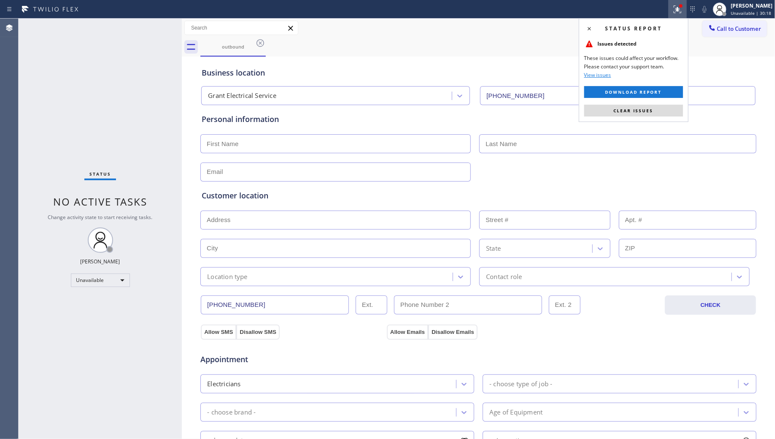
click at [659, 119] on div "Status report Issues detected These issues could affect your workflow. Please c…" at bounding box center [634, 70] width 110 height 104
click at [658, 112] on button "Clear issues" at bounding box center [634, 111] width 99 height 12
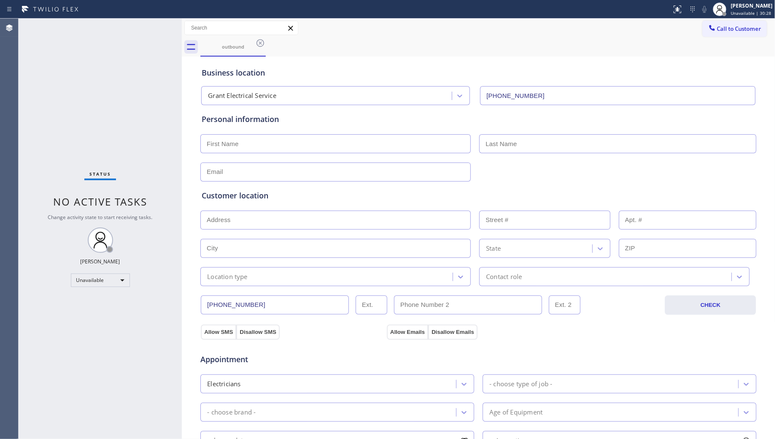
click at [654, 67] on div "Business location" at bounding box center [479, 72] width 554 height 11
click at [729, 25] on span "Call to Customer" at bounding box center [739, 29] width 44 height 8
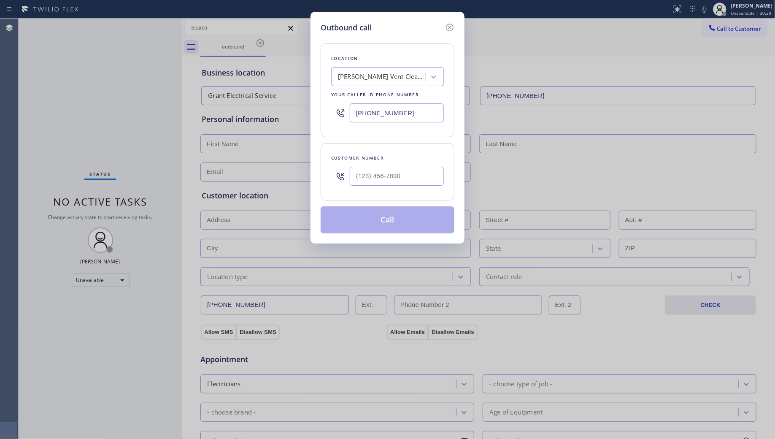
drag, startPoint x: 438, startPoint y: 114, endPoint x: 338, endPoint y: 106, distance: 99.6
click at [340, 106] on div "[PHONE_NUMBER]" at bounding box center [387, 112] width 113 height 27
paste input "549-7996"
type input "[PHONE_NUMBER]"
click at [427, 176] on input "(___) ___-____" at bounding box center [397, 176] width 94 height 19
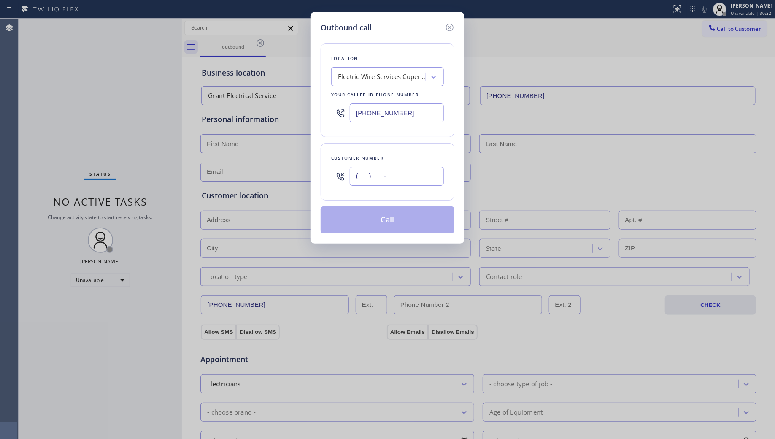
paste input "408) 516-1643"
type input "[PHONE_NUMBER]"
click at [387, 227] on button "Call" at bounding box center [388, 219] width 134 height 27
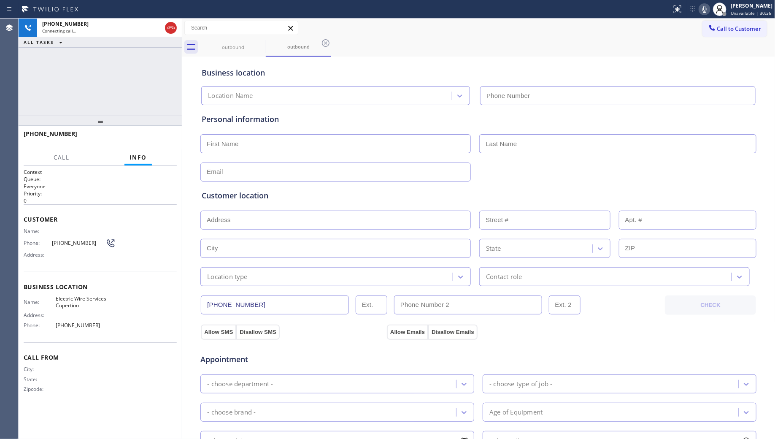
type input "[PHONE_NUMBER]"
click at [517, 37] on div "Call to Customer Outbound call Location Electric Wire Services [GEOGRAPHIC_DATA…" at bounding box center [479, 28] width 594 height 19
drag, startPoint x: 49, startPoint y: 87, endPoint x: 54, endPoint y: 87, distance: 5.1
click at [49, 87] on div "[PHONE_NUMBER] Connecting call… ALL TASKS ALL TASKS ACTIVE TASKS TASKS IN WRAP …" at bounding box center [100, 67] width 163 height 97
click at [324, 46] on icon at bounding box center [326, 43] width 8 height 8
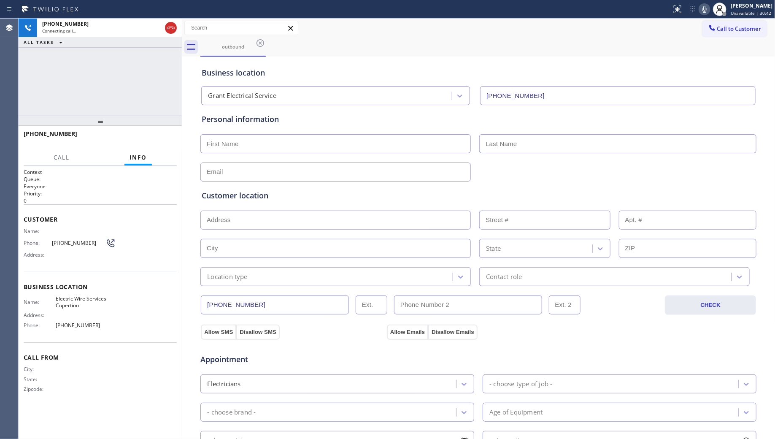
click at [359, 43] on div "outbound" at bounding box center [487, 47] width 575 height 19
click at [733, 25] on span "Call to Customer" at bounding box center [739, 29] width 44 height 8
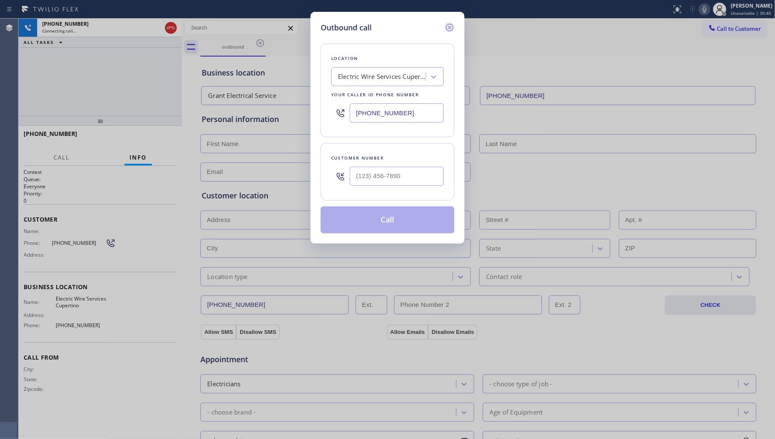
click at [450, 26] on icon at bounding box center [450, 27] width 10 height 10
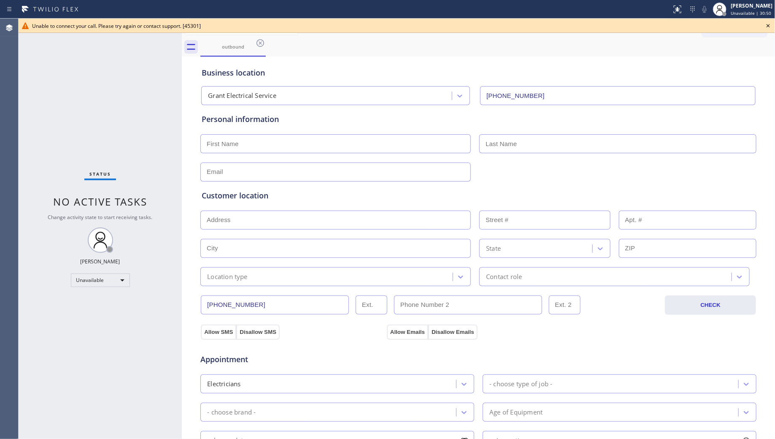
click at [771, 24] on icon at bounding box center [768, 26] width 10 height 10
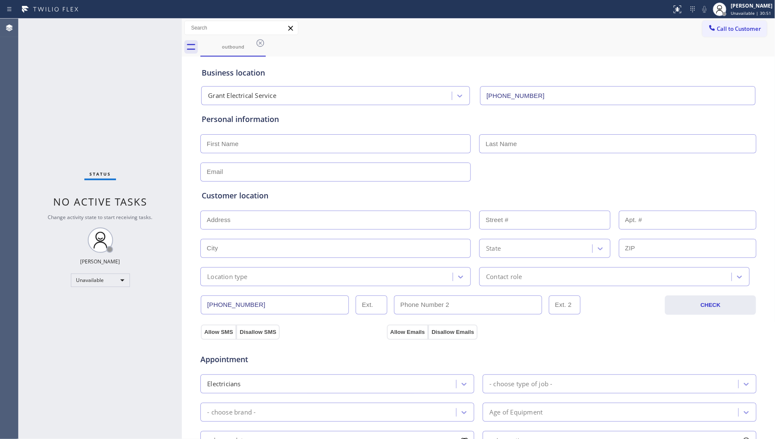
click at [735, 22] on button "Call to Customer" at bounding box center [735, 29] width 65 height 16
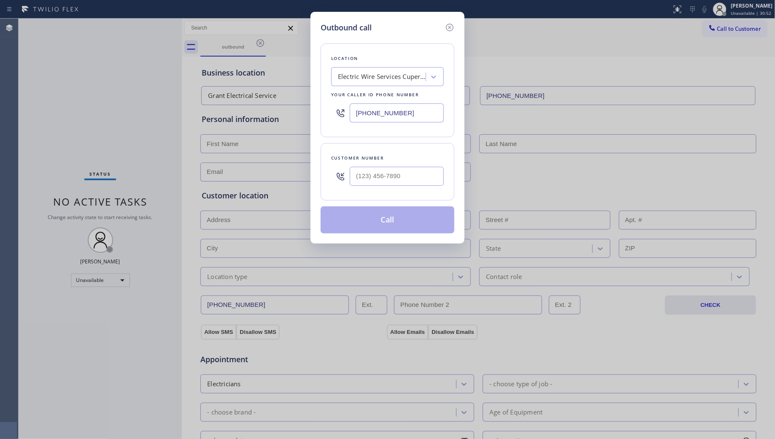
drag, startPoint x: 393, startPoint y: 113, endPoint x: 277, endPoint y: 109, distance: 115.3
click at [273, 109] on div "Outbound call Location Electric Wire Services [GEOGRAPHIC_DATA] Your caller id …" at bounding box center [387, 219] width 775 height 439
paste input "305) 306-2780"
type input "[PHONE_NUMBER]"
click at [403, 178] on input "(___) ___-____" at bounding box center [397, 176] width 94 height 19
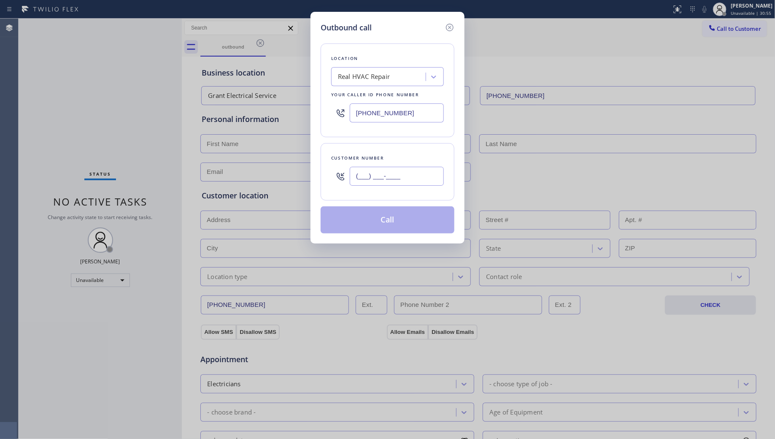
paste input "305) 397-2649"
type input "[PHONE_NUMBER]"
click at [385, 226] on button "Call" at bounding box center [388, 219] width 134 height 27
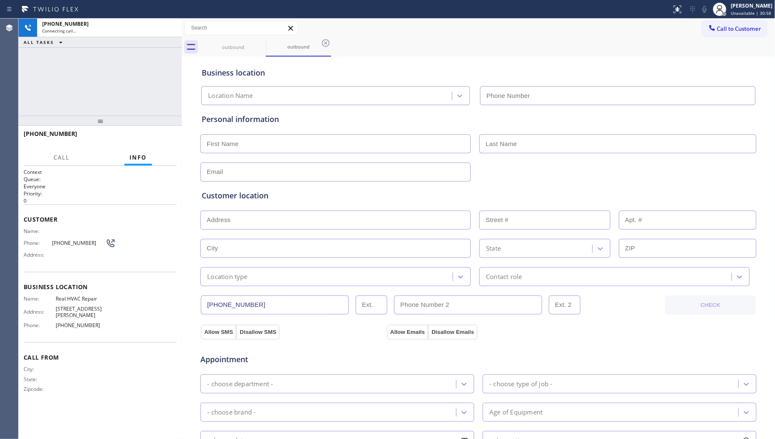
type input "[PHONE_NUMBER]"
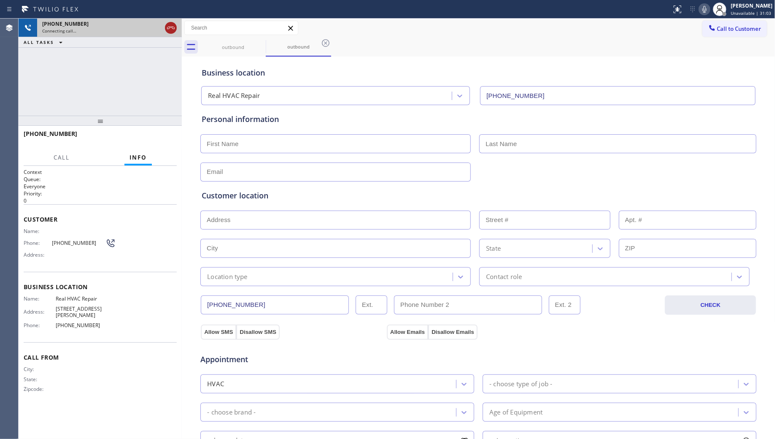
click at [169, 27] on icon at bounding box center [171, 28] width 10 height 10
click at [169, 28] on div "Connecting call…" at bounding box center [109, 31] width 135 height 6
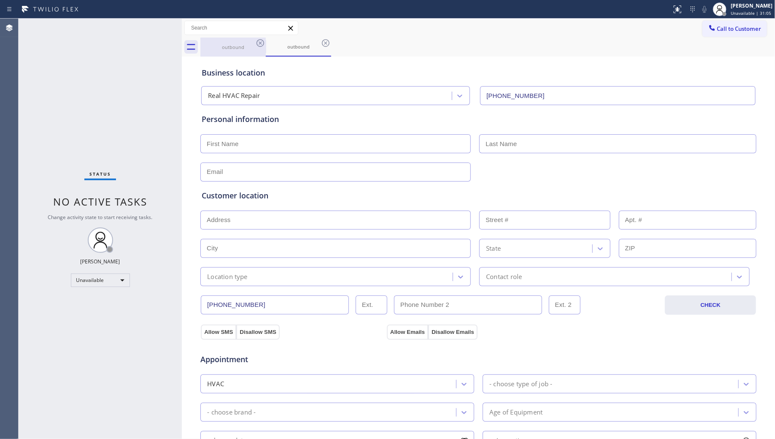
drag, startPoint x: 225, startPoint y: 43, endPoint x: 248, endPoint y: 41, distance: 23.2
click at [227, 43] on div "outbound" at bounding box center [233, 47] width 64 height 19
click at [250, 41] on div "outbound" at bounding box center [233, 47] width 64 height 18
click at [260, 41] on icon at bounding box center [260, 43] width 10 height 10
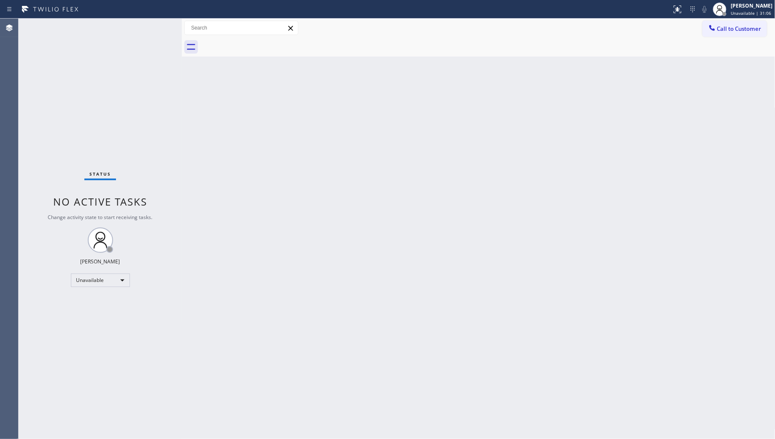
drag, startPoint x: 260, startPoint y: 41, endPoint x: 490, endPoint y: 88, distance: 234.3
click at [258, 41] on div at bounding box center [487, 47] width 575 height 19
click at [236, 46] on div at bounding box center [487, 47] width 575 height 19
click at [735, 27] on span "Call to Customer" at bounding box center [739, 29] width 44 height 8
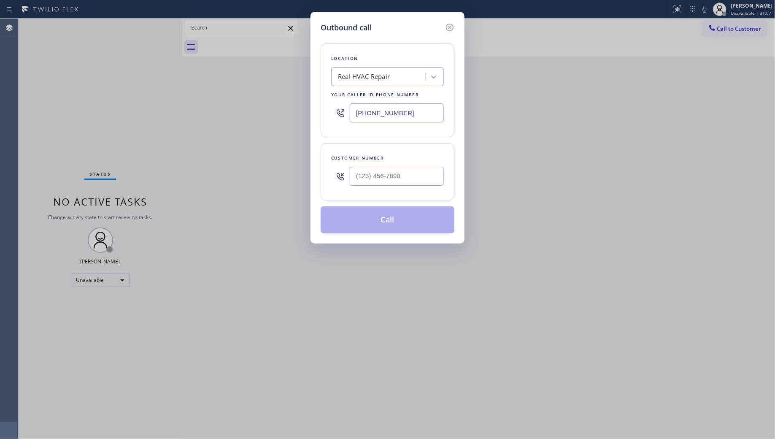
drag, startPoint x: 419, startPoint y: 106, endPoint x: 312, endPoint y: 114, distance: 107.0
click at [324, 114] on div "Location Real HVAC Repair Your caller id phone number [PHONE_NUMBER]" at bounding box center [388, 90] width 134 height 94
paste input "215) 929-7023"
type input "[PHONE_NUMBER]"
click at [402, 179] on input "(___) ___-____" at bounding box center [397, 176] width 94 height 19
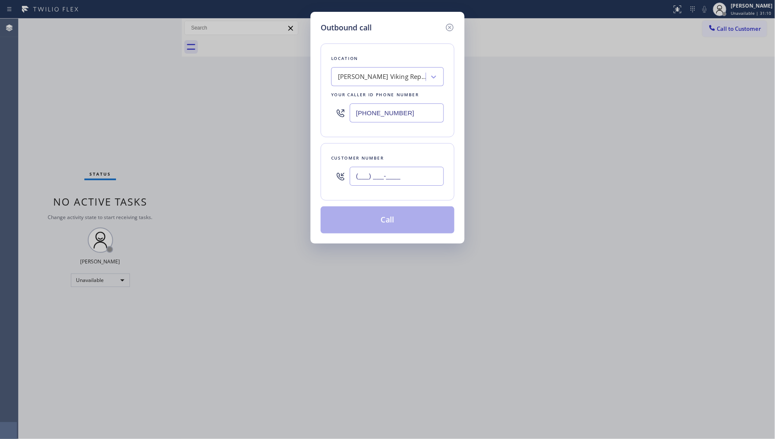
paste input "267) 552-4780"
type input "[PHONE_NUMBER]"
drag, startPoint x: 567, startPoint y: 170, endPoint x: 526, endPoint y: 181, distance: 42.4
click at [560, 173] on div "Outbound call Location [PERSON_NAME] Viking Repair [GEOGRAPHIC_DATA] Your calle…" at bounding box center [387, 219] width 775 height 439
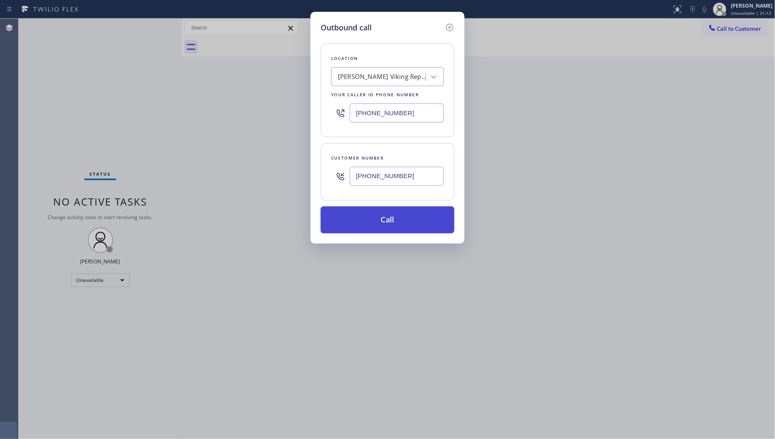
click at [387, 212] on button "Call" at bounding box center [388, 219] width 134 height 27
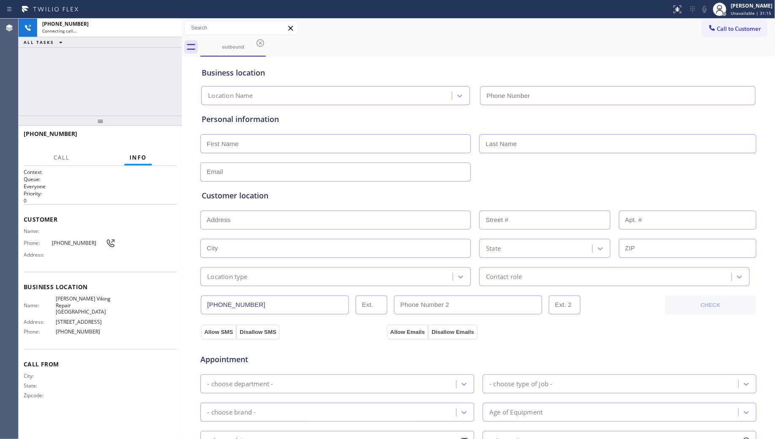
type input "[PHONE_NUMBER]"
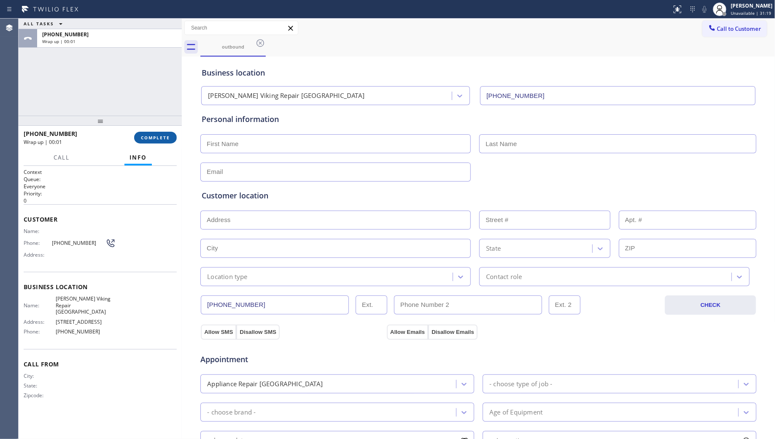
click at [157, 138] on span "COMPLETE" at bounding box center [155, 138] width 29 height 6
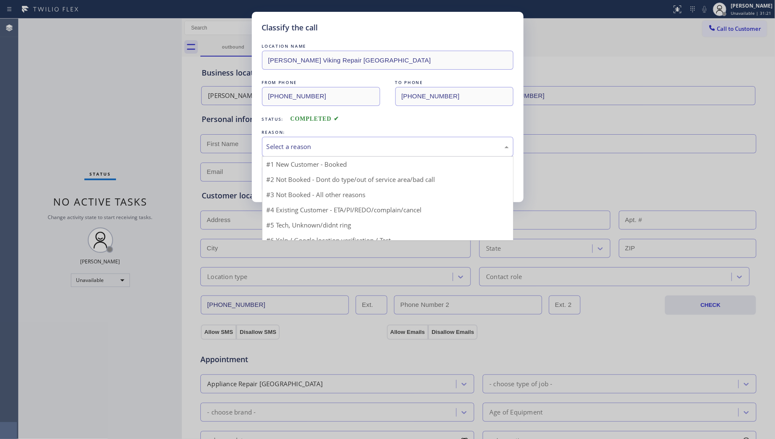
drag, startPoint x: 357, startPoint y: 146, endPoint x: 326, endPoint y: 164, distance: 35.3
click at [357, 148] on div "Select a reason" at bounding box center [388, 147] width 242 height 10
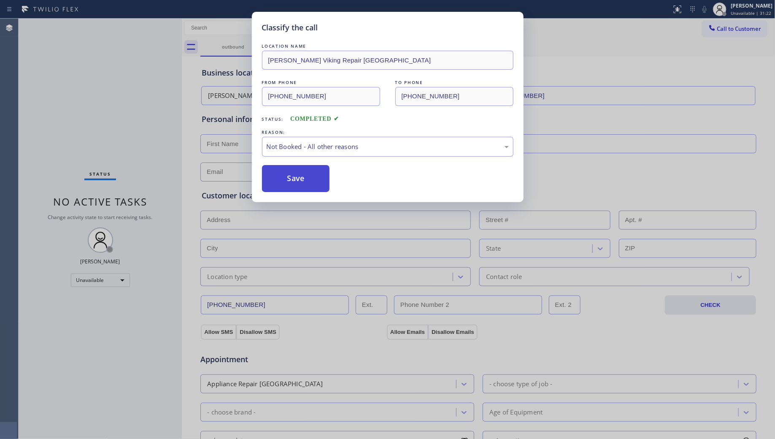
drag, startPoint x: 307, startPoint y: 176, endPoint x: 303, endPoint y: 174, distance: 4.7
click at [304, 175] on button "Save" at bounding box center [296, 178] width 68 height 27
click at [300, 174] on button "Save" at bounding box center [296, 178] width 68 height 27
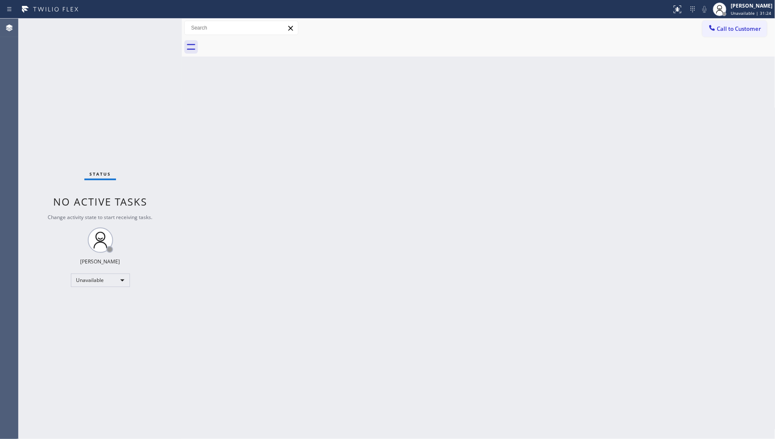
click at [735, 28] on span "Call to Customer" at bounding box center [739, 29] width 44 height 8
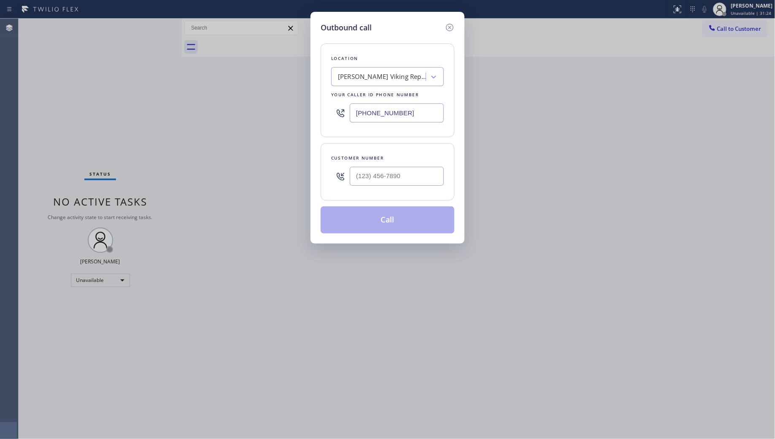
drag, startPoint x: 409, startPoint y: 108, endPoint x: 296, endPoint y: 108, distance: 113.1
click at [296, 108] on div "Outbound call Location [PERSON_NAME] Viking Repair [GEOGRAPHIC_DATA] Your calle…" at bounding box center [387, 219] width 775 height 439
paste input "310) 388-3916"
type input "[PHONE_NUMBER]"
click at [414, 176] on input "(___) ___-____" at bounding box center [397, 176] width 94 height 19
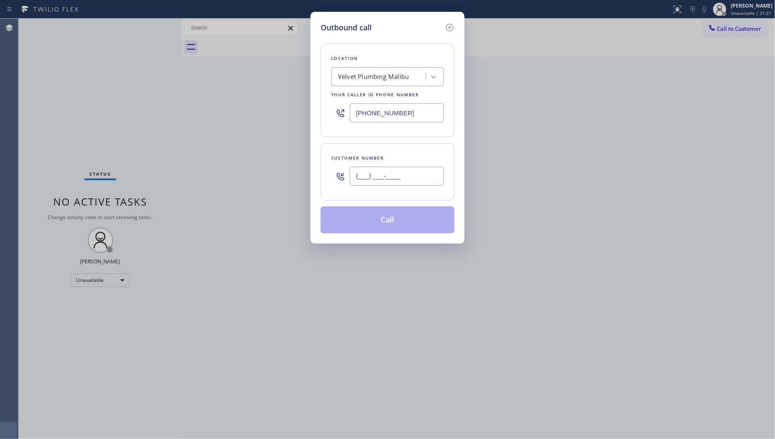
paste input "771) 772-6605"
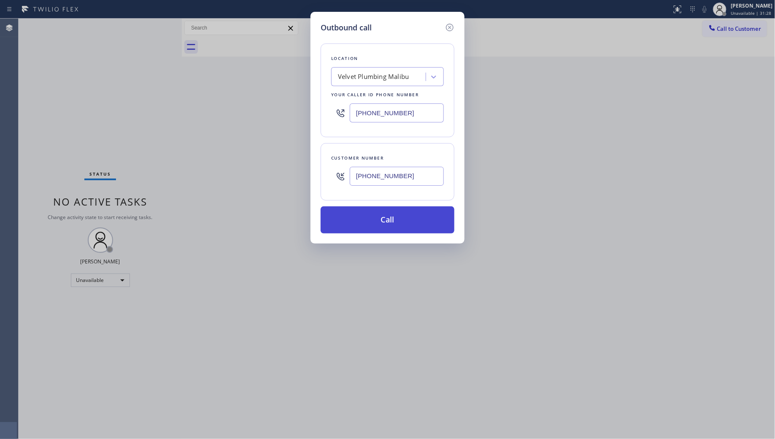
type input "[PHONE_NUMBER]"
click at [393, 218] on button "Call" at bounding box center [388, 219] width 134 height 27
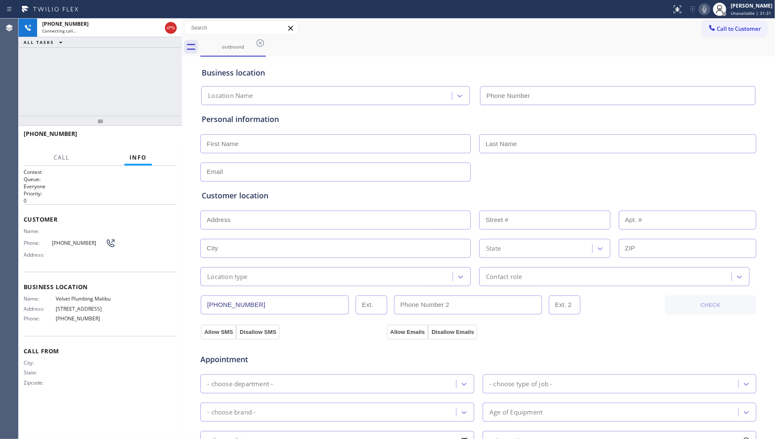
type input "[PHONE_NUMBER]"
click at [127, 81] on div "[PHONE_NUMBER] Connecting call… ALL TASKS ALL TASKS ACTIVE TASKS TASKS IN WRAP …" at bounding box center [100, 67] width 163 height 97
click at [157, 135] on span "HANG UP" at bounding box center [157, 138] width 26 height 6
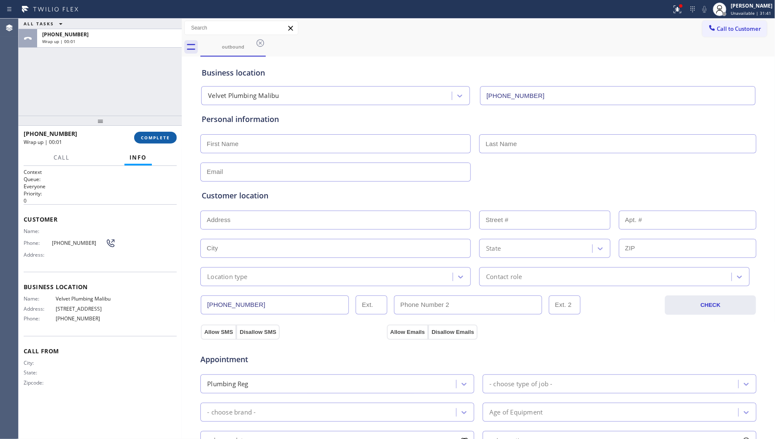
click at [157, 136] on span "COMPLETE" at bounding box center [155, 138] width 29 height 6
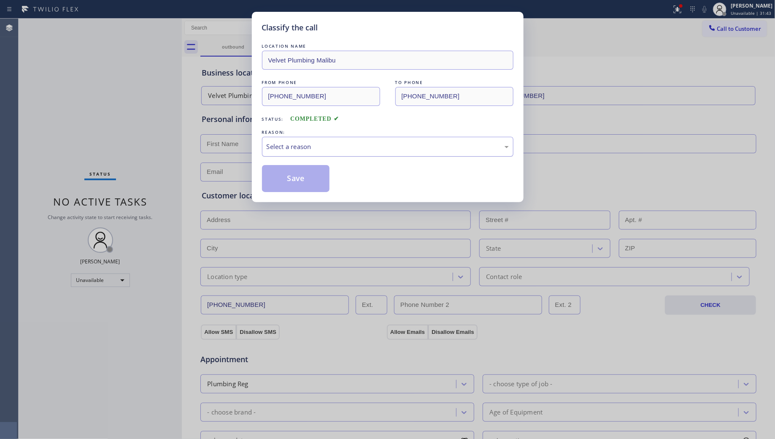
click at [327, 145] on div "Select a reason" at bounding box center [388, 147] width 242 height 10
click at [296, 176] on button "Save" at bounding box center [296, 178] width 68 height 27
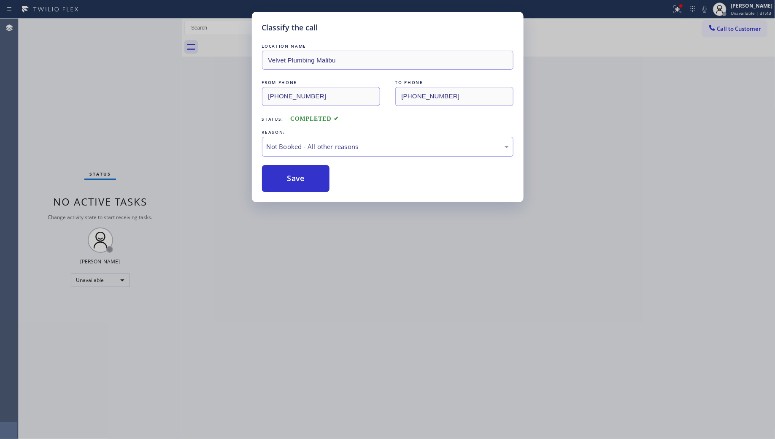
click at [0, 117] on html "Status report Issues detected These issues could affect your workflow. Please c…" at bounding box center [387, 219] width 775 height 439
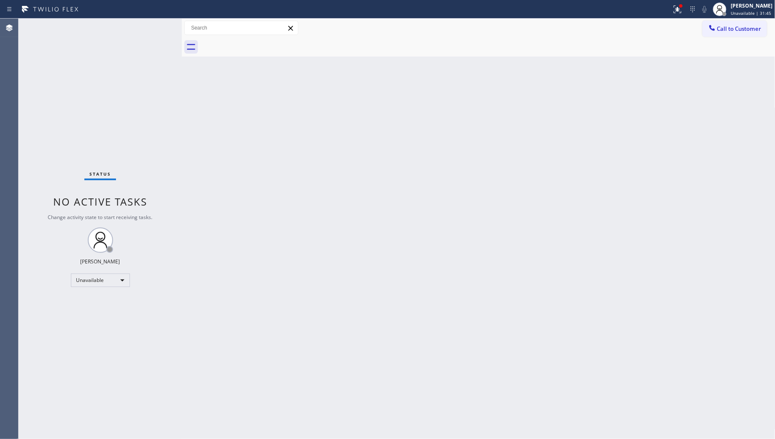
drag, startPoint x: 490, startPoint y: 106, endPoint x: 593, endPoint y: 87, distance: 105.1
click at [515, 107] on div "Back to Dashboard Change Sender ID Customers Technicians Select a contact Outbo…" at bounding box center [479, 229] width 594 height 420
drag, startPoint x: 676, startPoint y: 2, endPoint x: 666, endPoint y: 19, distance: 20.1
click at [676, 3] on button at bounding box center [678, 9] width 19 height 19
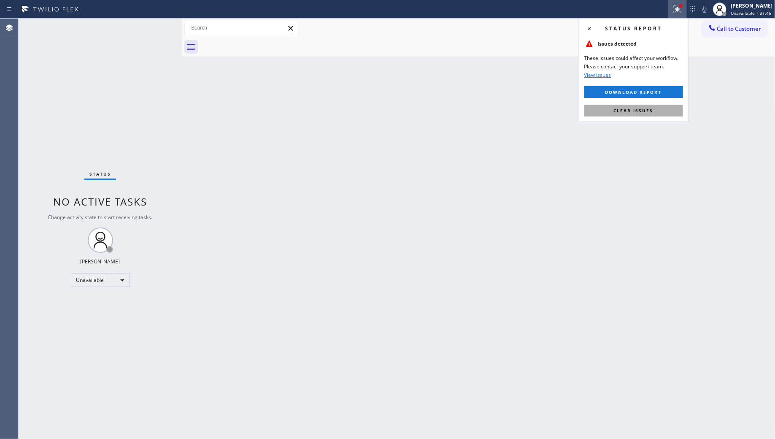
click at [633, 110] on span "Clear issues" at bounding box center [634, 111] width 40 height 6
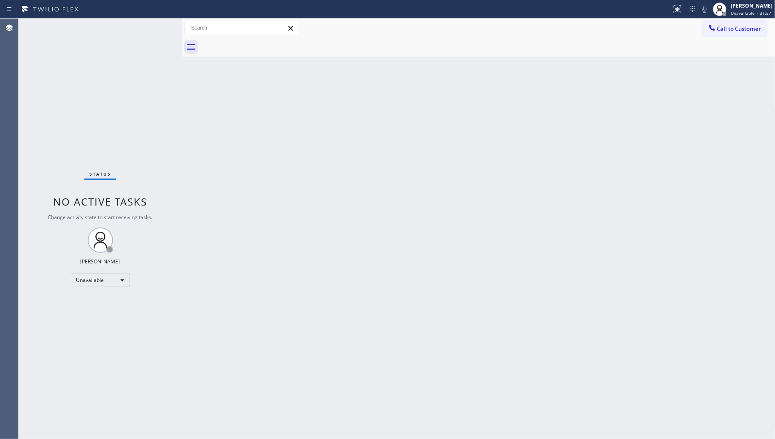
click at [571, 89] on div "Back to Dashboard Change Sender ID Customers Technicians Select a contact Outbo…" at bounding box center [479, 229] width 594 height 420
click at [727, 25] on span "Call to Customer" at bounding box center [739, 29] width 44 height 8
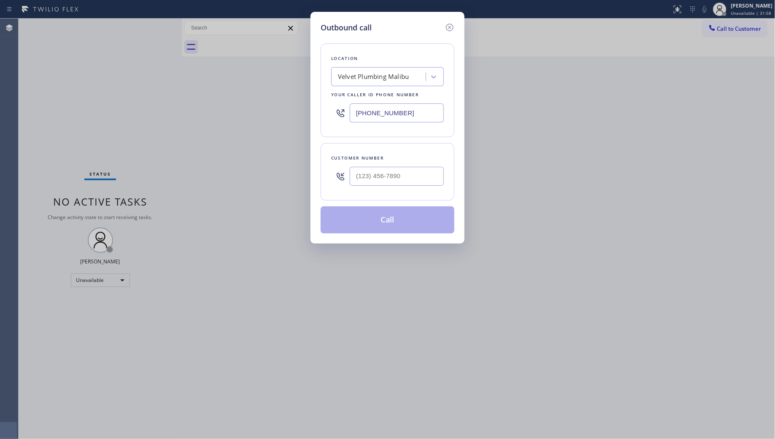
drag, startPoint x: 386, startPoint y: 115, endPoint x: 313, endPoint y: 114, distance: 73.4
click at [313, 115] on div "Outbound call Location Velvet Plumbing [GEOGRAPHIC_DATA] Your caller id phone n…" at bounding box center [388, 128] width 154 height 232
paste input "215) 709-804"
type input "[PHONE_NUMBER]"
click at [375, 168] on input "(___) ___-____" at bounding box center [397, 176] width 94 height 19
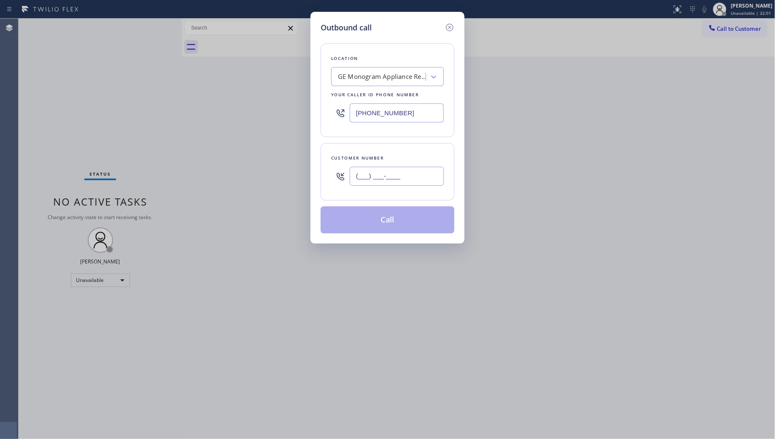
paste input "267) 552-4815"
type input "[PHONE_NUMBER]"
click at [391, 221] on button "Call" at bounding box center [388, 219] width 134 height 27
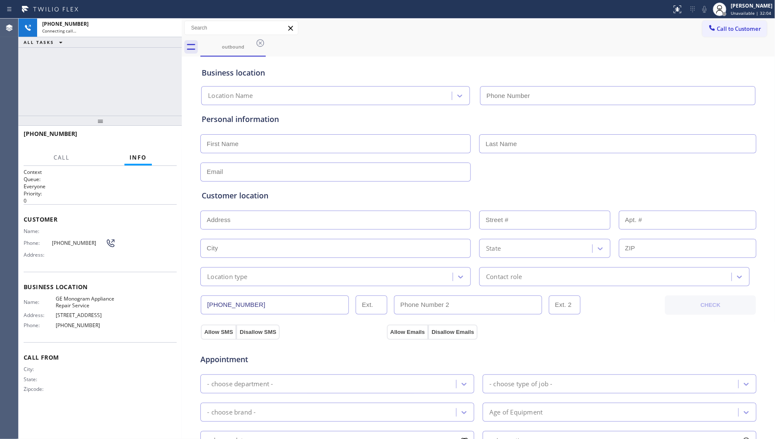
type input "[PHONE_NUMBER]"
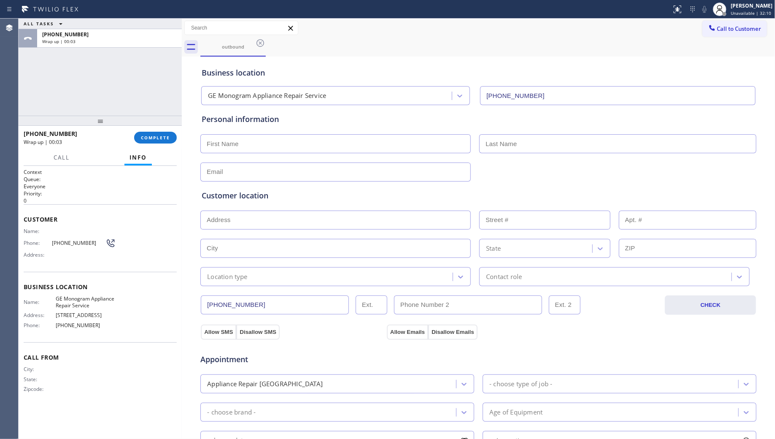
click at [302, 308] on input "[PHONE_NUMBER]" at bounding box center [275, 304] width 148 height 19
click at [301, 308] on input "[PHONE_NUMBER]" at bounding box center [275, 304] width 148 height 19
drag, startPoint x: 300, startPoint y: 308, endPoint x: 296, endPoint y: 304, distance: 6.0
click at [300, 307] on input "[PHONE_NUMBER]" at bounding box center [275, 304] width 148 height 19
click at [156, 133] on button "COMPLETE" at bounding box center [155, 138] width 43 height 12
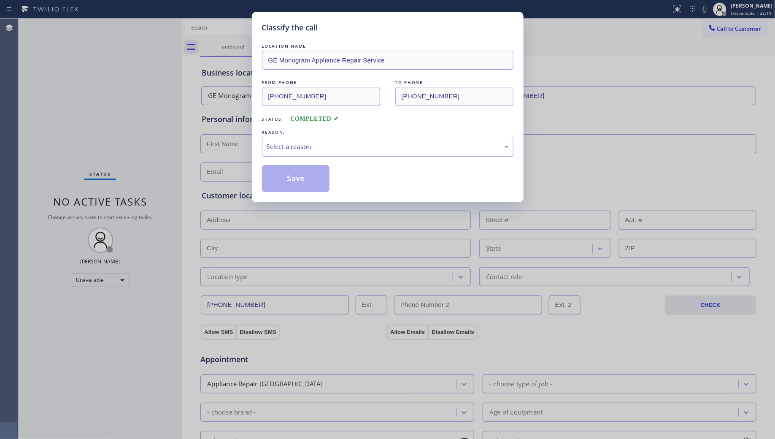
click at [295, 147] on div "Select a reason" at bounding box center [388, 147] width 242 height 10
click at [298, 182] on button "Save" at bounding box center [296, 178] width 68 height 27
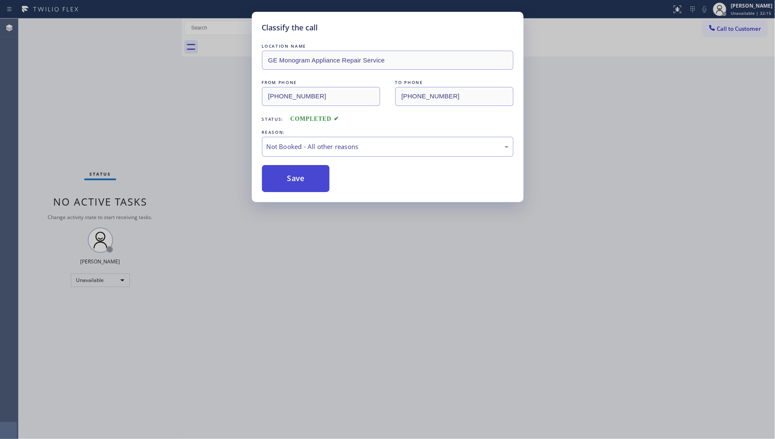
click at [298, 181] on button "Save" at bounding box center [296, 178] width 68 height 27
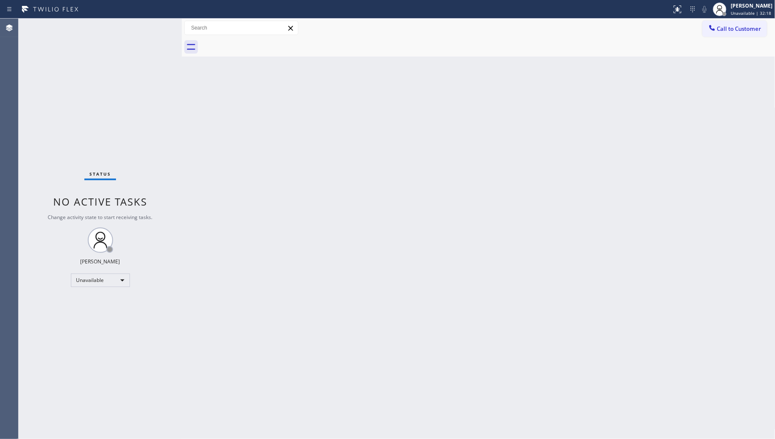
click at [754, 20] on div "Call to Customer Outbound call Location GE Monogram Appliance Repair Service Yo…" at bounding box center [479, 28] width 594 height 19
drag, startPoint x: 729, startPoint y: 35, endPoint x: 648, endPoint y: 36, distance: 80.6
click at [728, 34] on button "Call to Customer" at bounding box center [735, 29] width 65 height 16
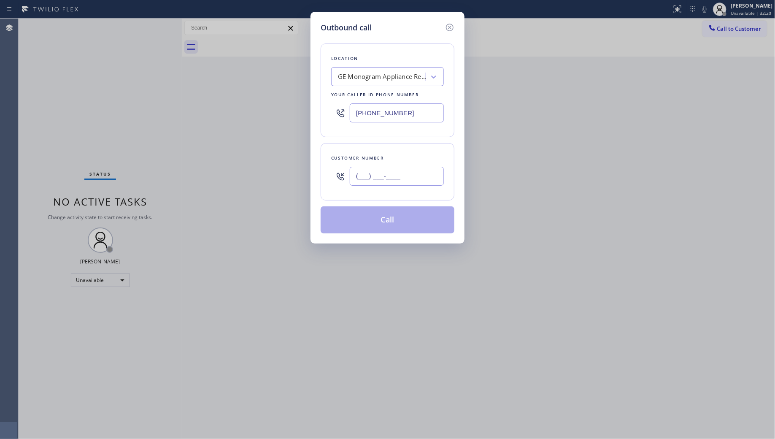
click at [399, 178] on input "(___) ___-____" at bounding box center [397, 176] width 94 height 19
paste input "267) 552-4815"
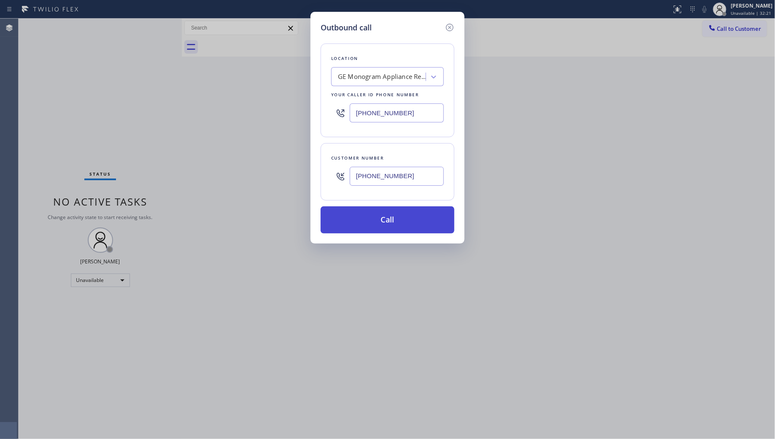
type input "[PHONE_NUMBER]"
click at [390, 216] on button "Call" at bounding box center [388, 219] width 134 height 27
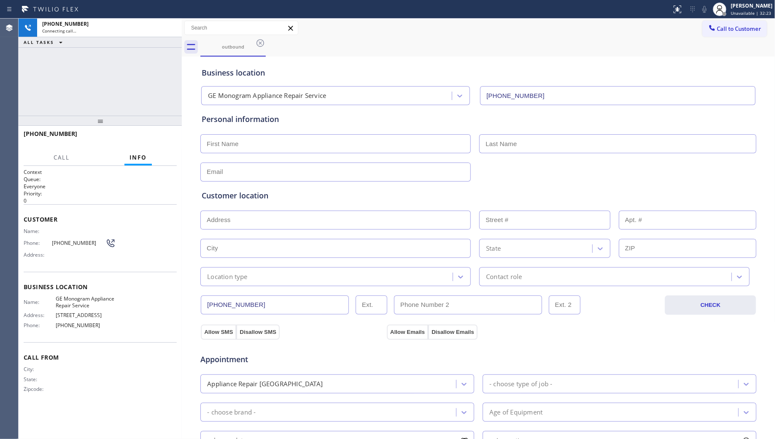
type input "[PHONE_NUMBER]"
click at [487, 62] on div "Business location GE Monogram Appliance Repair Service [PHONE_NUMBER]" at bounding box center [478, 82] width 557 height 46
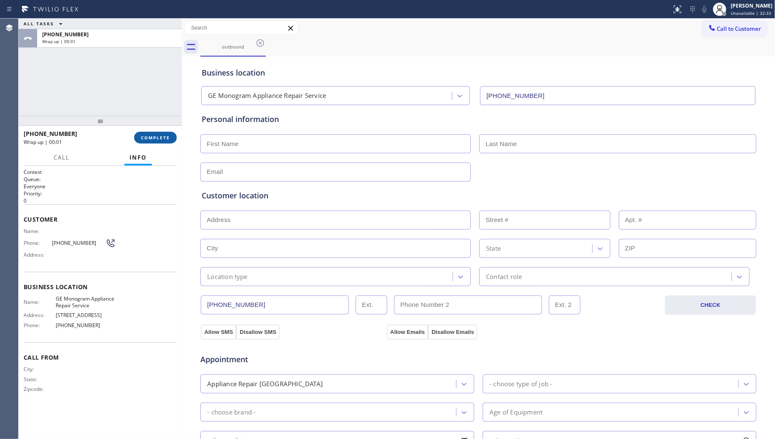
click at [151, 135] on span "COMPLETE" at bounding box center [155, 138] width 29 height 6
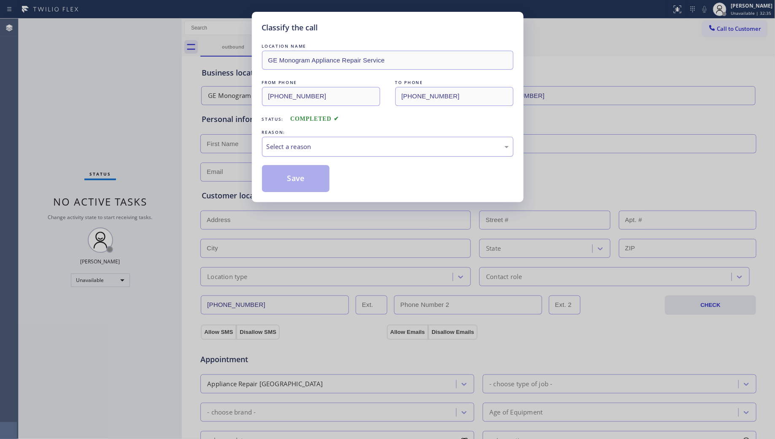
drag, startPoint x: 326, startPoint y: 149, endPoint x: 317, endPoint y: 155, distance: 10.9
click at [324, 150] on div "Select a reason" at bounding box center [388, 147] width 242 height 10
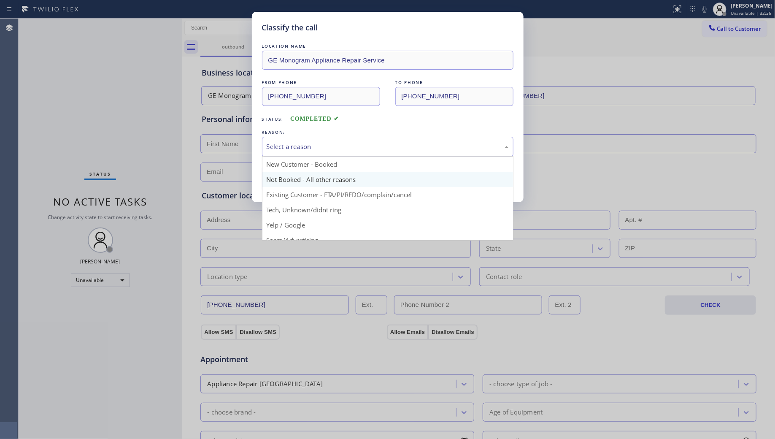
click at [283, 186] on button "Save" at bounding box center [296, 178] width 68 height 27
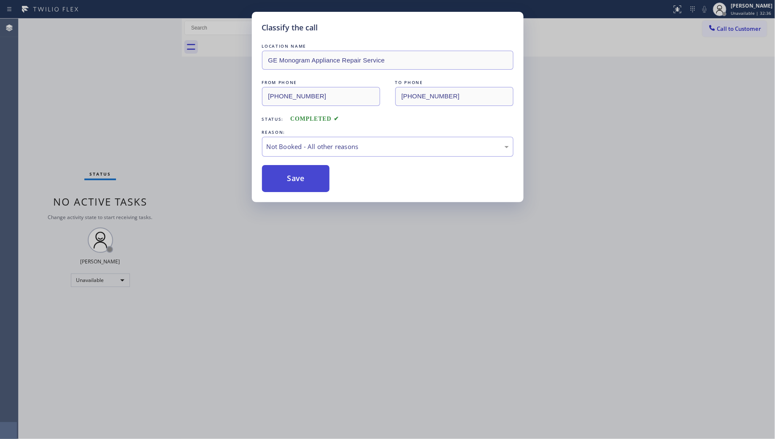
click at [284, 185] on button "Save" at bounding box center [296, 178] width 68 height 27
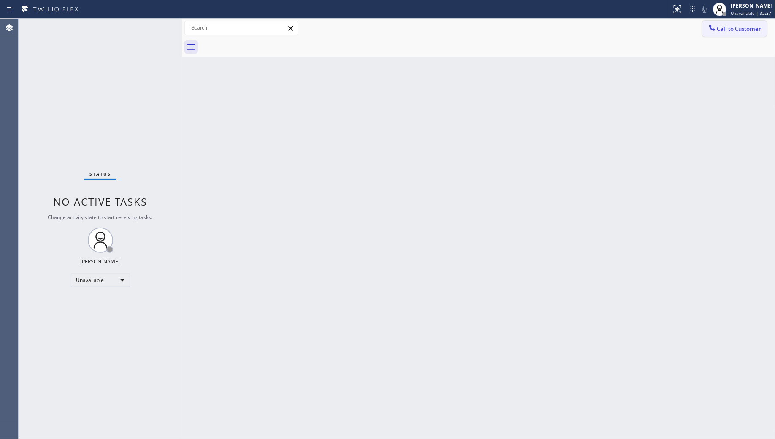
click at [709, 26] on icon at bounding box center [711, 27] width 5 height 5
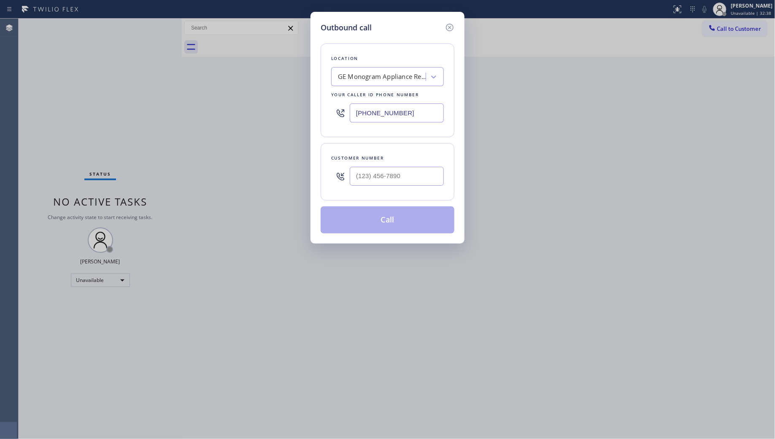
drag, startPoint x: 419, startPoint y: 117, endPoint x: 300, endPoint y: 112, distance: 118.7
click at [300, 112] on div "Outbound call Location GE Monogram Appliance Repair Service Your caller id phon…" at bounding box center [387, 219] width 775 height 439
paste input "602) 737-3130"
type input "[PHONE_NUMBER]"
click at [416, 181] on input "(___) ___-____" at bounding box center [397, 176] width 94 height 19
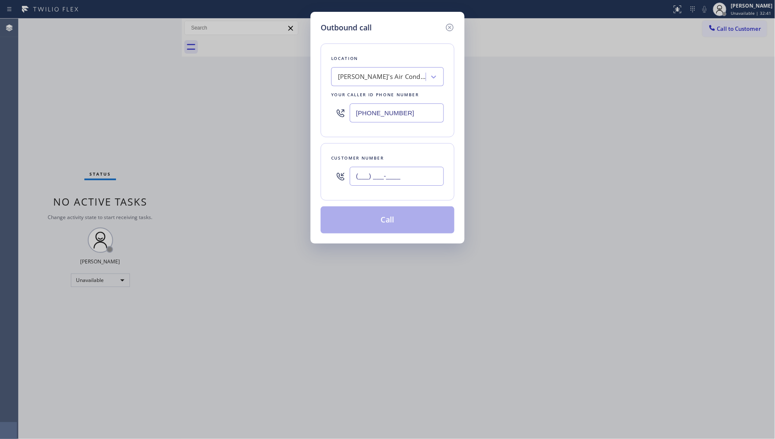
paste input "833) 969-1356"
type input "[PHONE_NUMBER]"
click at [384, 225] on button "Call" at bounding box center [388, 219] width 134 height 27
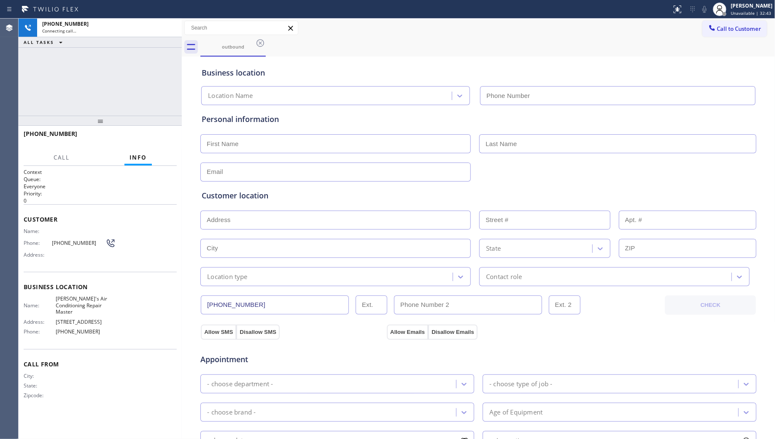
type input "[PHONE_NUMBER]"
click at [509, 54] on div "outbound" at bounding box center [487, 47] width 575 height 19
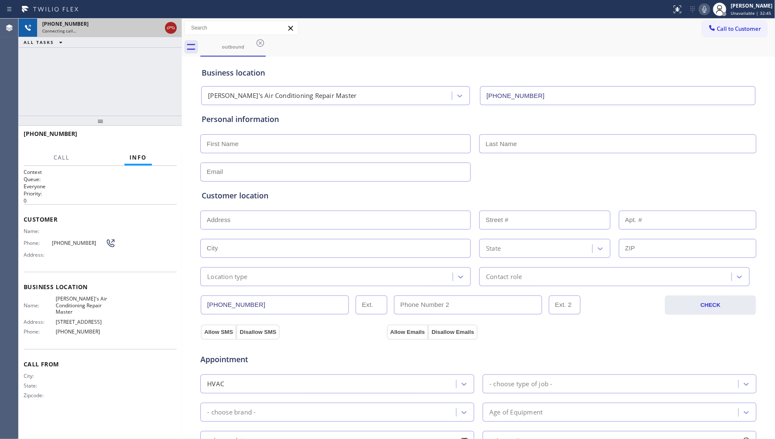
click at [172, 26] on icon at bounding box center [171, 28] width 10 height 10
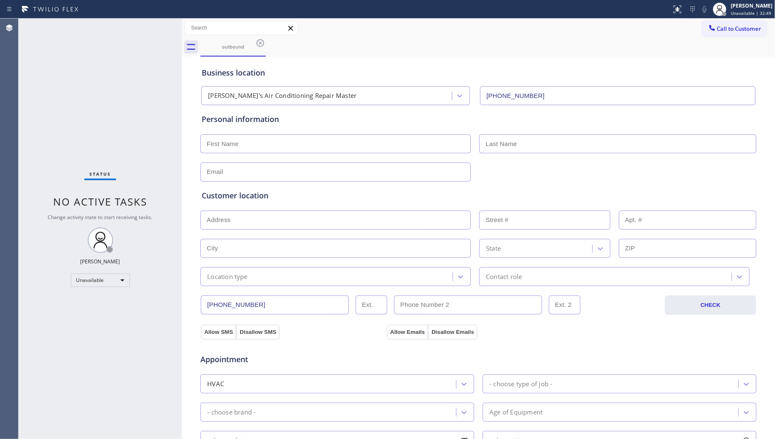
click at [260, 45] on icon at bounding box center [260, 43] width 10 height 10
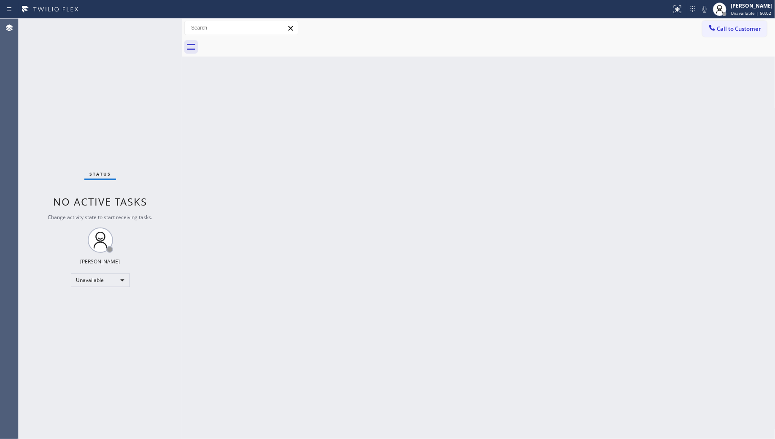
drag, startPoint x: 603, startPoint y: 175, endPoint x: 606, endPoint y: 177, distance: 4.3
click at [605, 176] on div "Back to Dashboard Change Sender ID Customers Technicians Select a contact Outbo…" at bounding box center [479, 229] width 594 height 420
drag, startPoint x: 590, startPoint y: 81, endPoint x: 667, endPoint y: 41, distance: 87.4
click at [594, 81] on div "Back to Dashboard Change Sender ID Customers Technicians Select a contact Outbo…" at bounding box center [479, 229] width 594 height 420
drag, startPoint x: 735, startPoint y: 19, endPoint x: 734, endPoint y: 24, distance: 5.6
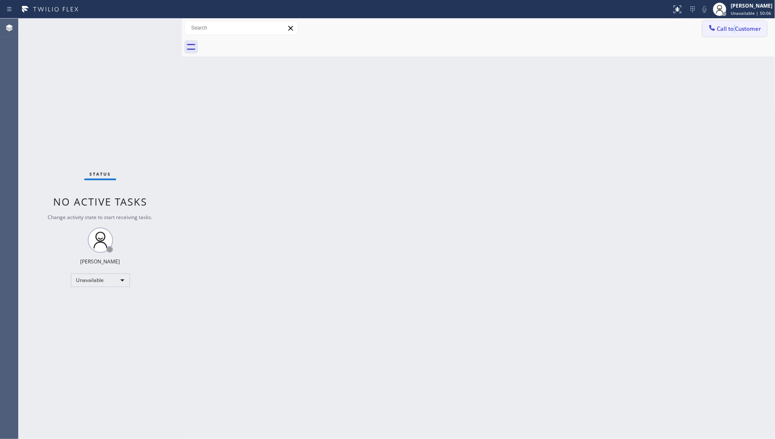
click at [734, 21] on div "Call to Customer Outbound call Location [PERSON_NAME]'s Air Conditioning Repair…" at bounding box center [479, 28] width 594 height 19
click at [730, 32] on span "Call to Customer" at bounding box center [739, 29] width 44 height 8
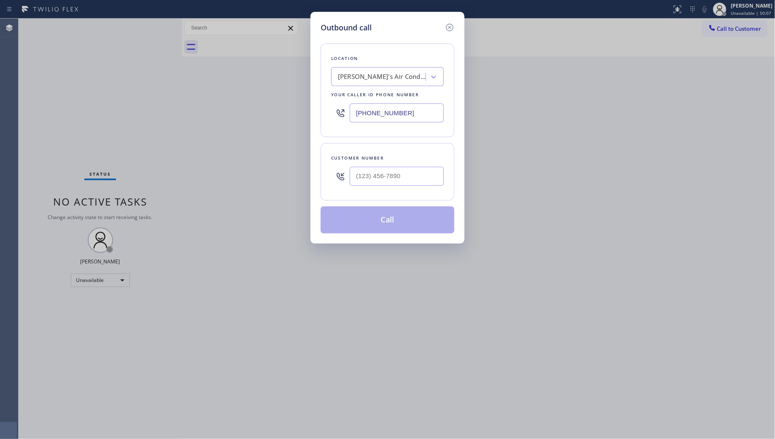
click at [526, 108] on div "Outbound call Location [PERSON_NAME]'s Air Conditioning Repair Master Your call…" at bounding box center [387, 219] width 775 height 439
drag, startPoint x: 410, startPoint y: 116, endPoint x: 352, endPoint y: 108, distance: 58.3
click at [352, 108] on input "[PHONE_NUMBER]" at bounding box center [397, 112] width 94 height 19
paste input "57) 312-3323"
type input "[PHONE_NUMBER]"
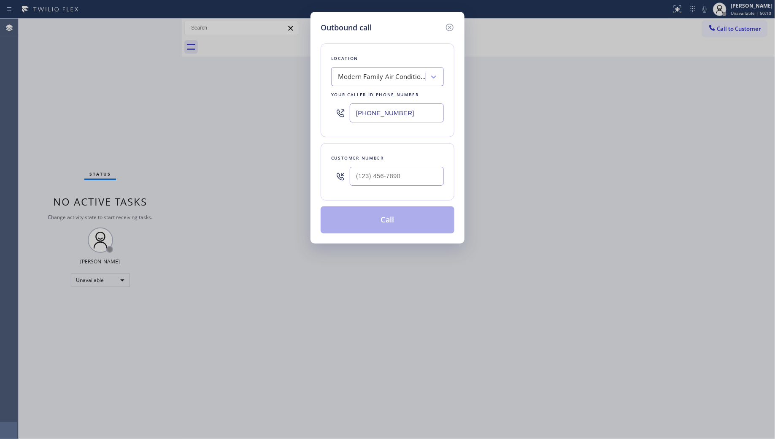
click at [393, 187] on div at bounding box center [397, 175] width 94 height 27
click at [402, 178] on input "(___) ___-____" at bounding box center [397, 176] width 94 height 19
paste input "412) 998-1304"
type input "[PHONE_NUMBER]"
click at [390, 220] on button "Call" at bounding box center [388, 219] width 134 height 27
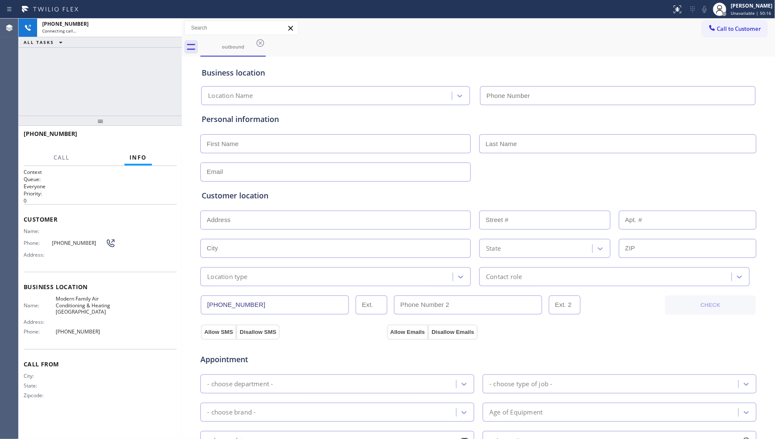
type input "[PHONE_NUMBER]"
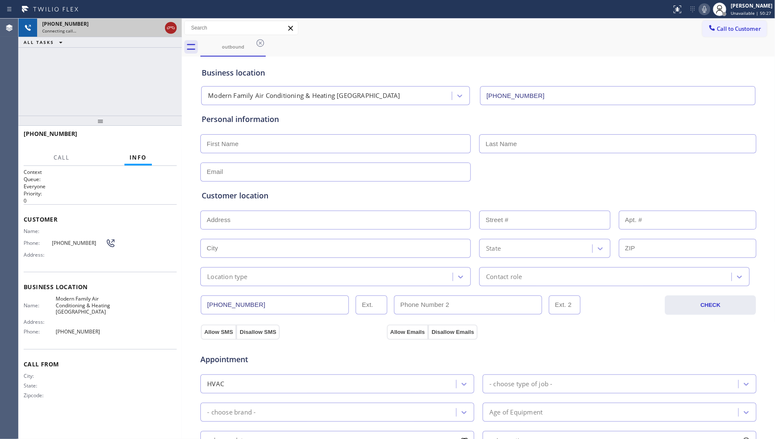
click at [172, 30] on icon at bounding box center [171, 28] width 10 height 10
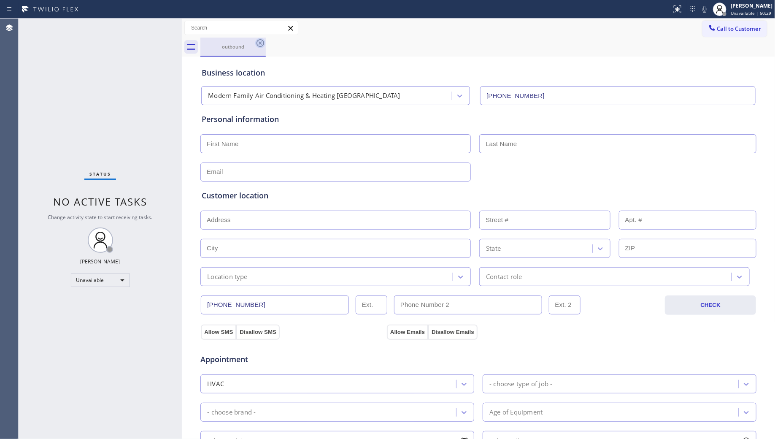
click at [259, 43] on icon at bounding box center [260, 43] width 10 height 10
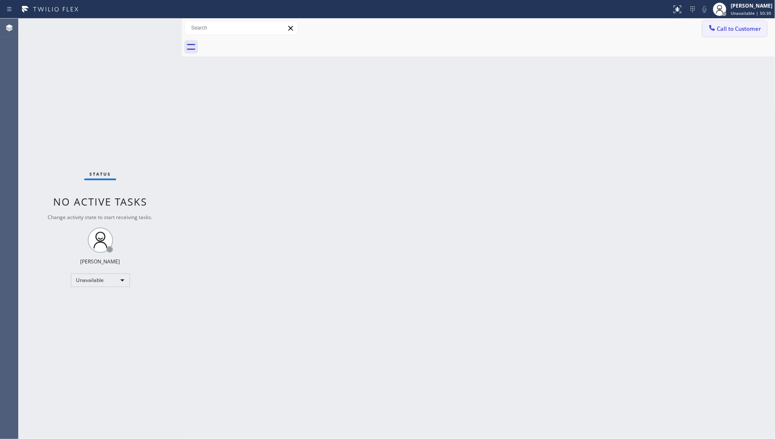
click at [726, 26] on span "Call to Customer" at bounding box center [739, 29] width 44 height 8
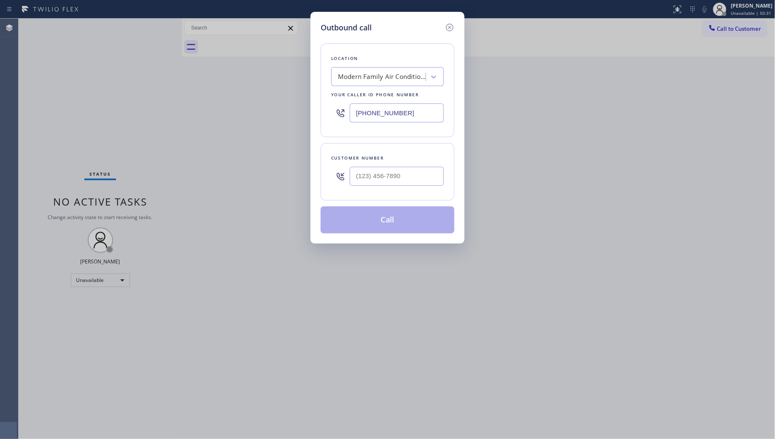
drag, startPoint x: 352, startPoint y: 111, endPoint x: 322, endPoint y: 104, distance: 30.8
click at [313, 108] on div "Outbound call Location Modern Family Air Conditioning & Heating [GEOGRAPHIC_DAT…" at bounding box center [388, 128] width 154 height 232
paste input "786) 375-577"
type input "[PHONE_NUMBER]"
click at [414, 173] on input "(___) ___-____" at bounding box center [397, 176] width 94 height 19
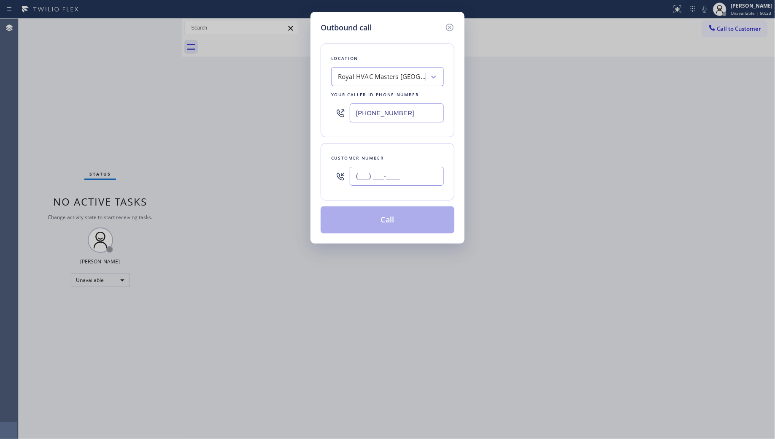
paste input "786) 885-8698"
type input "[PHONE_NUMBER]"
click at [378, 224] on button "Call" at bounding box center [388, 219] width 134 height 27
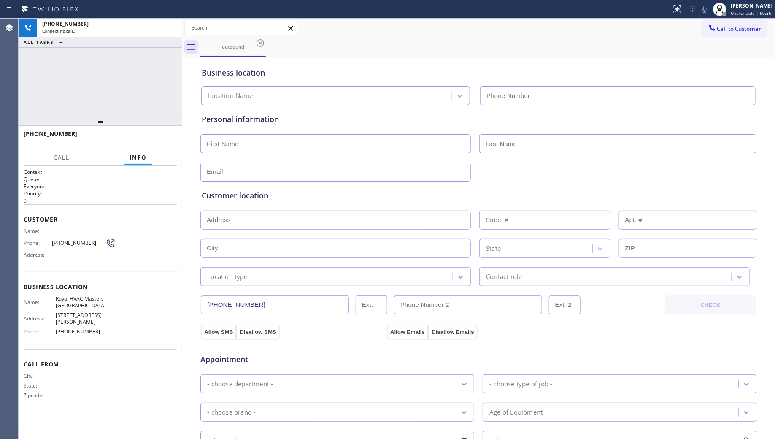
type input "[PHONE_NUMBER]"
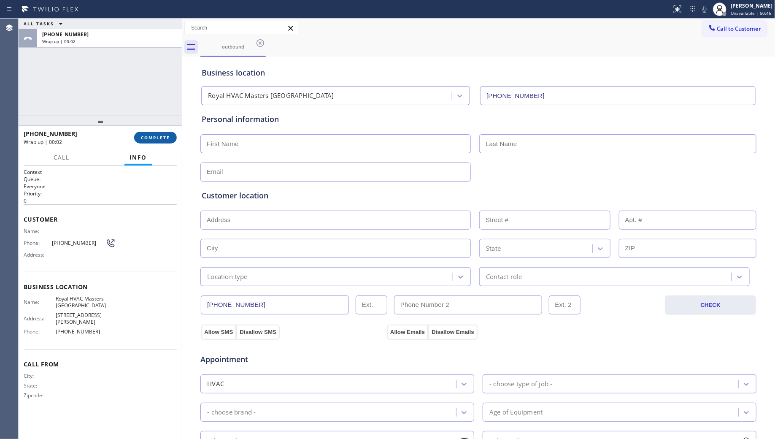
click at [146, 138] on span "COMPLETE" at bounding box center [155, 138] width 29 height 6
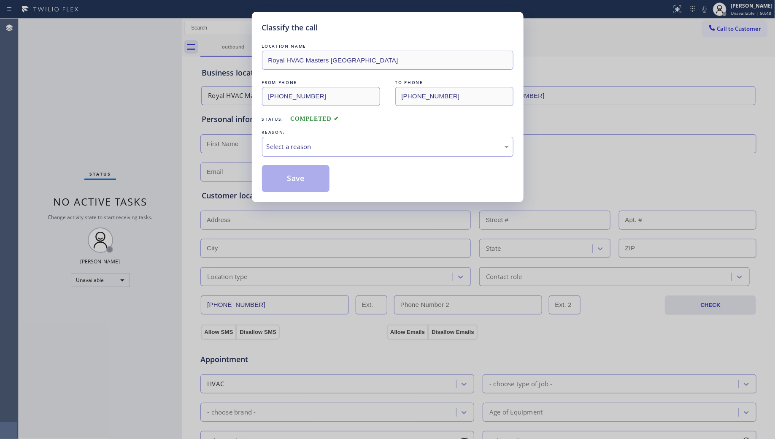
click at [291, 142] on div "Select a reason" at bounding box center [388, 147] width 242 height 10
click at [286, 176] on button "Save" at bounding box center [296, 178] width 68 height 27
drag, startPoint x: 286, startPoint y: 176, endPoint x: 294, endPoint y: 176, distance: 8.0
click at [294, 176] on button "Save" at bounding box center [296, 178] width 68 height 27
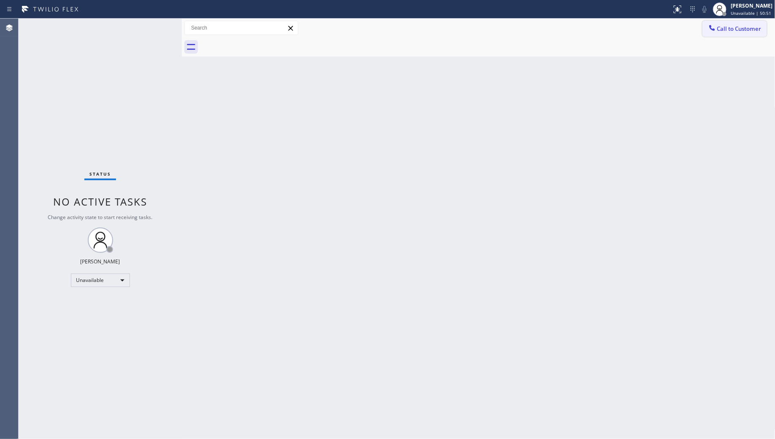
click at [720, 21] on button "Call to Customer" at bounding box center [735, 29] width 65 height 16
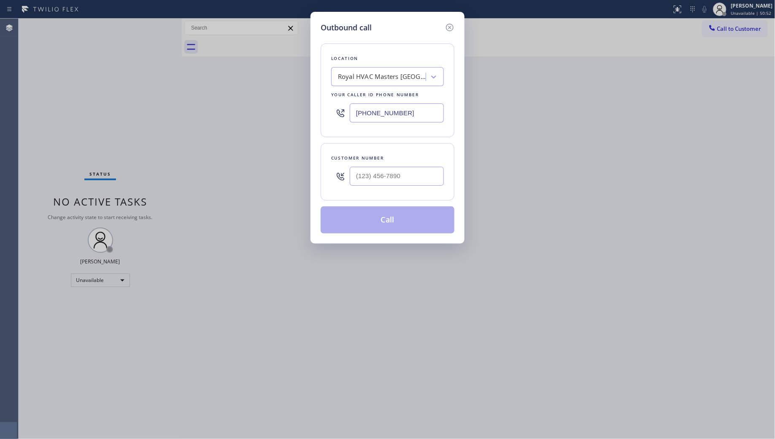
drag, startPoint x: 414, startPoint y: 113, endPoint x: 323, endPoint y: 112, distance: 91.6
click at [321, 112] on div "Location Royal HVAC Masters [GEOGRAPHIC_DATA] Your caller id phone number [PHON…" at bounding box center [388, 90] width 134 height 94
paste input "723-8258"
type input "[PHONE_NUMBER]"
click at [420, 181] on input "(___) ___-____" at bounding box center [397, 176] width 94 height 19
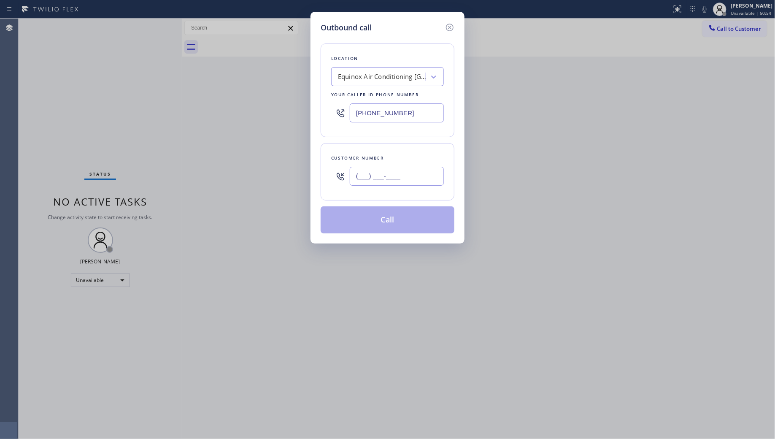
paste input "786) 937-6371"
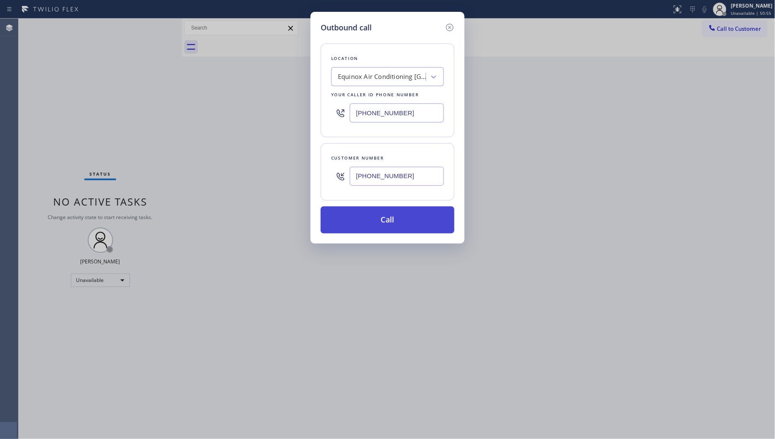
type input "[PHONE_NUMBER]"
click at [396, 221] on button "Call" at bounding box center [388, 219] width 134 height 27
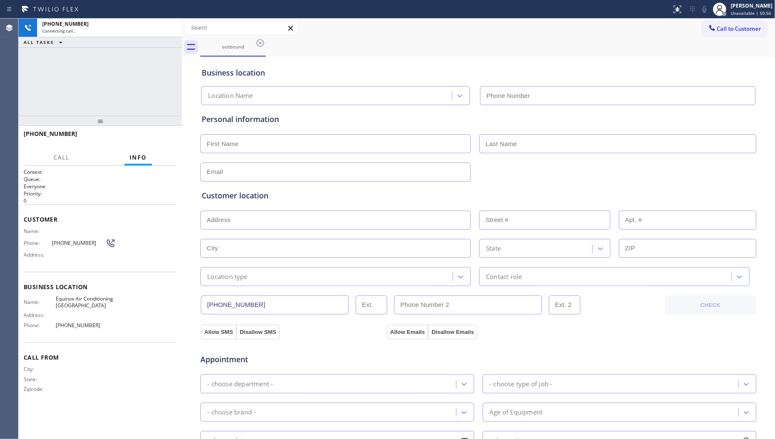
type input "[PHONE_NUMBER]"
click at [422, 54] on div "outbound" at bounding box center [487, 47] width 575 height 19
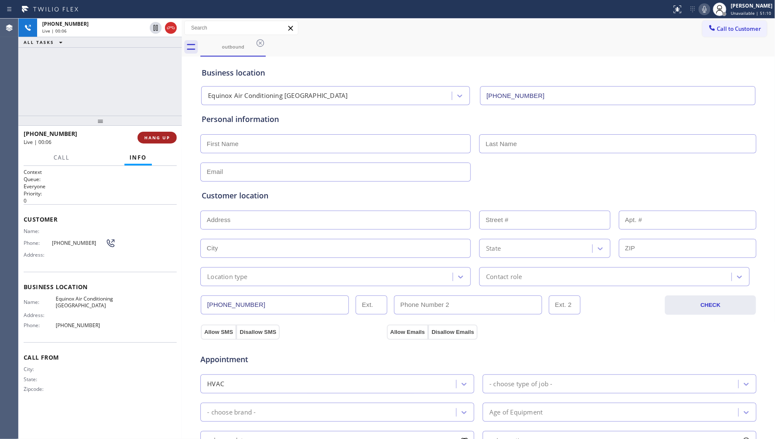
click at [148, 135] on span "HANG UP" at bounding box center [157, 138] width 26 height 6
click at [155, 137] on span "HANG UP" at bounding box center [157, 138] width 26 height 6
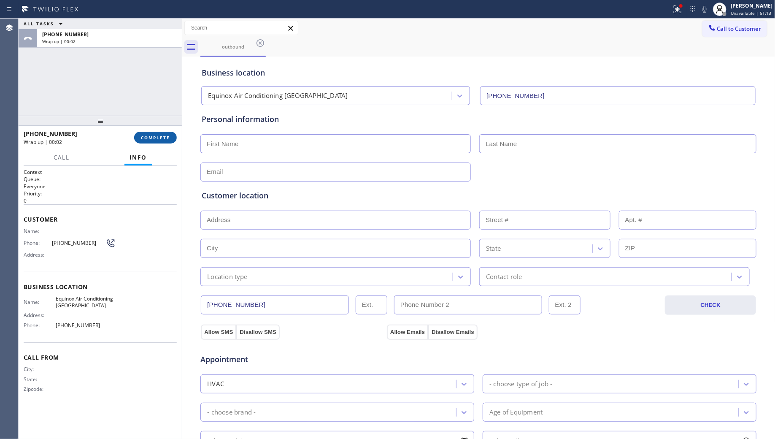
click at [157, 138] on span "COMPLETE" at bounding box center [155, 138] width 29 height 6
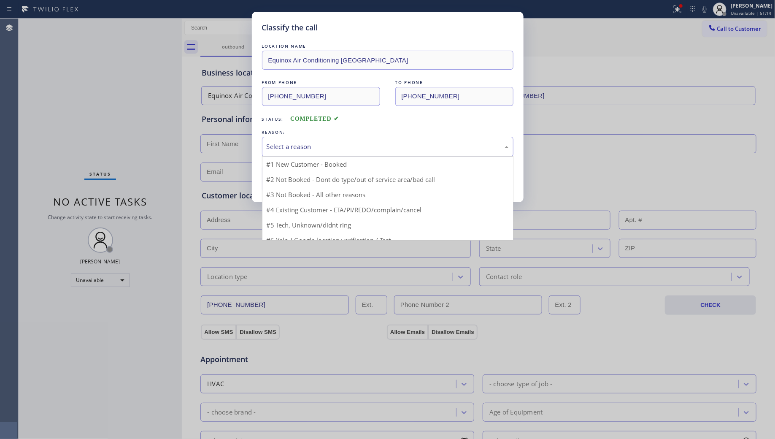
click at [311, 143] on div "Select a reason" at bounding box center [388, 147] width 242 height 10
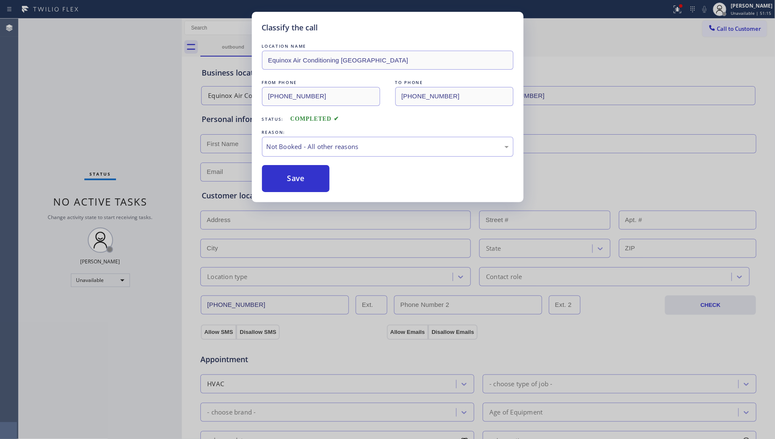
click at [295, 179] on button "Save" at bounding box center [296, 178] width 68 height 27
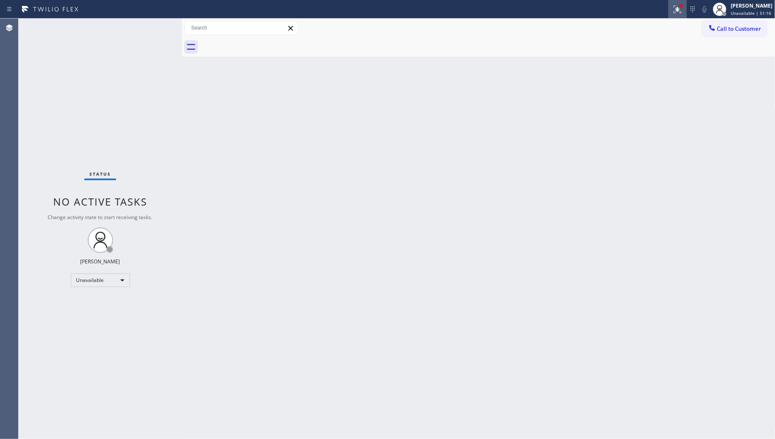
drag, startPoint x: 688, startPoint y: 7, endPoint x: 674, endPoint y: 19, distance: 18.3
click at [687, 7] on div at bounding box center [678, 9] width 19 height 10
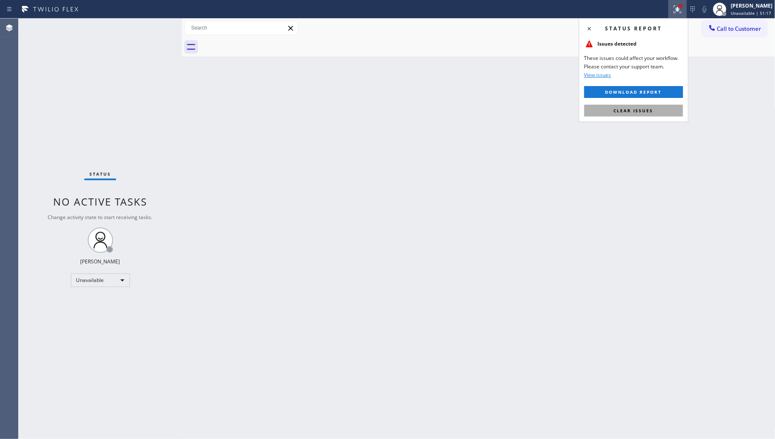
click at [653, 108] on button "Clear issues" at bounding box center [634, 111] width 99 height 12
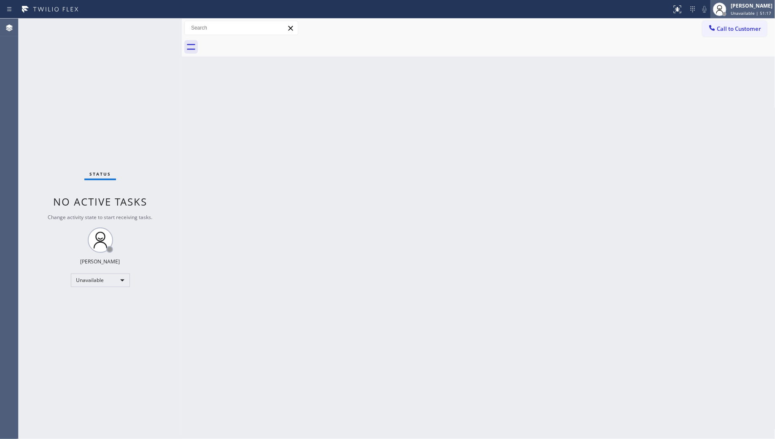
click at [747, 12] on span "Unavailable | 51:17" at bounding box center [751, 13] width 41 height 6
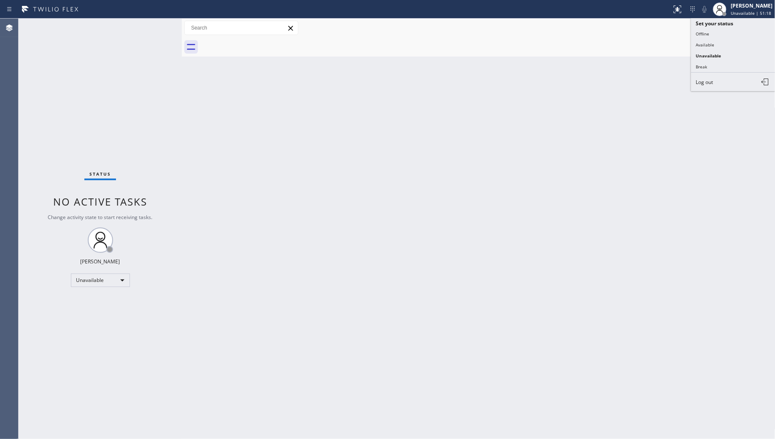
drag, startPoint x: 674, startPoint y: 47, endPoint x: 709, endPoint y: 43, distance: 35.2
click at [674, 48] on div at bounding box center [487, 47] width 575 height 19
click at [744, 27] on span "Call to Customer" at bounding box center [739, 29] width 44 height 8
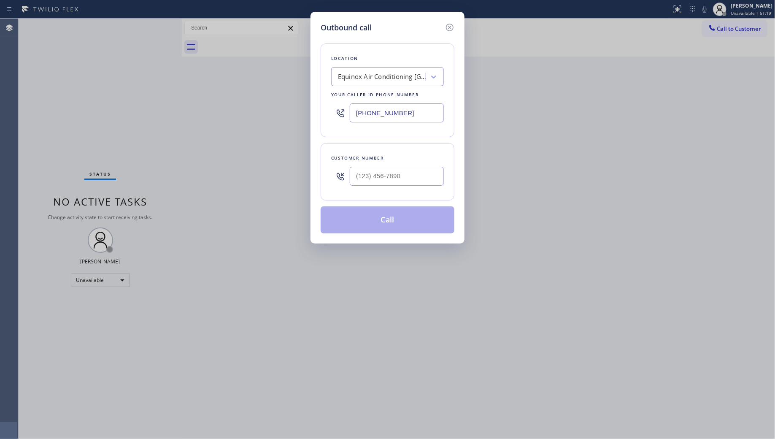
drag, startPoint x: 421, startPoint y: 114, endPoint x: 320, endPoint y: 116, distance: 100.9
click at [320, 116] on div "Outbound call Location Equinox Air Conditioning [GEOGRAPHIC_DATA] Your caller i…" at bounding box center [388, 128] width 154 height 232
paste input "862) 366-4179"
type input "[PHONE_NUMBER]"
click at [417, 179] on input "(___) ___-____" at bounding box center [397, 176] width 94 height 19
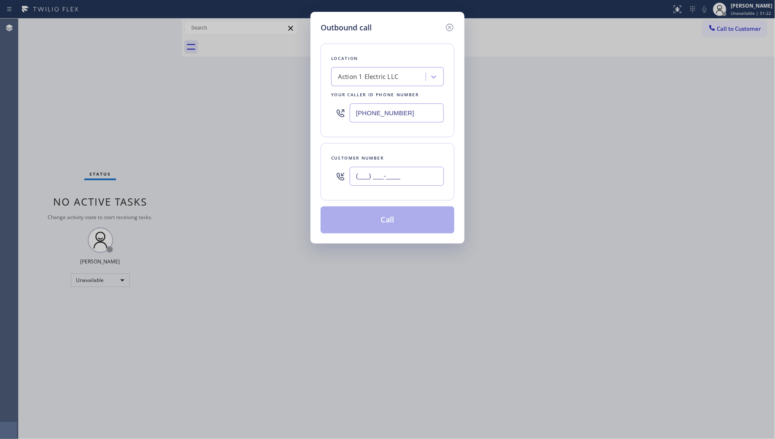
paste input "609) 938-8262"
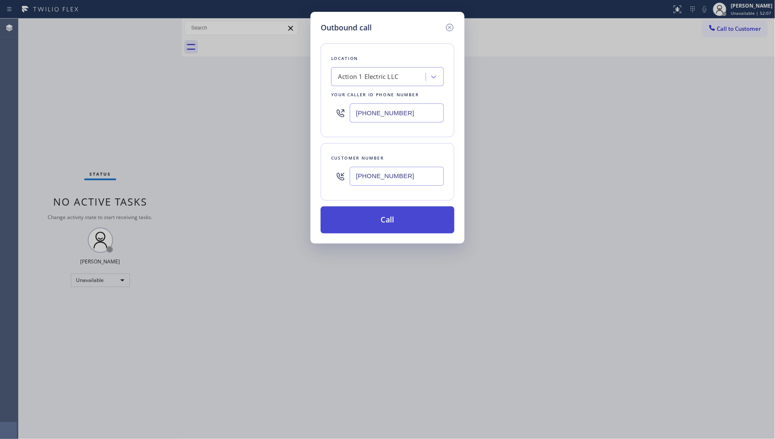
type input "[PHONE_NUMBER]"
click at [395, 215] on button "Call" at bounding box center [388, 219] width 134 height 27
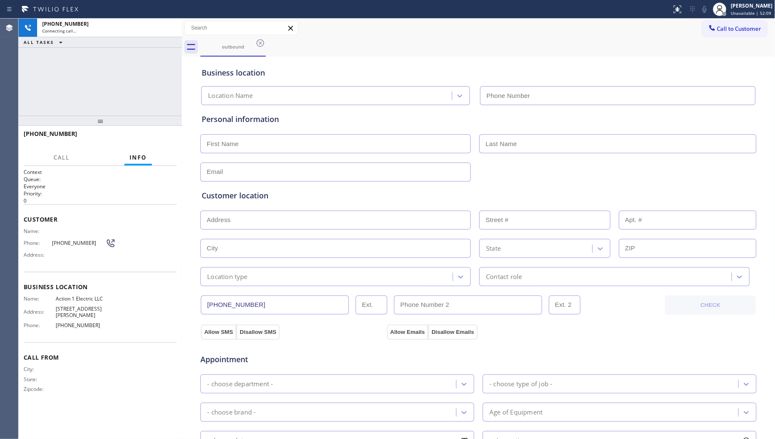
type input "[PHONE_NUMBER]"
click at [159, 133] on button "HANG UP" at bounding box center [157, 138] width 39 height 12
click at [159, 135] on span "HANG UP" at bounding box center [157, 138] width 26 height 6
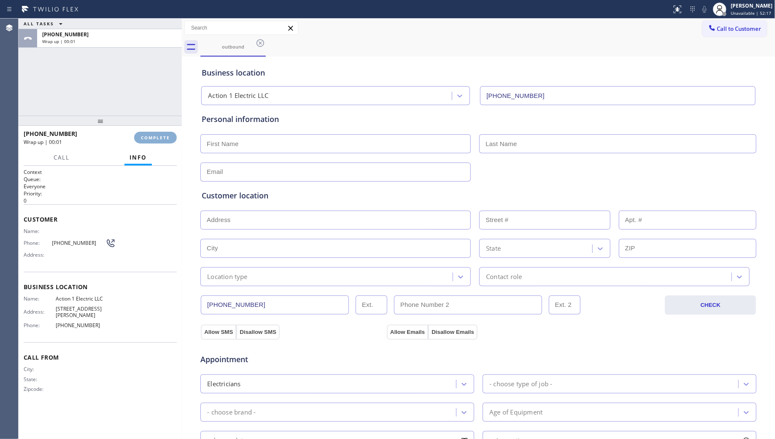
click at [159, 135] on span "COMPLETE" at bounding box center [155, 138] width 29 height 6
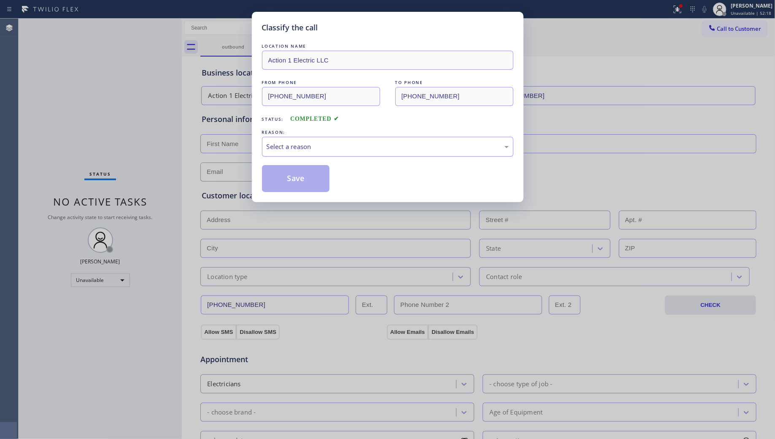
click at [411, 148] on div "Select a reason" at bounding box center [388, 147] width 242 height 10
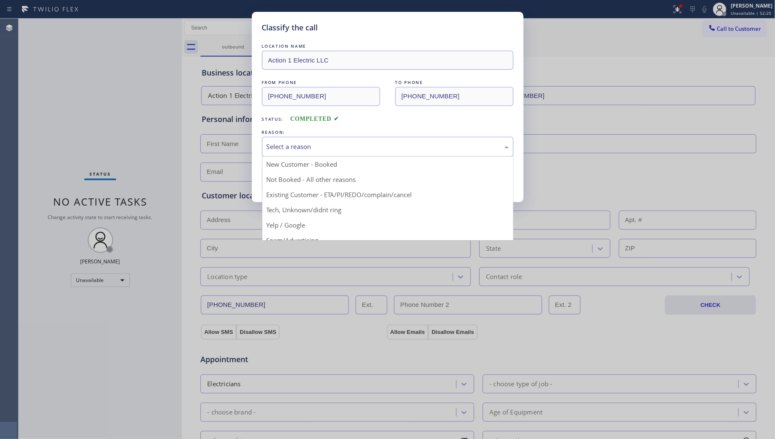
drag, startPoint x: 325, startPoint y: 178, endPoint x: 296, endPoint y: 179, distance: 29.6
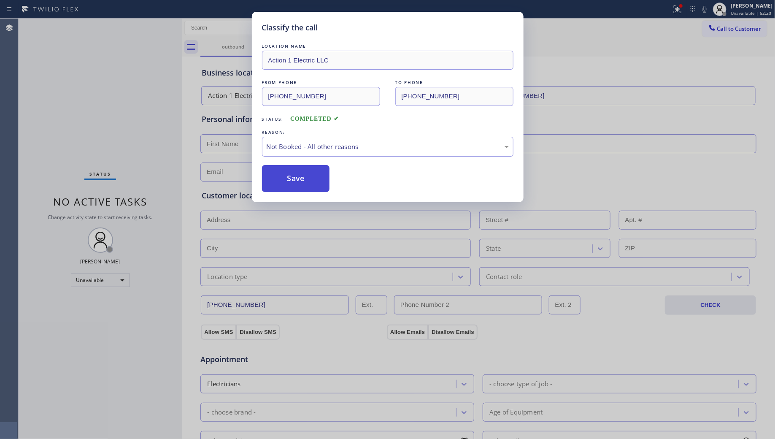
click at [295, 179] on button "Save" at bounding box center [296, 178] width 68 height 27
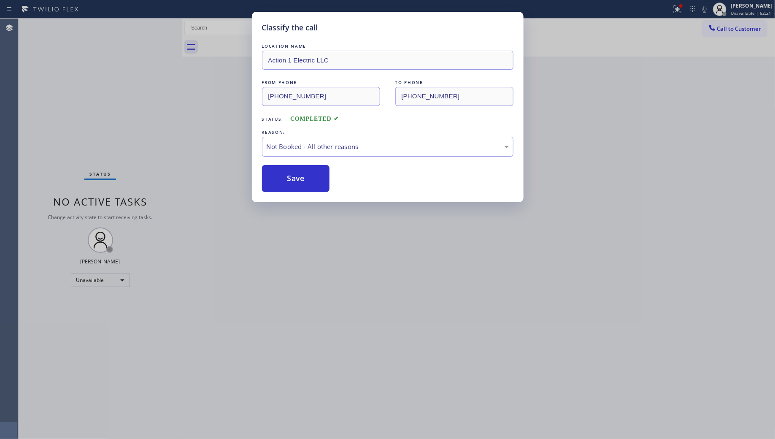
click at [676, 7] on icon at bounding box center [678, 9] width 10 height 10
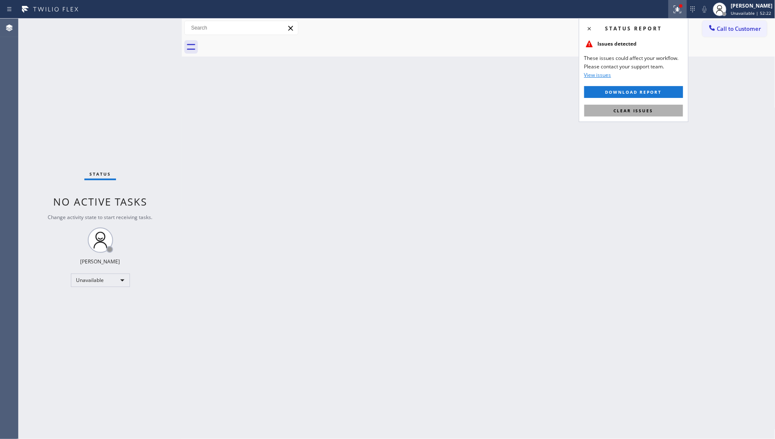
click at [640, 116] on button "Clear issues" at bounding box center [634, 111] width 99 height 12
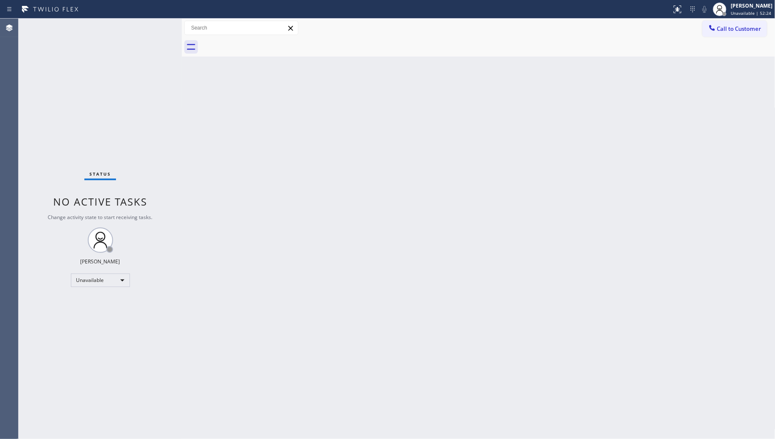
drag, startPoint x: 737, startPoint y: 30, endPoint x: 720, endPoint y: 27, distance: 16.7
click at [735, 30] on span "Call to Customer" at bounding box center [739, 29] width 44 height 8
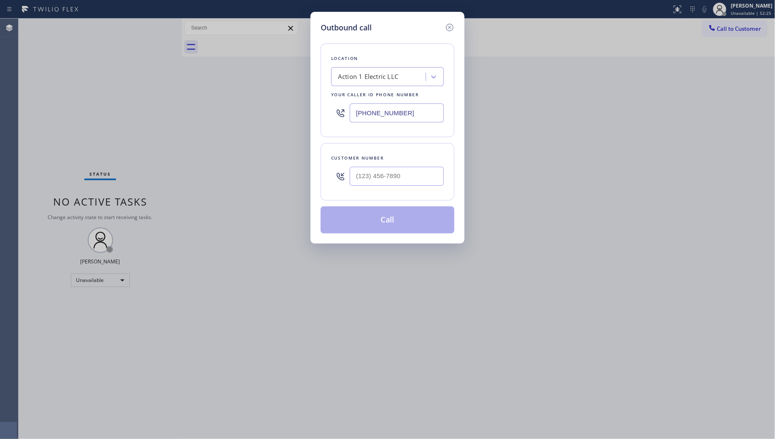
drag, startPoint x: 408, startPoint y: 120, endPoint x: 357, endPoint y: 119, distance: 50.7
click at [357, 121] on input "[PHONE_NUMBER]" at bounding box center [397, 112] width 94 height 19
paste input "714) 517-1513"
type input "[PHONE_NUMBER]"
click at [408, 180] on input "(___) ___-____" at bounding box center [397, 176] width 94 height 19
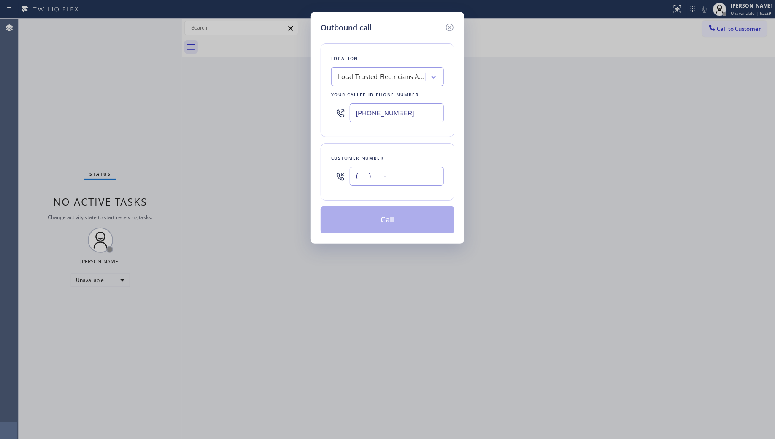
paste input "743) 241-3235"
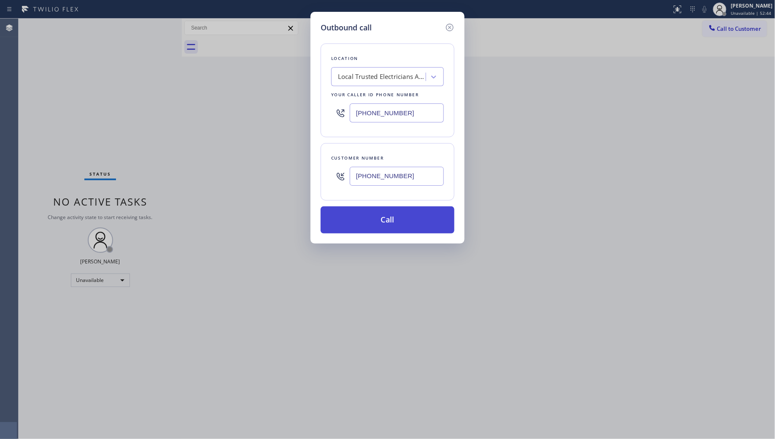
type input "[PHONE_NUMBER]"
click at [390, 219] on button "Call" at bounding box center [388, 219] width 134 height 27
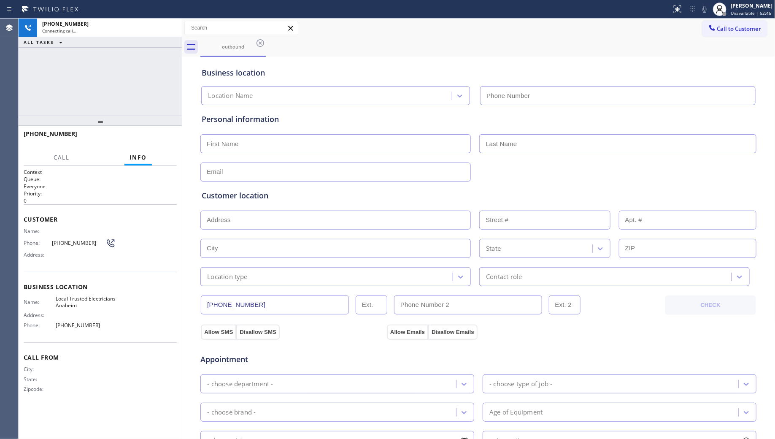
type input "[PHONE_NUMBER]"
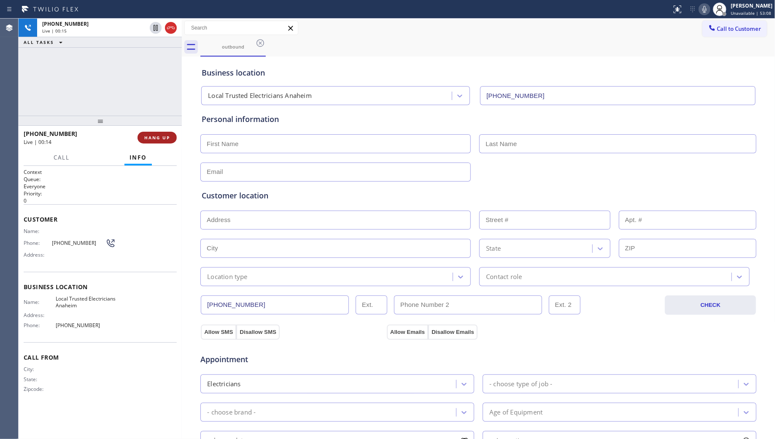
click at [161, 136] on span "HANG UP" at bounding box center [157, 138] width 26 height 6
click at [166, 136] on span "COMPLETE" at bounding box center [155, 138] width 29 height 6
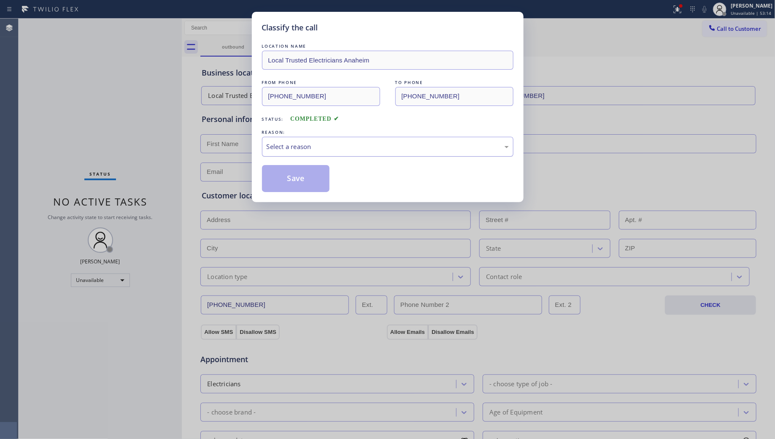
click at [293, 146] on div "Select a reason" at bounding box center [388, 147] width 242 height 10
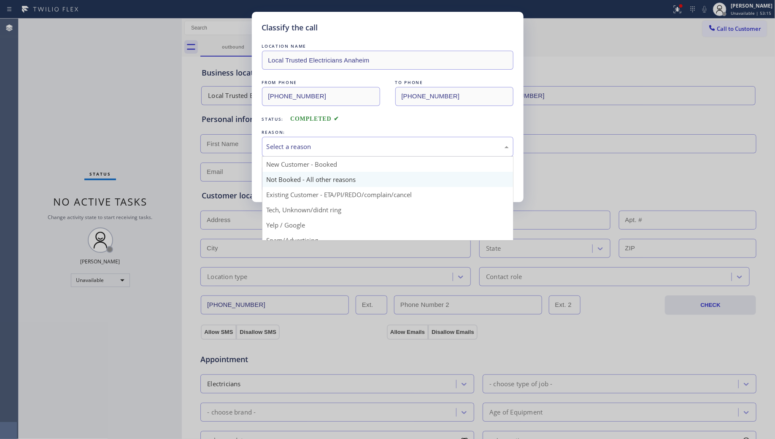
click at [291, 179] on button "Save" at bounding box center [296, 178] width 68 height 27
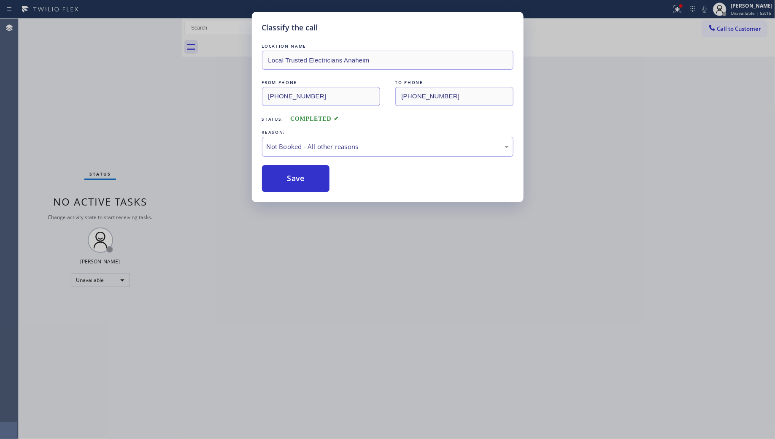
click at [291, 179] on button "Save" at bounding box center [296, 178] width 68 height 27
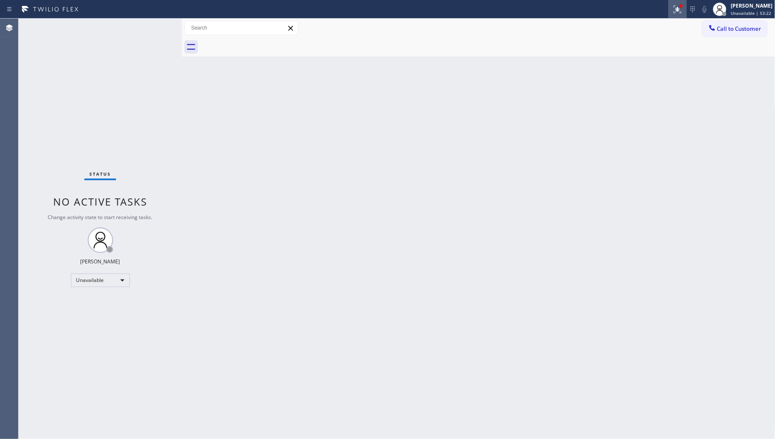
click at [676, 9] on icon at bounding box center [678, 9] width 10 height 10
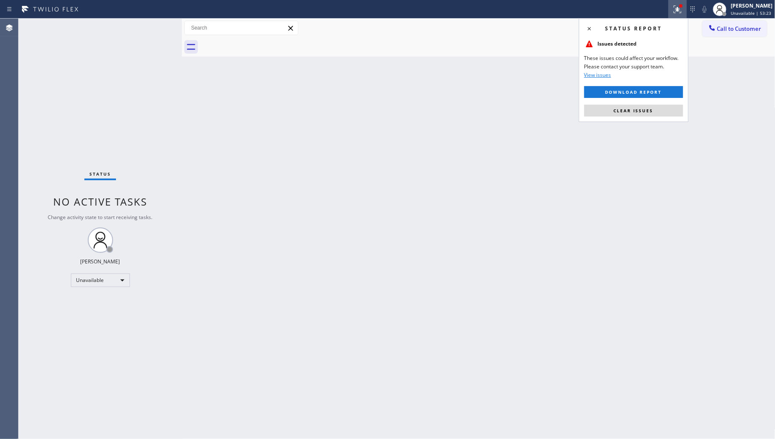
drag, startPoint x: 623, startPoint y: 106, endPoint x: 630, endPoint y: 105, distance: 7.3
click at [624, 106] on button "Clear issues" at bounding box center [634, 111] width 99 height 12
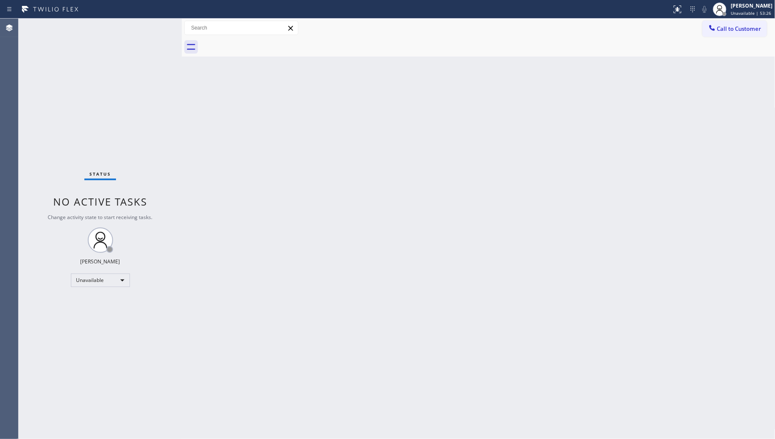
drag, startPoint x: 513, startPoint y: 102, endPoint x: 619, endPoint y: 77, distance: 108.5
click at [520, 100] on div "Back to Dashboard Change Sender ID Customers Technicians Select a contact Outbo…" at bounding box center [479, 229] width 594 height 420
click at [726, 24] on button "Call to Customer" at bounding box center [735, 29] width 65 height 16
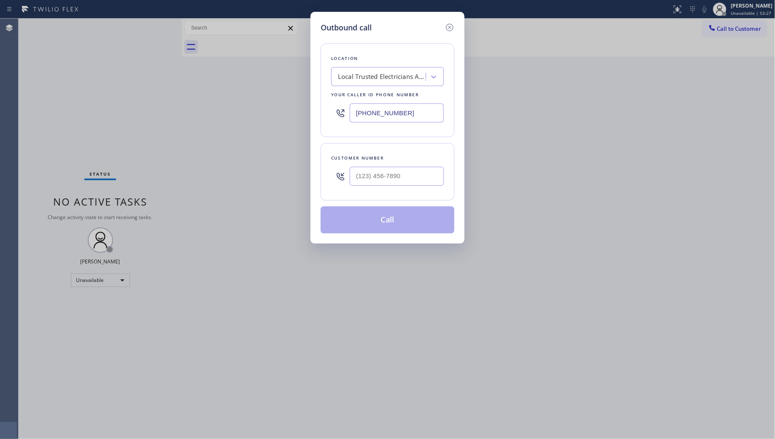
drag, startPoint x: 423, startPoint y: 109, endPoint x: 292, endPoint y: 107, distance: 130.9
click at [292, 107] on div "Outbound call Location Local Trusted Electricians [GEOGRAPHIC_DATA] Your caller…" at bounding box center [387, 219] width 775 height 439
paste input "424) 255-5847"
type input "[PHONE_NUMBER]"
click at [402, 172] on input "(___) ___-____" at bounding box center [397, 176] width 94 height 19
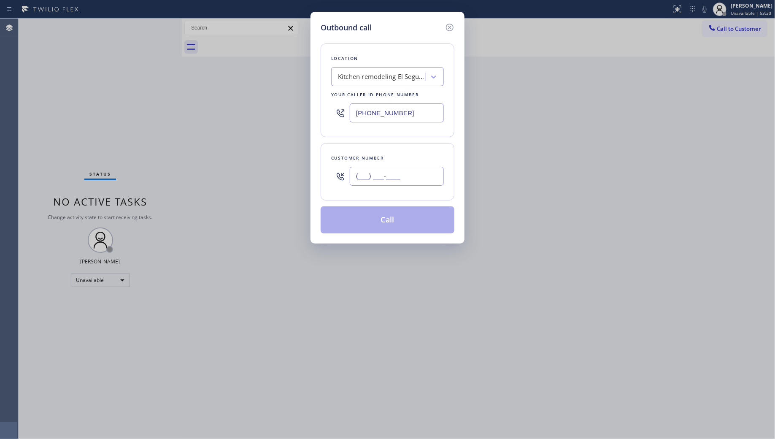
paste input "724) 344-3819"
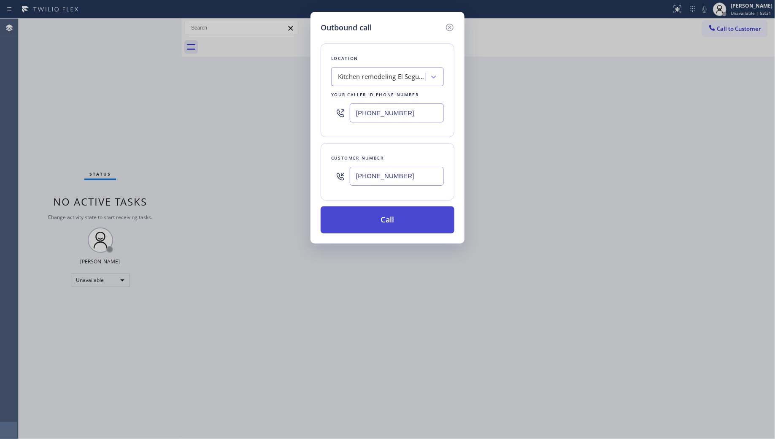
type input "[PHONE_NUMBER]"
click at [389, 222] on button "Call" at bounding box center [388, 219] width 134 height 27
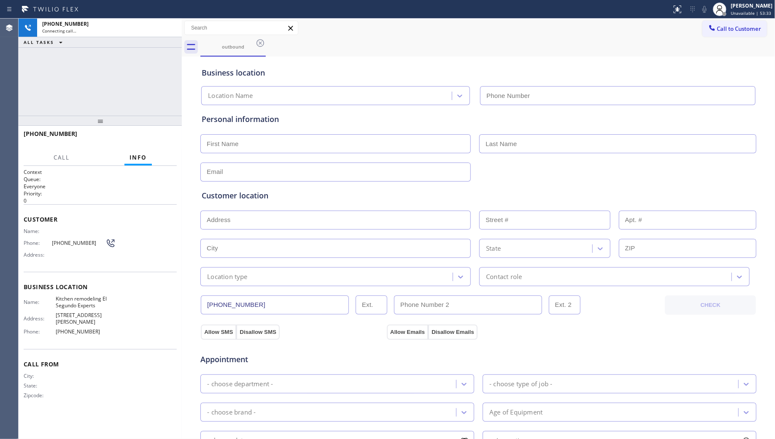
type input "[PHONE_NUMBER]"
click at [539, 56] on div "Business location Kitchen remodeling [GEOGRAPHIC_DATA] Experts [PHONE_NUMBER]" at bounding box center [478, 80] width 557 height 50
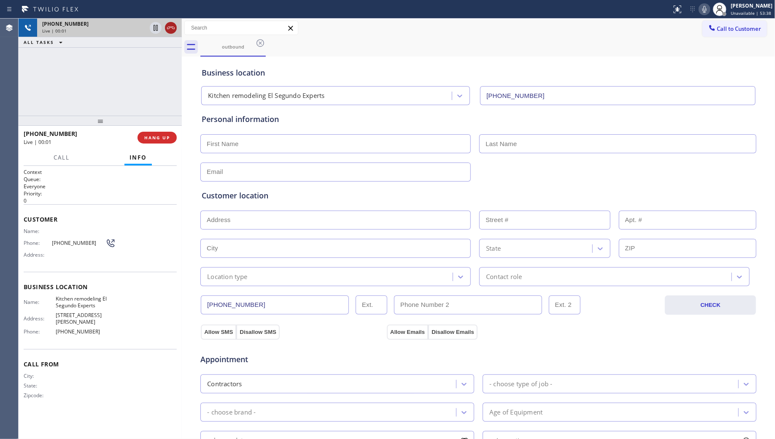
click at [168, 24] on icon at bounding box center [171, 28] width 10 height 10
drag, startPoint x: 168, startPoint y: 24, endPoint x: 167, endPoint y: 71, distance: 46.8
click at [168, 27] on div "[PHONE_NUMBER]" at bounding box center [109, 23] width 135 height 7
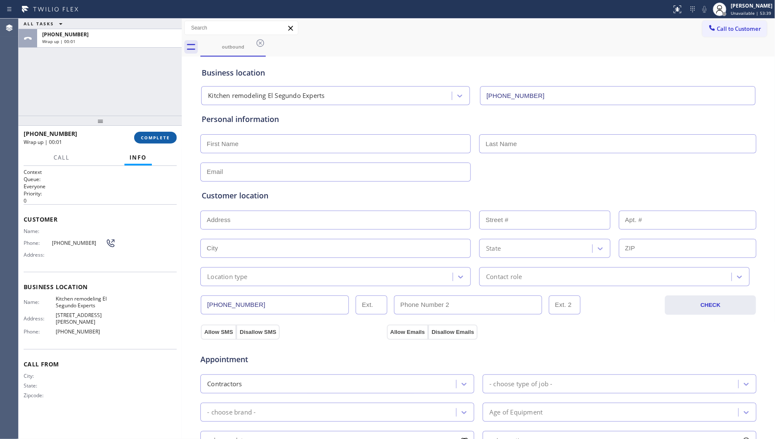
click at [157, 140] on button "COMPLETE" at bounding box center [155, 138] width 43 height 12
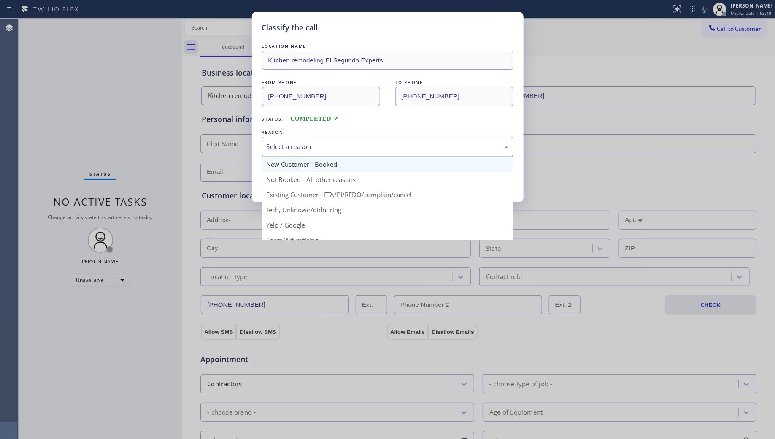
drag, startPoint x: 374, startPoint y: 143, endPoint x: 355, endPoint y: 163, distance: 27.8
click at [374, 144] on div "Select a reason" at bounding box center [388, 147] width 252 height 20
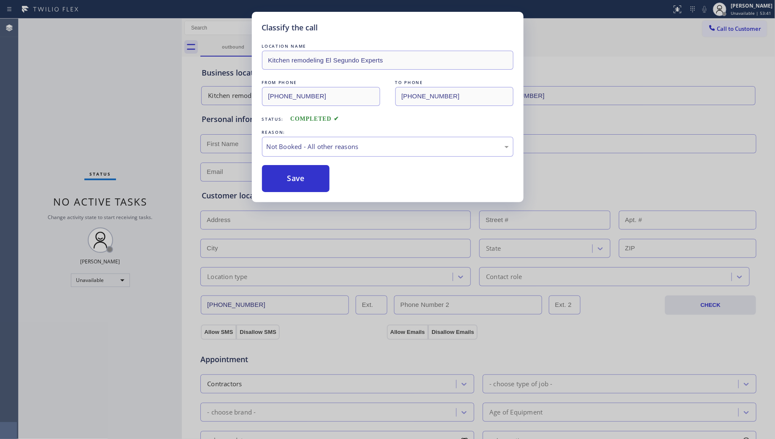
click at [303, 185] on button "Save" at bounding box center [296, 178] width 68 height 27
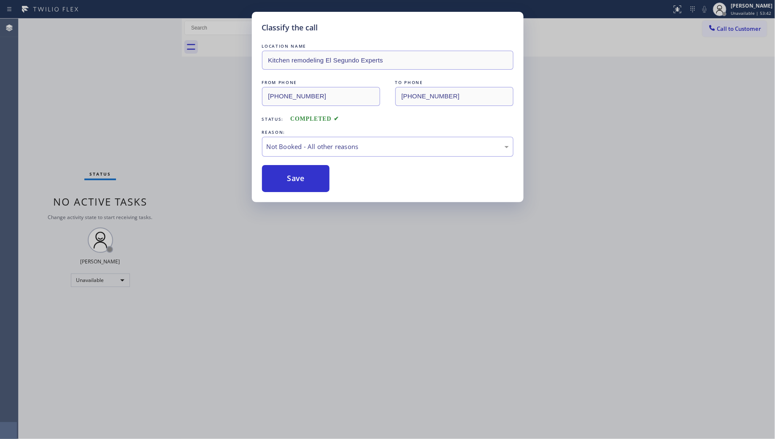
click at [733, 34] on div "Classify the call LOCATION NAME Bestway Appliance Repair [GEOGRAPHIC_DATA] FROM…" at bounding box center [397, 229] width 757 height 420
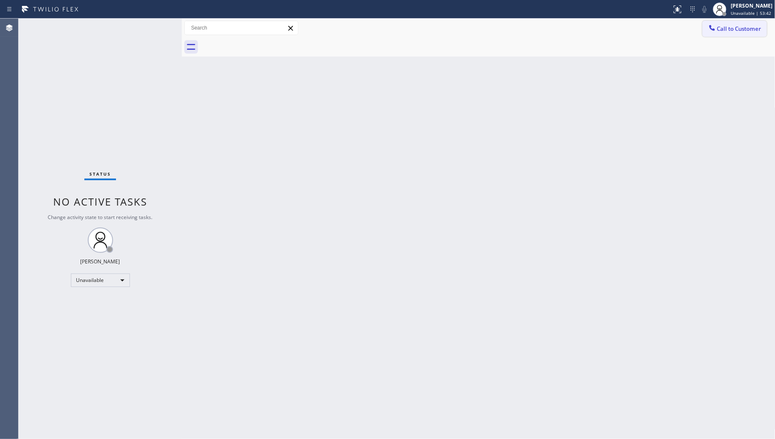
click at [712, 32] on div at bounding box center [712, 29] width 10 height 10
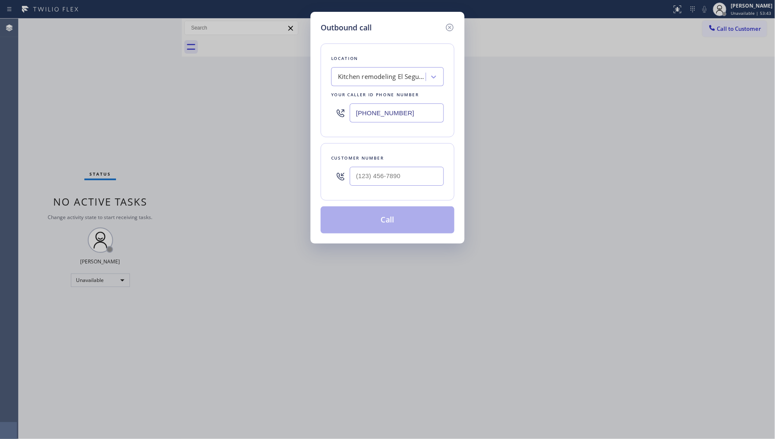
drag, startPoint x: 409, startPoint y: 112, endPoint x: 311, endPoint y: 116, distance: 98.0
click at [276, 123] on div "Outbound call Location Kitchen remodeling [GEOGRAPHIC_DATA] Experts Your caller…" at bounding box center [387, 219] width 775 height 439
paste input "310) 388-4101"
type input "[PHONE_NUMBER]"
click at [411, 176] on input "(___) ___-____" at bounding box center [397, 176] width 94 height 19
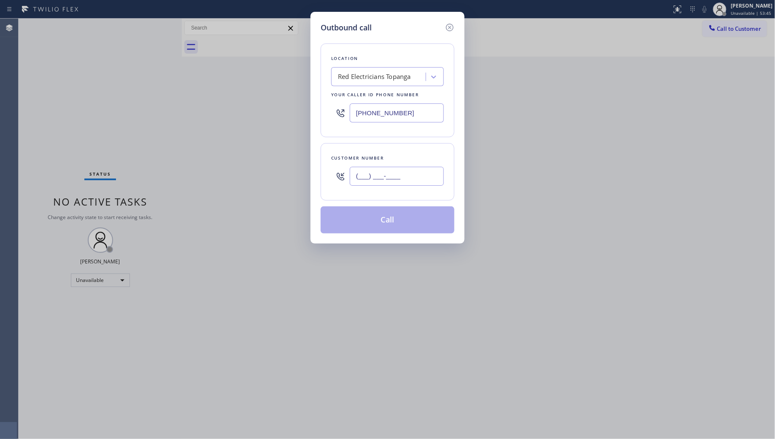
paste input "743) 241-3286"
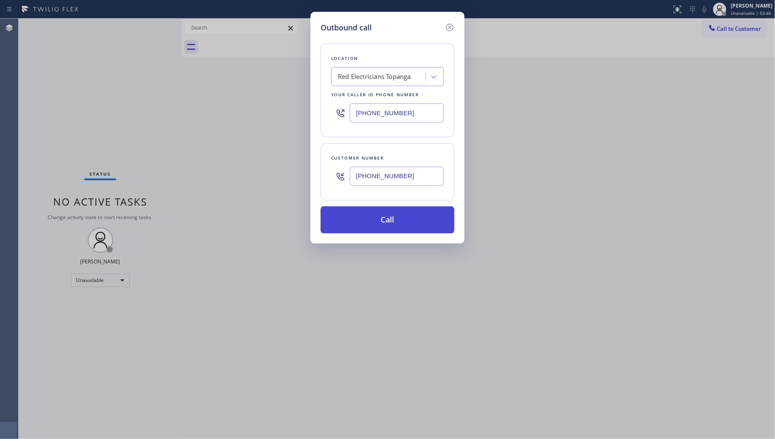
type input "[PHONE_NUMBER]"
click at [387, 226] on button "Call" at bounding box center [388, 219] width 134 height 27
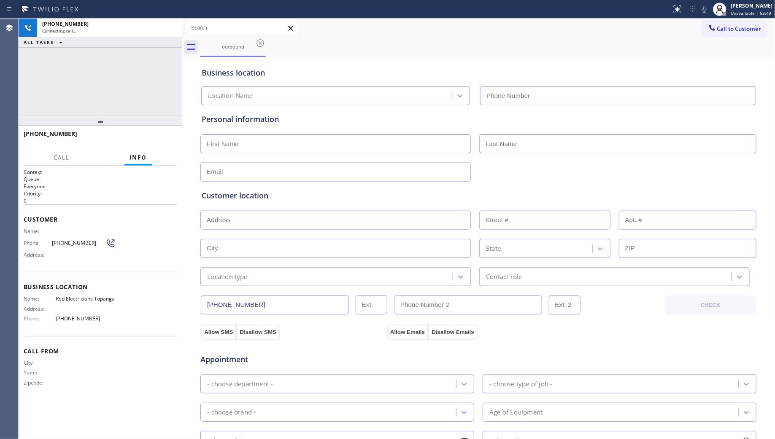
type input "[PHONE_NUMBER]"
click at [164, 141] on button "HANG UP" at bounding box center [157, 138] width 39 height 12
click at [163, 141] on button "HANG UP" at bounding box center [157, 138] width 39 height 12
click at [163, 138] on span "COMPLETE" at bounding box center [155, 138] width 29 height 6
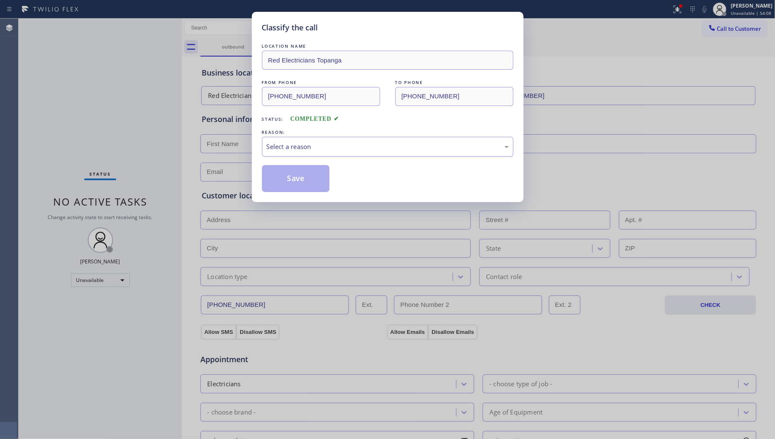
drag, startPoint x: 313, startPoint y: 149, endPoint x: 311, endPoint y: 155, distance: 6.0
click at [314, 150] on div "Select a reason" at bounding box center [388, 147] width 242 height 10
click at [304, 181] on button "Save" at bounding box center [296, 178] width 68 height 27
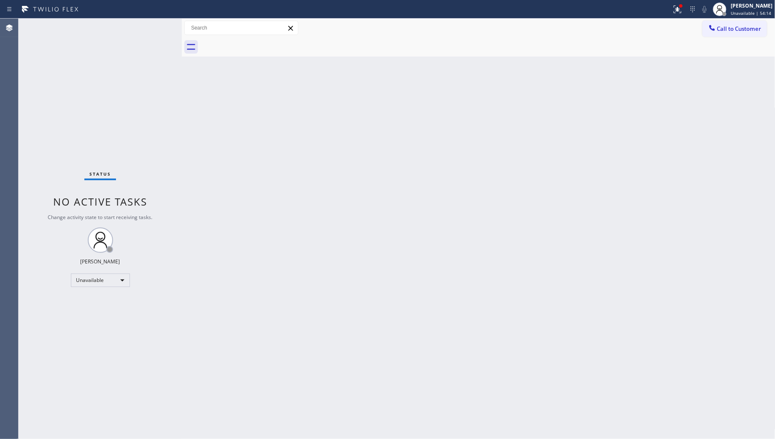
click at [651, 121] on div "Back to Dashboard Change Sender ID Customers Technicians Select a contact Outbo…" at bounding box center [479, 229] width 594 height 420
click at [739, 31] on span "Call to Customer" at bounding box center [739, 29] width 44 height 8
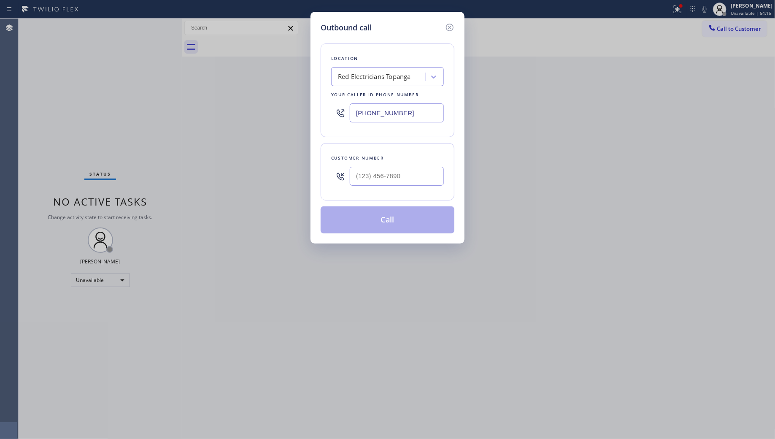
drag, startPoint x: 385, startPoint y: 117, endPoint x: 310, endPoint y: 116, distance: 75.1
click at [307, 117] on div "Outbound call Location Red Electricians Topanga Your caller id phone number [PH…" at bounding box center [387, 219] width 775 height 439
paste input "617) 315-6584"
type input "[PHONE_NUMBER]"
click at [446, 176] on div "Customer number" at bounding box center [388, 171] width 134 height 57
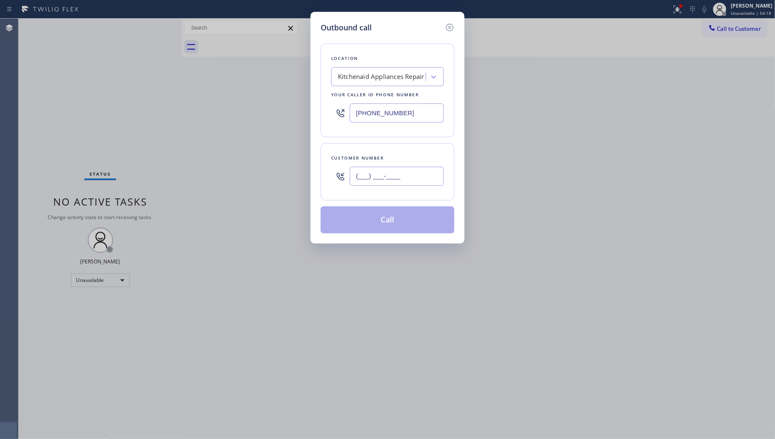
paste input "text"
click at [430, 177] on input "(___) ___-____" at bounding box center [397, 176] width 94 height 19
paste input "510) 325-9266"
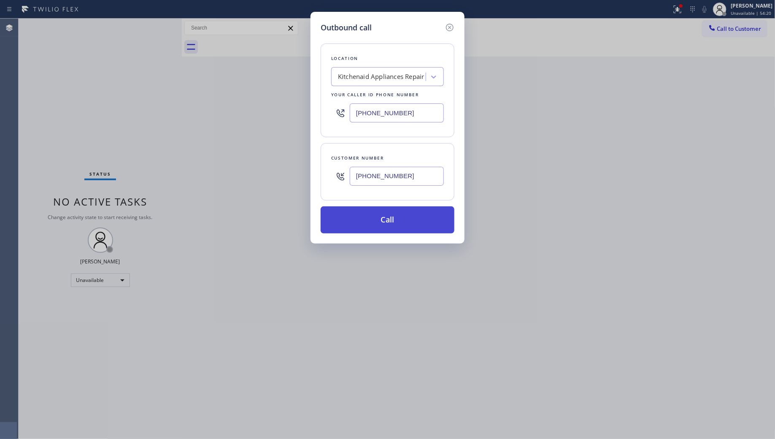
type input "[PHONE_NUMBER]"
click at [387, 222] on button "Call" at bounding box center [388, 219] width 134 height 27
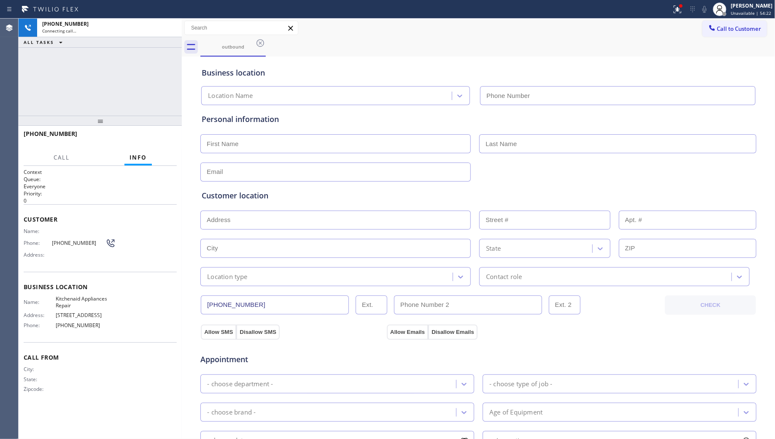
type input "[PHONE_NUMBER]"
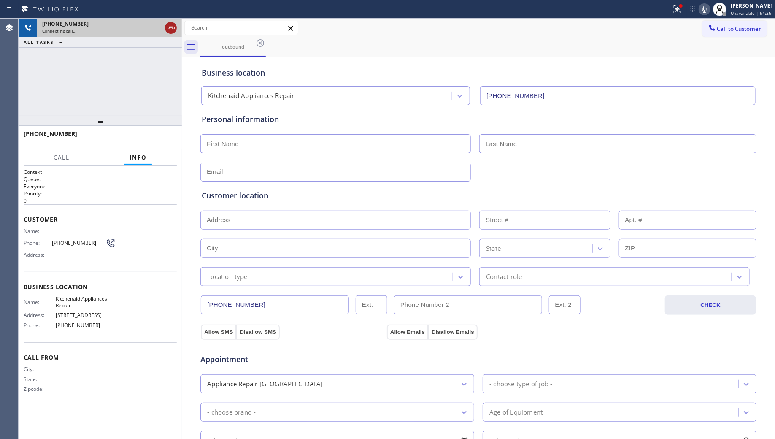
click at [170, 27] on icon at bounding box center [171, 28] width 10 height 10
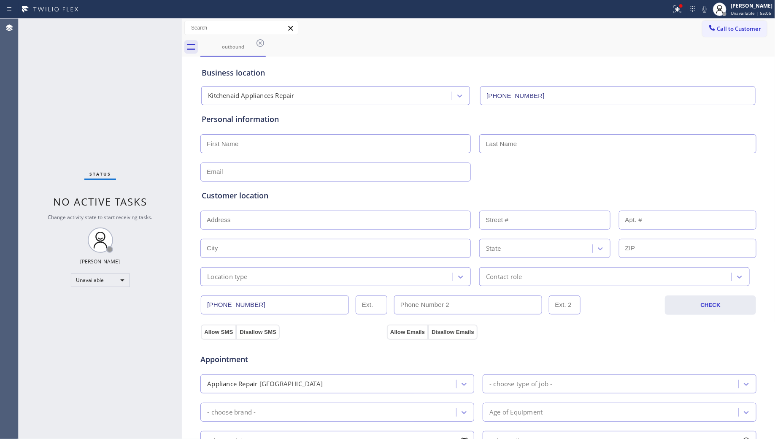
click at [267, 37] on div "Call to Customer Outbound call Location Kitchenaid Appliances Repair Your calle…" at bounding box center [479, 28] width 594 height 19
click at [260, 41] on icon at bounding box center [260, 43] width 10 height 10
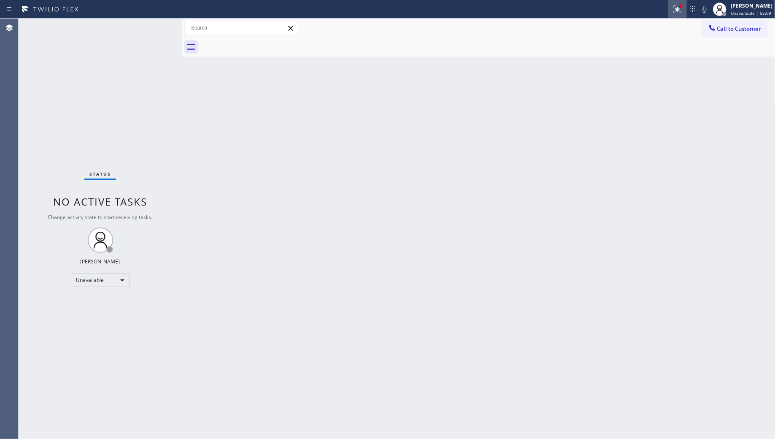
click at [680, 10] on g at bounding box center [678, 9] width 8 height 8
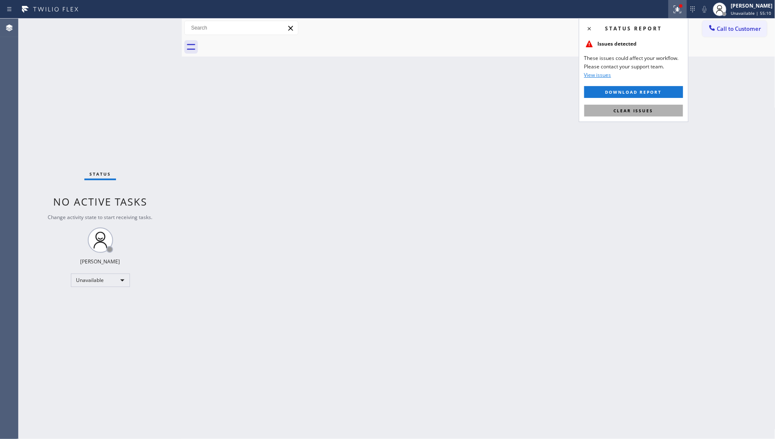
click at [643, 110] on span "Clear issues" at bounding box center [634, 111] width 40 height 6
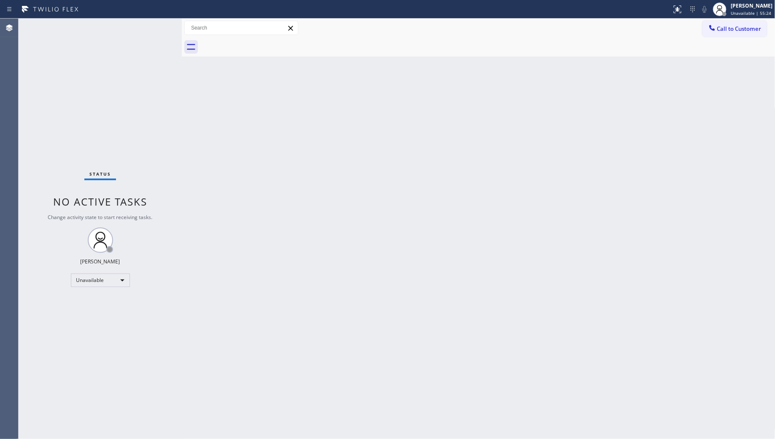
drag, startPoint x: 574, startPoint y: 95, endPoint x: 594, endPoint y: 90, distance: 20.5
click at [576, 94] on div "Back to Dashboard Change Sender ID Customers Technicians Select a contact Outbo…" at bounding box center [479, 229] width 594 height 420
click at [725, 31] on span "Call to Customer" at bounding box center [739, 29] width 44 height 8
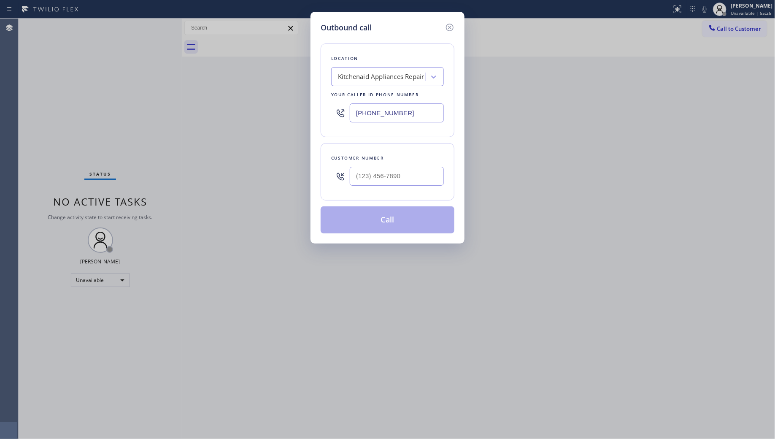
drag, startPoint x: 402, startPoint y: 114, endPoint x: 319, endPoint y: 114, distance: 82.7
click at [319, 114] on div "Outbound call Location Kitchenaid Appliances Repair Your caller id phone number…" at bounding box center [388, 128] width 154 height 232
paste input "323) 593-293"
type input "[PHONE_NUMBER]"
drag, startPoint x: 413, startPoint y: 181, endPoint x: 438, endPoint y: 171, distance: 26.9
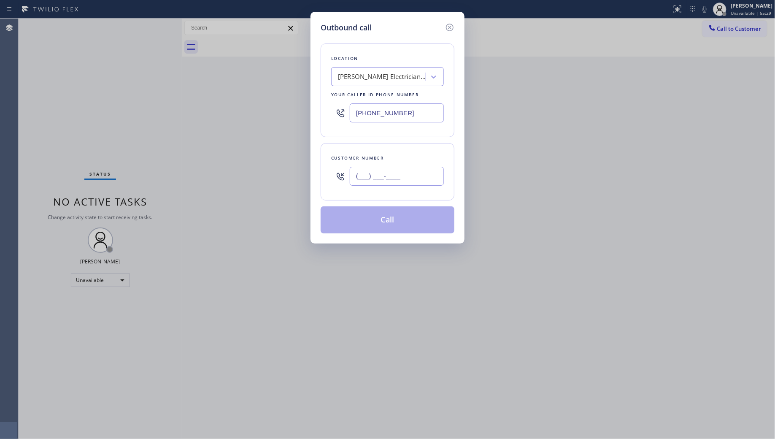
click at [414, 181] on input "(___) ___-____" at bounding box center [397, 176] width 94 height 19
paste input "707) 419-1209"
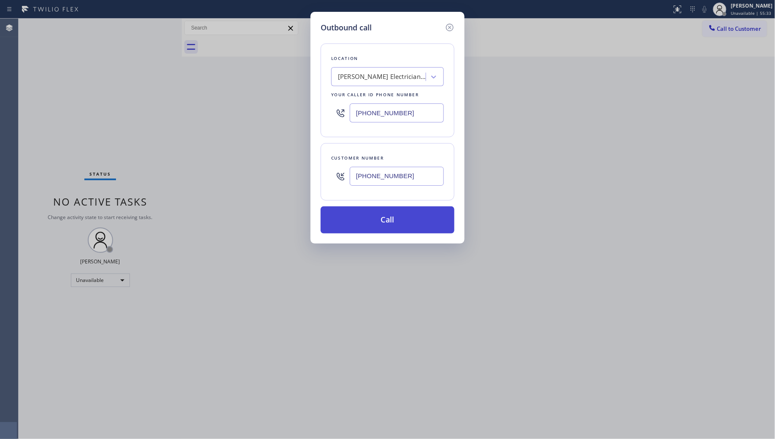
type input "[PHONE_NUMBER]"
click at [386, 220] on button "Call" at bounding box center [388, 219] width 134 height 27
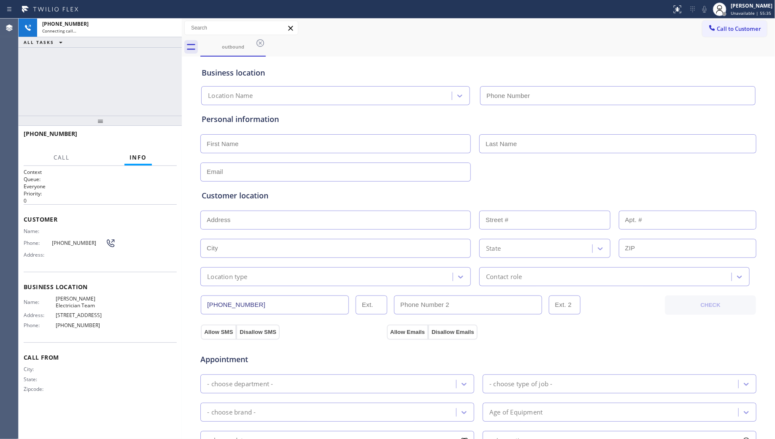
type input "[PHONE_NUMBER]"
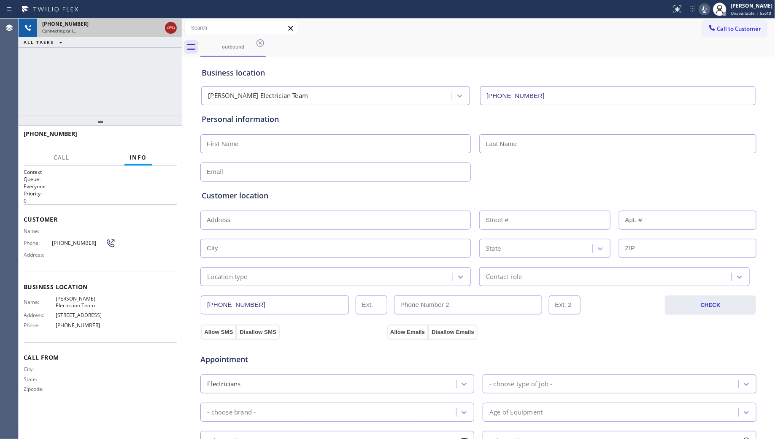
click at [175, 28] on icon at bounding box center [171, 28] width 10 height 10
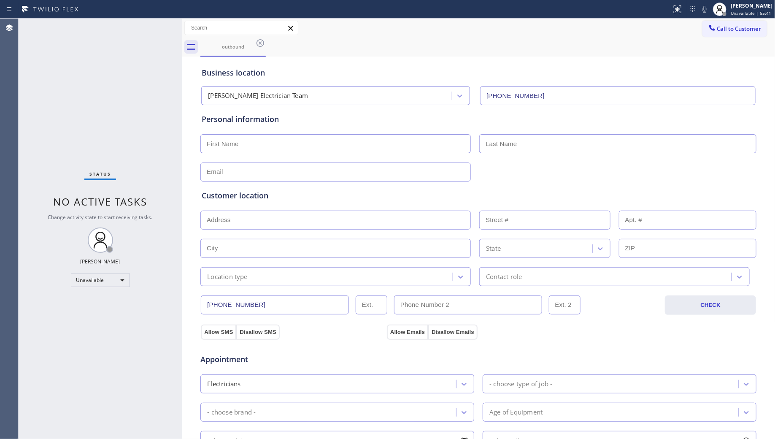
drag, startPoint x: 708, startPoint y: 27, endPoint x: 692, endPoint y: 30, distance: 16.5
click at [708, 26] on div at bounding box center [712, 29] width 10 height 10
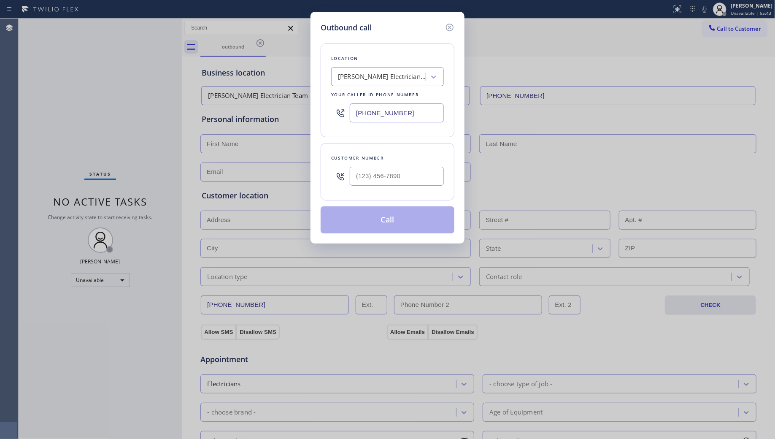
drag, startPoint x: 413, startPoint y: 112, endPoint x: 349, endPoint y: 108, distance: 63.8
click at [345, 114] on div "[PHONE_NUMBER]" at bounding box center [387, 112] width 113 height 27
paste input "text"
type input "[PHONE_NUMBER]"
click at [435, 173] on input "(___) ___-____" at bounding box center [397, 176] width 94 height 19
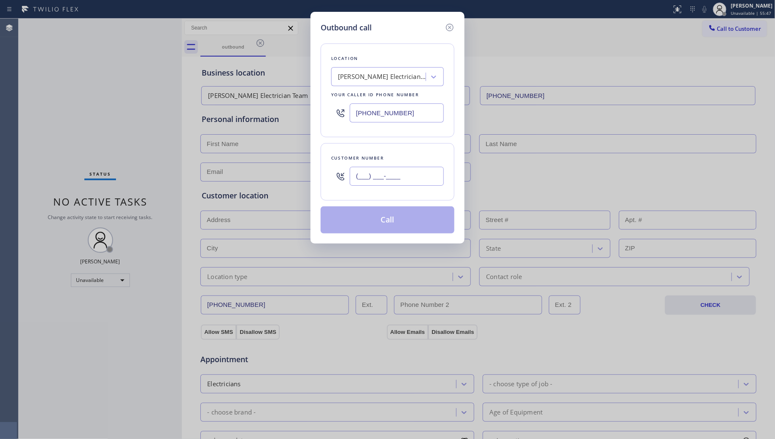
paste input "707) 419-1209"
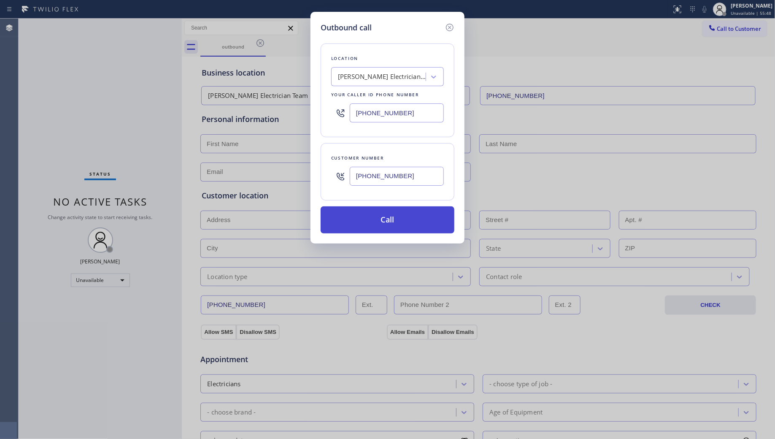
type input "[PHONE_NUMBER]"
click at [371, 218] on button "Call" at bounding box center [388, 219] width 134 height 27
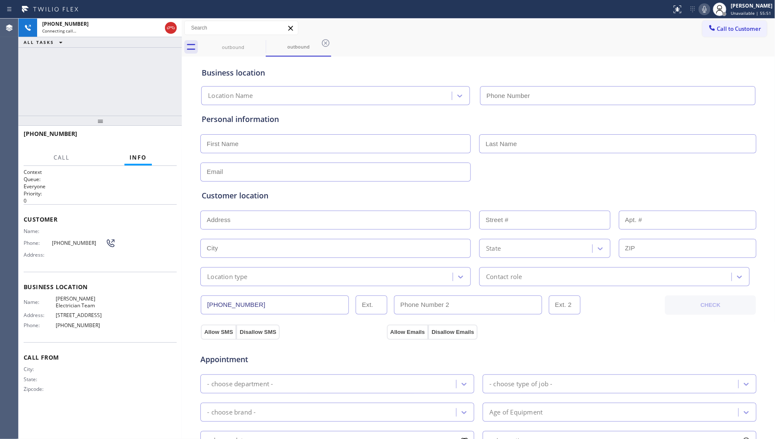
type input "[PHONE_NUMBER]"
click at [154, 138] on span "HANG UP" at bounding box center [157, 138] width 26 height 6
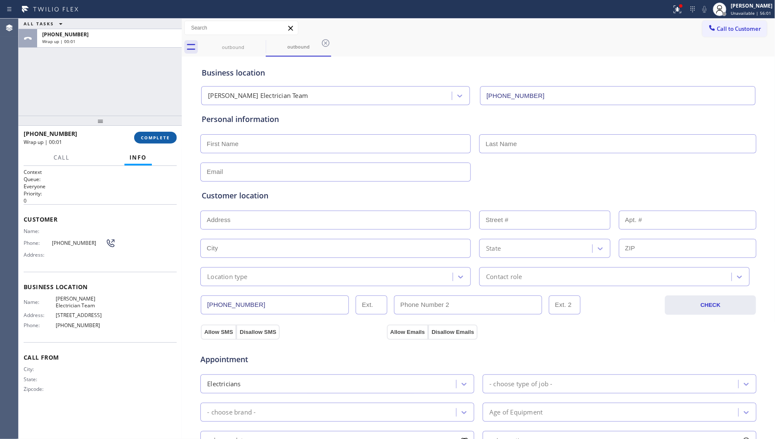
click at [153, 138] on span "COMPLETE" at bounding box center [155, 138] width 29 height 6
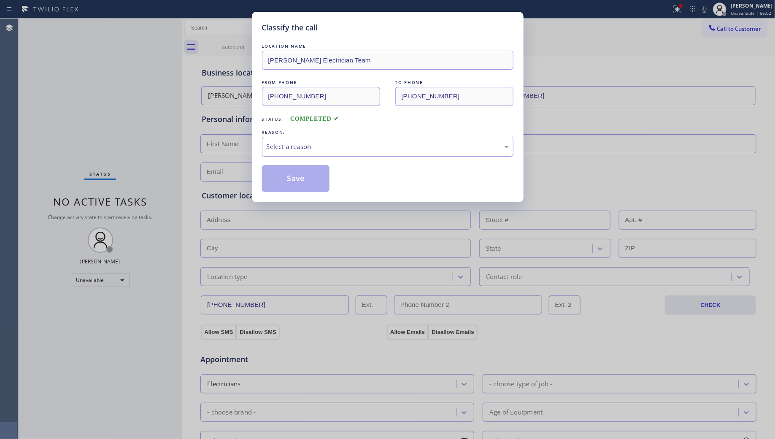
drag, startPoint x: 328, startPoint y: 142, endPoint x: 314, endPoint y: 155, distance: 19.1
click at [328, 143] on div "Select a reason" at bounding box center [388, 147] width 242 height 10
click at [300, 176] on button "Save" at bounding box center [296, 178] width 68 height 27
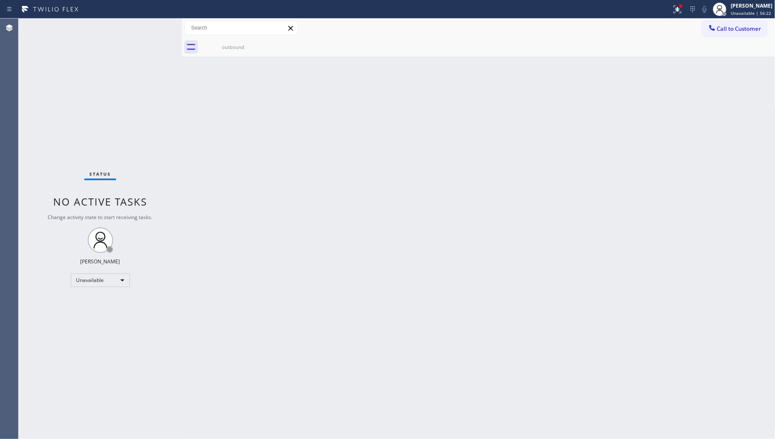
drag, startPoint x: 604, startPoint y: 187, endPoint x: 597, endPoint y: 172, distance: 16.2
click at [602, 184] on div "Back to Dashboard Change Sender ID Customers Technicians Select a contact Outbo…" at bounding box center [479, 229] width 594 height 420
click at [682, 12] on icon at bounding box center [678, 9] width 10 height 10
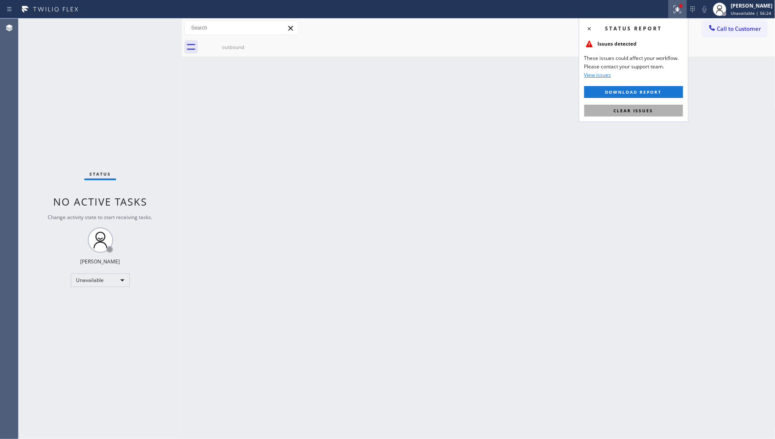
click at [658, 113] on button "Clear issues" at bounding box center [634, 111] width 99 height 12
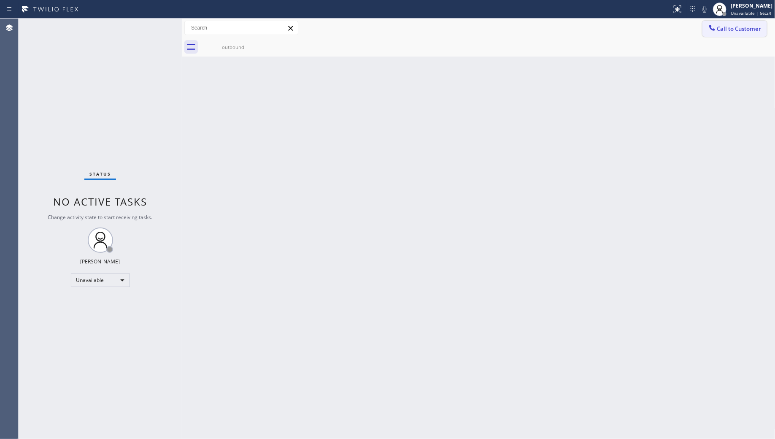
click at [744, 30] on span "Call to Customer" at bounding box center [739, 29] width 44 height 8
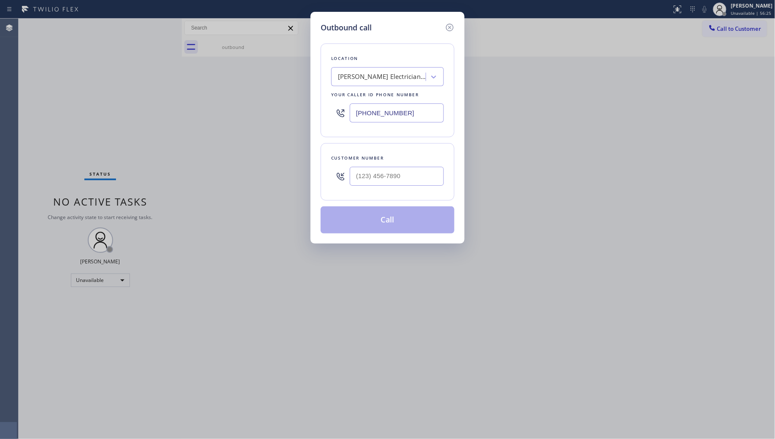
drag, startPoint x: 423, startPoint y: 116, endPoint x: 277, endPoint y: 81, distance: 150.1
click at [279, 83] on div "Outbound call Location [PERSON_NAME] Team Your caller id phone number [PHONE_NU…" at bounding box center [387, 219] width 775 height 439
paste input "415) 301-7855"
type input "[PHONE_NUMBER]"
drag, startPoint x: 402, startPoint y: 190, endPoint x: 406, endPoint y: 187, distance: 5.4
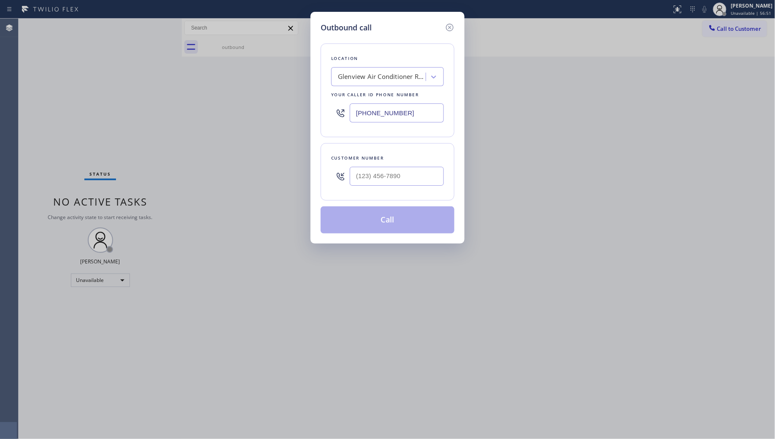
click at [404, 190] on div "Customer number" at bounding box center [388, 171] width 134 height 57
click at [412, 182] on input "(___) ___-____" at bounding box center [397, 176] width 94 height 19
paste input "415) 467-7188"
type input "[PHONE_NUMBER]"
click at [389, 222] on button "Call" at bounding box center [388, 219] width 134 height 27
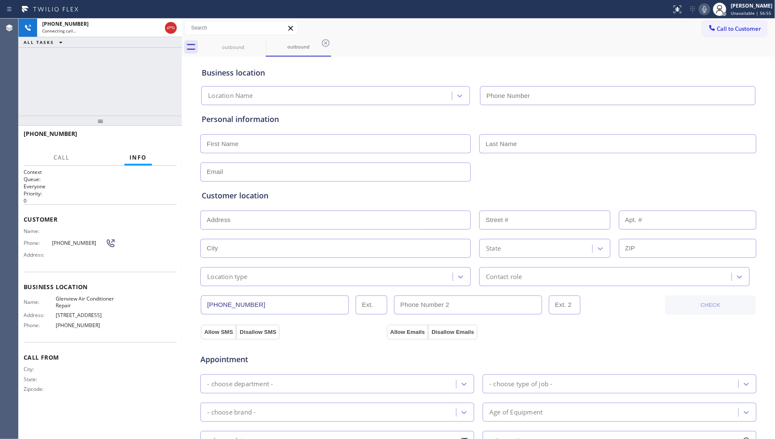
type input "[PHONE_NUMBER]"
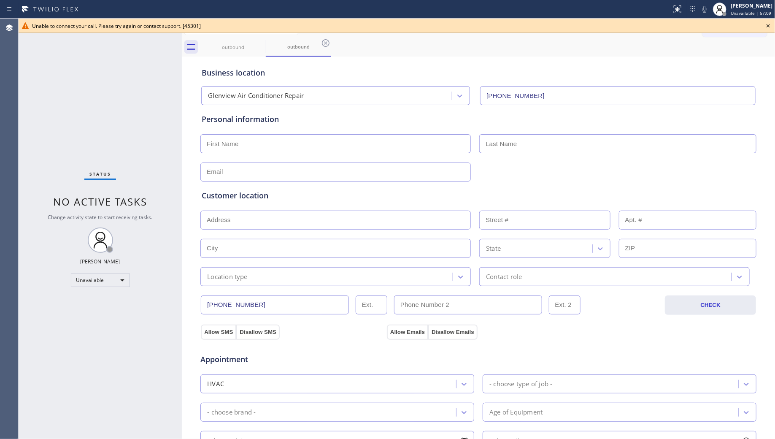
click at [602, 47] on div "outbound outbound" at bounding box center [487, 47] width 575 height 19
click at [769, 24] on icon at bounding box center [768, 26] width 10 height 10
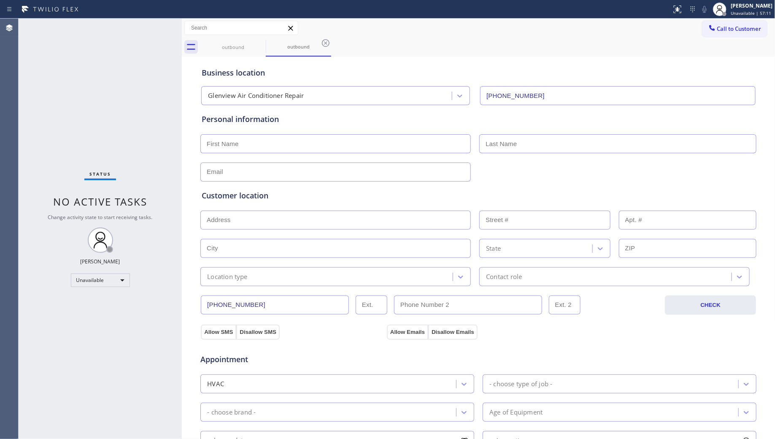
drag, startPoint x: 722, startPoint y: 37, endPoint x: 690, endPoint y: 35, distance: 31.8
click at [721, 37] on div "Call to Customer Outbound call Location [GEOGRAPHIC_DATA] Air Conditioner Repai…" at bounding box center [479, 38] width 594 height 38
click at [728, 24] on button "Call to Customer" at bounding box center [735, 29] width 65 height 16
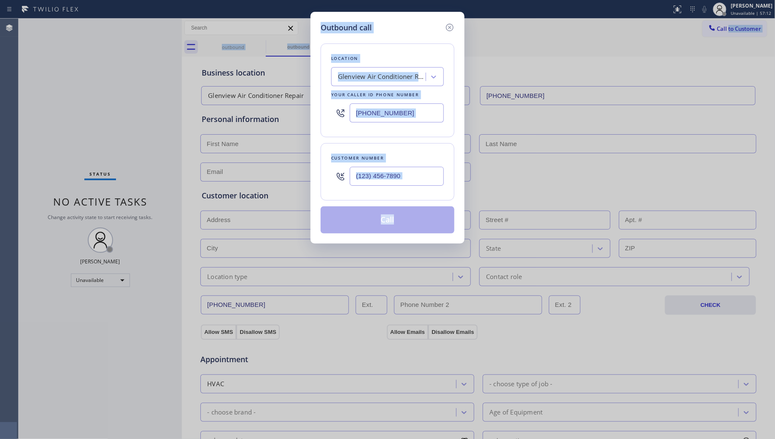
click at [690, 43] on div "Outbound call Location [GEOGRAPHIC_DATA] Air Conditioner Repair Your caller id …" at bounding box center [387, 219] width 775 height 439
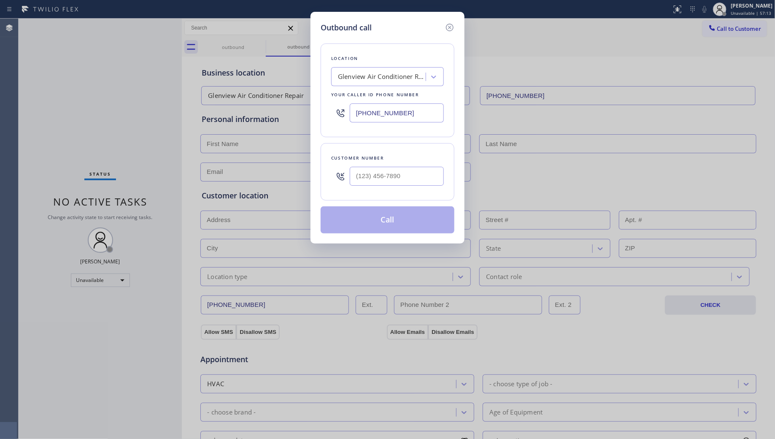
drag, startPoint x: 415, startPoint y: 112, endPoint x: 332, endPoint y: 110, distance: 83.2
click at [328, 113] on div "Location [GEOGRAPHIC_DATA] Air Conditioner Repair Your caller id phone number […" at bounding box center [388, 90] width 134 height 94
paste input "949) 304-2822"
type input "[PHONE_NUMBER]"
click at [427, 183] on input "(___) ___-____" at bounding box center [397, 176] width 94 height 19
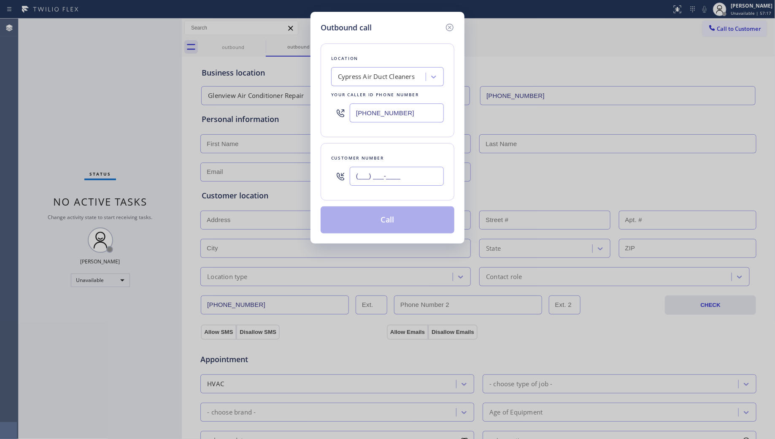
paste input "657) 756-4080"
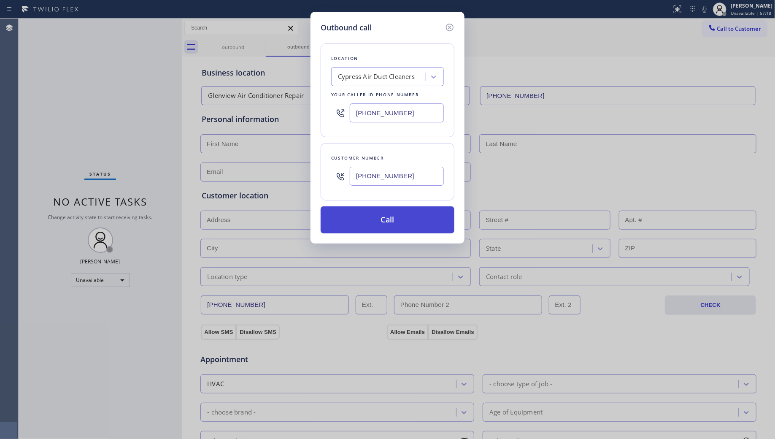
type input "[PHONE_NUMBER]"
click at [383, 219] on button "Call" at bounding box center [388, 219] width 134 height 27
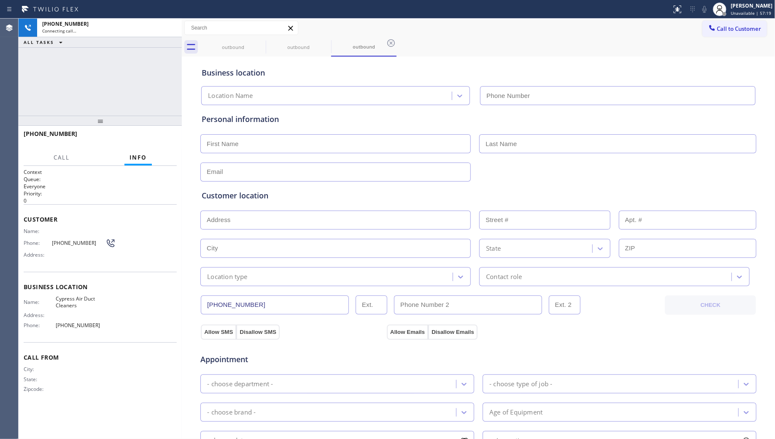
type input "[PHONE_NUMBER]"
click at [167, 141] on button "HANG UP" at bounding box center [157, 138] width 39 height 12
click at [167, 140] on button "HANG UP" at bounding box center [157, 138] width 39 height 12
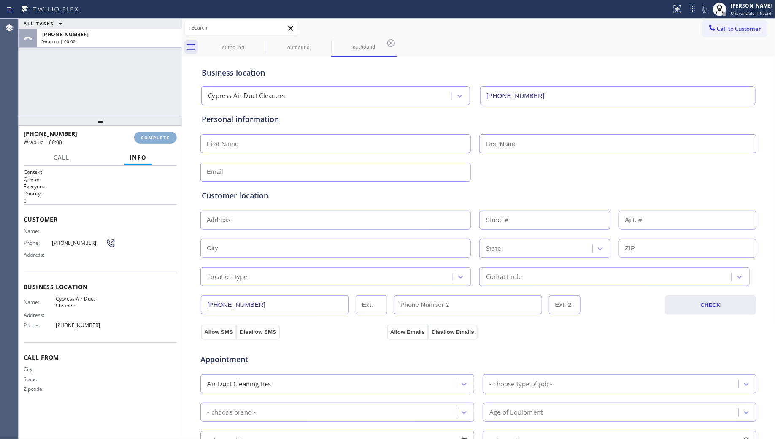
click at [167, 138] on span "COMPLETE" at bounding box center [155, 138] width 29 height 6
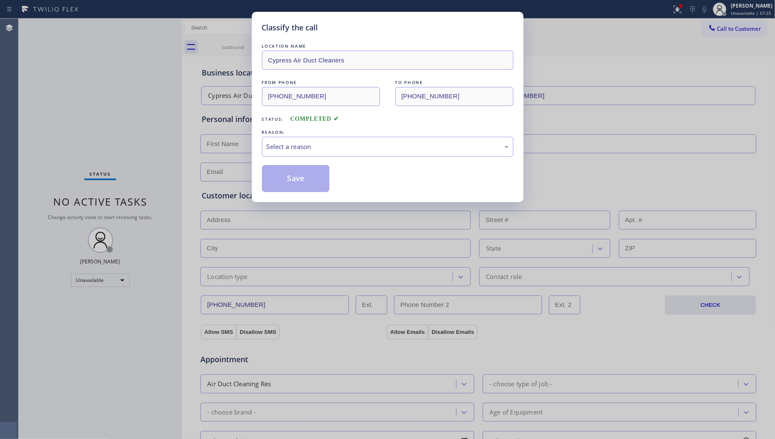
click at [367, 135] on div "REASON:" at bounding box center [388, 132] width 252 height 9
drag, startPoint x: 351, startPoint y: 148, endPoint x: 329, endPoint y: 153, distance: 22.5
click at [343, 150] on div "Select a reason" at bounding box center [388, 147] width 242 height 10
click at [286, 178] on button "Save" at bounding box center [296, 178] width 68 height 27
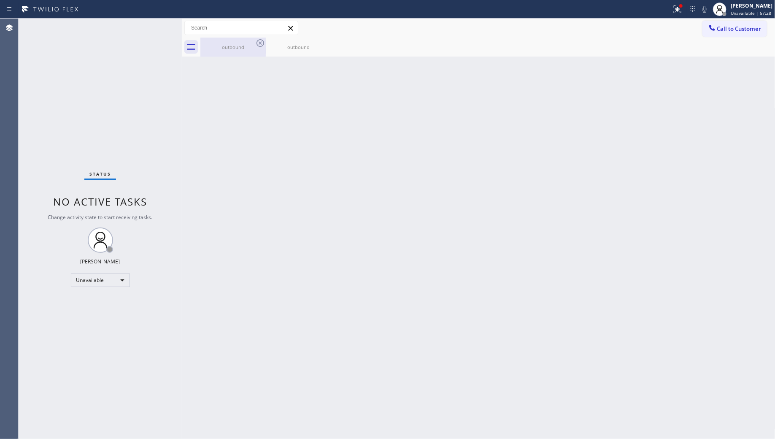
click at [248, 48] on div "outbound" at bounding box center [233, 47] width 64 height 6
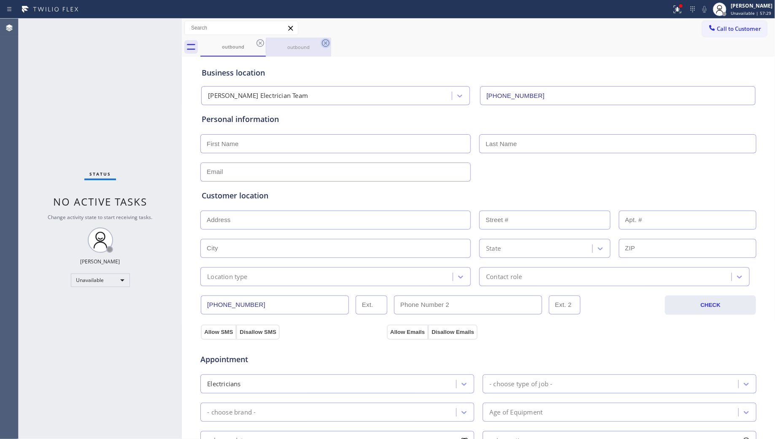
click at [261, 47] on icon at bounding box center [260, 43] width 10 height 10
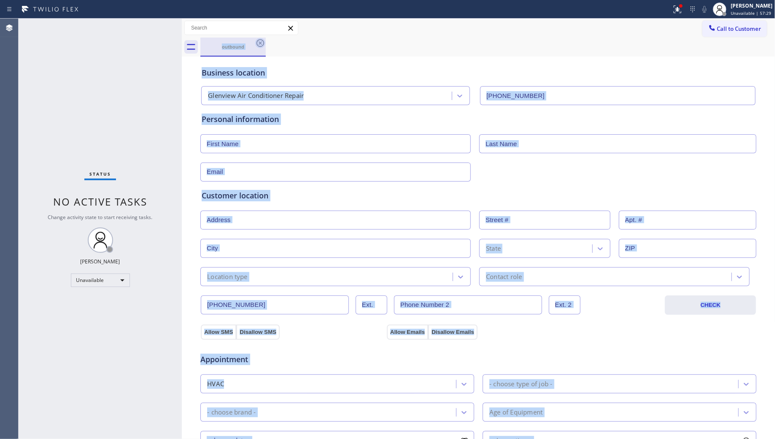
click at [261, 47] on div "outbound" at bounding box center [487, 47] width 575 height 19
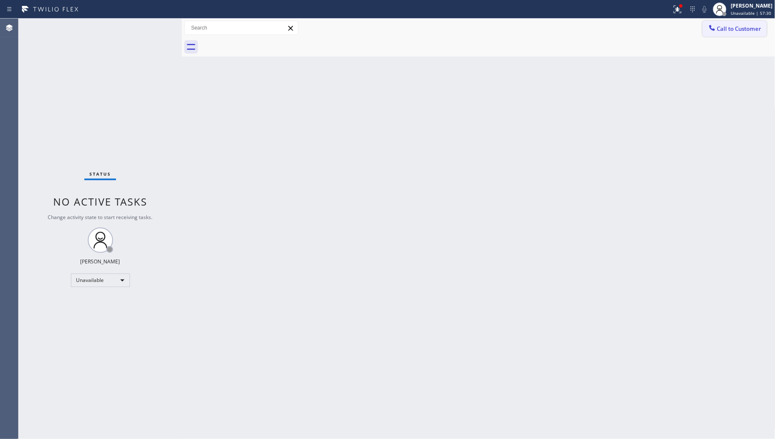
click at [722, 22] on button "Call to Customer" at bounding box center [735, 29] width 65 height 16
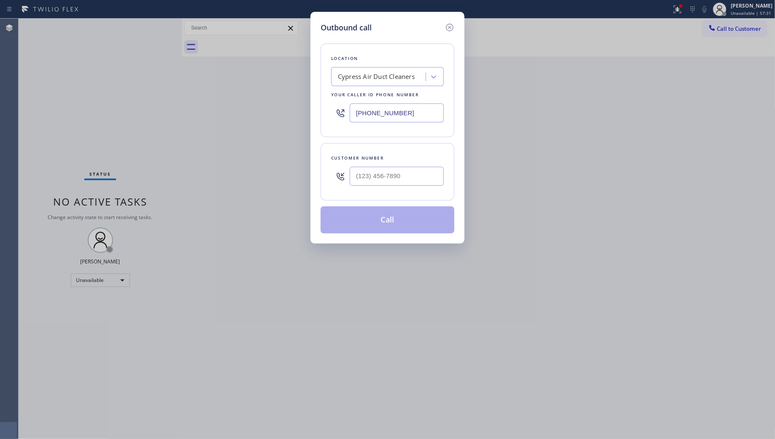
drag, startPoint x: 426, startPoint y: 115, endPoint x: 335, endPoint y: 110, distance: 91.7
click at [334, 114] on div "[PHONE_NUMBER]" at bounding box center [387, 112] width 113 height 27
paste input "97-6835"
type input "[PHONE_NUMBER]"
click at [414, 169] on div at bounding box center [397, 175] width 94 height 27
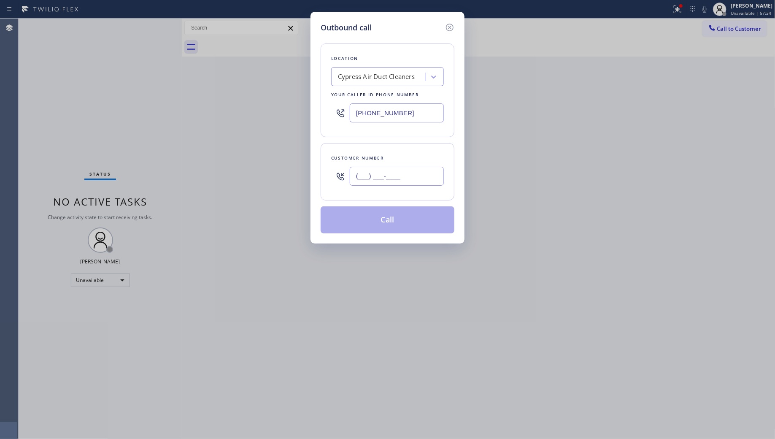
paste input "949) 230-0504"
click at [420, 177] on input "[PHONE_NUMBER]" at bounding box center [397, 176] width 94 height 19
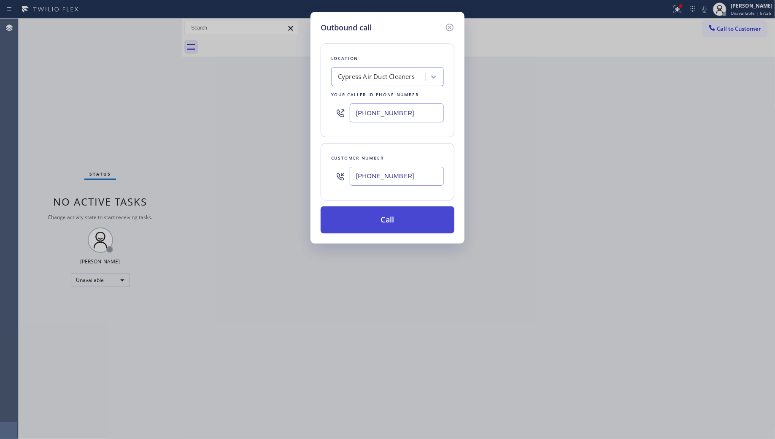
type input "[PHONE_NUMBER]"
click at [401, 219] on button "Call" at bounding box center [388, 219] width 134 height 27
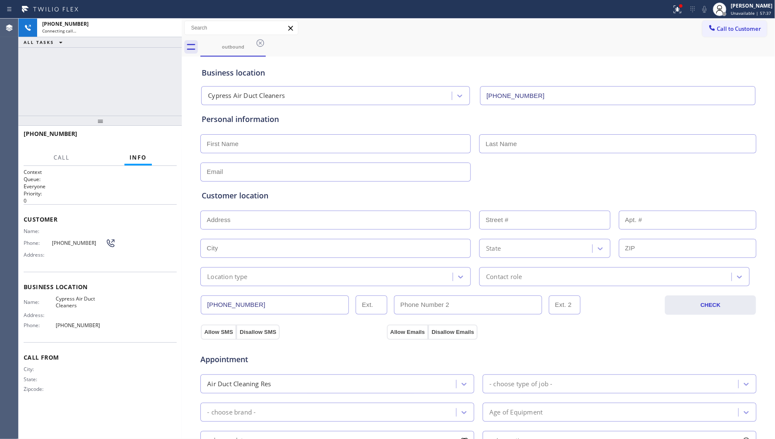
type input "[PHONE_NUMBER]"
click at [171, 27] on icon at bounding box center [171, 28] width 10 height 10
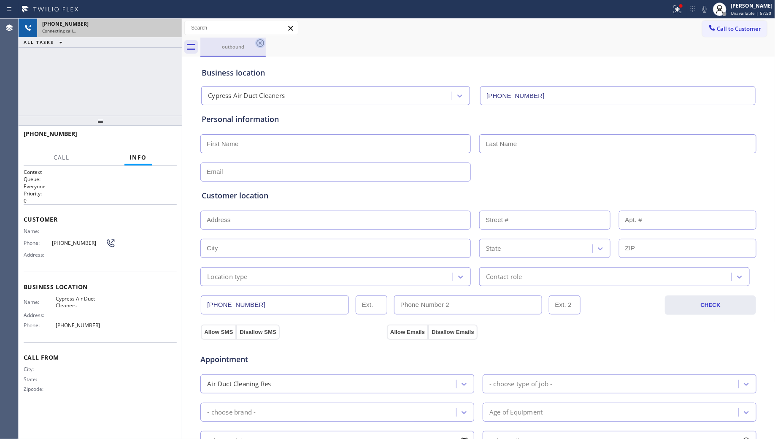
click at [258, 43] on icon at bounding box center [260, 43] width 10 height 10
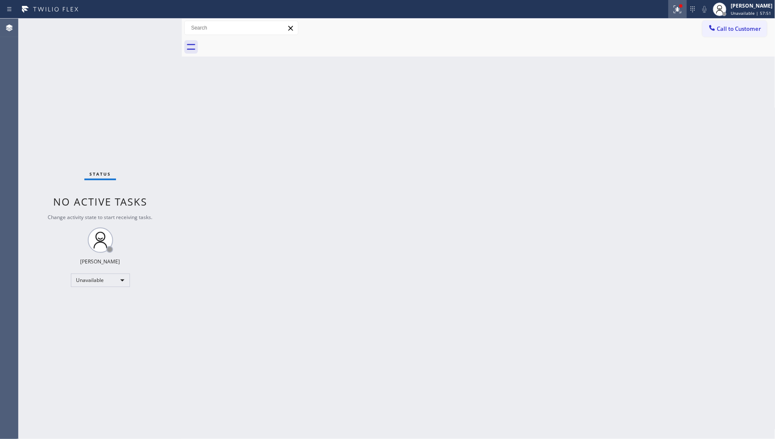
drag, startPoint x: 672, startPoint y: 11, endPoint x: 678, endPoint y: 15, distance: 6.8
click at [674, 11] on div at bounding box center [678, 9] width 19 height 10
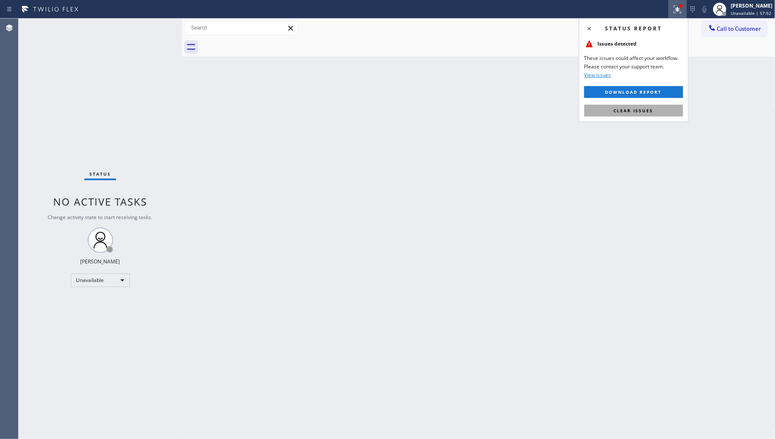
click at [652, 114] on button "Clear issues" at bounding box center [634, 111] width 99 height 12
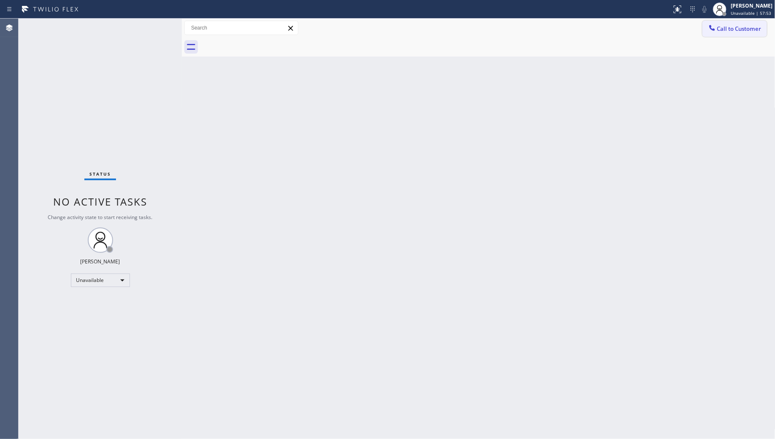
click at [742, 27] on span "Call to Customer" at bounding box center [739, 29] width 44 height 8
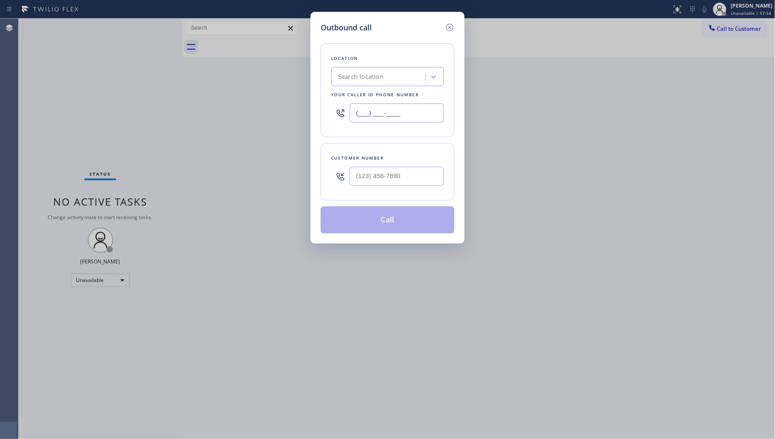
drag, startPoint x: 435, startPoint y: 114, endPoint x: 337, endPoint y: 110, distance: 98.4
click at [313, 111] on div "Outbound call Location Search location Your caller id phone number (___) ___-__…" at bounding box center [388, 128] width 154 height 232
paste input "760) 334-4056"
type input "[PHONE_NUMBER]"
click at [390, 166] on div at bounding box center [397, 175] width 94 height 27
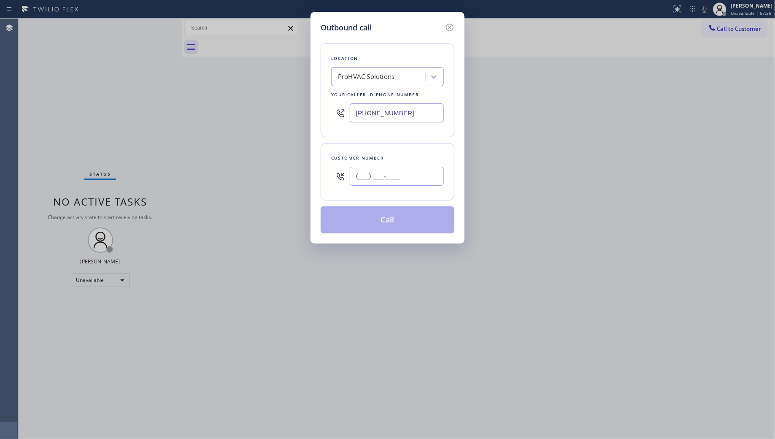
paste input "85"
drag, startPoint x: 395, startPoint y: 172, endPoint x: 406, endPoint y: 165, distance: 13.0
click at [395, 172] on input "(___) ___-__85" at bounding box center [397, 176] width 94 height 19
drag, startPoint x: 420, startPoint y: 179, endPoint x: 324, endPoint y: 181, distance: 96.2
click at [324, 181] on div "Customer number (___) ___-__85" at bounding box center [388, 171] width 134 height 57
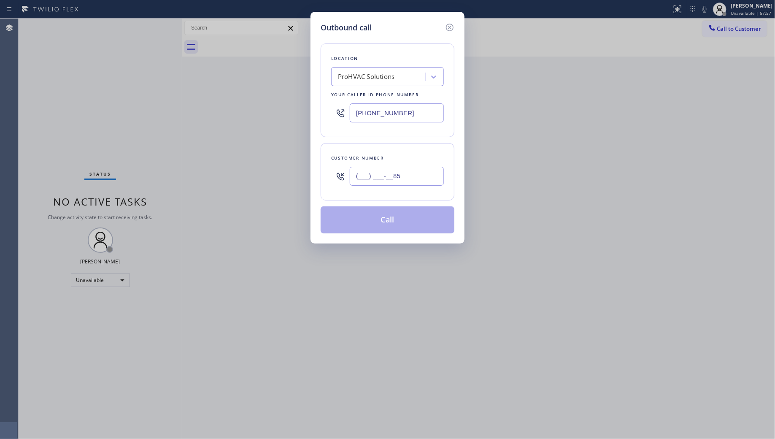
paste input "858) 947-8393"
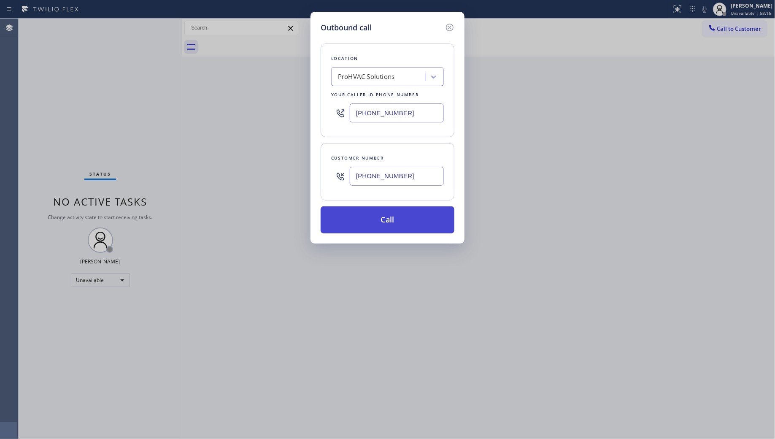
type input "[PHONE_NUMBER]"
click at [384, 219] on button "Call" at bounding box center [388, 219] width 134 height 27
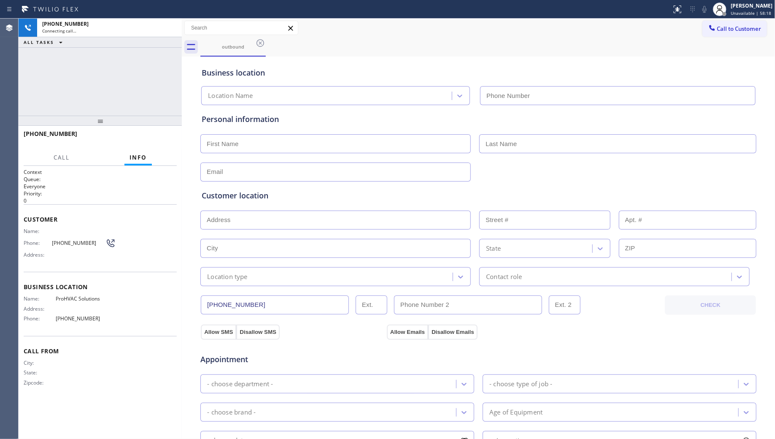
type input "[PHONE_NUMBER]"
click at [518, 65] on div "Business location ProHVAC Solutions [PHONE_NUMBER]" at bounding box center [478, 82] width 557 height 46
drag, startPoint x: 170, startPoint y: 26, endPoint x: 176, endPoint y: 37, distance: 12.3
click at [171, 28] on icon at bounding box center [171, 28] width 10 height 10
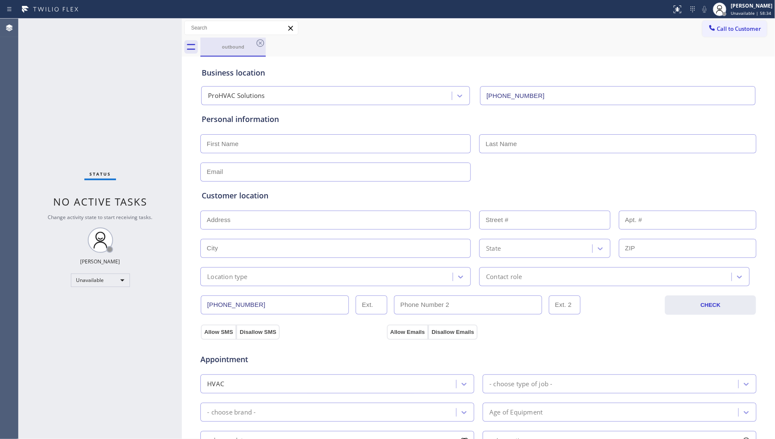
drag, startPoint x: 219, startPoint y: 35, endPoint x: 249, endPoint y: 39, distance: 31.1
click at [225, 37] on div "Call to Customer Outbound call Location ProHVAC Solutions Your caller id phone …" at bounding box center [479, 38] width 594 height 38
click at [266, 43] on div "outbound" at bounding box center [487, 47] width 575 height 19
click at [264, 46] on icon at bounding box center [260, 43] width 10 height 10
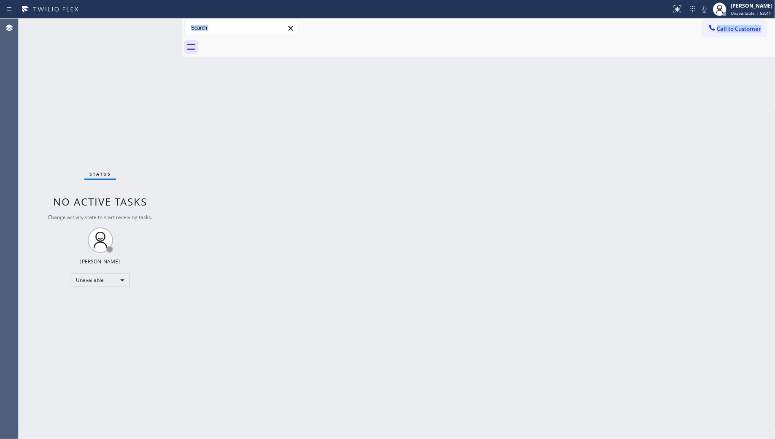
drag, startPoint x: 629, startPoint y: 125, endPoint x: 669, endPoint y: 83, distance: 58.2
click at [633, 123] on div "Back to Dashboard Change Sender ID Customers Technicians Select a contact Outbo…" at bounding box center [479, 229] width 594 height 420
click at [719, 30] on span "Call to Customer" at bounding box center [739, 29] width 44 height 8
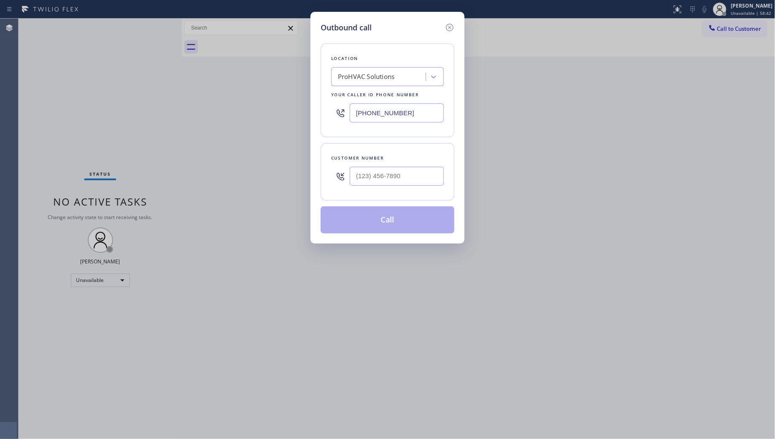
drag, startPoint x: 390, startPoint y: 112, endPoint x: 345, endPoint y: 111, distance: 44.8
click at [345, 111] on div "[PHONE_NUMBER]" at bounding box center [387, 112] width 113 height 27
paste input "25) 208-5272"
type input "[PHONE_NUMBER]"
click at [434, 190] on div at bounding box center [397, 175] width 94 height 27
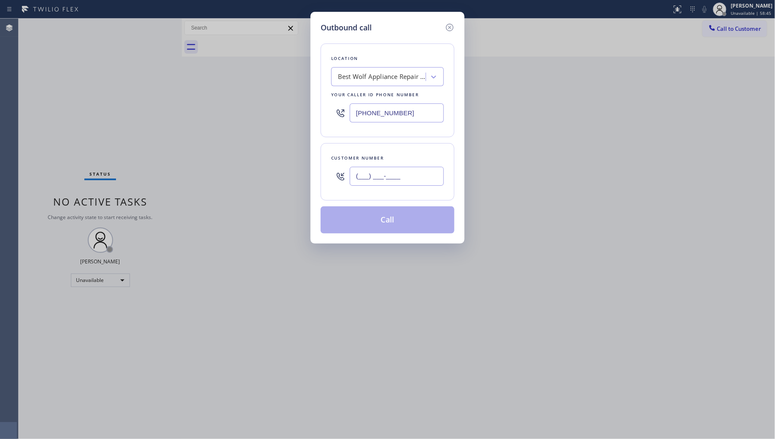
click at [429, 184] on input "(___) ___-____" at bounding box center [397, 176] width 94 height 19
paste input "725) 273-3833"
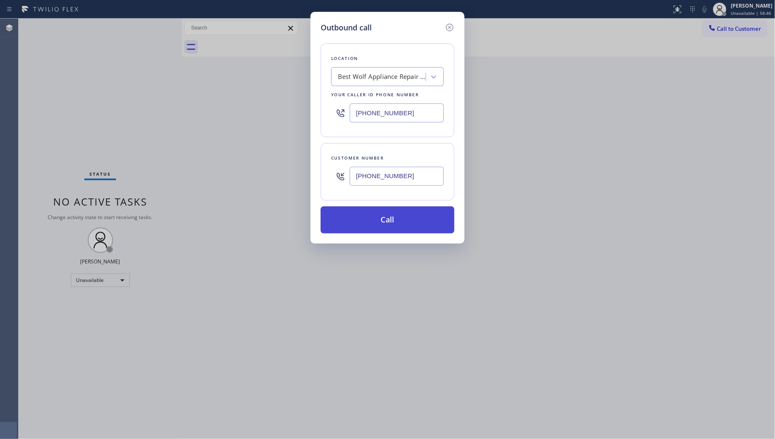
type input "[PHONE_NUMBER]"
drag, startPoint x: 395, startPoint y: 219, endPoint x: 404, endPoint y: 209, distance: 14.1
click at [395, 219] on button "Call" at bounding box center [388, 219] width 134 height 27
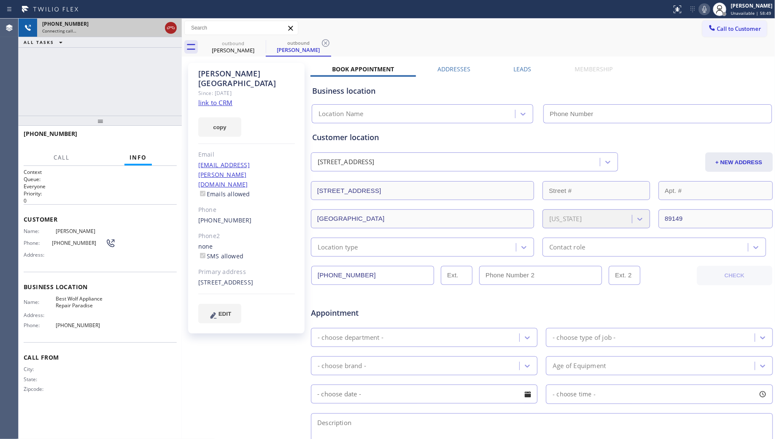
click at [173, 28] on icon at bounding box center [171, 28] width 10 height 10
click at [218, 98] on link "link to CRM" at bounding box center [215, 102] width 34 height 8
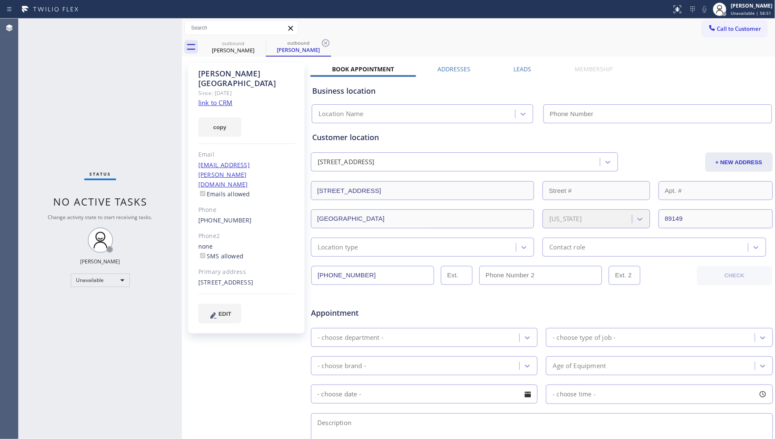
type input "[PHONE_NUMBER]"
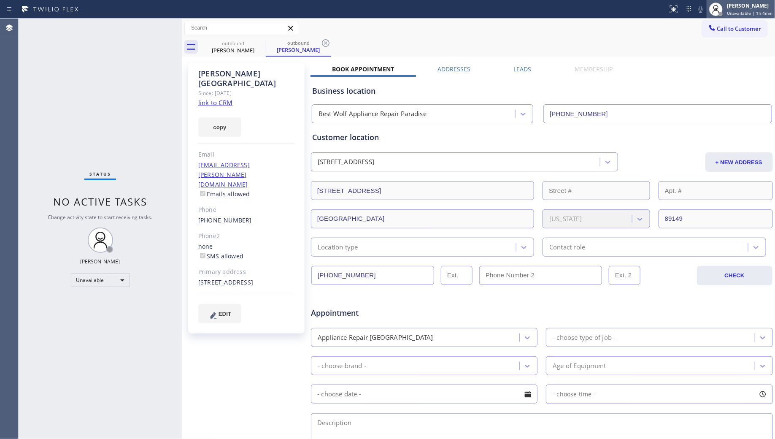
click at [734, 8] on div "[PERSON_NAME]" at bounding box center [750, 5] width 46 height 7
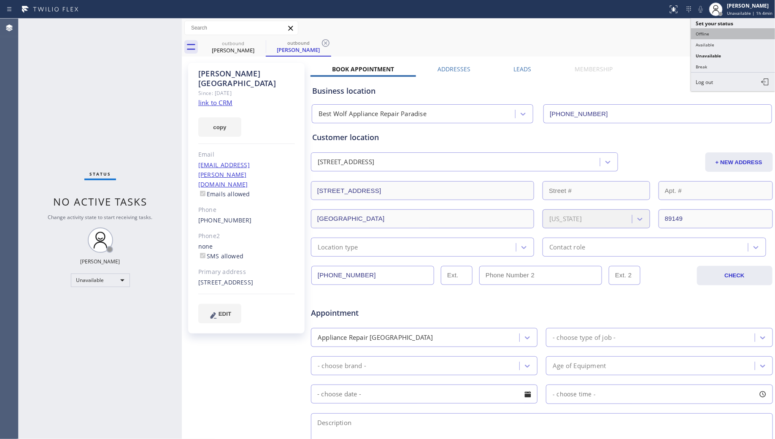
click at [714, 32] on button "Offline" at bounding box center [733, 33] width 84 height 11
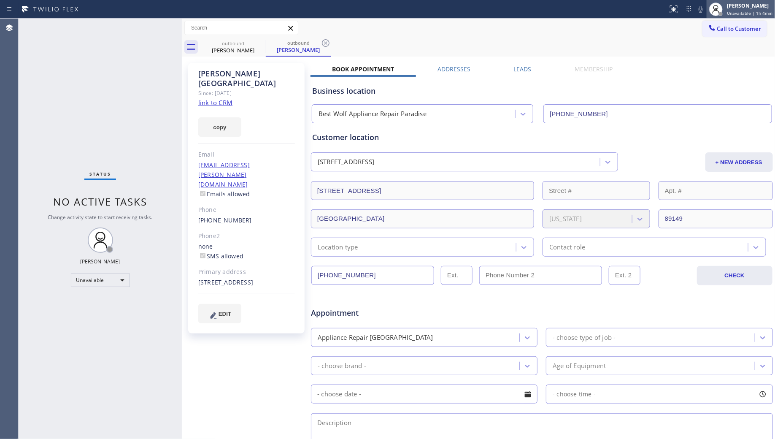
click at [729, 10] on div "[PERSON_NAME] Unavailable | 1h 4min" at bounding box center [750, 9] width 50 height 15
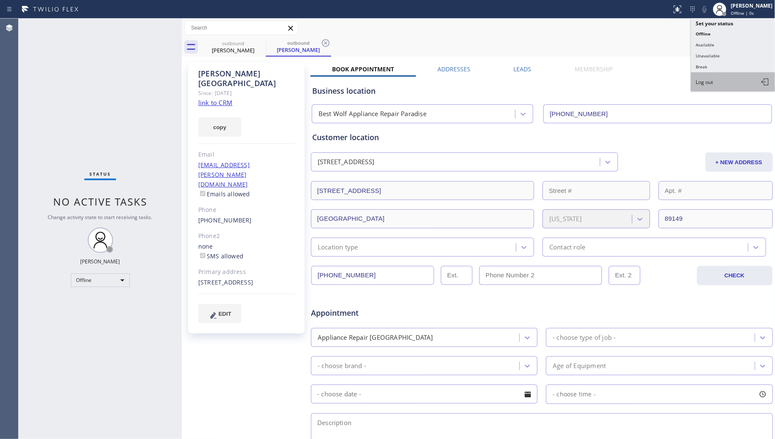
click at [706, 80] on span "Log out" at bounding box center [704, 82] width 17 height 7
